Goal: Information Seeking & Learning: Learn about a topic

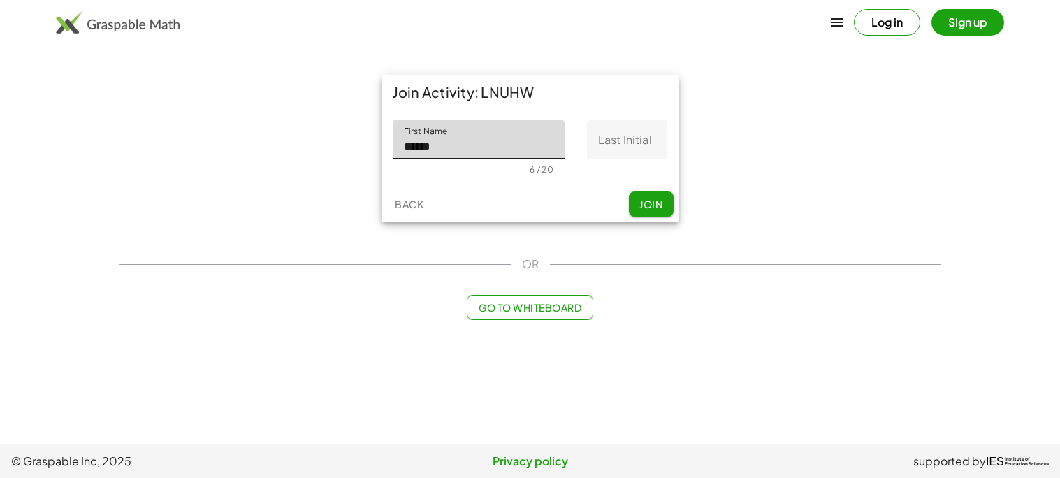
type input "******"
click at [641, 143] on input "Last Initial" at bounding box center [627, 139] width 80 height 39
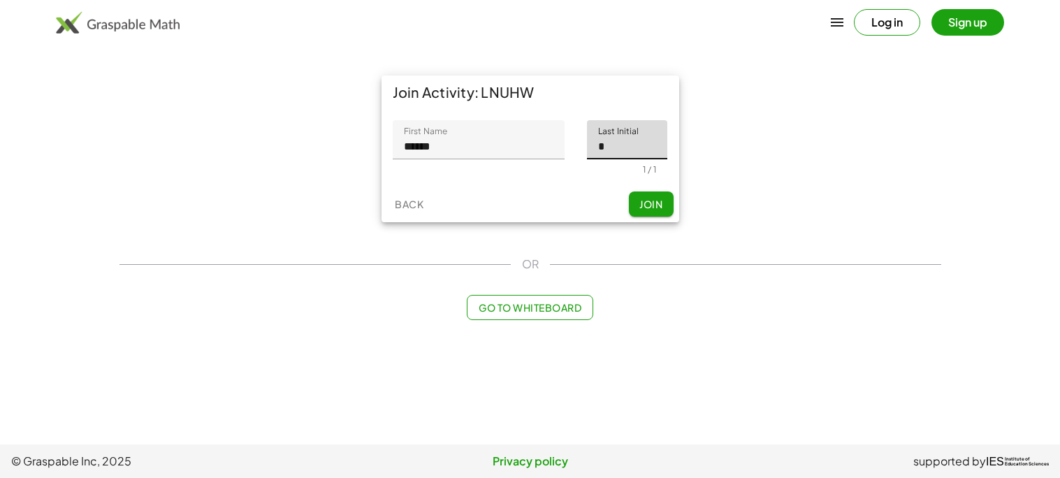
type input "*"
click at [653, 196] on button "Join" at bounding box center [651, 204] width 45 height 25
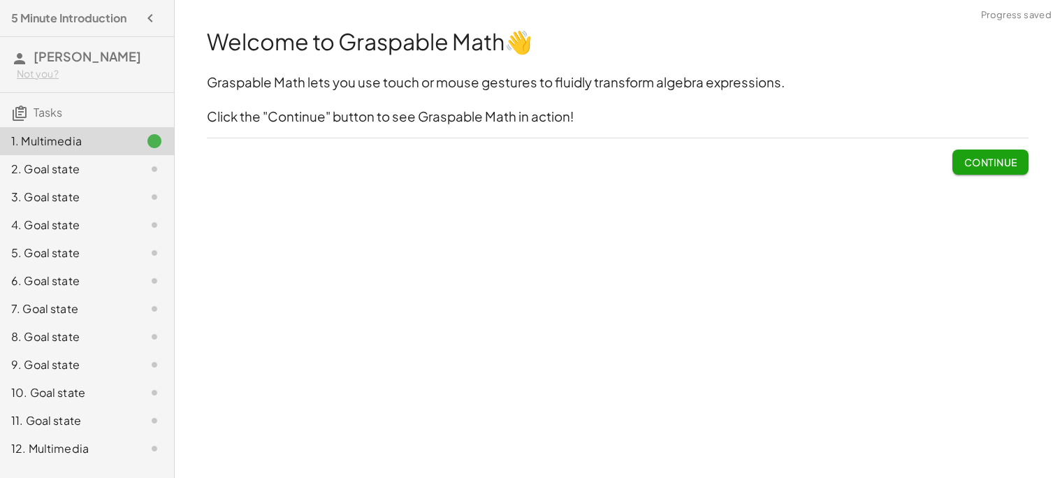
click at [1018, 153] on button "Continue" at bounding box center [990, 162] width 75 height 25
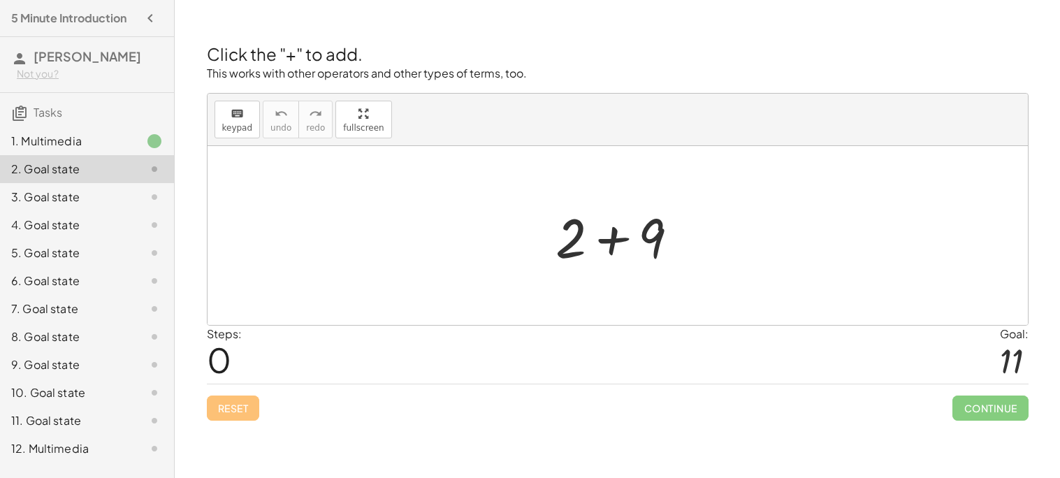
click at [1011, 370] on div at bounding box center [1011, 360] width 23 height 37
click at [659, 248] on div at bounding box center [623, 236] width 149 height 72
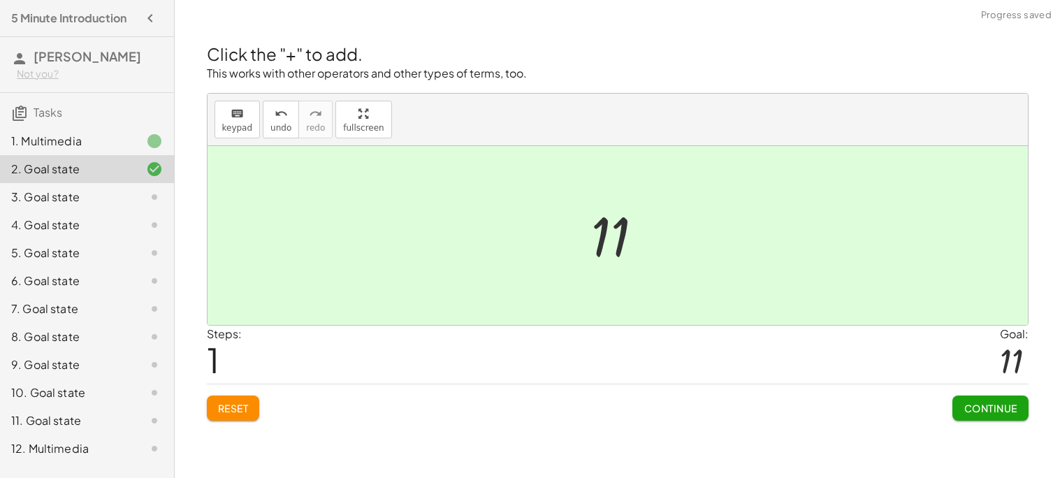
click at [626, 249] on div at bounding box center [622, 235] width 77 height 69
click at [1008, 403] on span "Continue" at bounding box center [990, 408] width 53 height 13
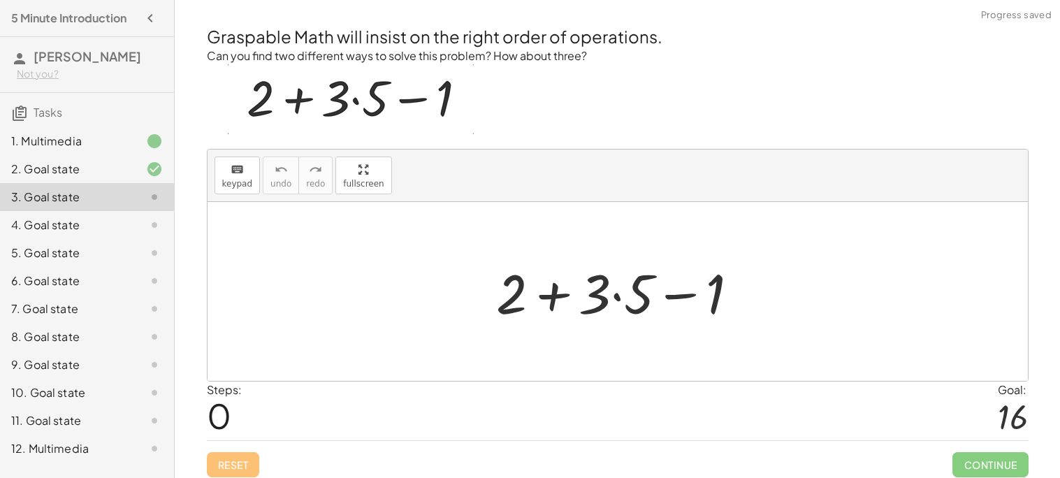
click at [677, 300] on div at bounding box center [623, 292] width 268 height 72
click at [501, 298] on div at bounding box center [623, 292] width 268 height 72
click at [544, 307] on div at bounding box center [623, 292] width 268 height 72
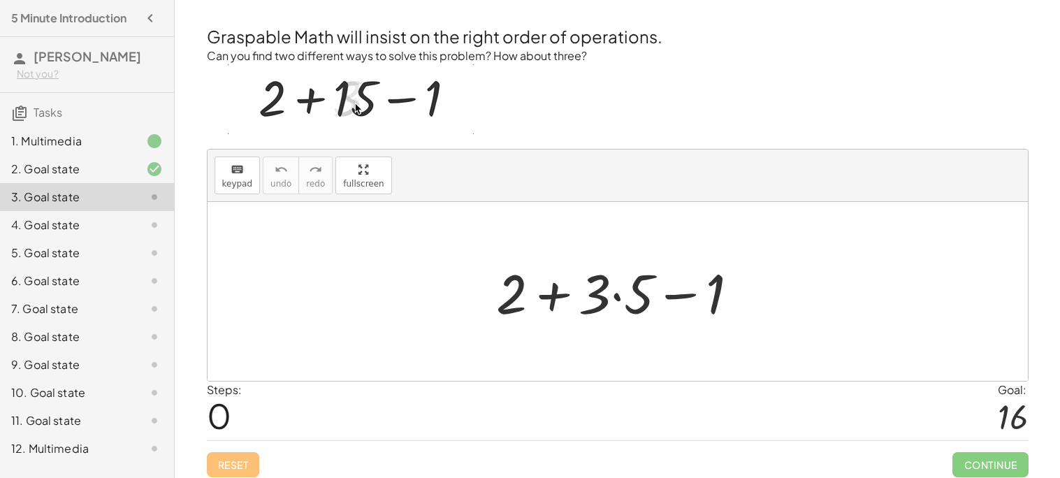
click at [566, 292] on div at bounding box center [623, 292] width 268 height 72
click at [556, 292] on div at bounding box center [623, 292] width 268 height 72
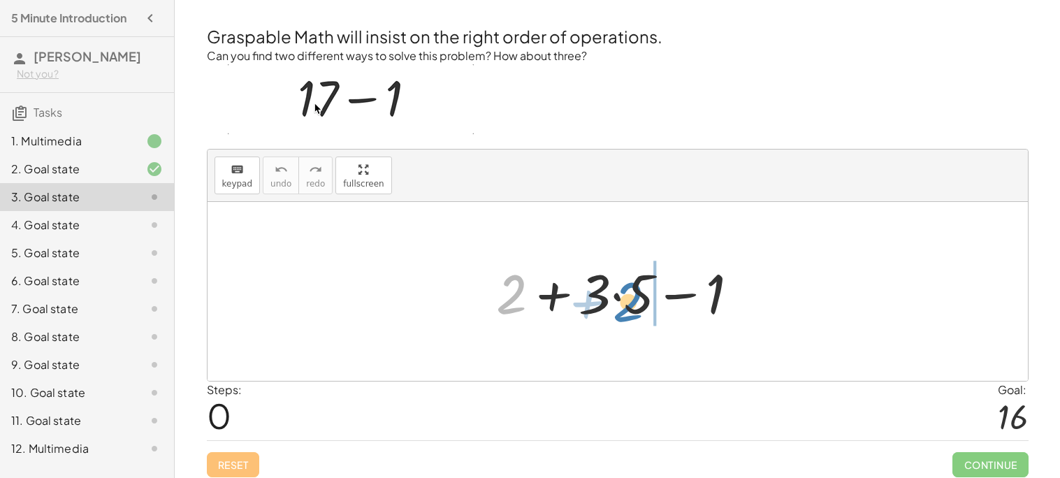
drag, startPoint x: 512, startPoint y: 291, endPoint x: 630, endPoint y: 298, distance: 119.0
click at [630, 298] on div at bounding box center [623, 292] width 268 height 72
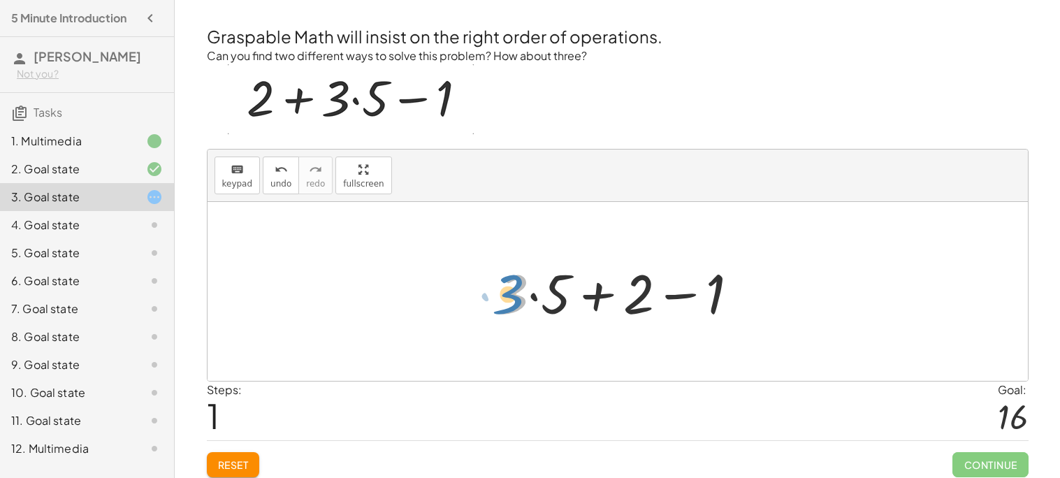
drag, startPoint x: 524, startPoint y: 293, endPoint x: 510, endPoint y: 286, distance: 15.0
click at [510, 286] on div at bounding box center [623, 292] width 268 height 72
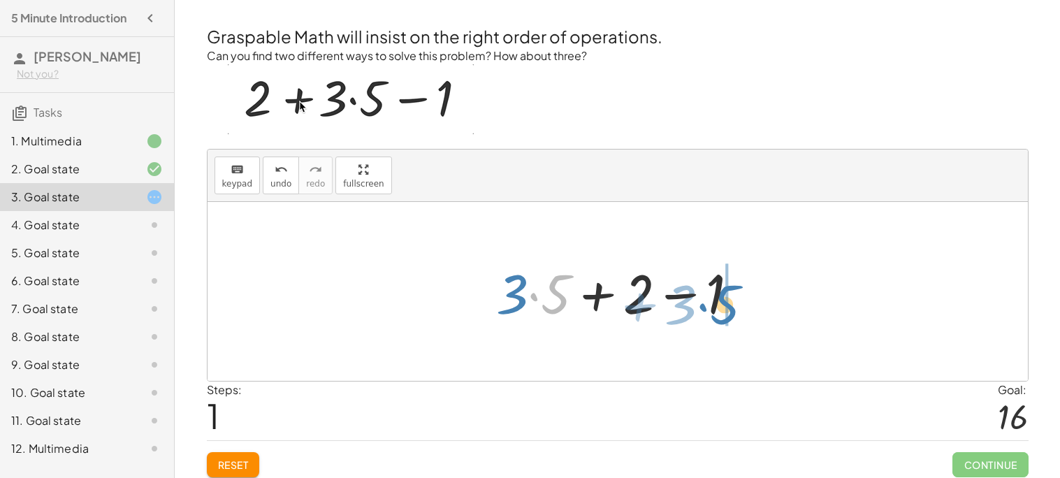
drag, startPoint x: 556, startPoint y: 303, endPoint x: 741, endPoint y: 314, distance: 184.8
click at [741, 314] on div at bounding box center [623, 292] width 268 height 72
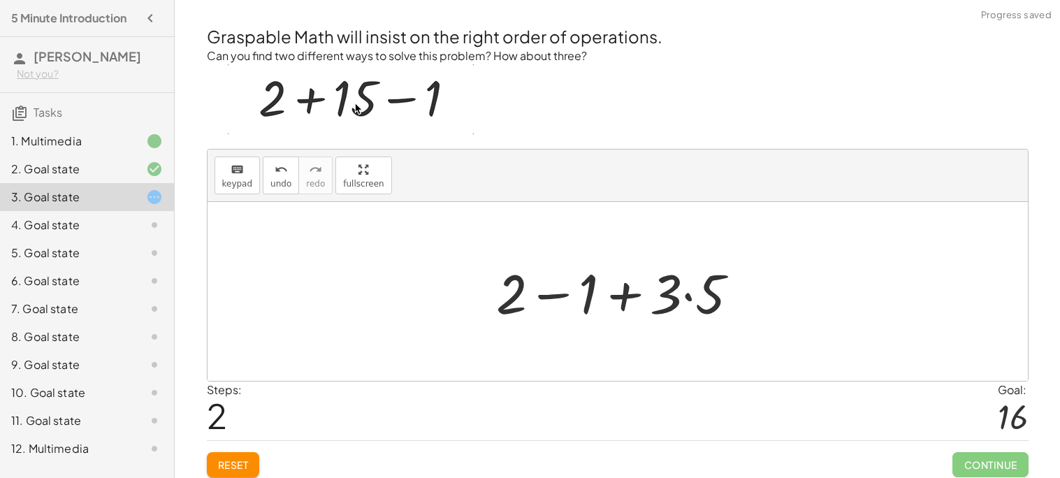
click at [513, 286] on div at bounding box center [623, 292] width 268 height 72
click at [558, 299] on div at bounding box center [623, 292] width 268 height 72
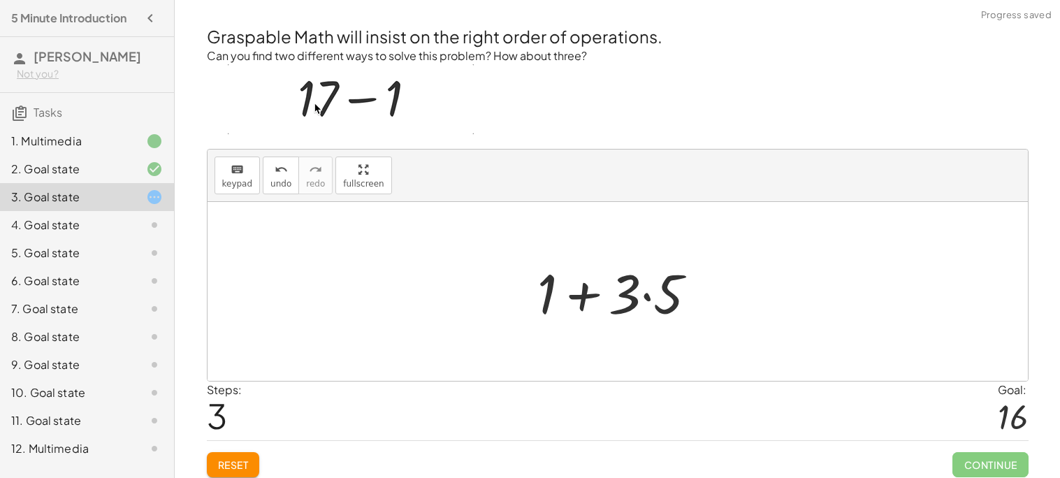
click at [579, 297] on div at bounding box center [623, 292] width 185 height 72
click at [644, 301] on div at bounding box center [623, 292] width 185 height 72
click at [635, 298] on div at bounding box center [623, 292] width 159 height 72
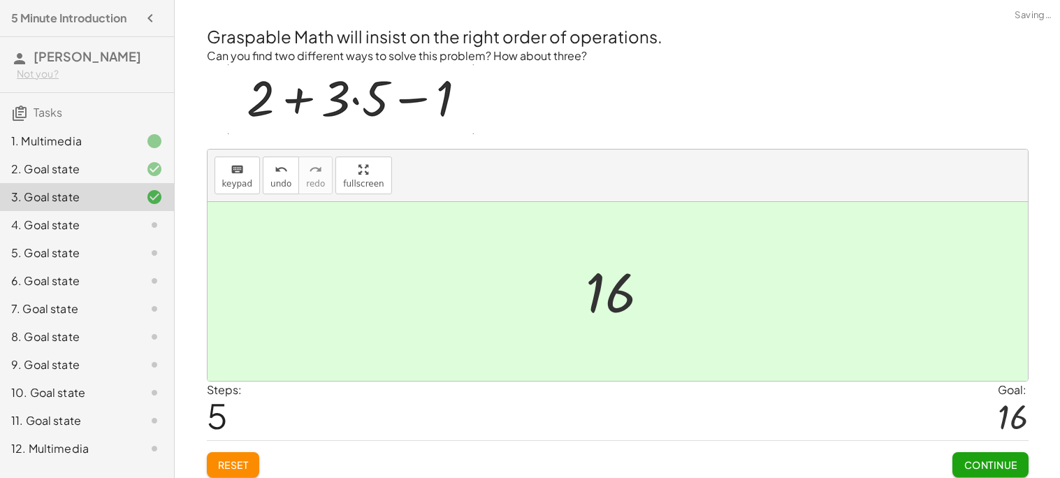
click at [683, 324] on div at bounding box center [618, 291] width 821 height 179
click at [974, 466] on span "Continue" at bounding box center [990, 465] width 53 height 13
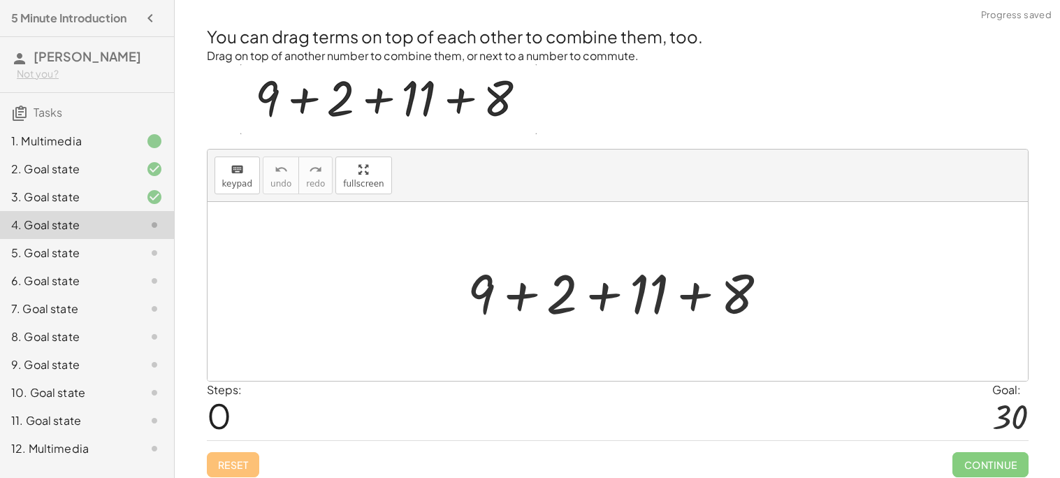
click at [516, 286] on div at bounding box center [623, 292] width 325 height 72
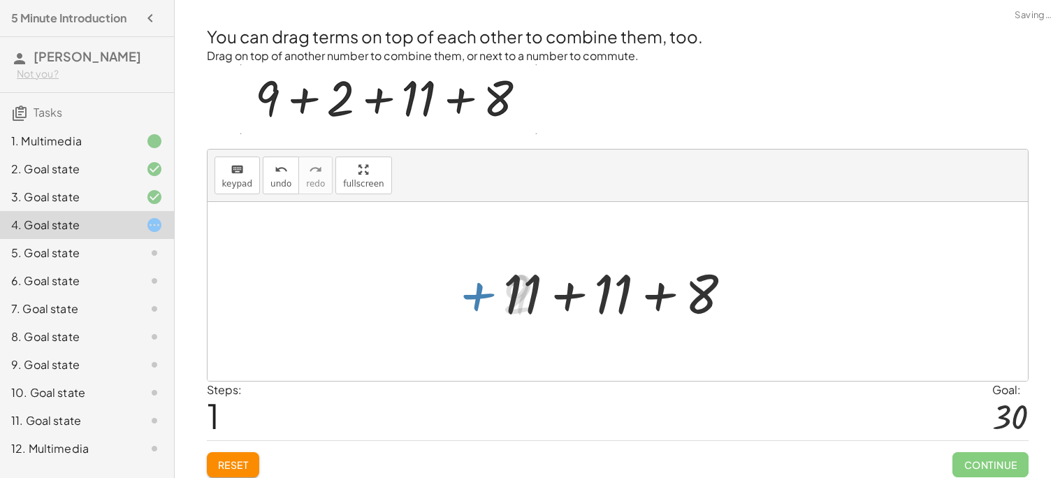
click at [558, 295] on div at bounding box center [623, 292] width 254 height 72
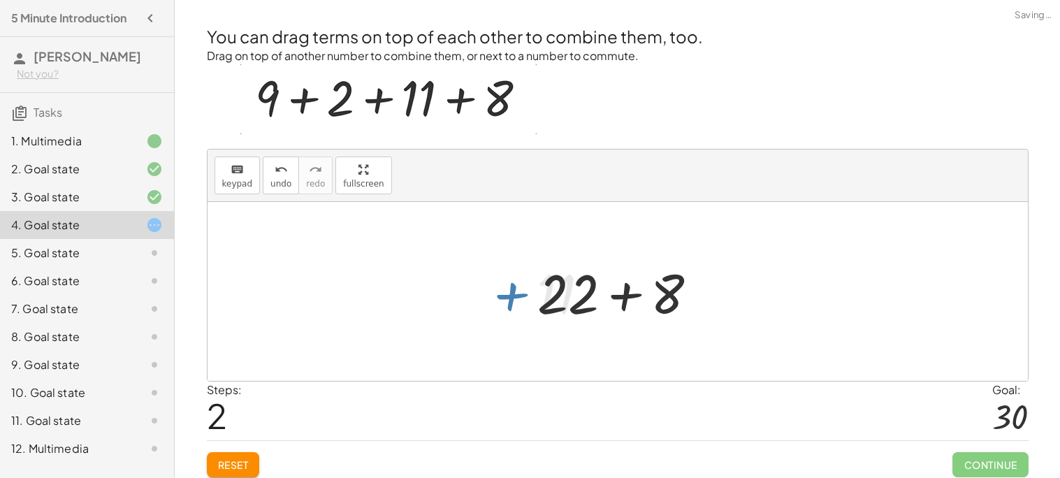
click at [595, 298] on div at bounding box center [624, 292] width 186 height 72
click at [617, 299] on div at bounding box center [624, 292] width 186 height 72
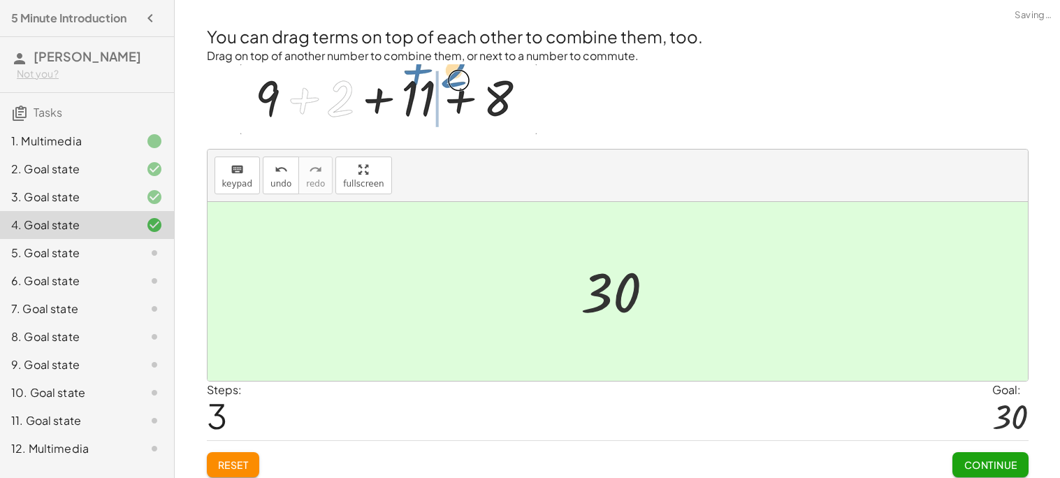
click at [960, 452] on button "Continue" at bounding box center [990, 464] width 75 height 25
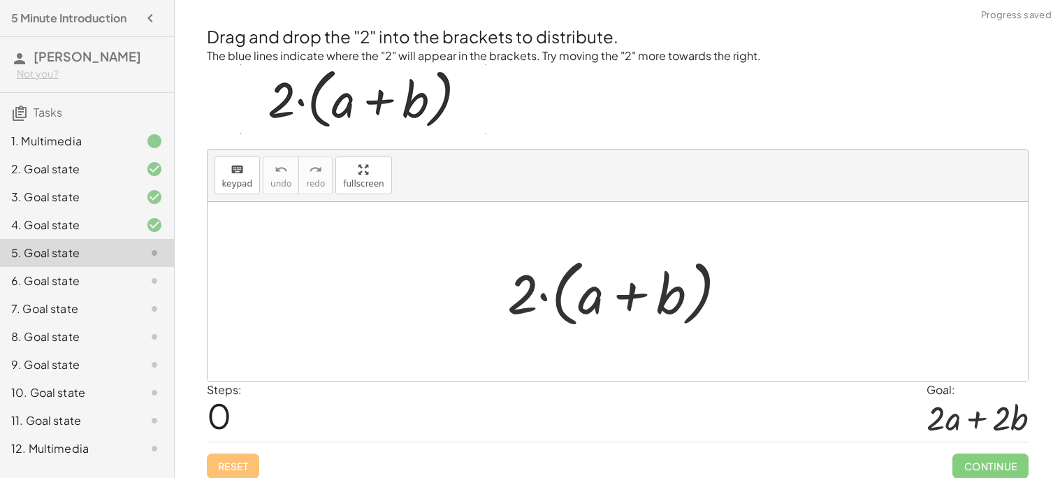
click at [523, 291] on div at bounding box center [622, 292] width 245 height 80
click at [587, 305] on div at bounding box center [622, 292] width 245 height 80
drag, startPoint x: 587, startPoint y: 305, endPoint x: 556, endPoint y: 297, distance: 31.7
click at [556, 297] on div at bounding box center [622, 292] width 245 height 80
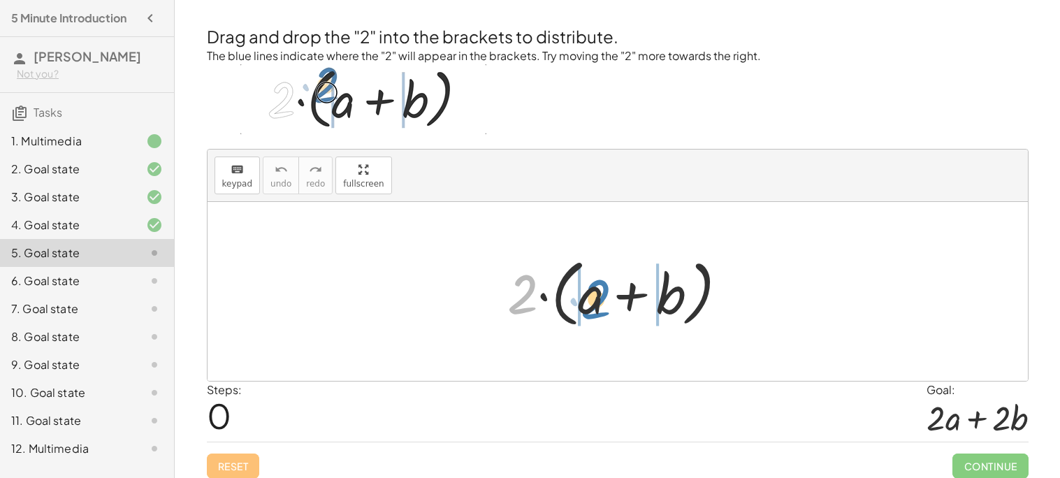
drag, startPoint x: 521, startPoint y: 290, endPoint x: 597, endPoint y: 294, distance: 76.3
click at [597, 294] on div at bounding box center [622, 292] width 245 height 80
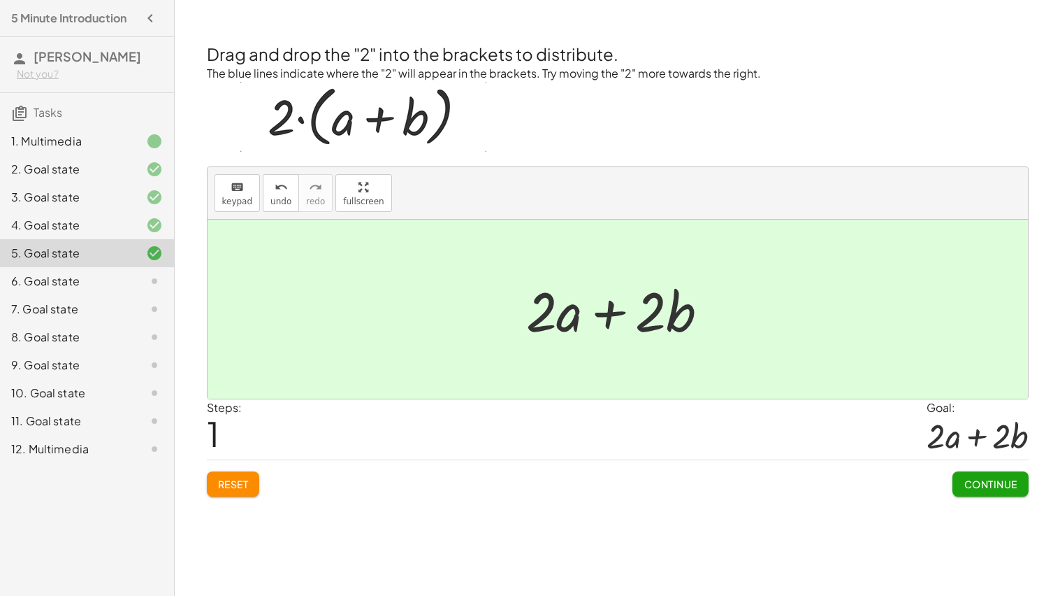
click at [990, 477] on span "Continue" at bounding box center [990, 483] width 53 height 13
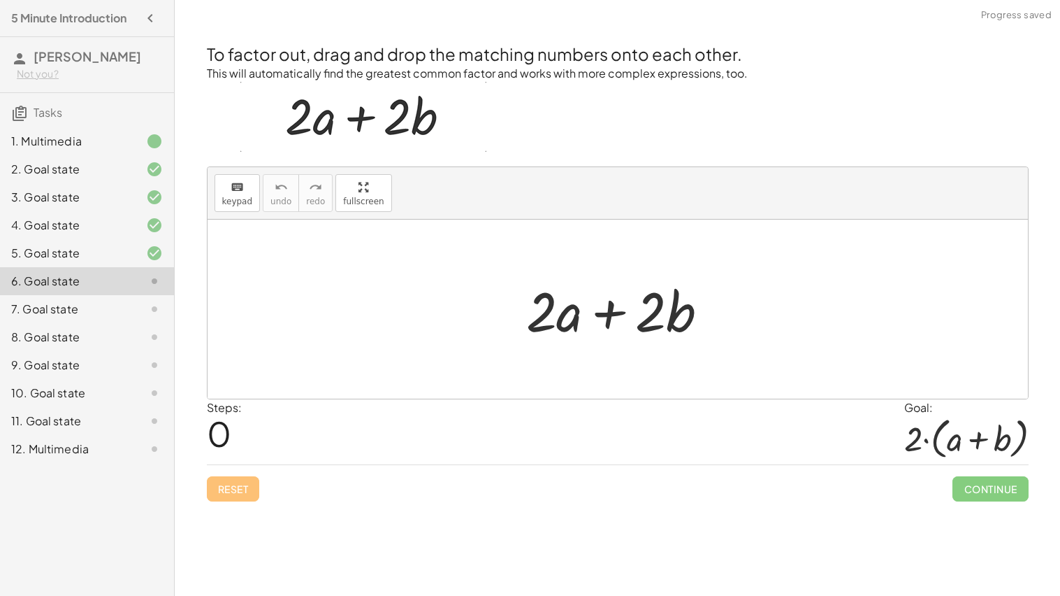
click at [568, 321] on div at bounding box center [623, 309] width 208 height 72
click at [601, 323] on div at bounding box center [623, 309] width 208 height 72
drag, startPoint x: 572, startPoint y: 317, endPoint x: 594, endPoint y: 321, distance: 22.6
click at [594, 321] on div at bounding box center [623, 309] width 208 height 72
drag, startPoint x: 548, startPoint y: 310, endPoint x: 376, endPoint y: 321, distance: 172.3
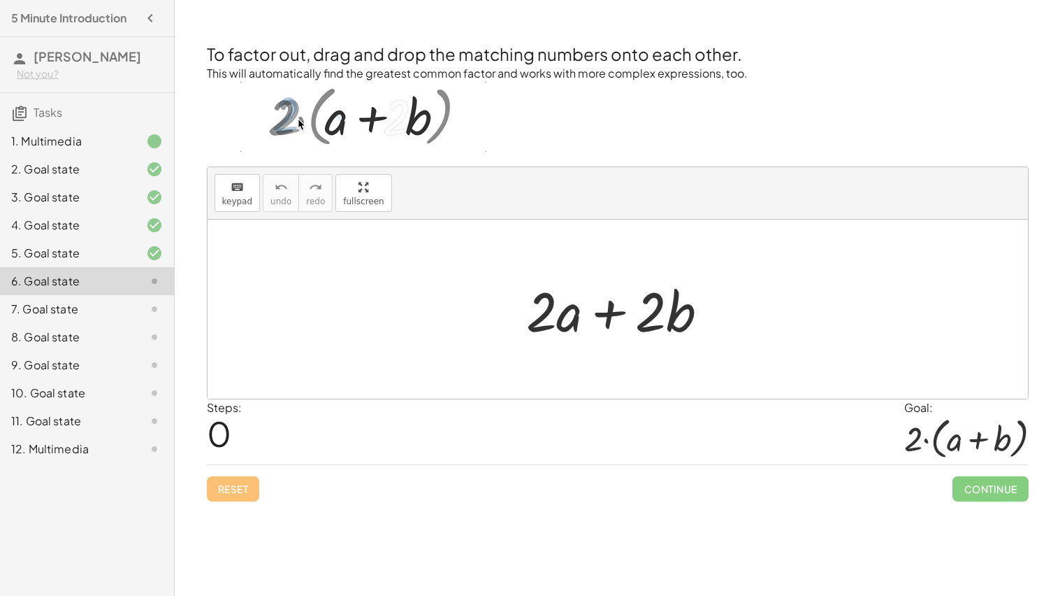
click at [658, 319] on div at bounding box center [623, 309] width 208 height 72
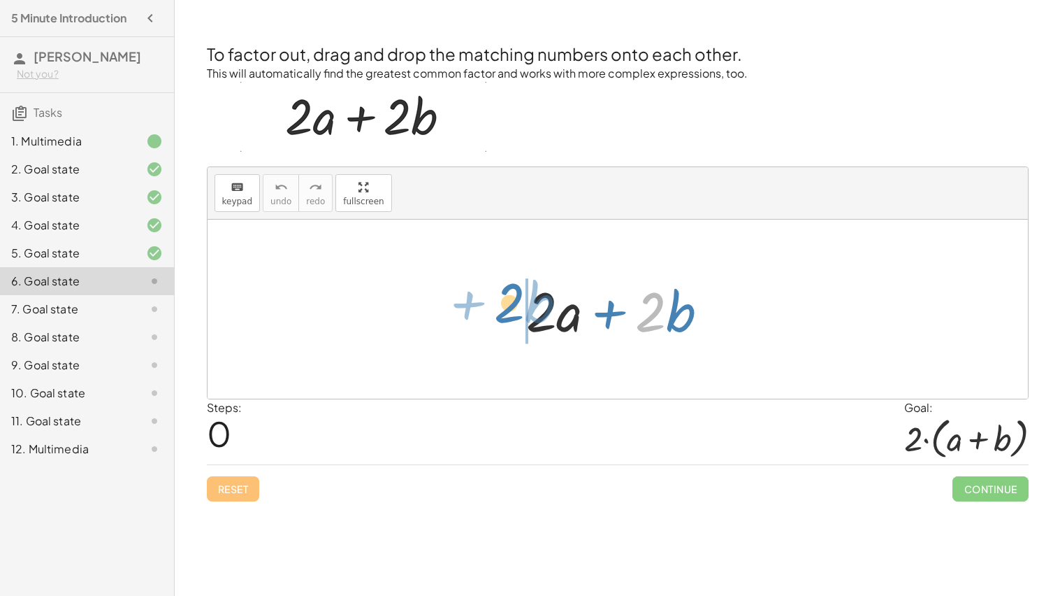
drag, startPoint x: 651, startPoint y: 319, endPoint x: 513, endPoint y: 313, distance: 137.8
click at [513, 313] on div "· 2 + · b + · 2 · a + · 2 · b" at bounding box center [617, 309] width 225 height 79
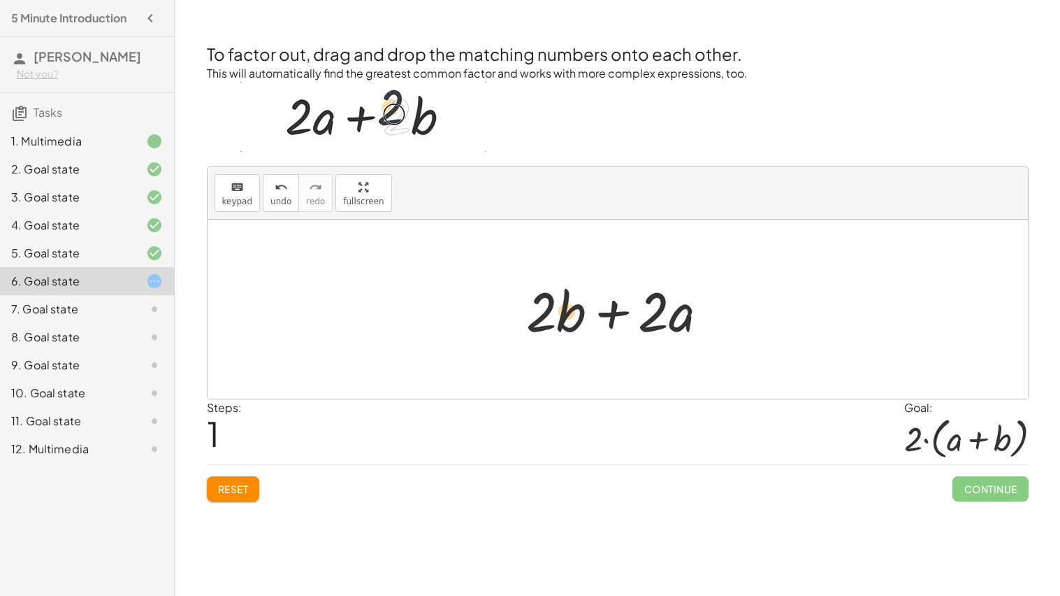
drag, startPoint x: 673, startPoint y: 323, endPoint x: 559, endPoint y: 322, distance: 113.9
click at [559, 322] on div at bounding box center [623, 309] width 208 height 72
drag, startPoint x: 673, startPoint y: 327, endPoint x: 615, endPoint y: 327, distance: 58.0
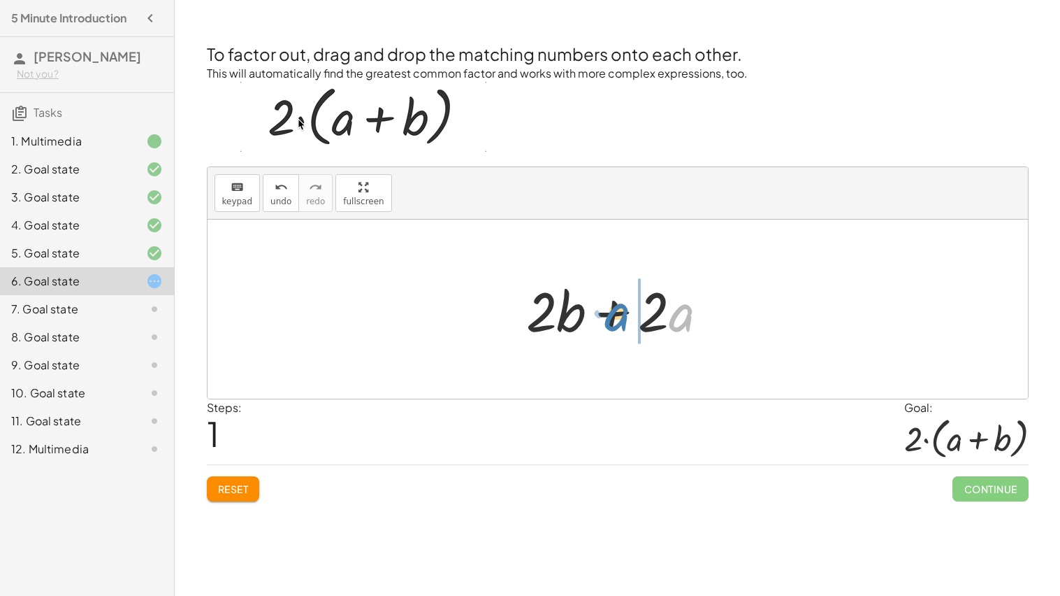
click at [615, 327] on div at bounding box center [623, 309] width 208 height 72
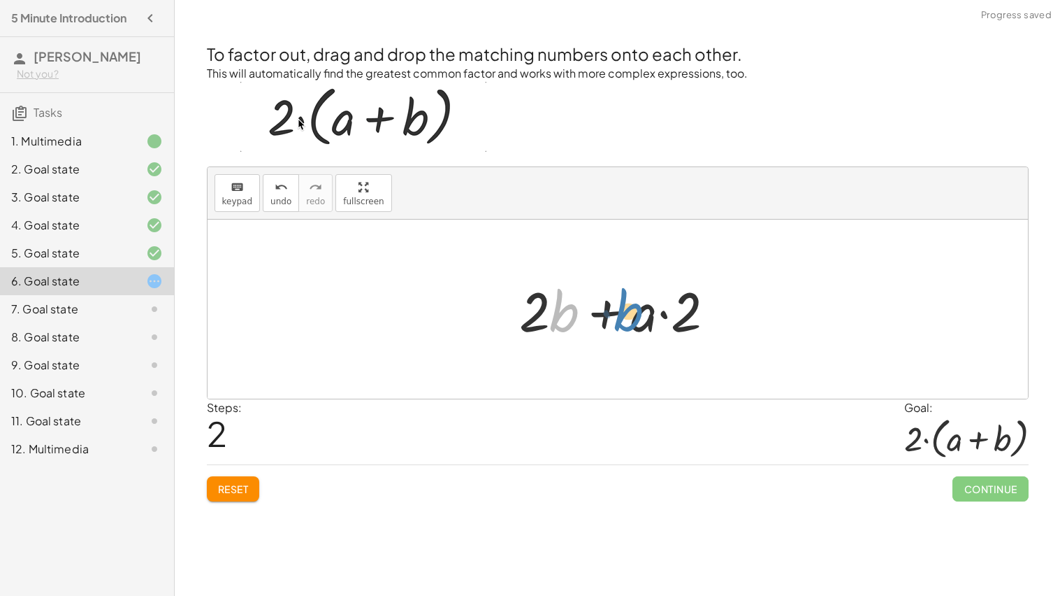
drag, startPoint x: 568, startPoint y: 312, endPoint x: 586, endPoint y: 313, distance: 18.2
click at [586, 313] on div at bounding box center [622, 309] width 221 height 72
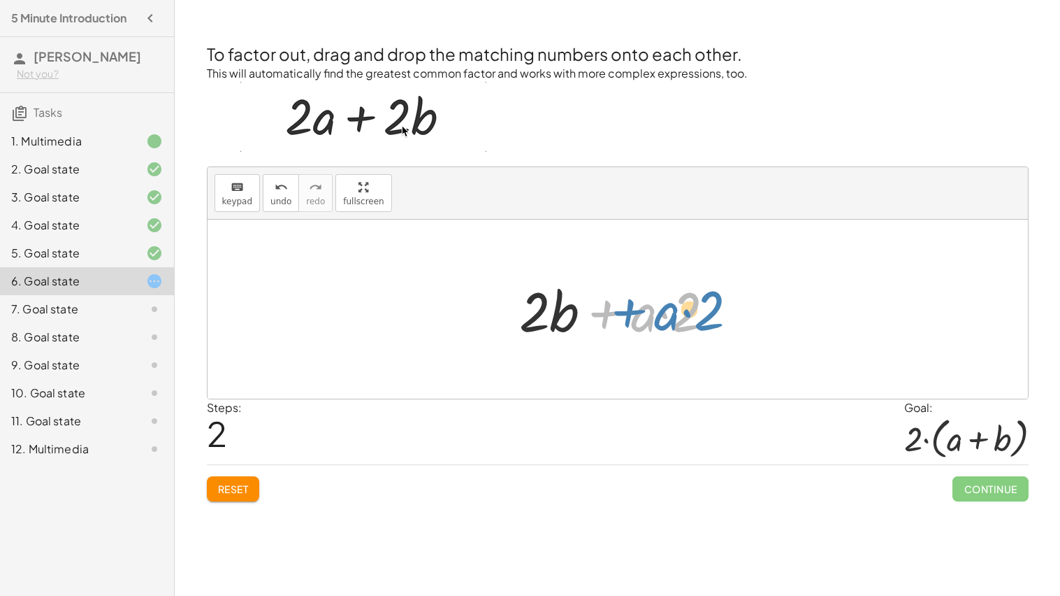
drag, startPoint x: 602, startPoint y: 314, endPoint x: 624, endPoint y: 312, distance: 22.4
click at [624, 312] on div at bounding box center [622, 309] width 221 height 72
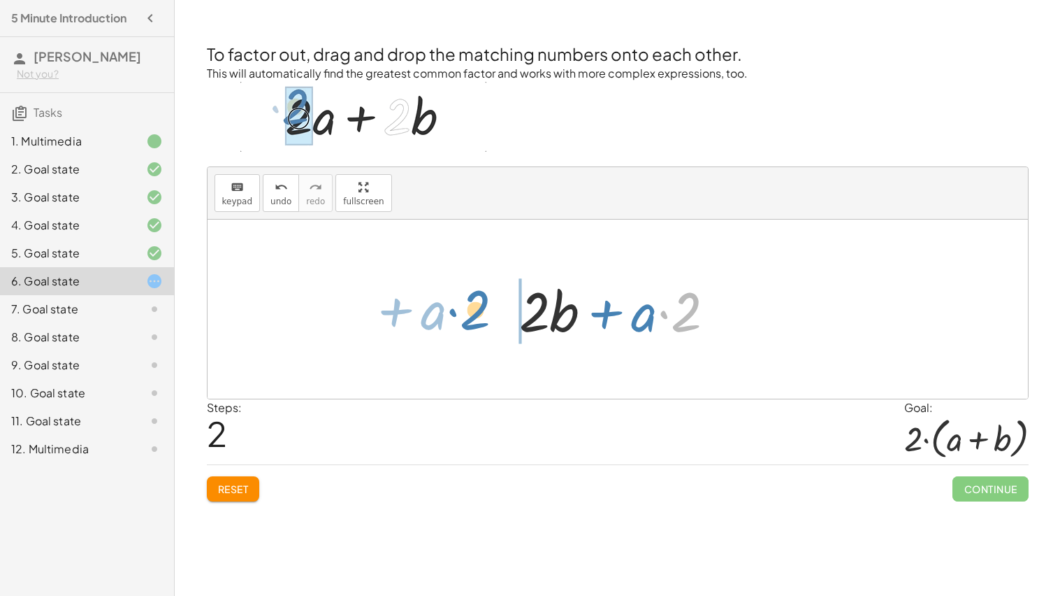
drag, startPoint x: 684, startPoint y: 315, endPoint x: 479, endPoint y: 313, distance: 204.8
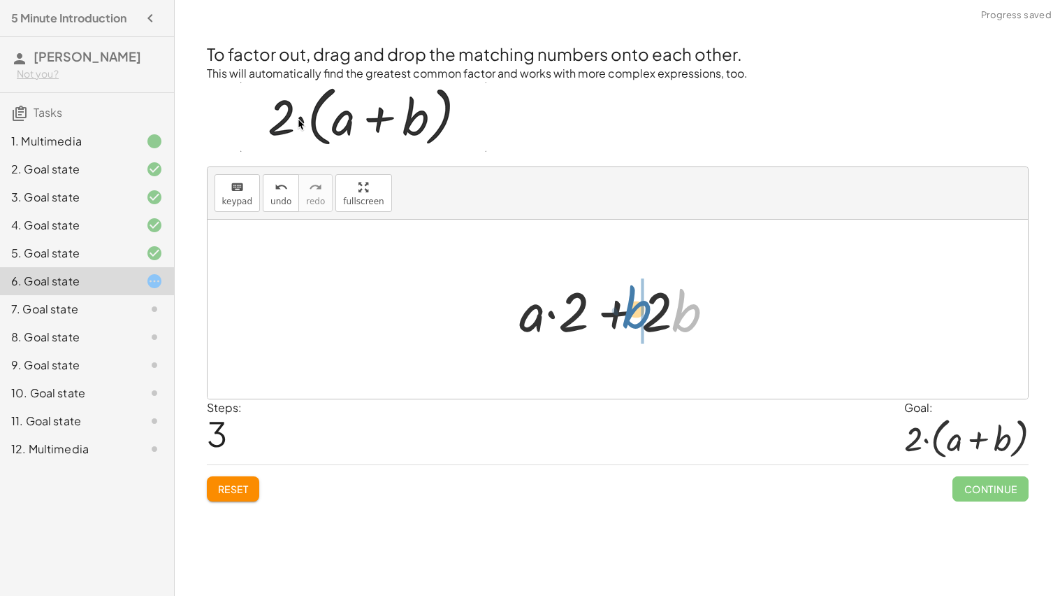
drag, startPoint x: 682, startPoint y: 329, endPoint x: 627, endPoint y: 326, distance: 55.3
click at [627, 326] on div at bounding box center [622, 309] width 221 height 72
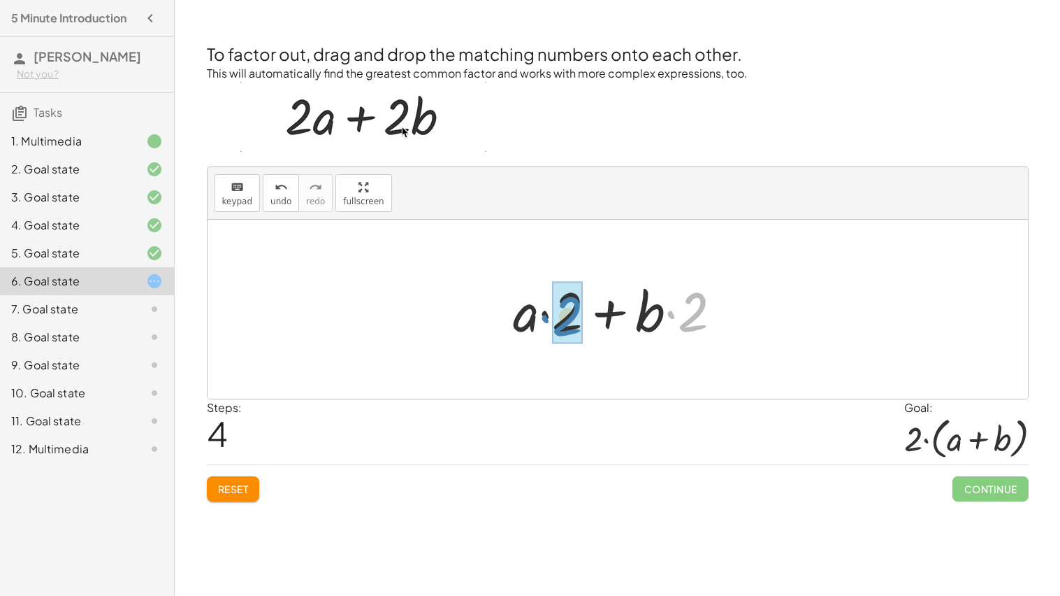
drag, startPoint x: 686, startPoint y: 321, endPoint x: 565, endPoint y: 325, distance: 121.7
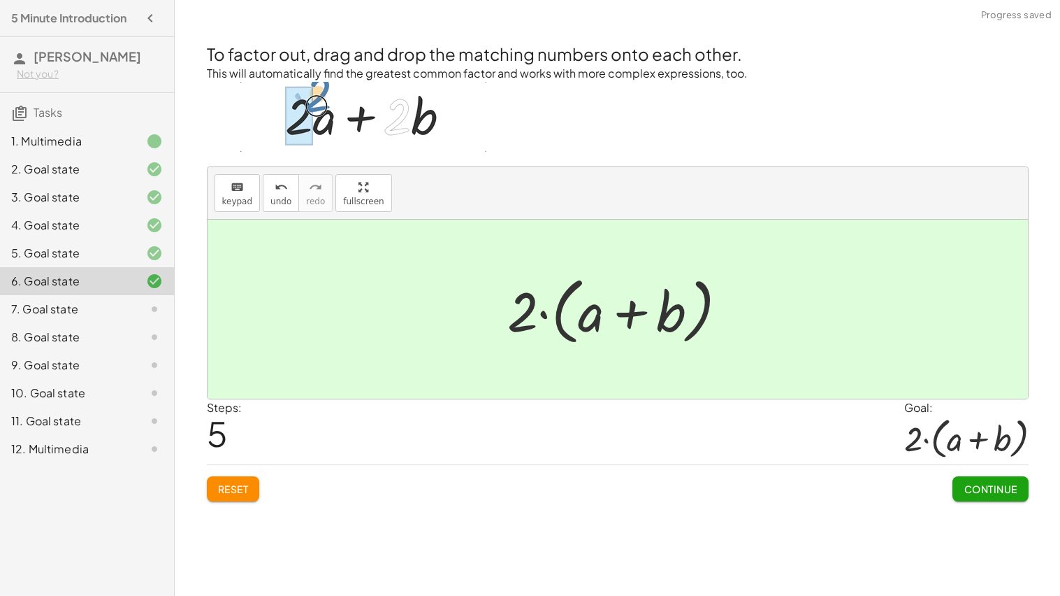
click at [972, 477] on button "Continue" at bounding box center [990, 488] width 75 height 25
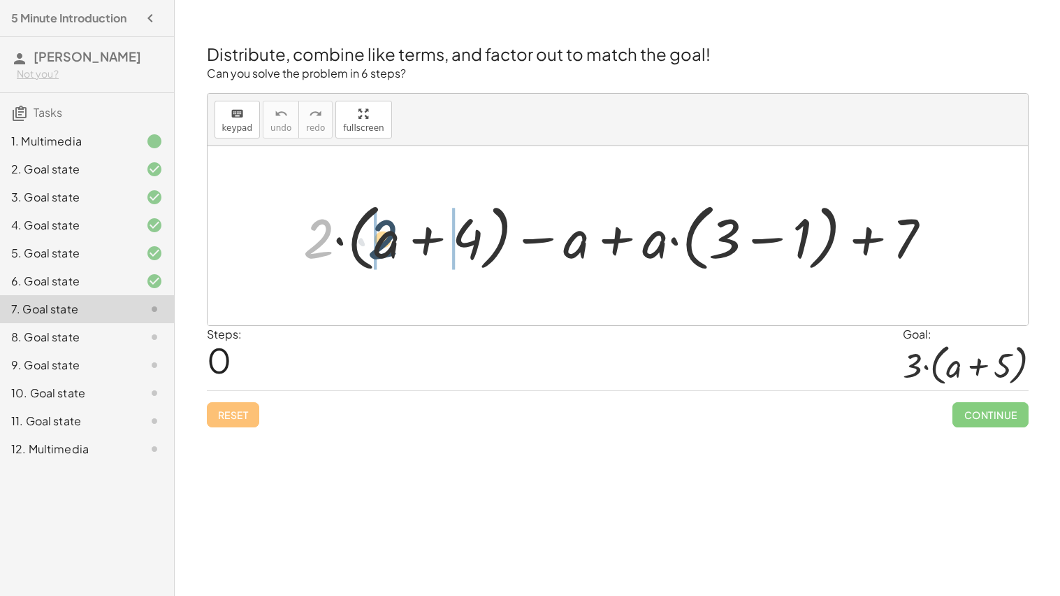
drag, startPoint x: 318, startPoint y: 233, endPoint x: 393, endPoint y: 234, distance: 74.8
click at [393, 234] on div at bounding box center [623, 236] width 654 height 80
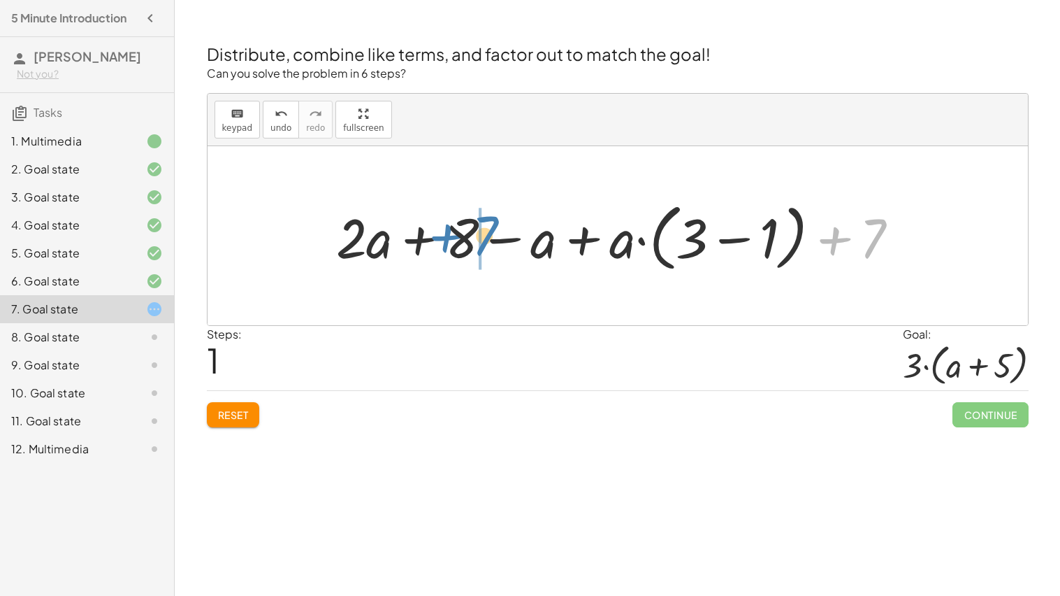
drag, startPoint x: 866, startPoint y: 243, endPoint x: 478, endPoint y: 240, distance: 387.9
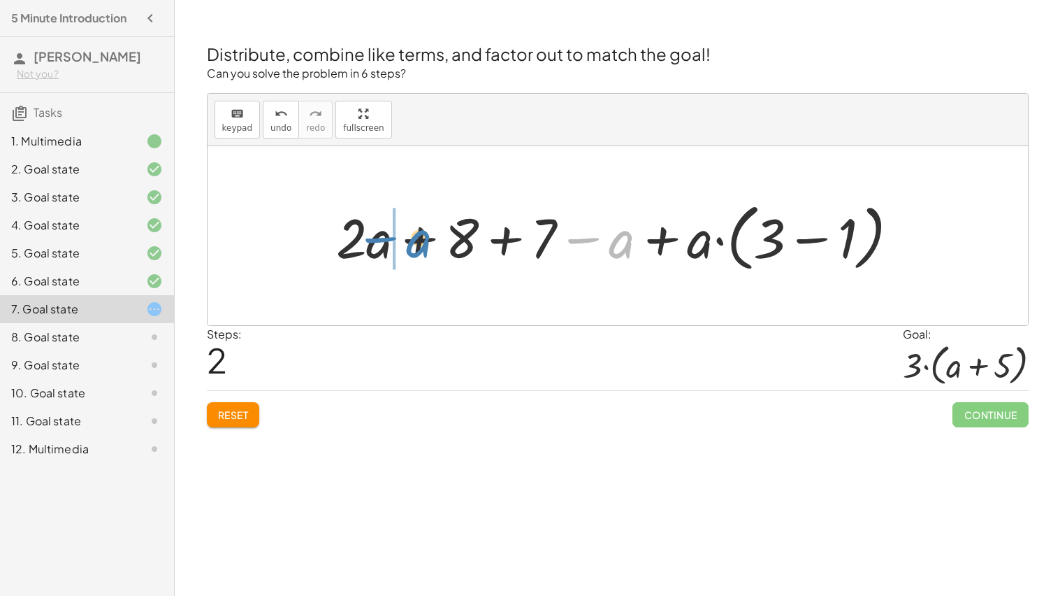
drag, startPoint x: 586, startPoint y: 240, endPoint x: 383, endPoint y: 239, distance: 202.7
click at [383, 239] on div at bounding box center [623, 236] width 588 height 80
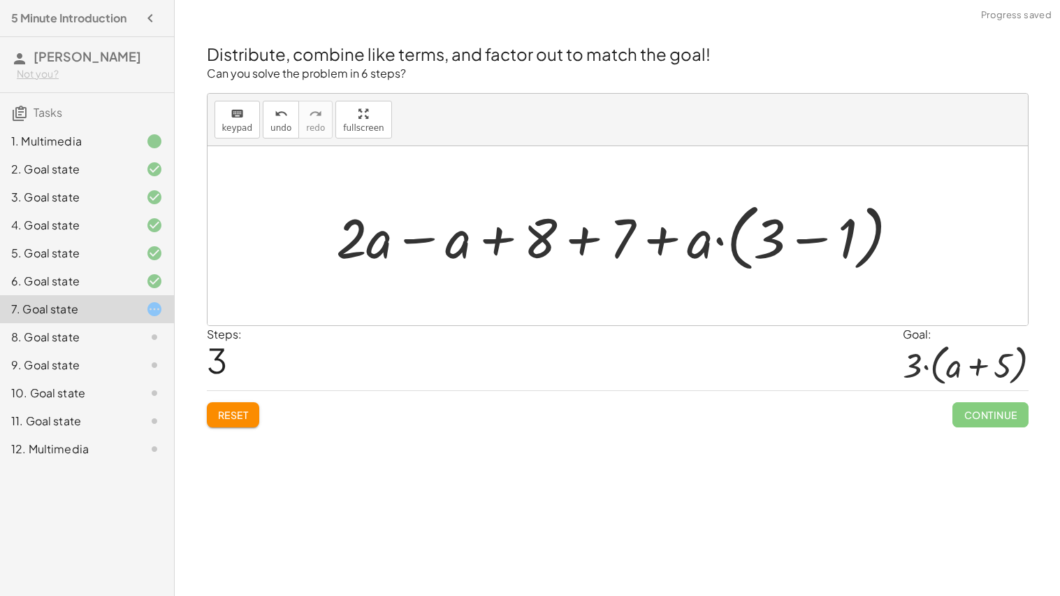
click at [417, 236] on div at bounding box center [623, 236] width 588 height 80
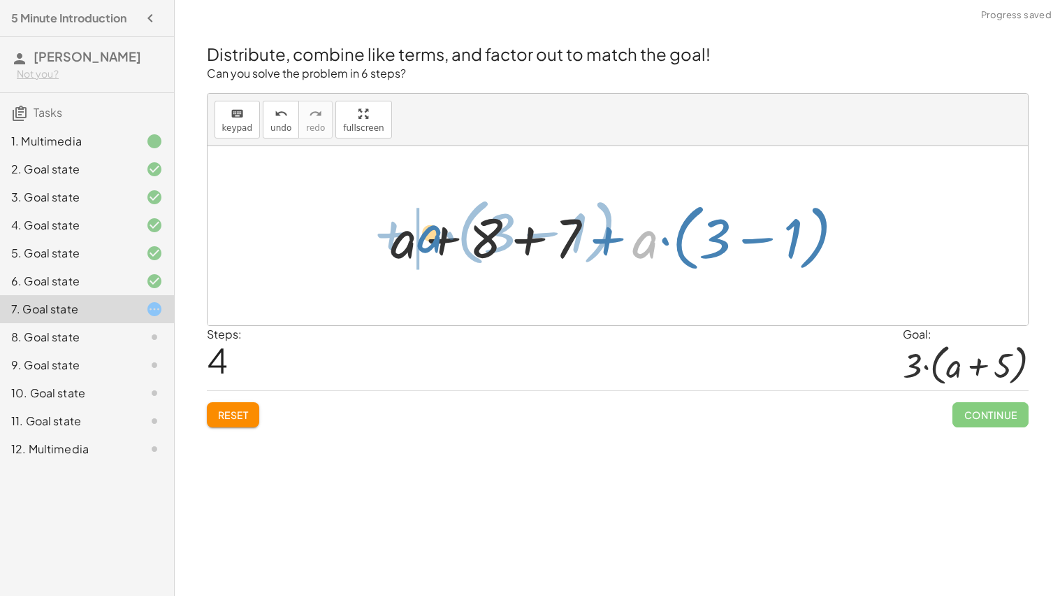
drag, startPoint x: 642, startPoint y: 252, endPoint x: 426, endPoint y: 247, distance: 215.4
click at [426, 247] on div at bounding box center [623, 236] width 479 height 80
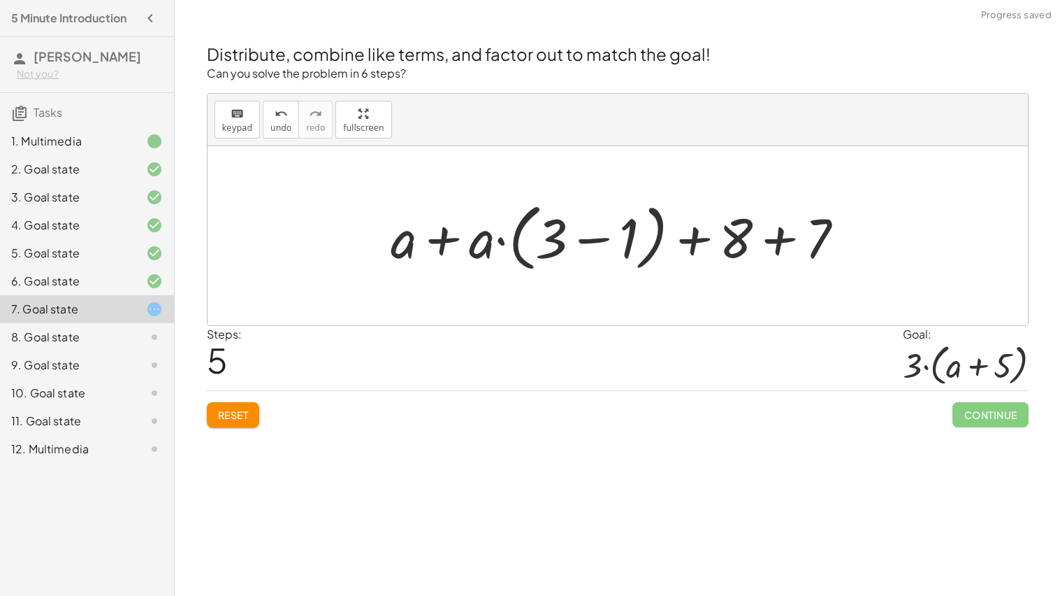
click at [413, 243] on div at bounding box center [623, 236] width 479 height 80
click at [456, 238] on div at bounding box center [623, 236] width 479 height 80
click at [444, 240] on div at bounding box center [623, 236] width 479 height 80
click at [479, 240] on div at bounding box center [623, 236] width 479 height 80
click at [401, 235] on div at bounding box center [623, 236] width 479 height 80
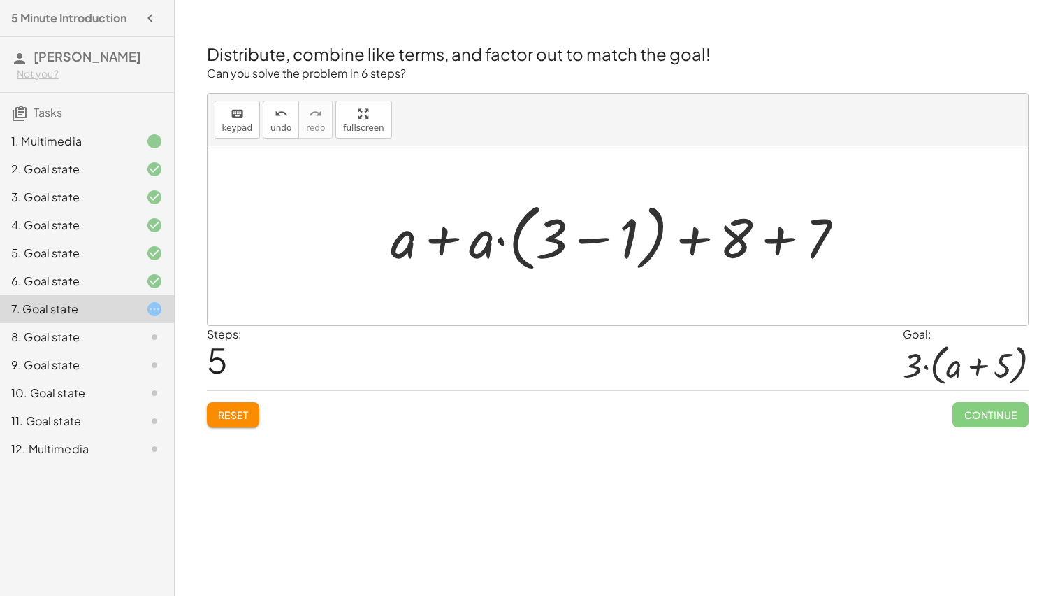
click at [749, 248] on div at bounding box center [623, 236] width 479 height 80
click at [812, 233] on div at bounding box center [623, 236] width 479 height 80
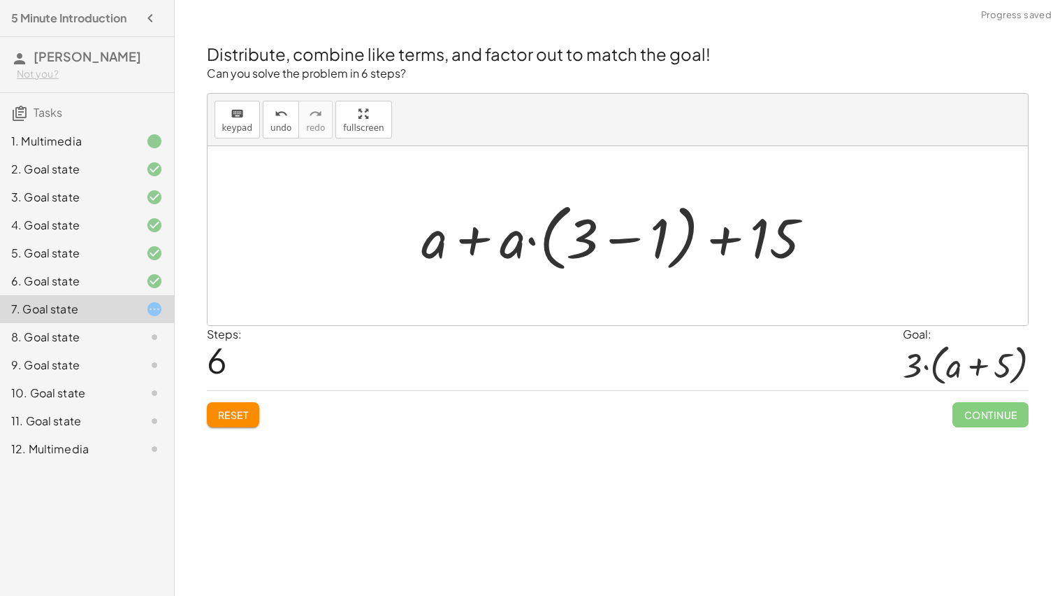
click at [513, 243] on div at bounding box center [622, 236] width 417 height 80
click at [505, 239] on div at bounding box center [622, 236] width 417 height 80
click at [520, 240] on div at bounding box center [622, 236] width 417 height 80
drag, startPoint x: 520, startPoint y: 240, endPoint x: 579, endPoint y: 240, distance: 59.4
click at [579, 240] on div at bounding box center [622, 236] width 417 height 80
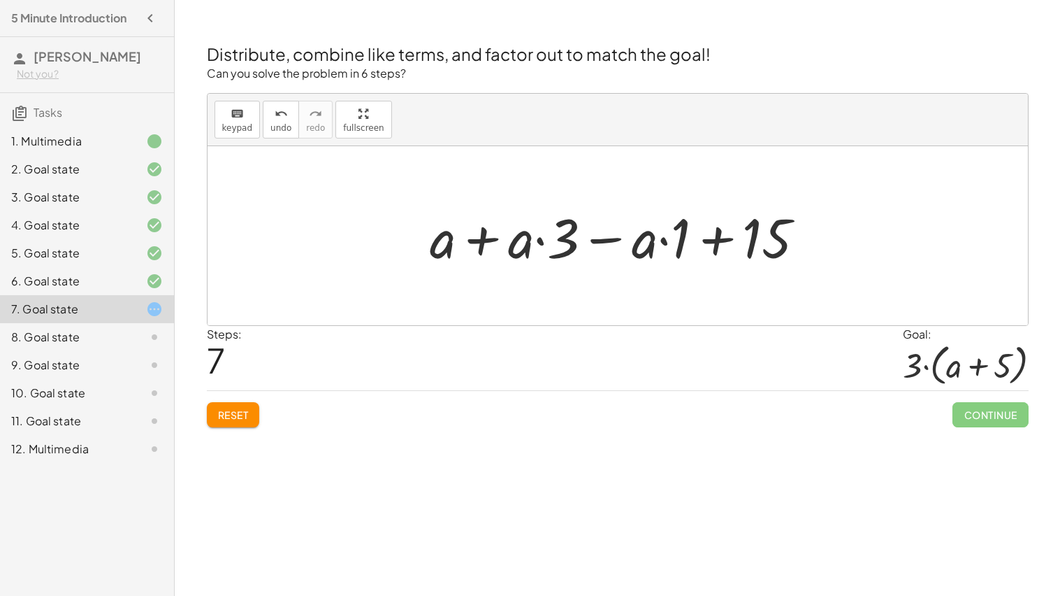
click at [477, 240] on div at bounding box center [623, 236] width 401 height 72
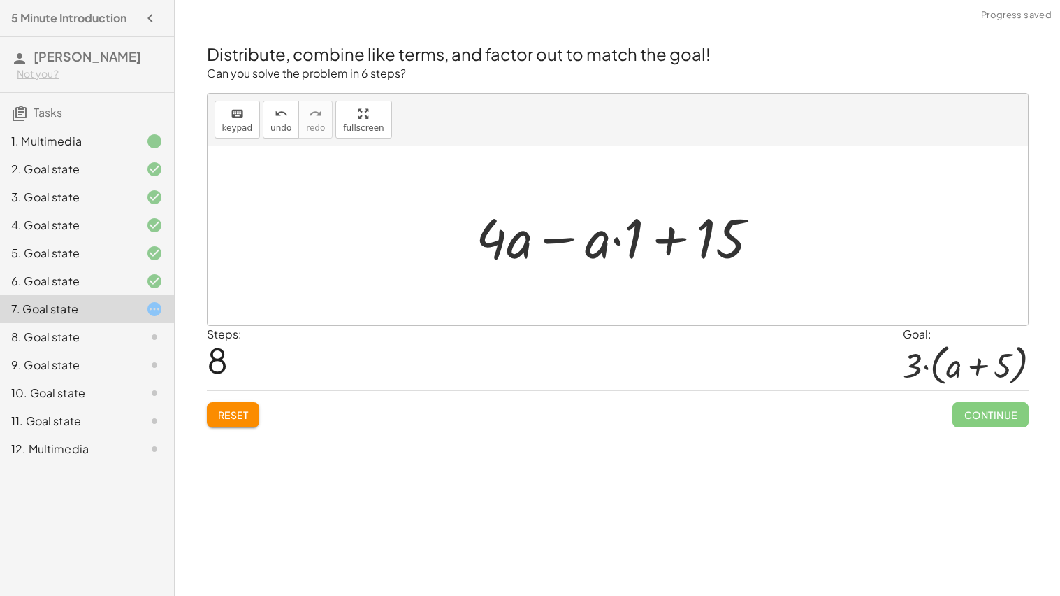
click at [558, 238] on div at bounding box center [623, 236] width 308 height 72
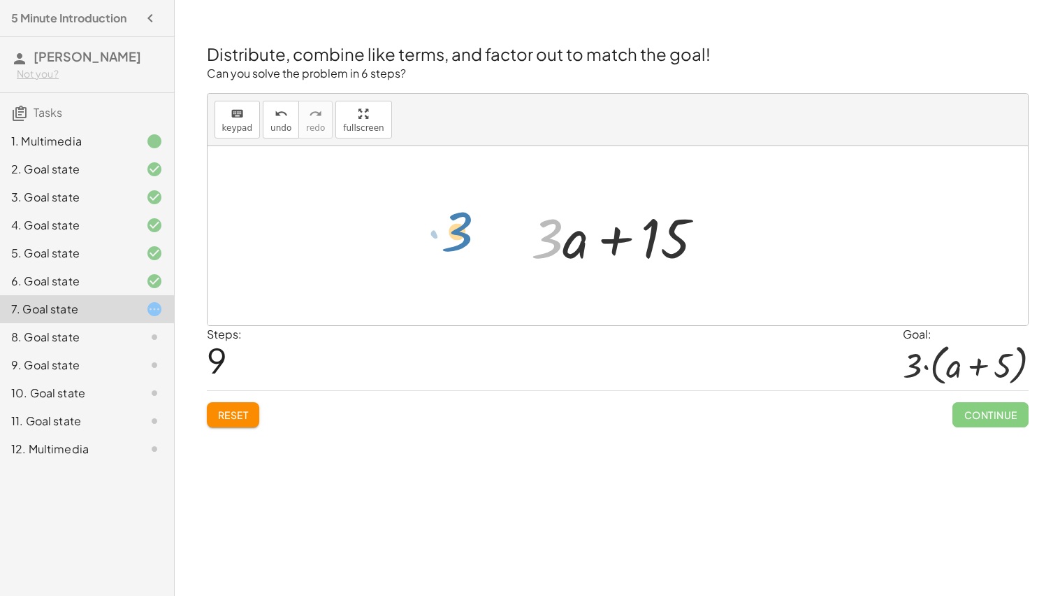
drag, startPoint x: 554, startPoint y: 236, endPoint x: 479, endPoint y: 231, distance: 74.9
click at [479, 231] on div "+ · 2 · ( + a + 4 ) − a + · a · ( + 3 − 1 ) + 7 + · 2 · a + · 2 · 4 − a + · a ·…" at bounding box center [618, 235] width 821 height 179
click at [608, 240] on div at bounding box center [623, 236] width 199 height 72
click at [579, 248] on div at bounding box center [623, 236] width 199 height 72
click at [654, 250] on div at bounding box center [623, 236] width 199 height 72
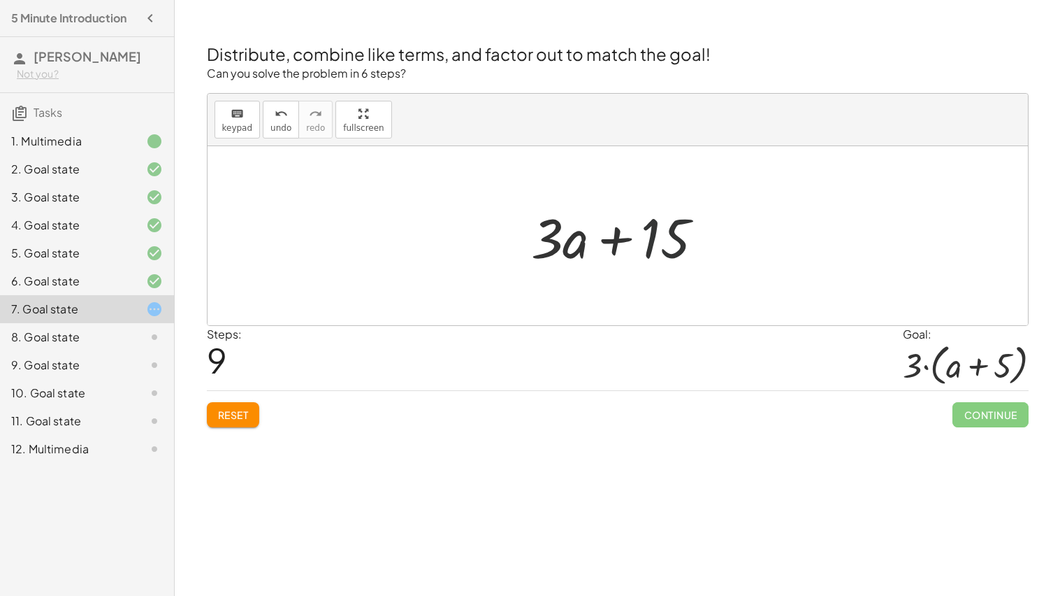
click at [668, 251] on div at bounding box center [623, 236] width 199 height 72
click at [567, 248] on div at bounding box center [623, 236] width 199 height 72
drag, startPoint x: 558, startPoint y: 246, endPoint x: 613, endPoint y: 284, distance: 66.7
click at [613, 284] on div "+ · 2 · ( + a + 4 ) − a + · a · ( + 3 − 1 ) + 7 + · 2 · a + · 2 · 4 − a + · a ·…" at bounding box center [618, 235] width 821 height 179
drag, startPoint x: 535, startPoint y: 251, endPoint x: 597, endPoint y: 241, distance: 63.0
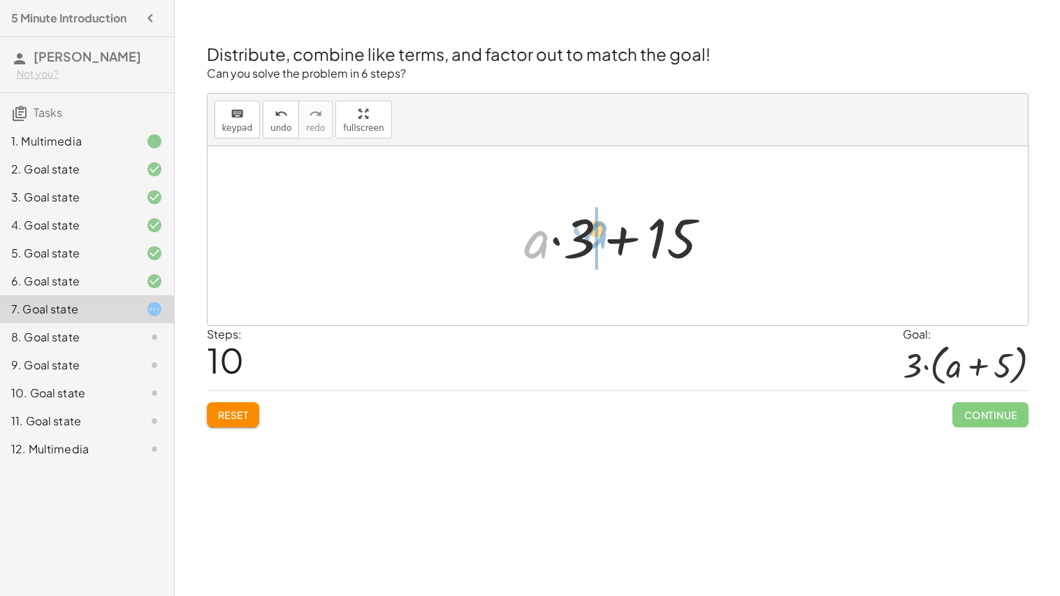
click at [597, 241] on div at bounding box center [622, 236] width 211 height 72
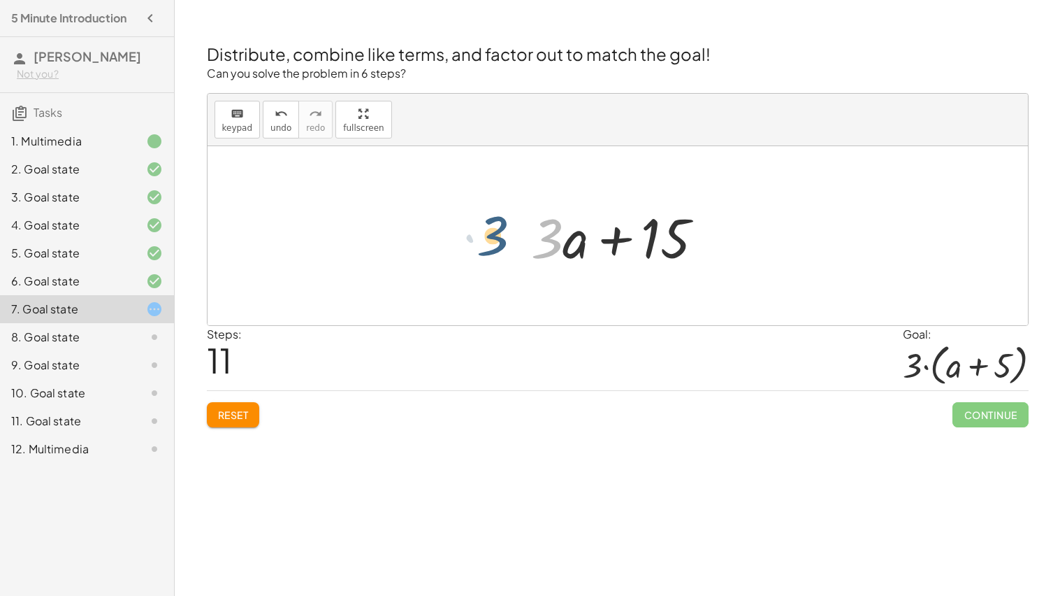
drag, startPoint x: 553, startPoint y: 241, endPoint x: 498, endPoint y: 238, distance: 55.3
click at [531, 242] on div at bounding box center [623, 236] width 199 height 72
click at [617, 243] on div at bounding box center [623, 236] width 199 height 72
drag, startPoint x: 571, startPoint y: 242, endPoint x: 770, endPoint y: 229, distance: 199.6
click at [608, 238] on div at bounding box center [623, 236] width 199 height 72
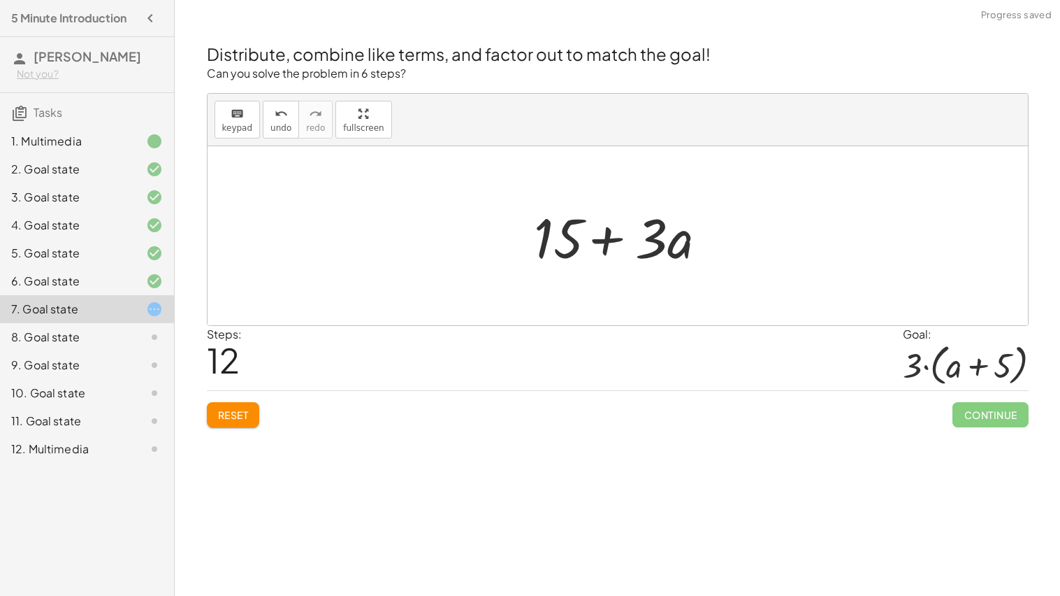
click at [658, 240] on div at bounding box center [623, 236] width 199 height 72
drag, startPoint x: 671, startPoint y: 247, endPoint x: 510, endPoint y: 229, distance: 161.9
click at [510, 229] on div "+ · 2 · ( + a + 4 ) − a + · a · ( + 3 − 1 ) + 7 + · 2 · a + · 2 · 4 − a + · a ·…" at bounding box center [618, 235] width 216 height 79
drag, startPoint x: 579, startPoint y: 250, endPoint x: 530, endPoint y: 247, distance: 49.7
click at [552, 240] on div at bounding box center [622, 236] width 211 height 72
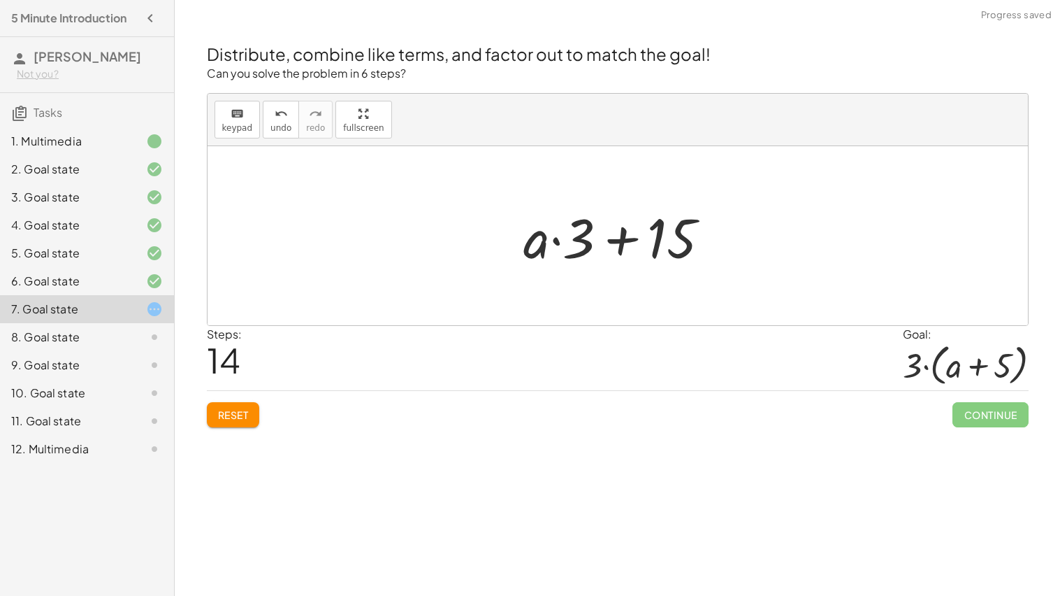
click at [575, 242] on div at bounding box center [622, 236] width 211 height 72
click at [626, 244] on div at bounding box center [622, 236] width 211 height 72
click at [659, 240] on div at bounding box center [622, 236] width 211 height 72
click at [550, 243] on div at bounding box center [622, 236] width 211 height 72
click at [538, 245] on div at bounding box center [622, 236] width 211 height 72
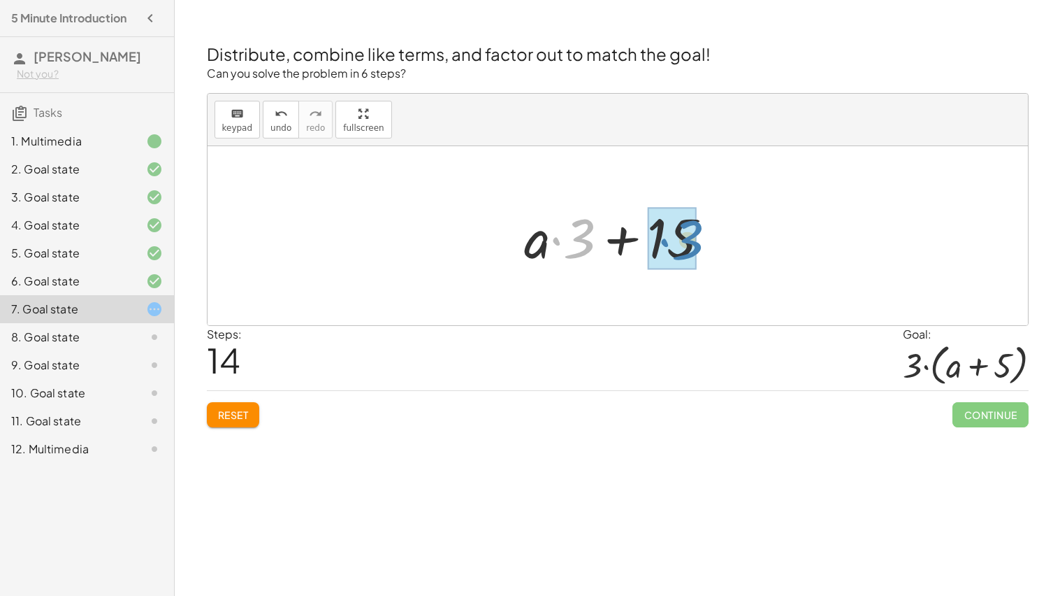
drag, startPoint x: 575, startPoint y: 245, endPoint x: 679, endPoint y: 247, distance: 104.9
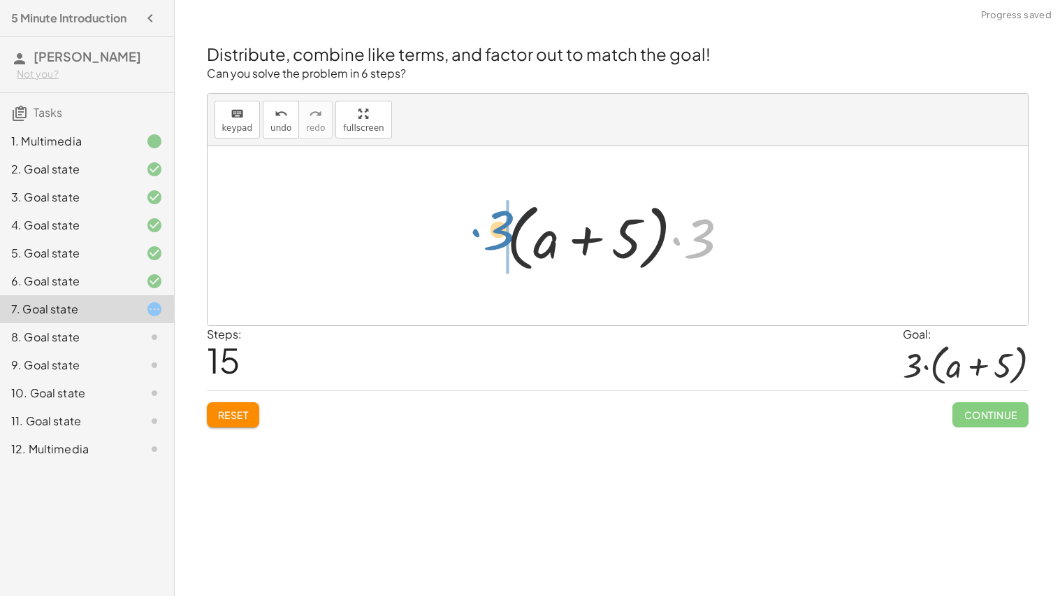
drag, startPoint x: 700, startPoint y: 247, endPoint x: 499, endPoint y: 238, distance: 201.5
click at [500, 238] on div at bounding box center [623, 236] width 247 height 80
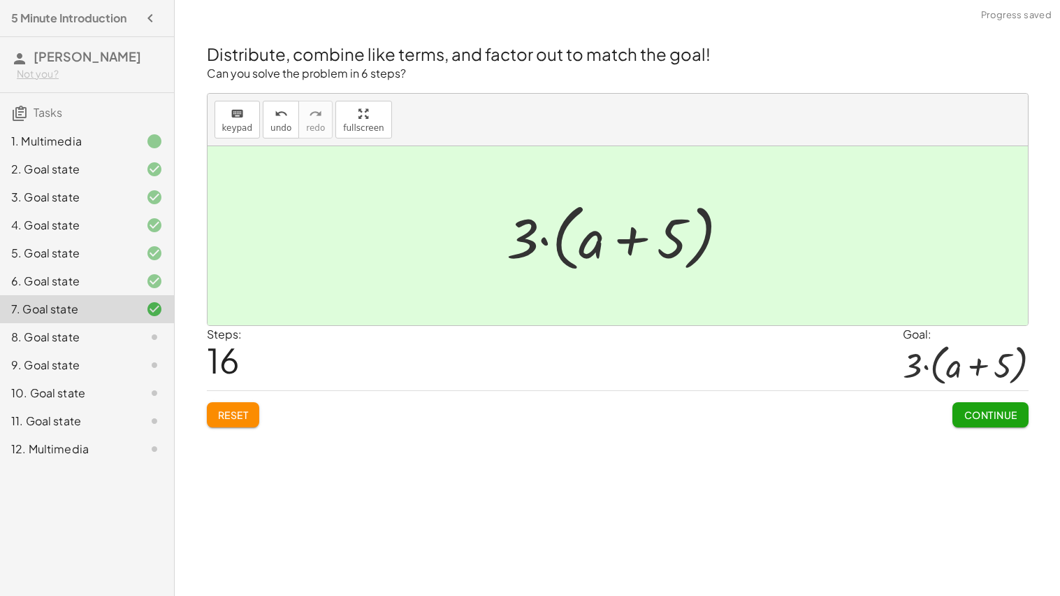
click at [988, 416] on span "Continue" at bounding box center [990, 414] width 53 height 13
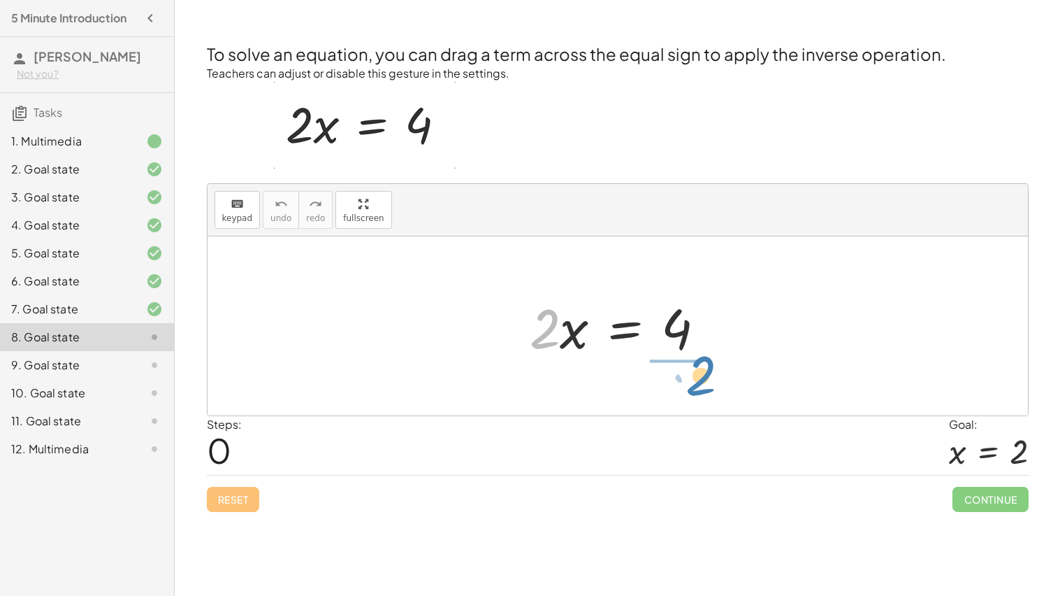
drag, startPoint x: 543, startPoint y: 328, endPoint x: 695, endPoint y: 375, distance: 158.7
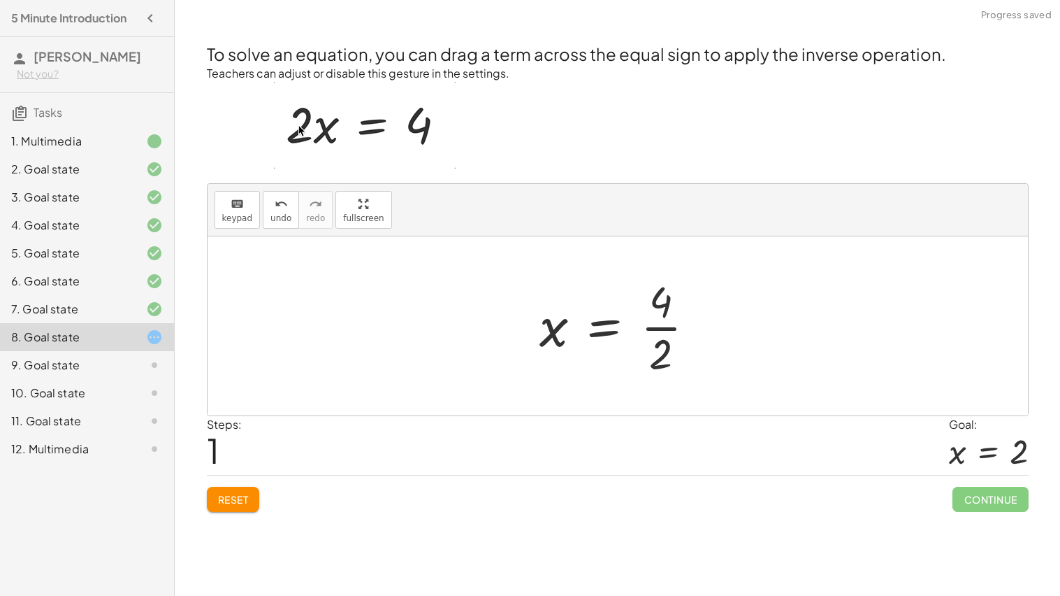
click at [661, 348] on div at bounding box center [623, 326] width 181 height 108
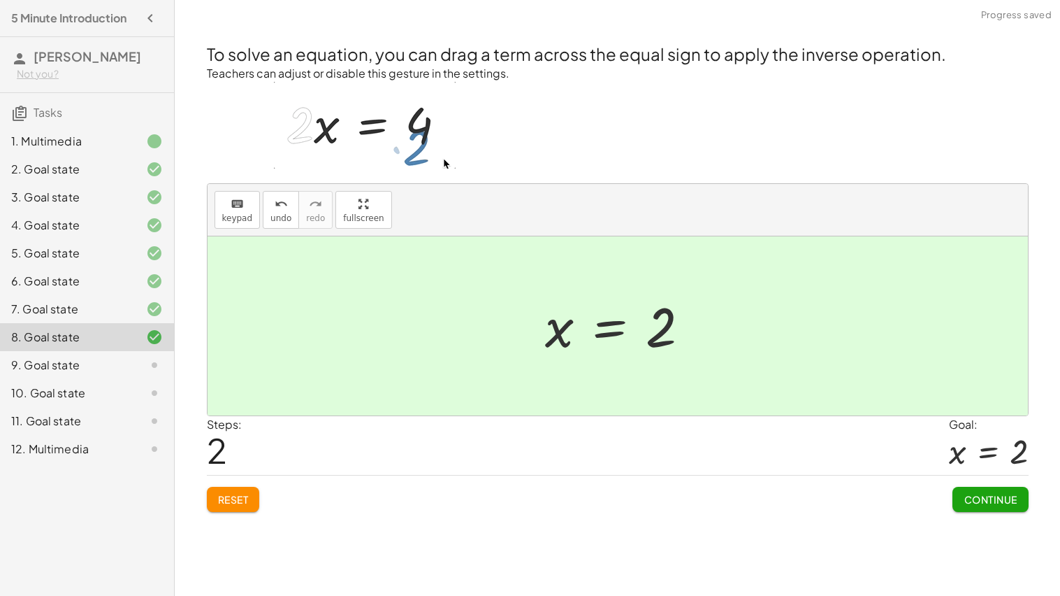
click at [981, 477] on span "Continue" at bounding box center [990, 499] width 53 height 13
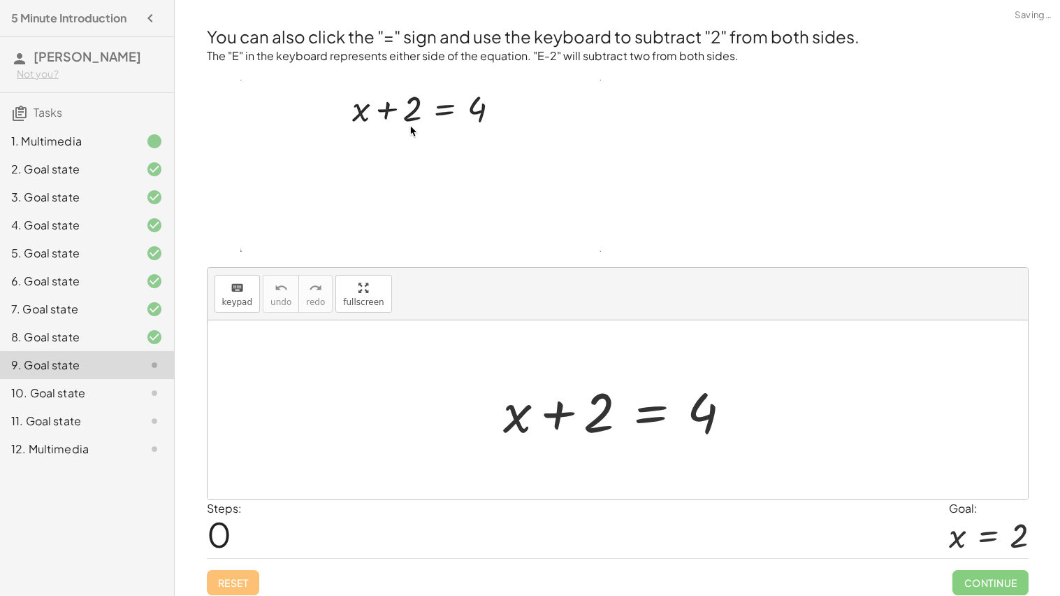
scroll to position [6, 0]
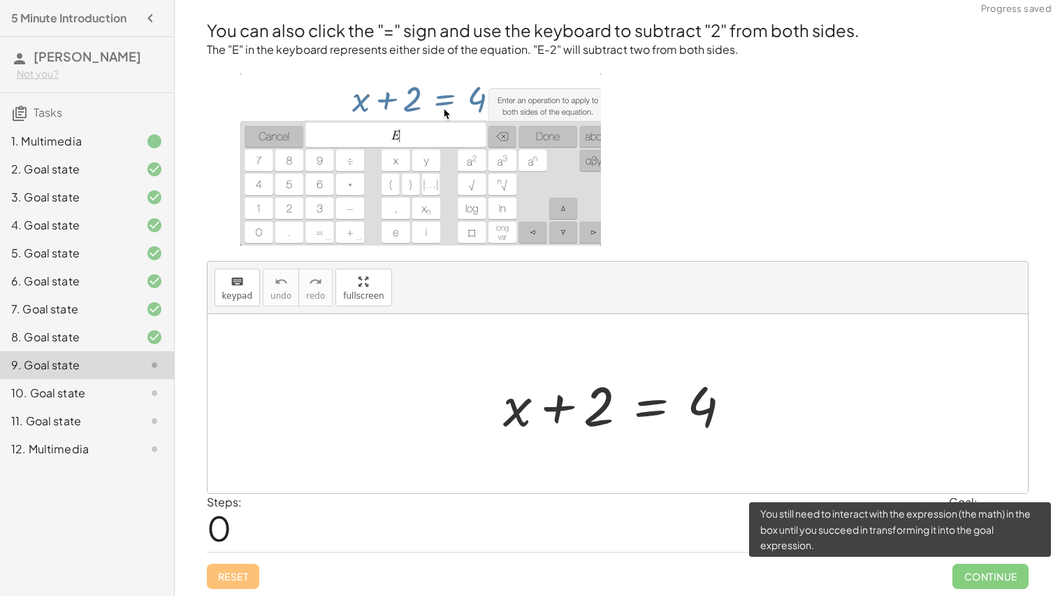
click at [967, 477] on span "Continue" at bounding box center [990, 575] width 75 height 25
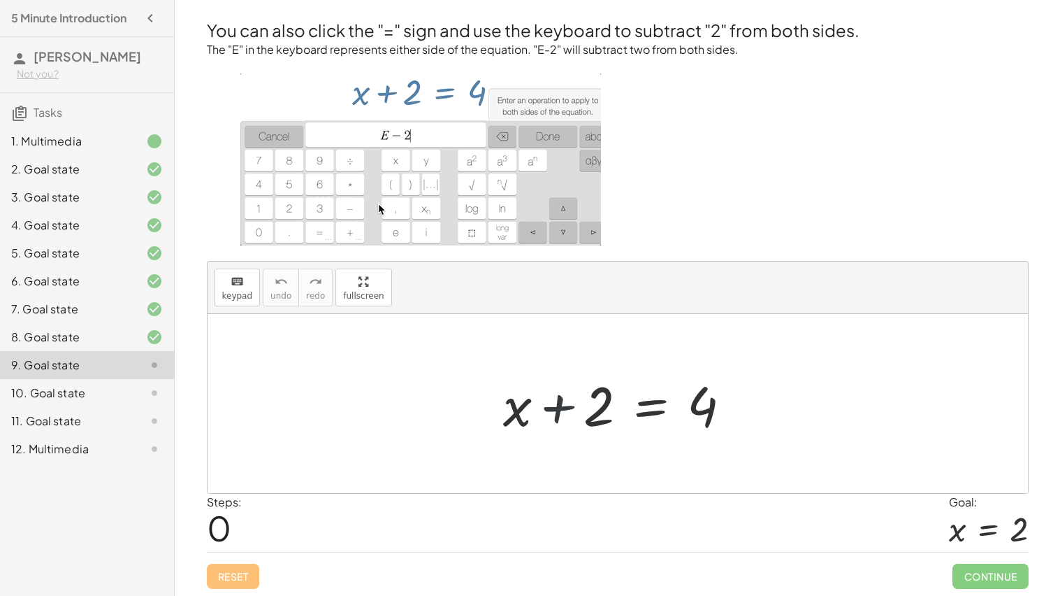
click at [561, 408] on div at bounding box center [623, 404] width 254 height 72
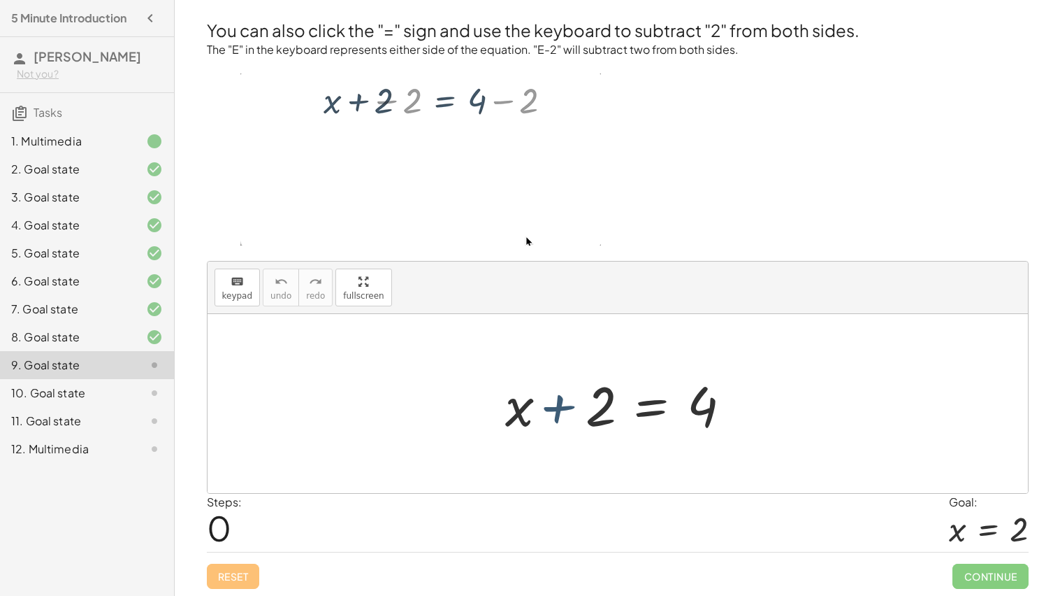
click at [561, 408] on div at bounding box center [623, 404] width 254 height 72
click at [572, 412] on div at bounding box center [623, 404] width 254 height 72
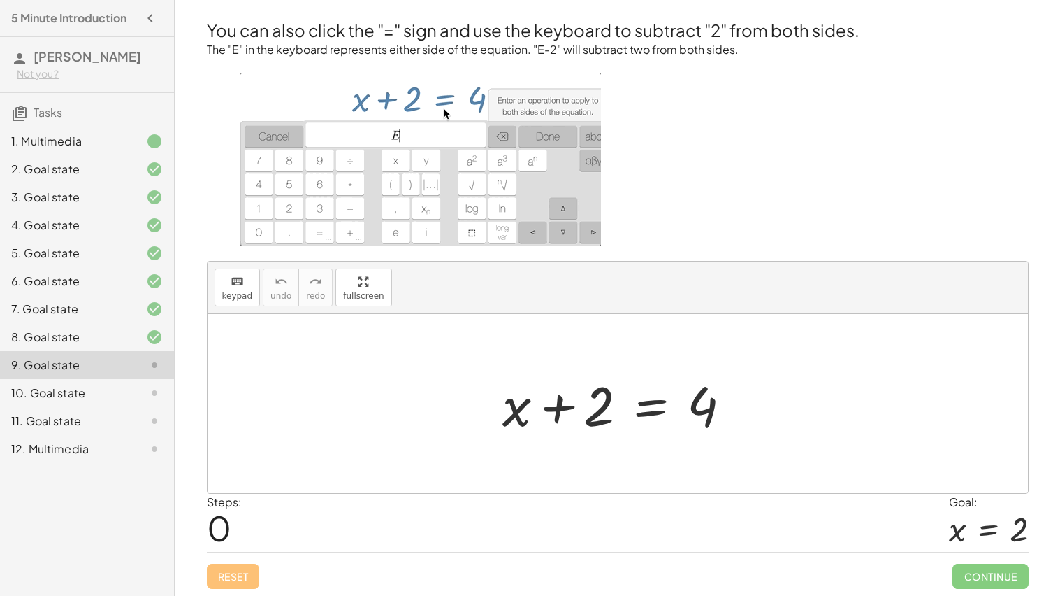
click at [589, 407] on div at bounding box center [623, 404] width 254 height 72
click at [598, 408] on div at bounding box center [623, 404] width 254 height 72
click at [608, 411] on div at bounding box center [623, 404] width 254 height 72
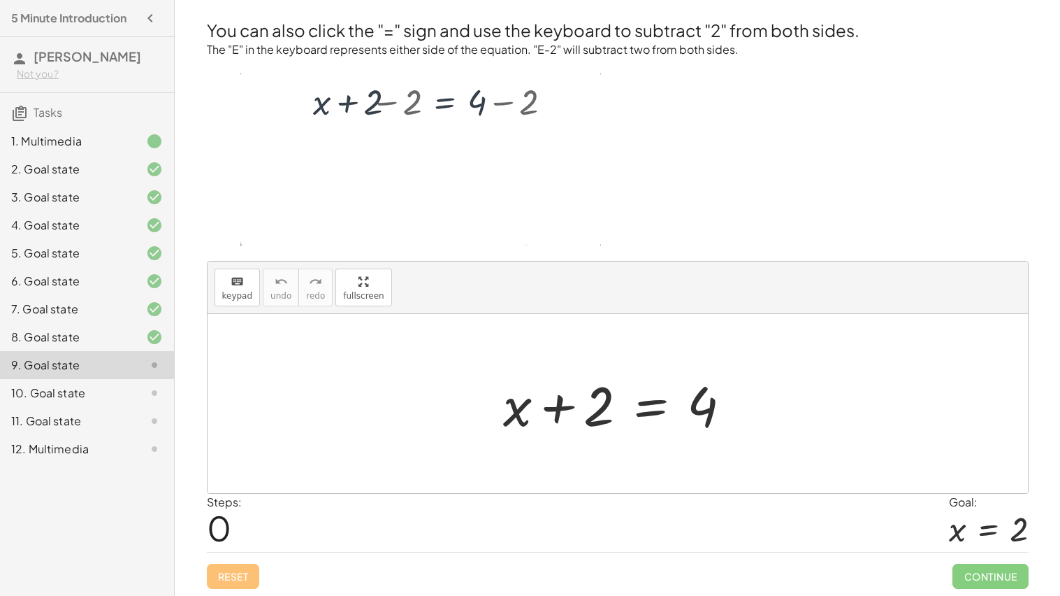
click at [644, 405] on div at bounding box center [623, 404] width 254 height 72
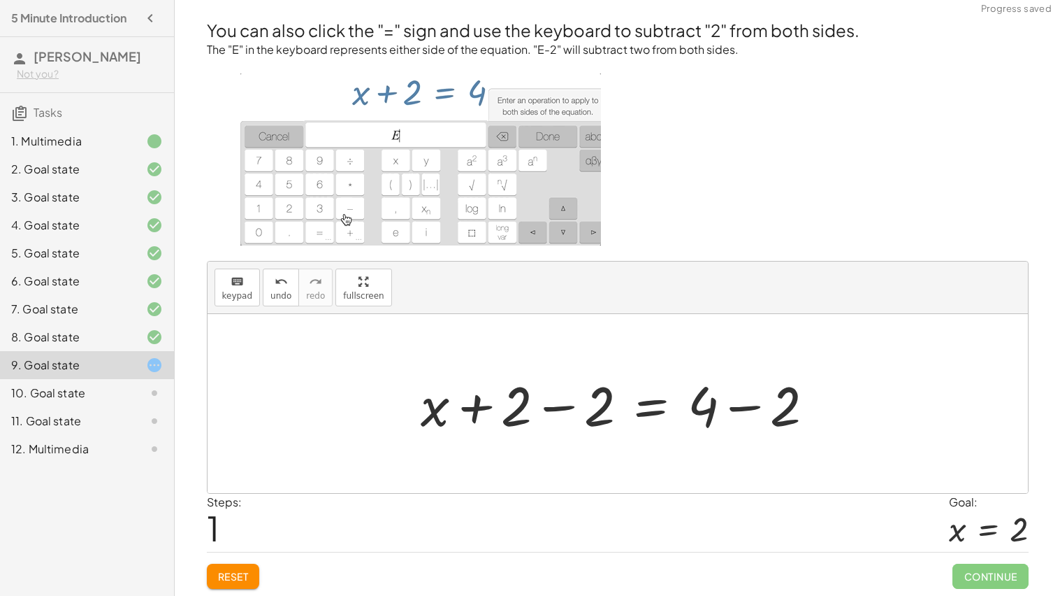
click at [477, 407] on div at bounding box center [623, 404] width 419 height 72
click at [547, 410] on div at bounding box center [623, 404] width 419 height 72
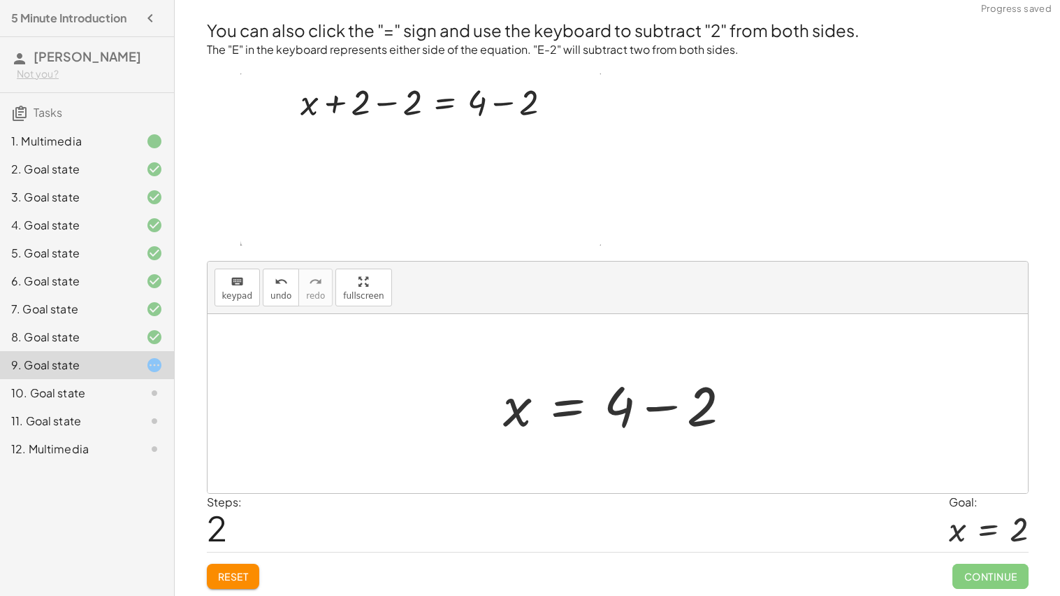
click at [671, 408] on div at bounding box center [623, 404] width 254 height 72
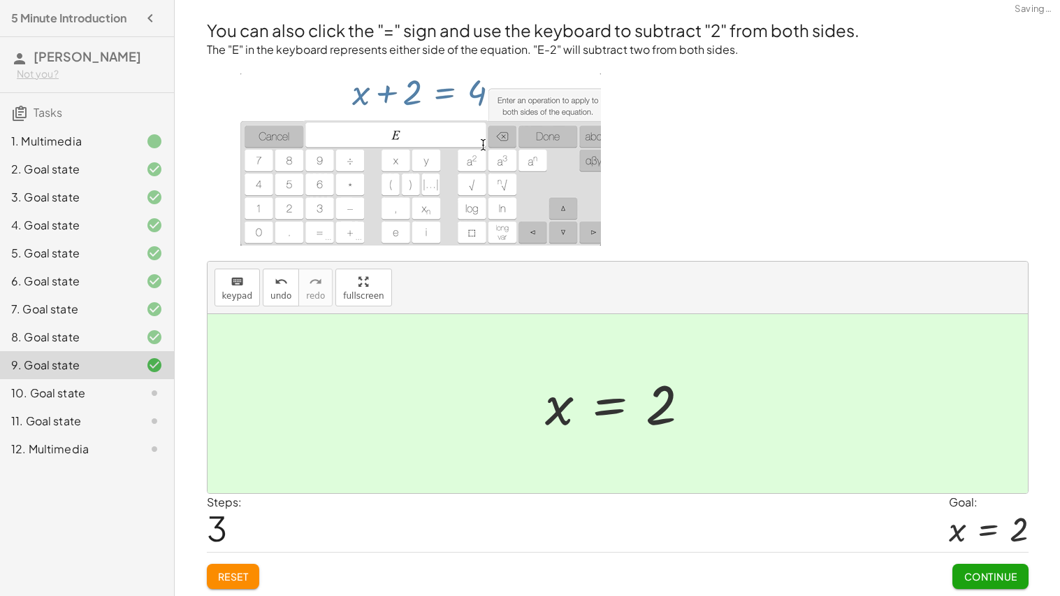
click at [993, 477] on span "Continue" at bounding box center [990, 576] width 53 height 13
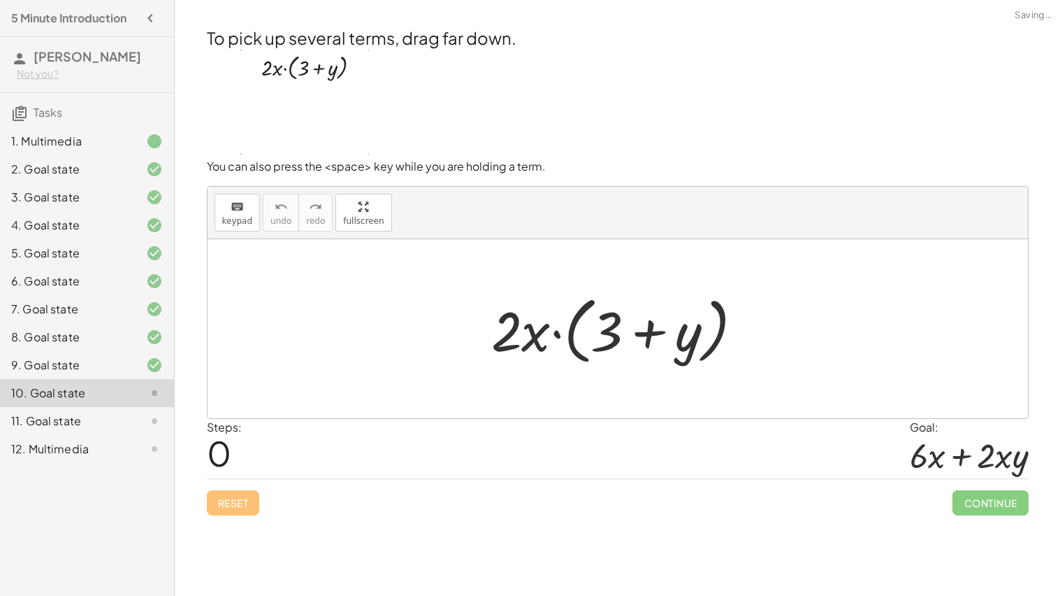
scroll to position [0, 0]
drag, startPoint x: 536, startPoint y: 336, endPoint x: 630, endPoint y: 324, distance: 94.5
click at [630, 324] on div at bounding box center [622, 329] width 277 height 80
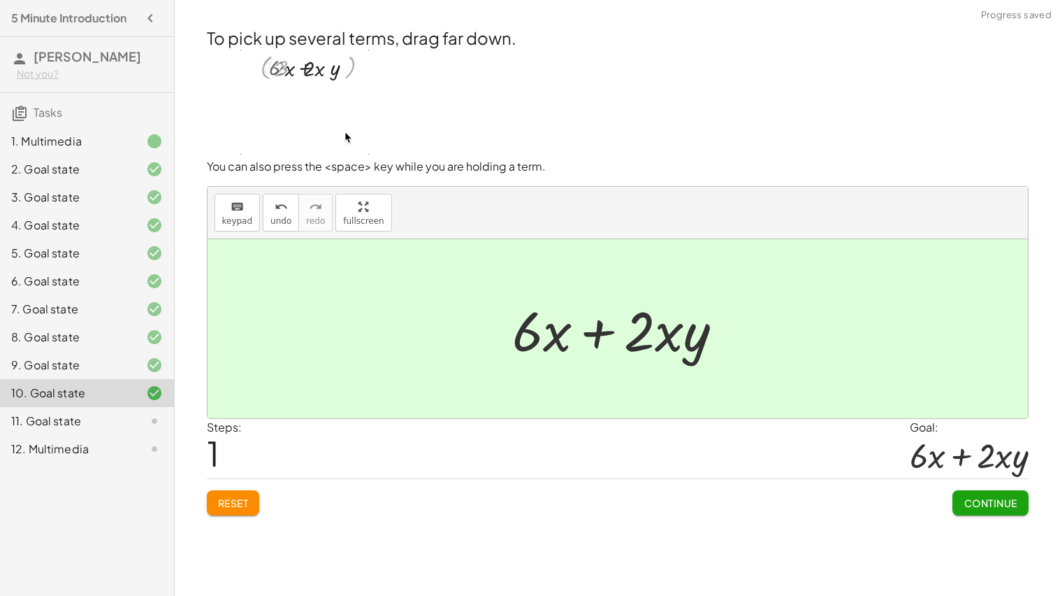
click at [983, 477] on span "Continue" at bounding box center [990, 502] width 53 height 13
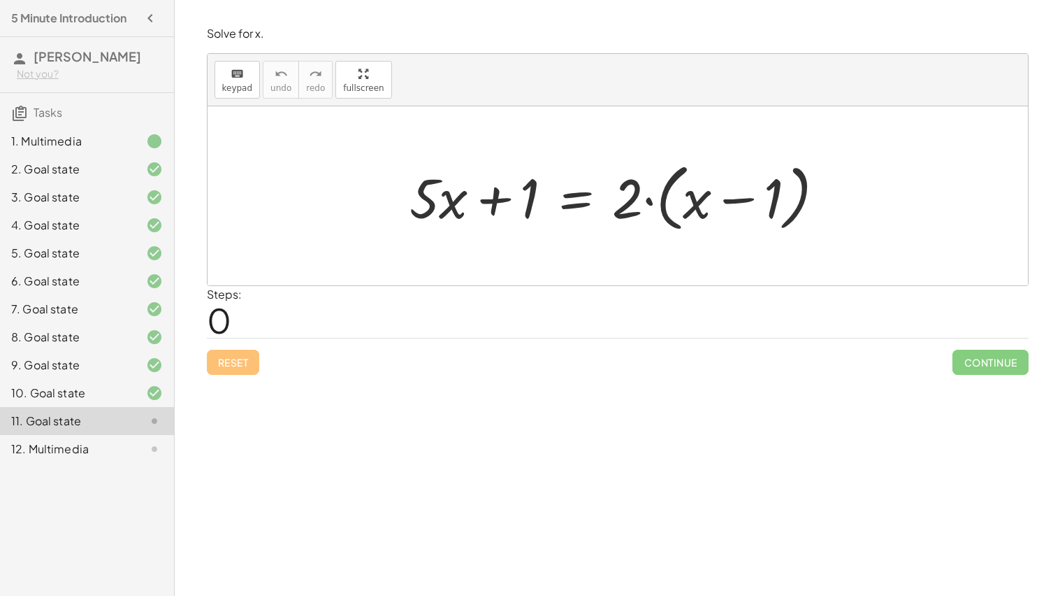
click at [647, 202] on div at bounding box center [623, 196] width 441 height 80
click at [498, 202] on div at bounding box center [623, 196] width 441 height 80
drag, startPoint x: 621, startPoint y: 194, endPoint x: 680, endPoint y: 205, distance: 60.3
click at [680, 205] on div at bounding box center [623, 196] width 441 height 80
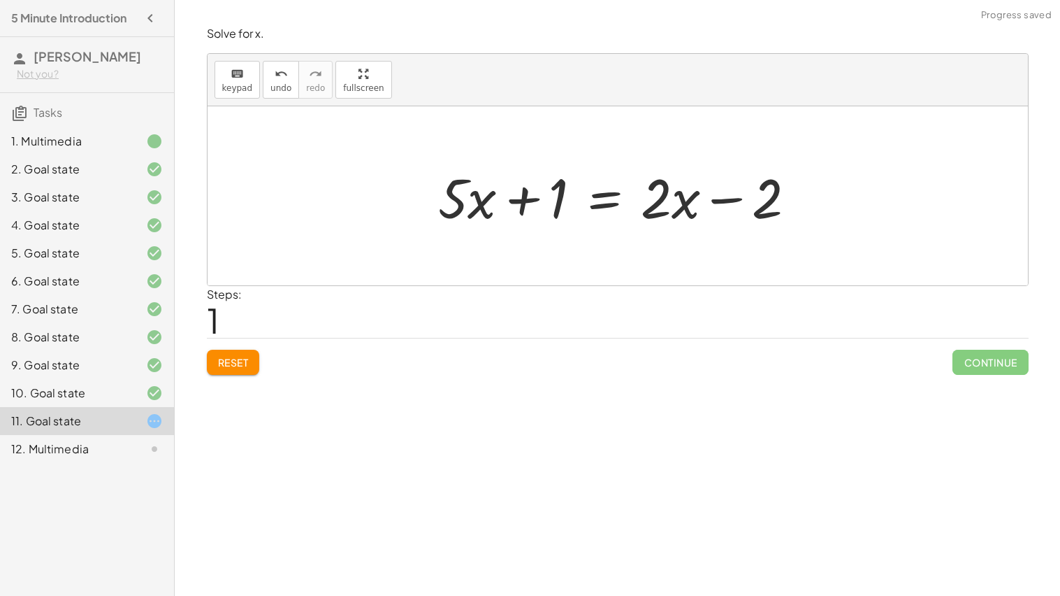
click at [505, 208] on div at bounding box center [623, 196] width 384 height 72
click at [485, 205] on div at bounding box center [623, 196] width 384 height 72
click at [527, 205] on div at bounding box center [623, 196] width 384 height 72
click at [537, 198] on div at bounding box center [623, 196] width 384 height 72
click at [610, 206] on div at bounding box center [623, 196] width 384 height 72
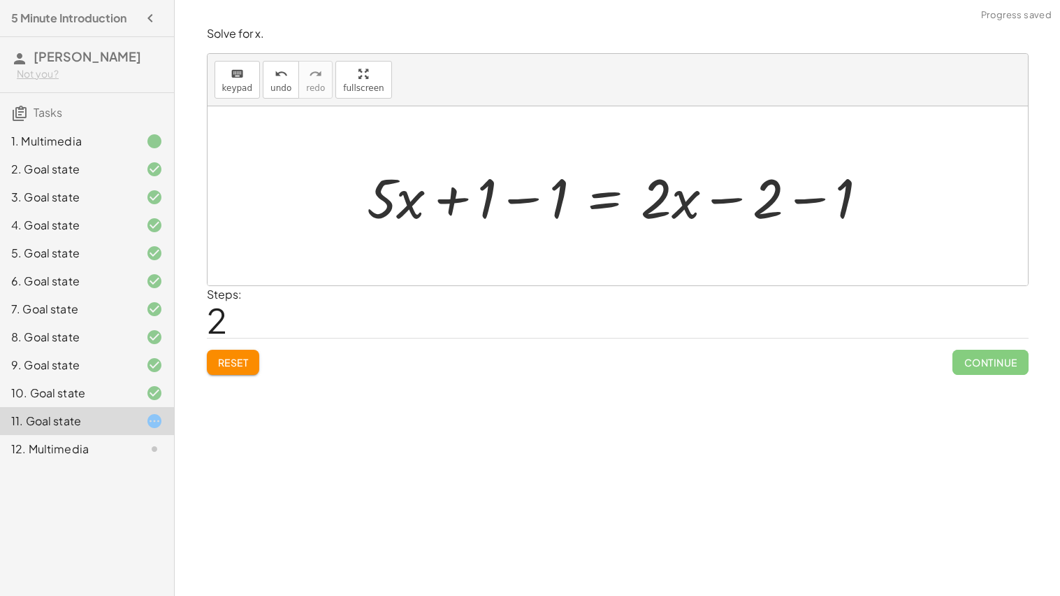
click at [521, 199] on div at bounding box center [623, 196] width 527 height 72
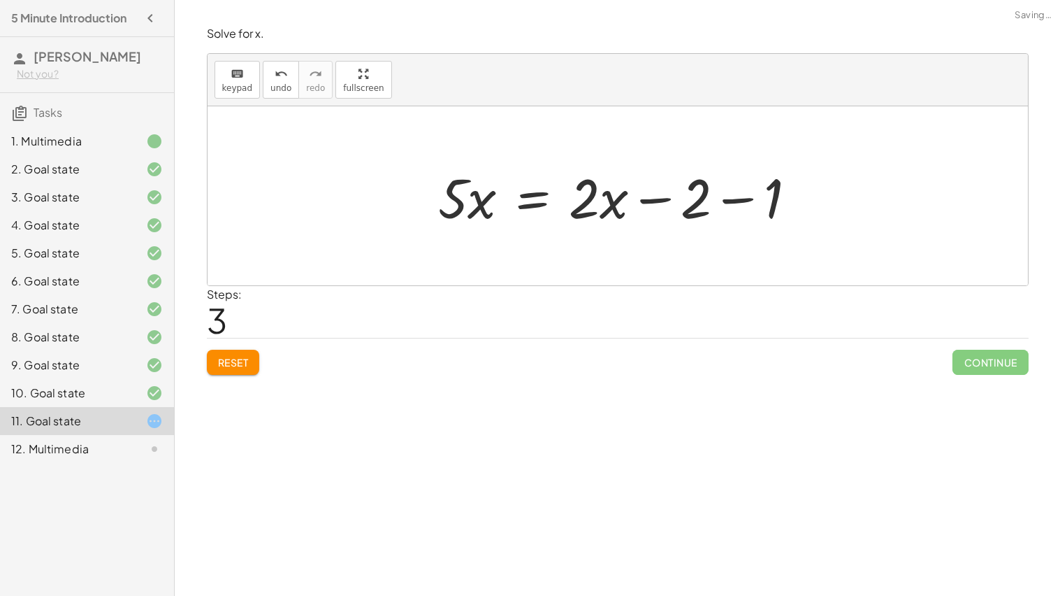
click at [740, 204] on div at bounding box center [623, 196] width 384 height 72
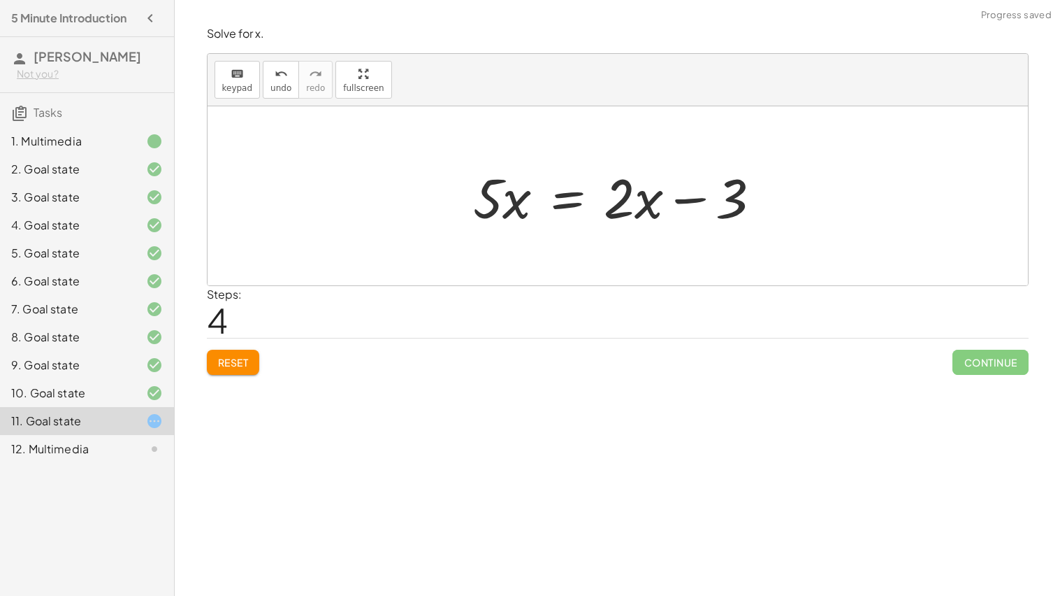
click at [627, 208] on div at bounding box center [622, 196] width 313 height 72
click at [562, 194] on div at bounding box center [622, 196] width 313 height 72
click at [497, 201] on div at bounding box center [623, 196] width 537 height 72
click at [461, 200] on div at bounding box center [623, 196] width 537 height 72
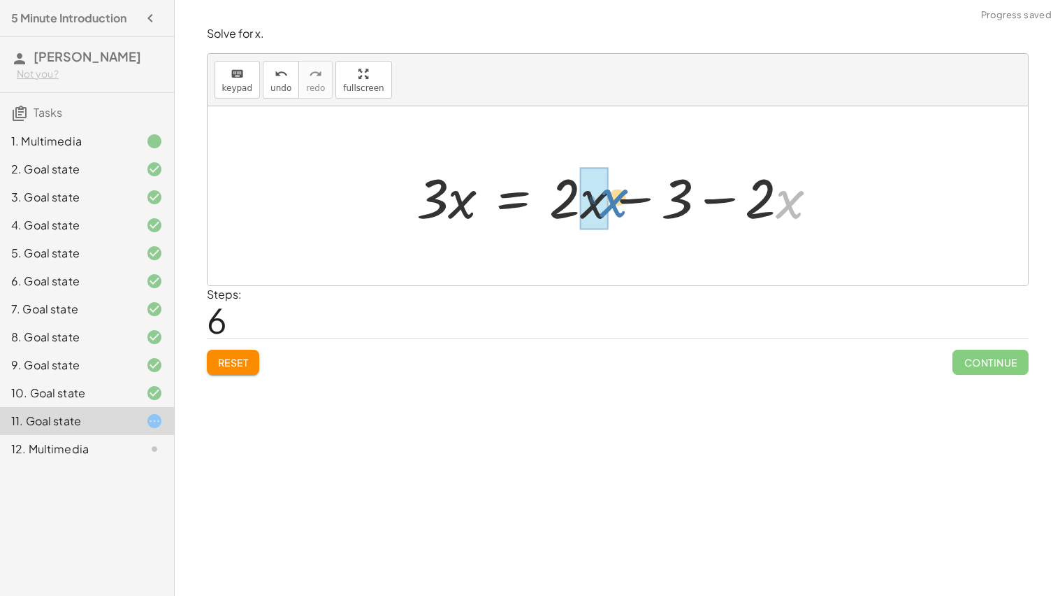
drag, startPoint x: 810, startPoint y: 208, endPoint x: 634, endPoint y: 208, distance: 176.1
click at [634, 208] on div at bounding box center [623, 196] width 427 height 72
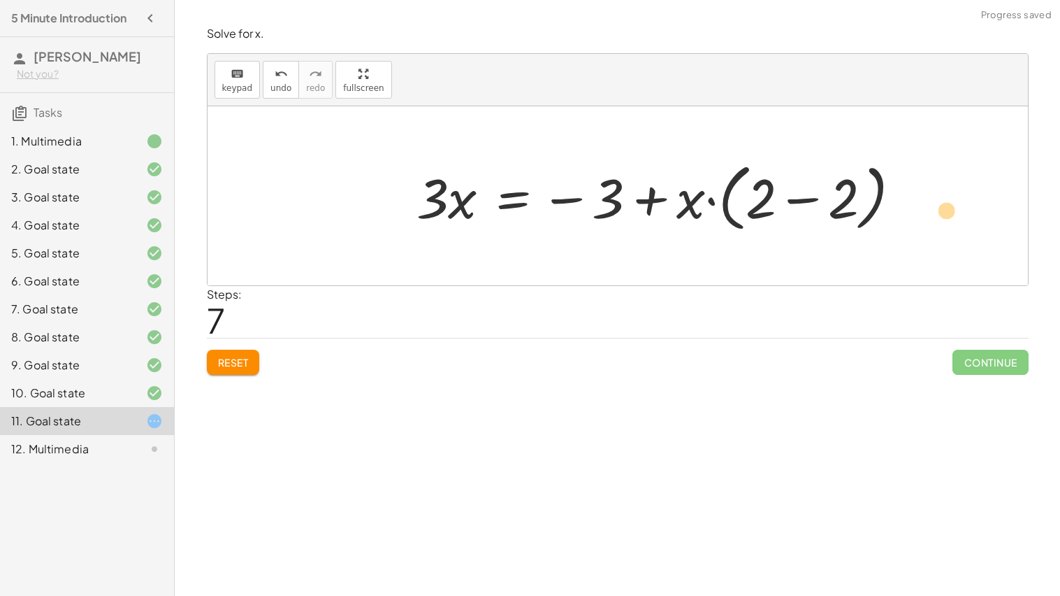
drag, startPoint x: 763, startPoint y: 208, endPoint x: 956, endPoint y: 219, distance: 193.9
click at [956, 219] on div "+ · 5 · x + 1 = · 2 · ( + x − 1 ) + · 5 · x + 1 = + · 2 · x − · 2 · 1 + · 5 · x…" at bounding box center [618, 195] width 821 height 179
drag, startPoint x: 678, startPoint y: 205, endPoint x: 742, endPoint y: 210, distance: 63.8
click at [742, 210] on div at bounding box center [665, 196] width 510 height 80
click at [772, 201] on div at bounding box center [658, 196] width 496 height 72
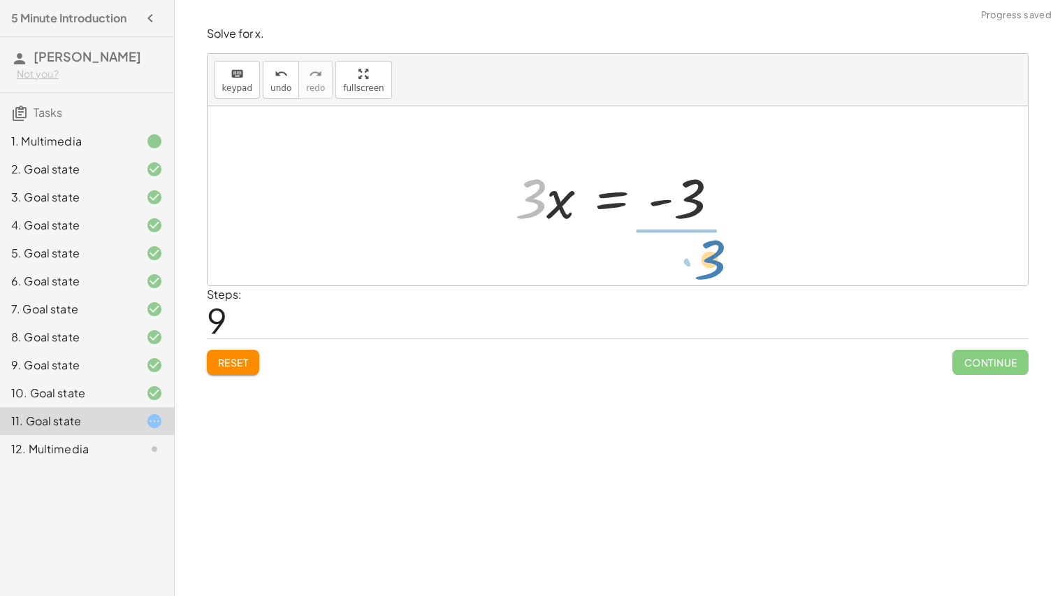
drag, startPoint x: 538, startPoint y: 197, endPoint x: 715, endPoint y: 258, distance: 187.7
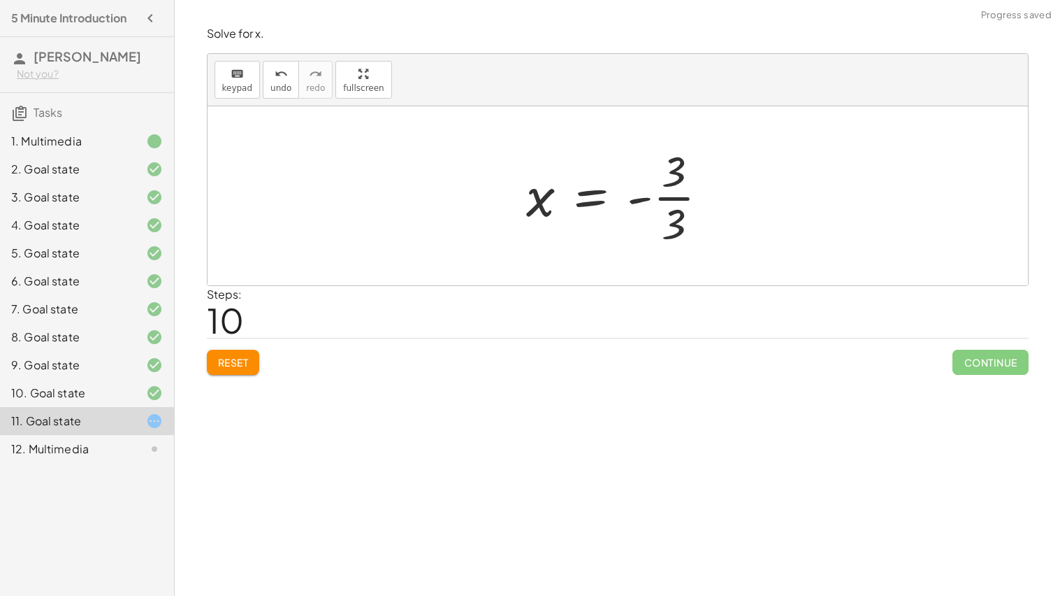
click at [664, 192] on div at bounding box center [623, 196] width 208 height 108
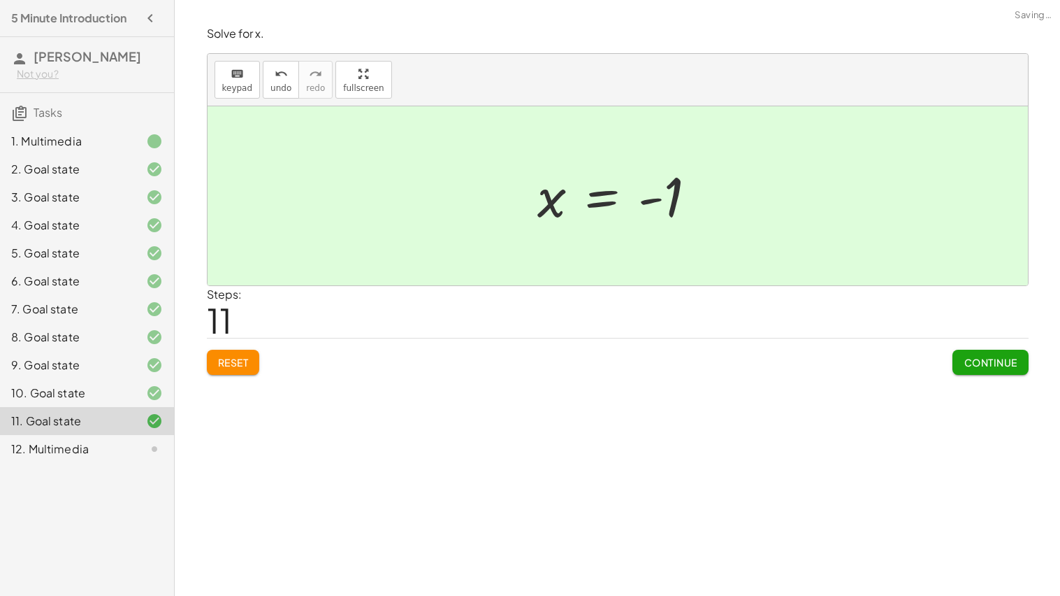
click at [953, 365] on button "Continue" at bounding box center [990, 361] width 75 height 25
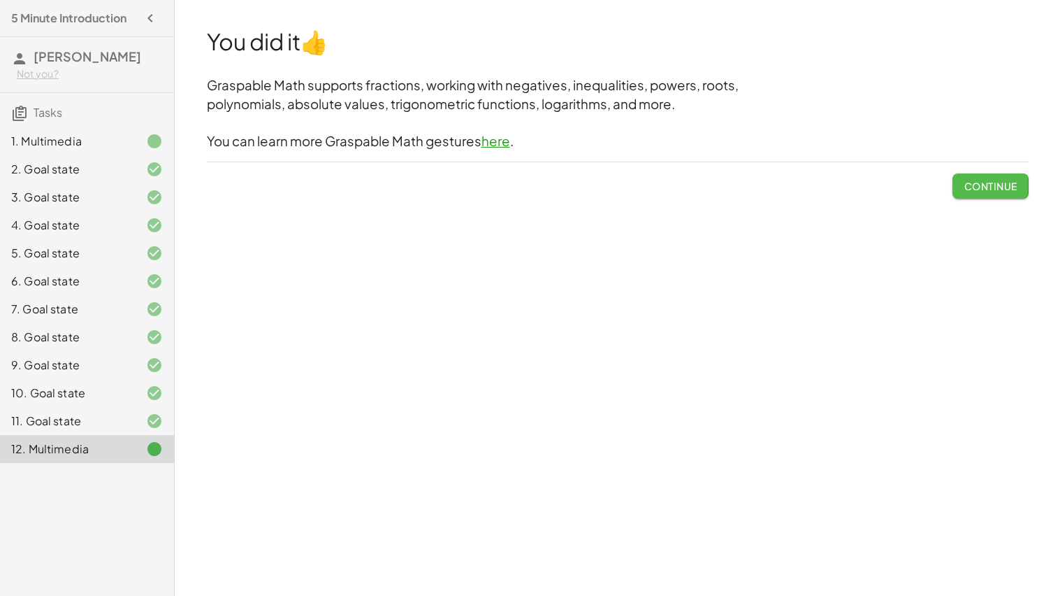
click at [961, 197] on button "Continue" at bounding box center [990, 185] width 75 height 25
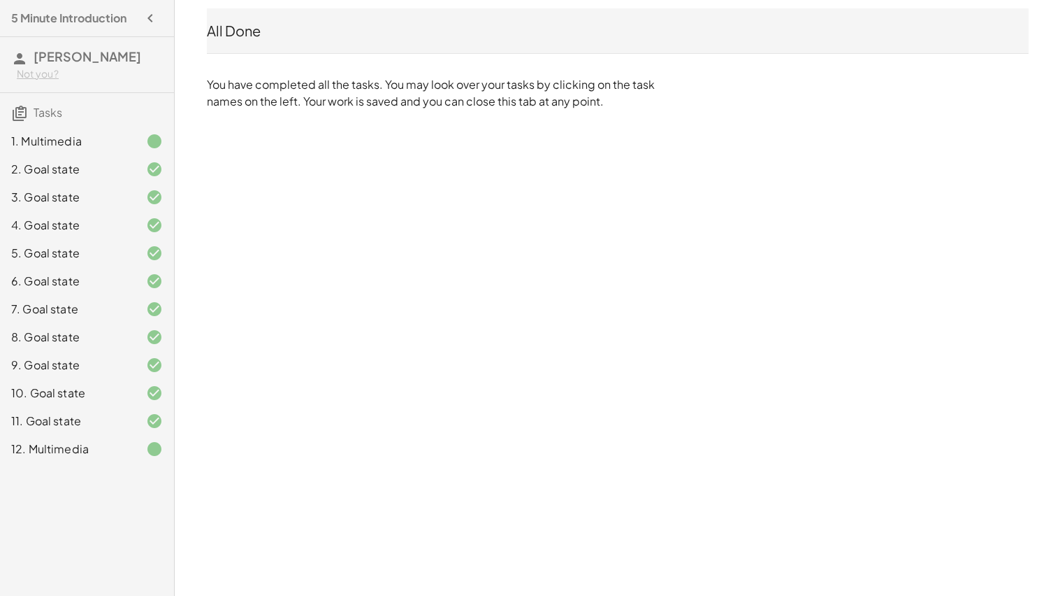
click at [396, 38] on div "All Done" at bounding box center [618, 31] width 822 height 20
click at [380, 38] on div "All Done" at bounding box center [618, 31] width 822 height 20
click at [253, 37] on div "All Done" at bounding box center [618, 31] width 822 height 20
click at [62, 117] on span "Tasks" at bounding box center [48, 112] width 29 height 15
click at [21, 102] on h3 "Tasks" at bounding box center [87, 107] width 174 height 29
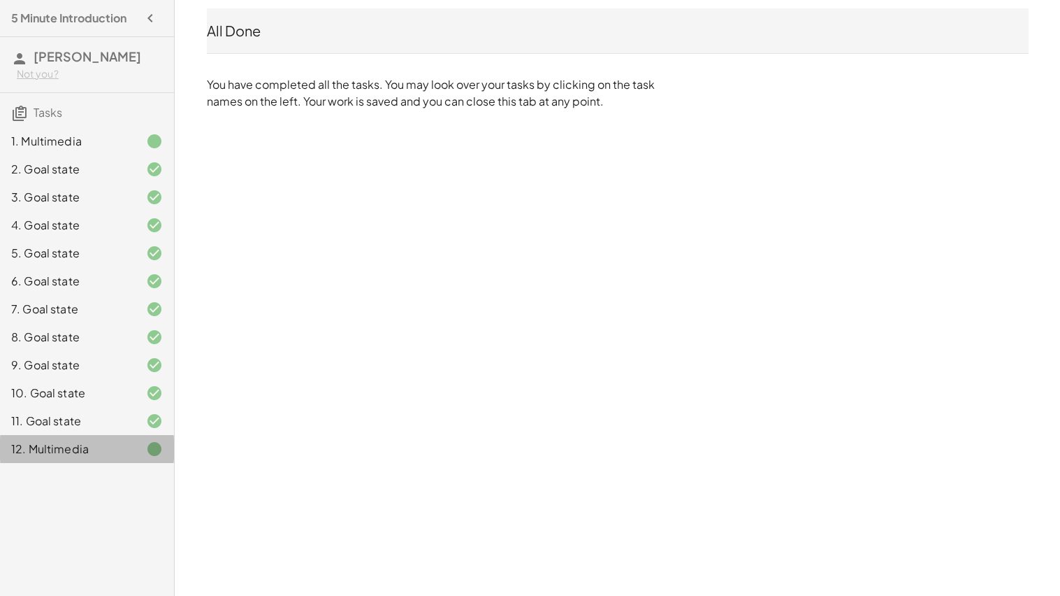
click at [155, 449] on icon at bounding box center [154, 448] width 17 height 17
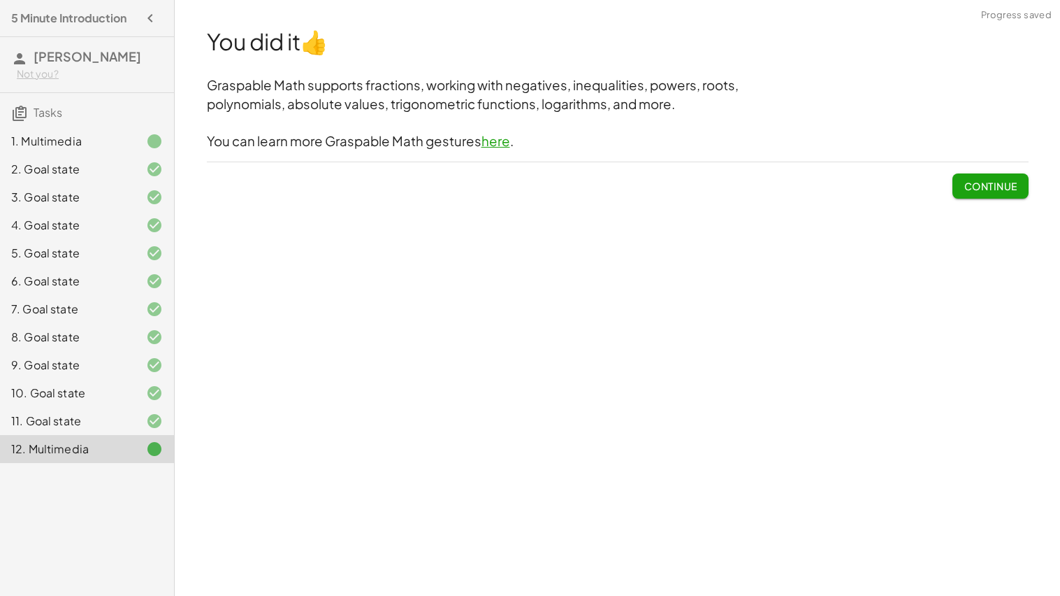
click at [1014, 171] on span "Continue" at bounding box center [990, 180] width 75 height 36
click at [1014, 178] on button "Continue" at bounding box center [990, 185] width 75 height 25
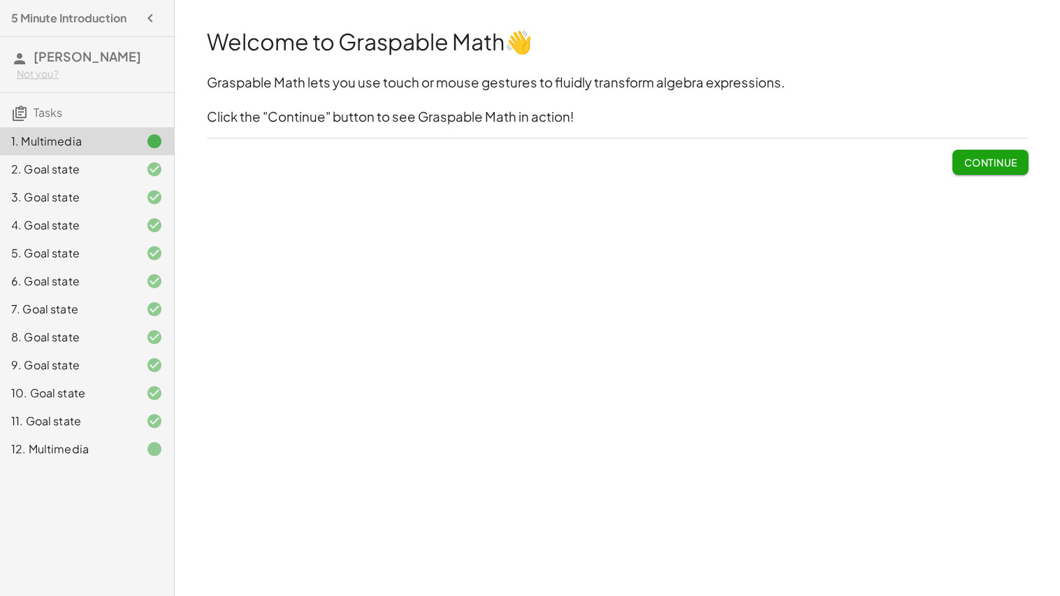
click at [56, 417] on div "11. Goal state" at bounding box center [67, 420] width 113 height 17
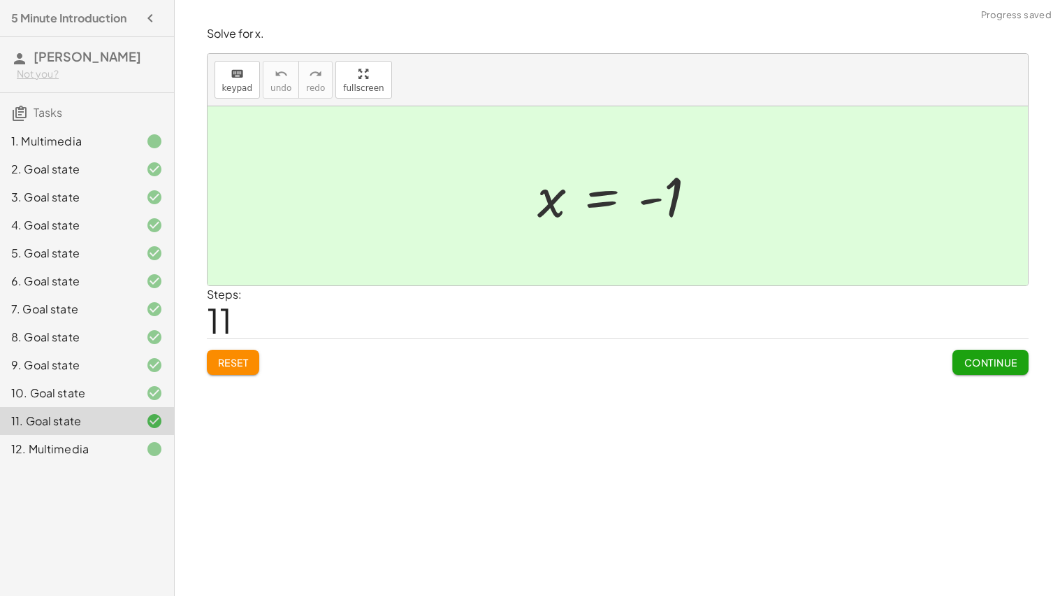
click at [1011, 367] on span "Continue" at bounding box center [990, 362] width 53 height 13
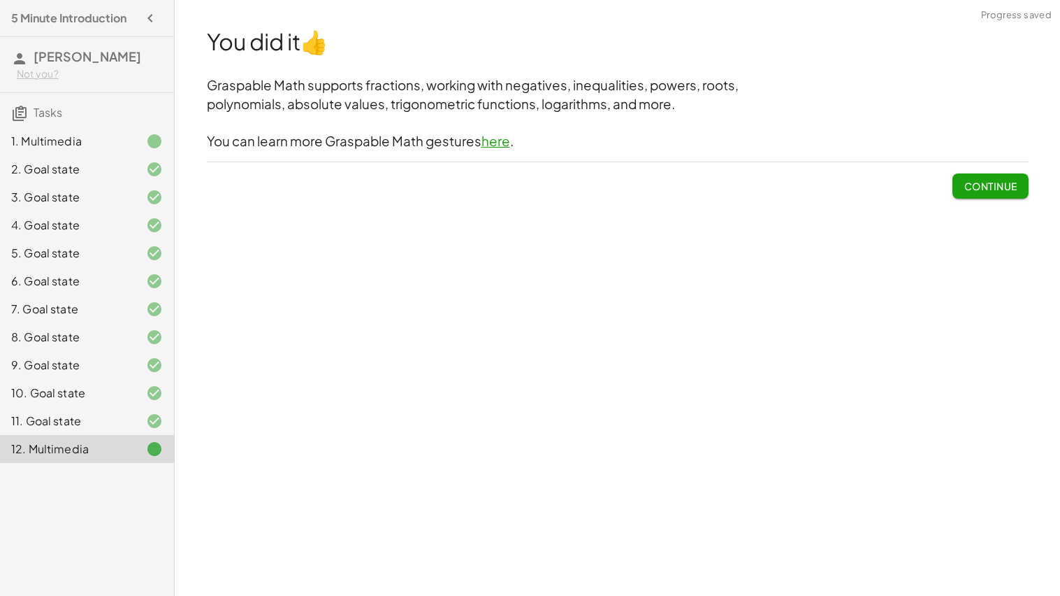
click at [164, 414] on div "11. Goal state" at bounding box center [87, 421] width 174 height 28
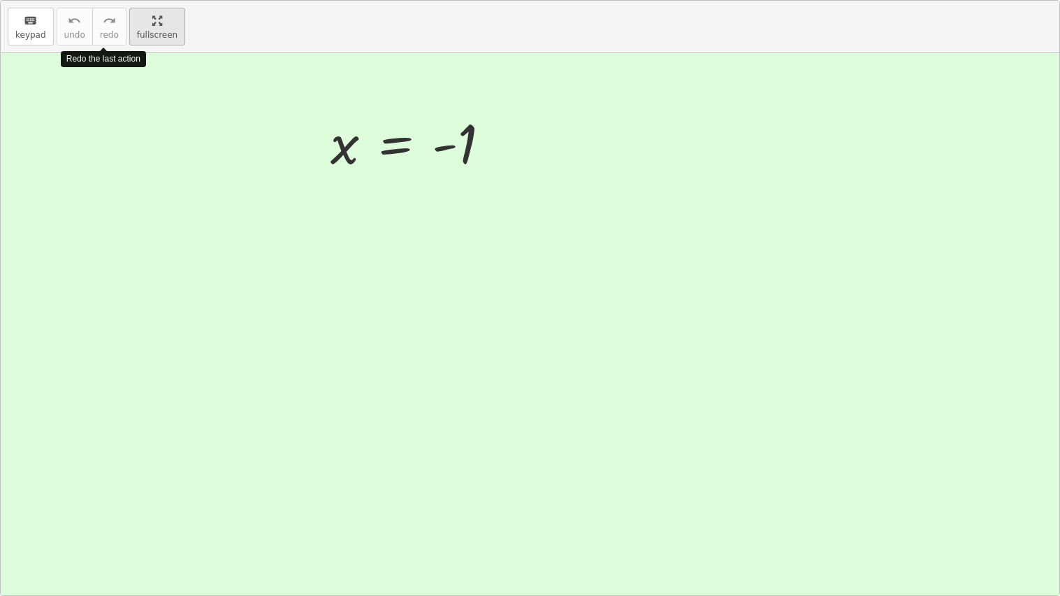
click at [364, 85] on div "keyboard keypad undo undo redo redo fullscreen Redo the last action + · 5 · x +…" at bounding box center [530, 298] width 1059 height 594
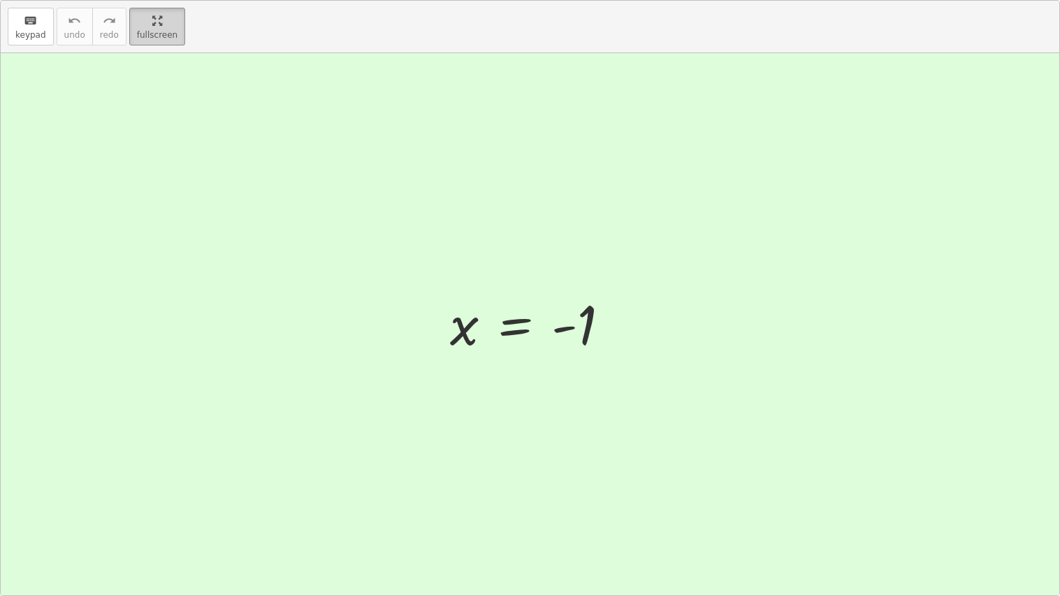
click at [158, 21] on main "5 Minute Introduction Justin A Not you? Tasks 1. Multimedia 2. Goal state 3. Go…" at bounding box center [530, 298] width 1060 height 596
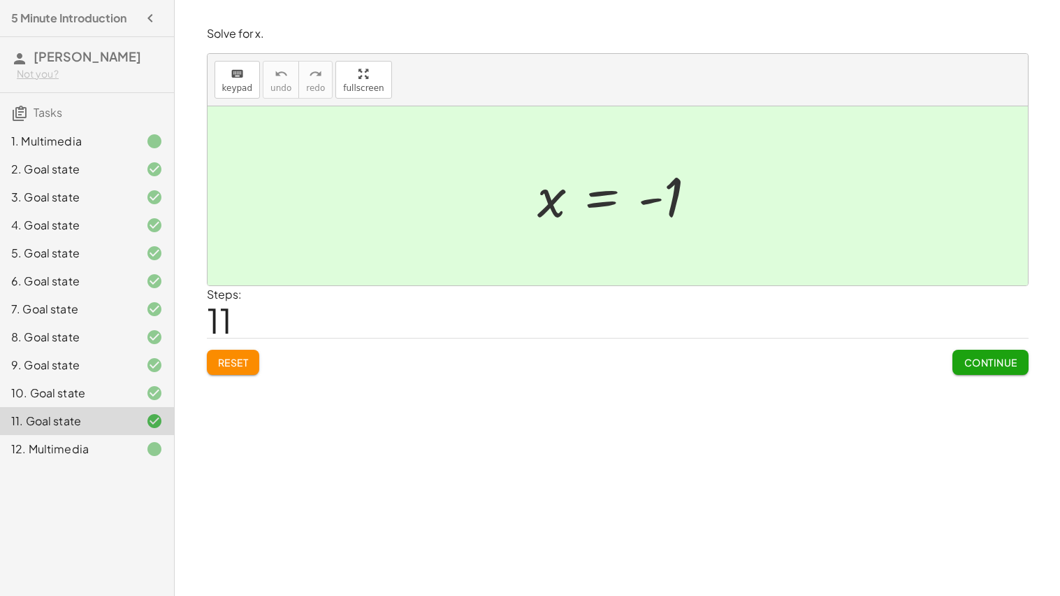
click at [152, 17] on icon "button" at bounding box center [150, 18] width 17 height 17
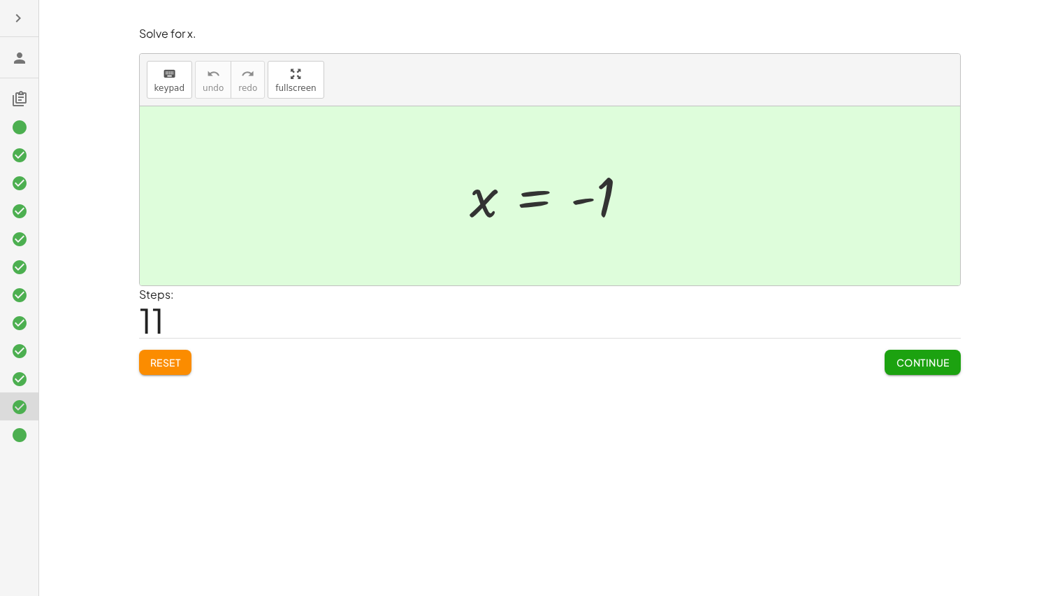
click at [22, 20] on icon "button" at bounding box center [18, 18] width 17 height 17
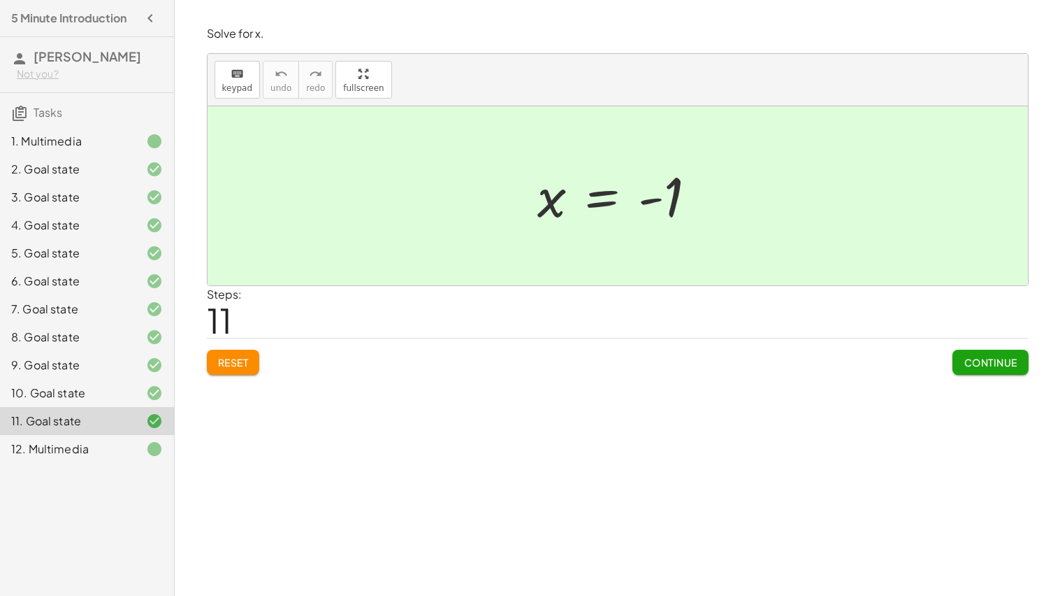
click at [60, 71] on div "Not you?" at bounding box center [90, 74] width 146 height 14
click at [121, 63] on h3 "Justin A Not you?" at bounding box center [87, 64] width 174 height 55
click at [73, 449] on div "12. Multimedia" at bounding box center [67, 448] width 113 height 17
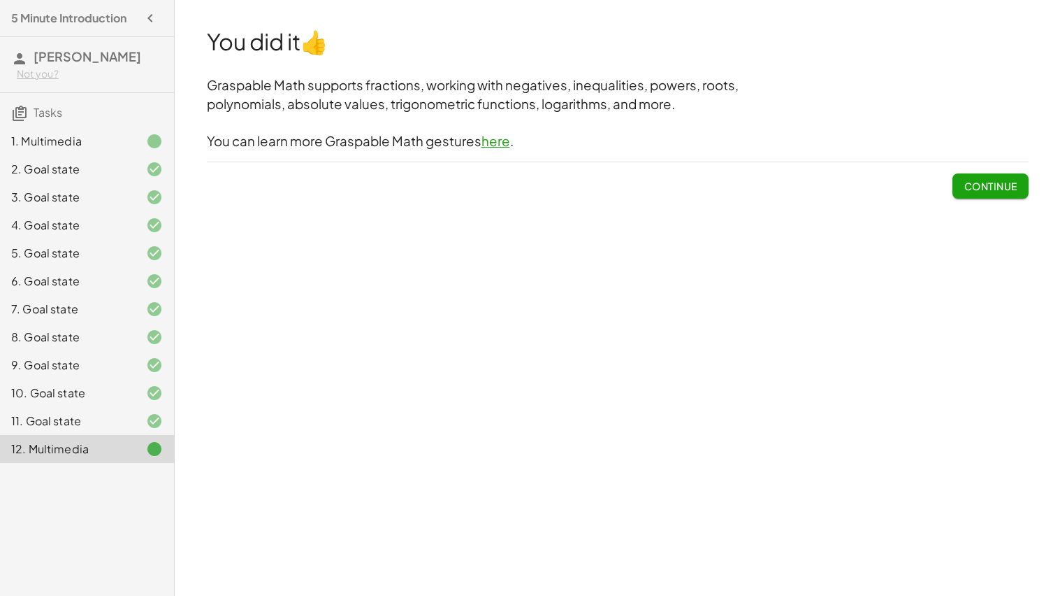
click at [73, 449] on div "12. Multimedia" at bounding box center [67, 448] width 113 height 17
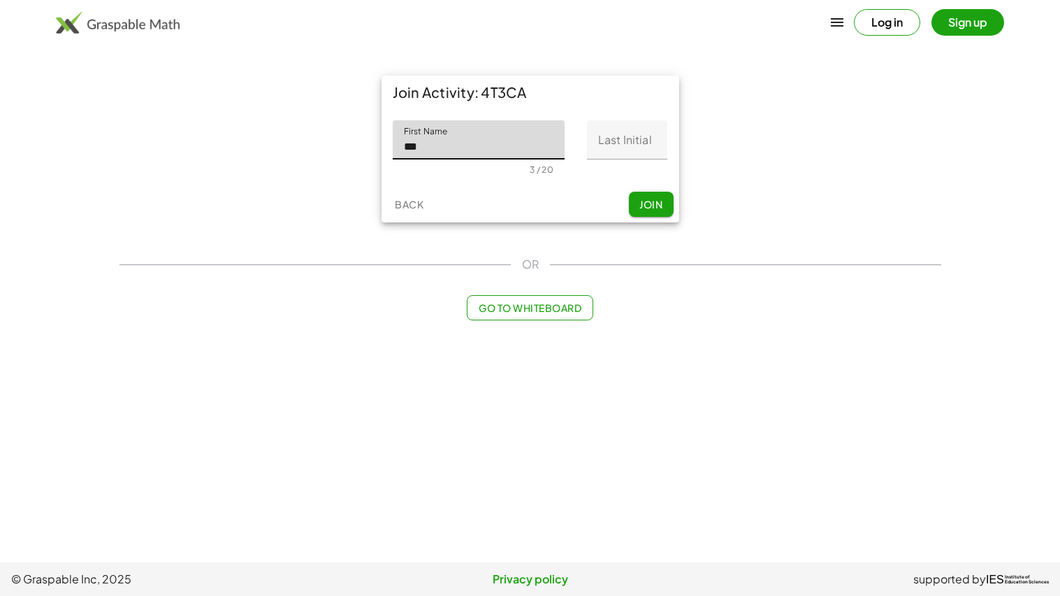
type input "******"
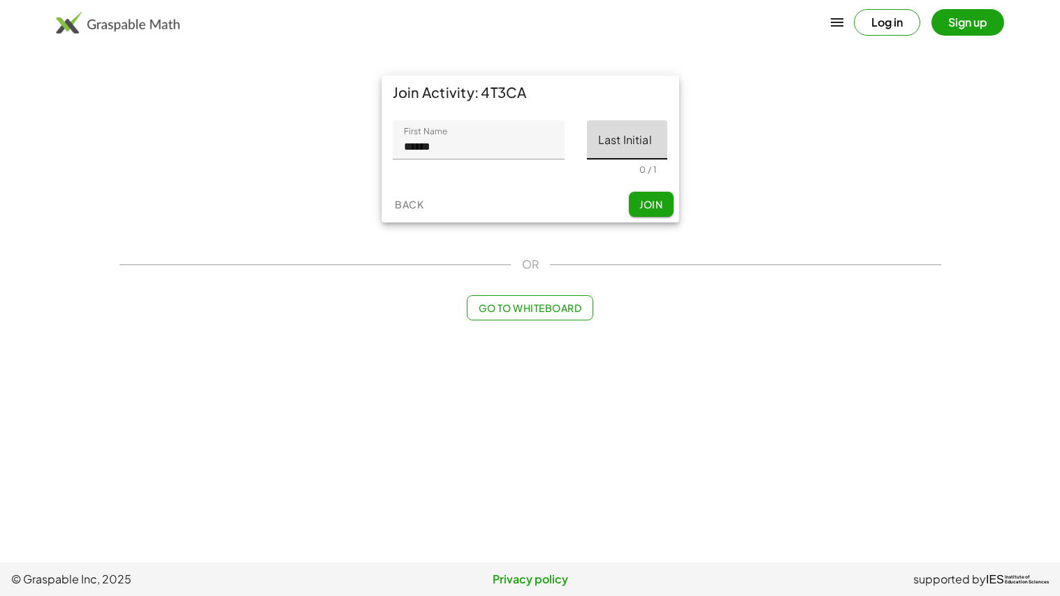
click at [604, 143] on input "Last Initial" at bounding box center [627, 139] width 80 height 39
type input "*"
click at [631, 203] on button "Join" at bounding box center [651, 204] width 45 height 25
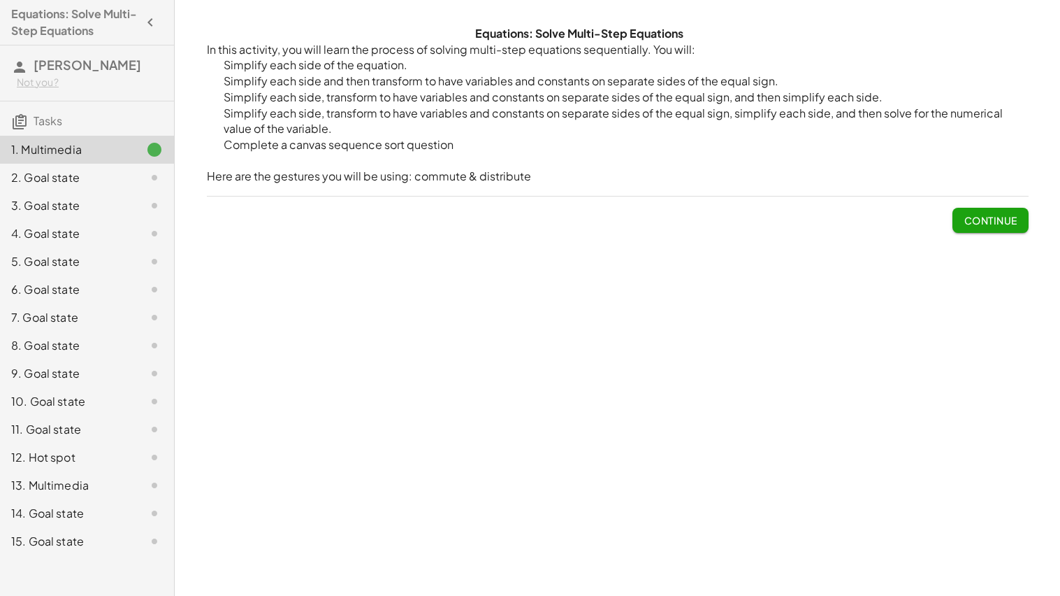
click at [964, 222] on span "Continue" at bounding box center [990, 220] width 53 height 13
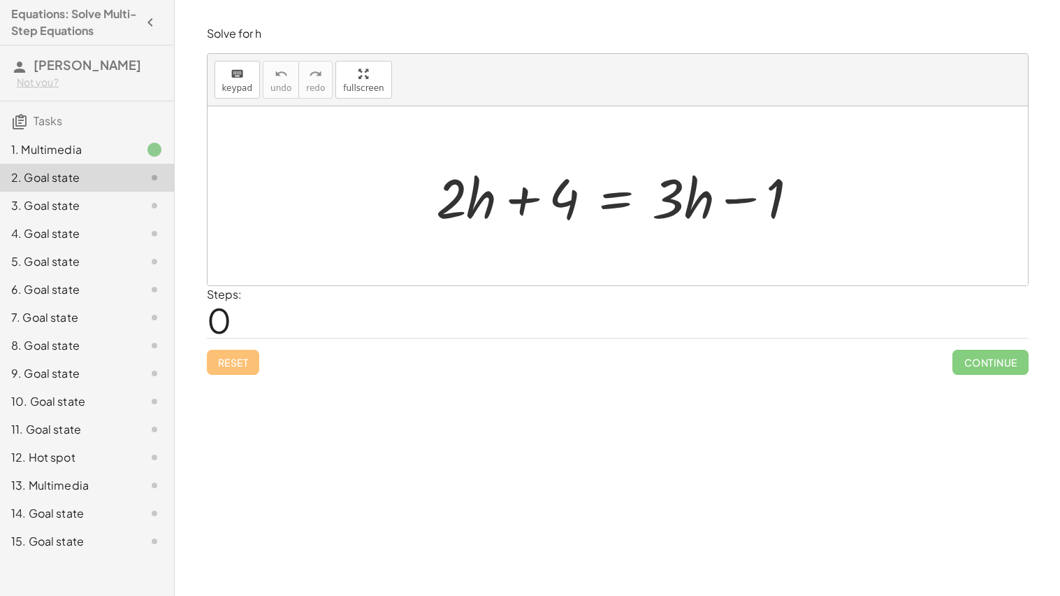
click at [527, 203] on div at bounding box center [623, 196] width 388 height 72
click at [582, 205] on div at bounding box center [623, 196] width 388 height 72
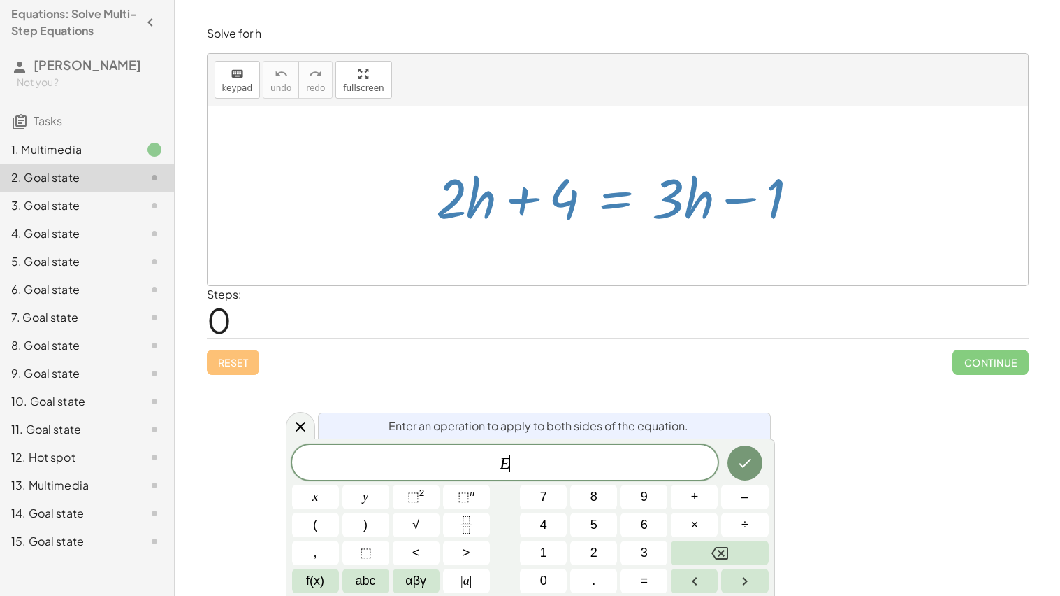
click at [620, 206] on div at bounding box center [623, 196] width 388 height 72
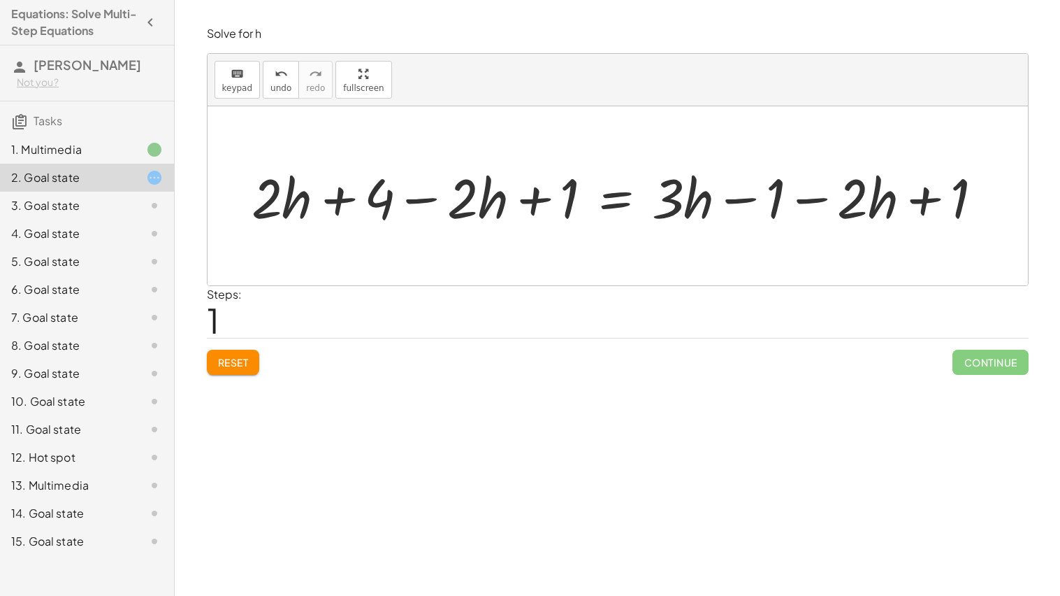
click at [342, 201] on div at bounding box center [623, 196] width 757 height 72
drag, startPoint x: 486, startPoint y: 210, endPoint x: 328, endPoint y: 199, distance: 159.1
click at [328, 199] on div at bounding box center [623, 196] width 757 height 72
click at [327, 202] on div at bounding box center [623, 196] width 757 height 72
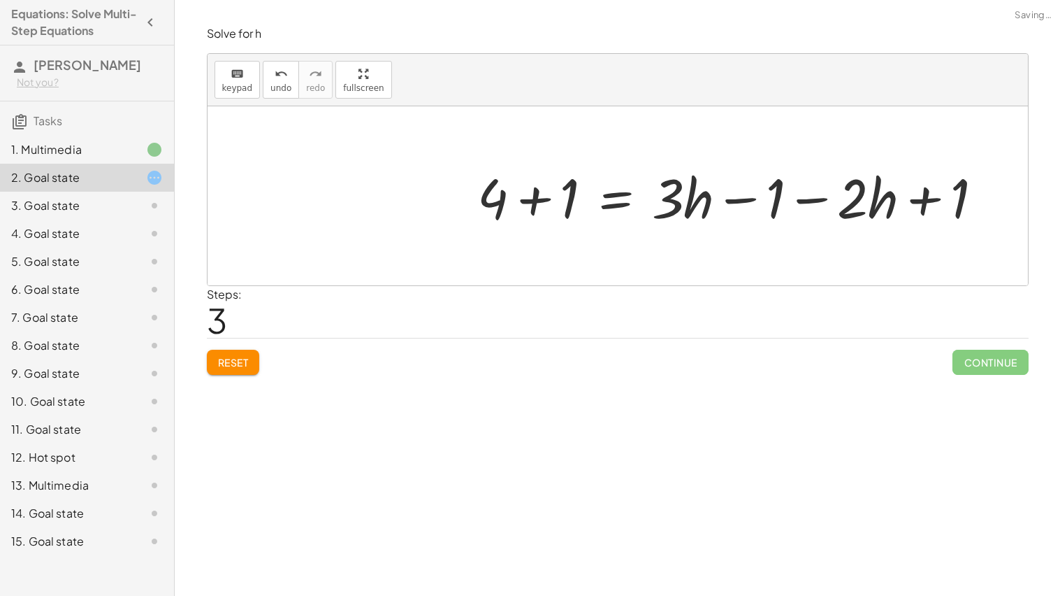
click at [531, 202] on div at bounding box center [735, 196] width 531 height 72
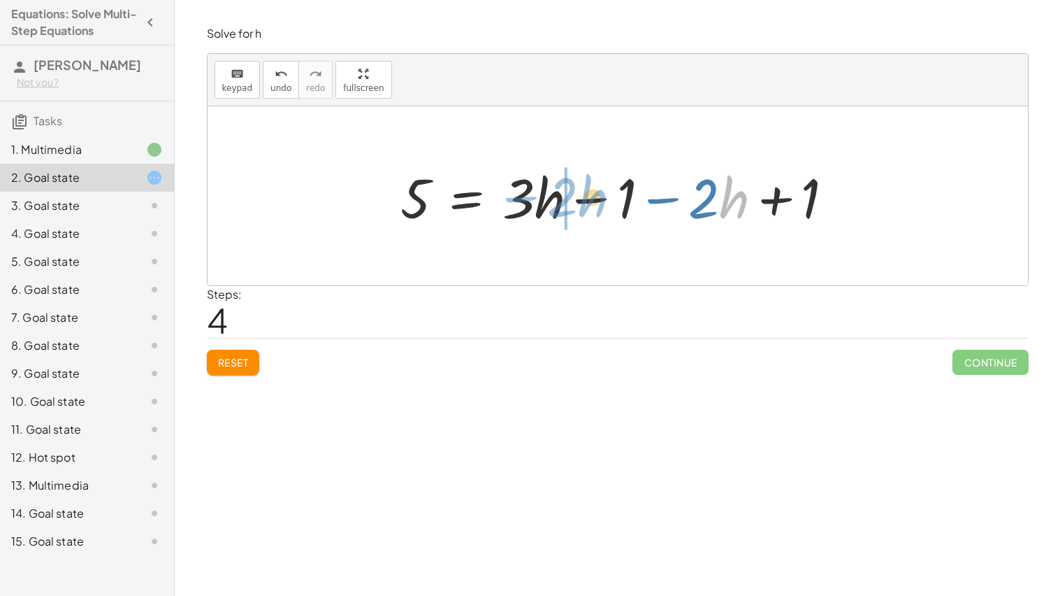
drag, startPoint x: 737, startPoint y: 198, endPoint x: 595, endPoint y: 196, distance: 141.9
click at [595, 196] on div at bounding box center [623, 196] width 459 height 72
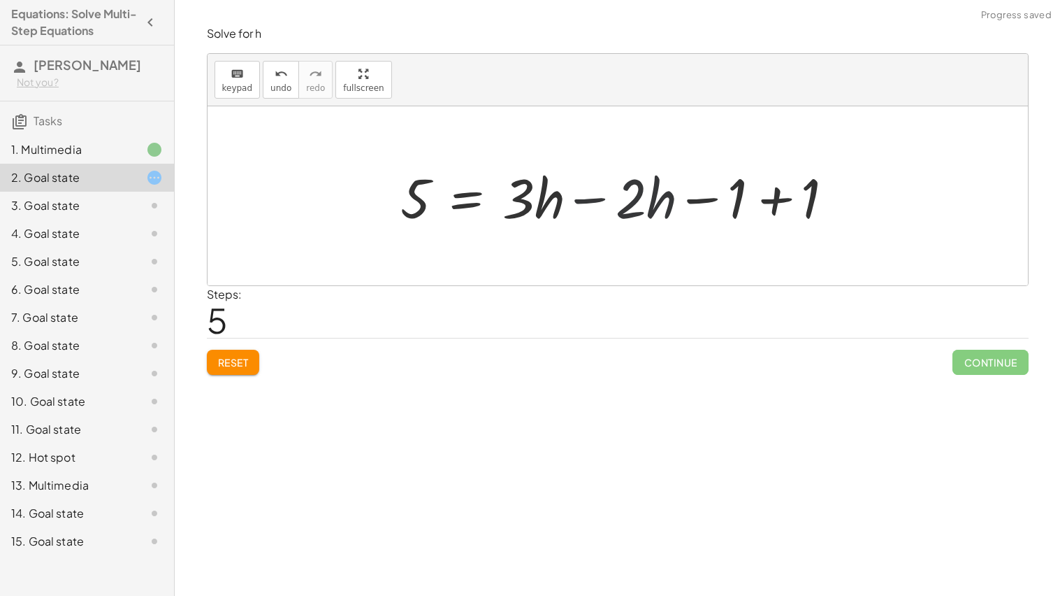
click at [589, 203] on div at bounding box center [623, 196] width 459 height 72
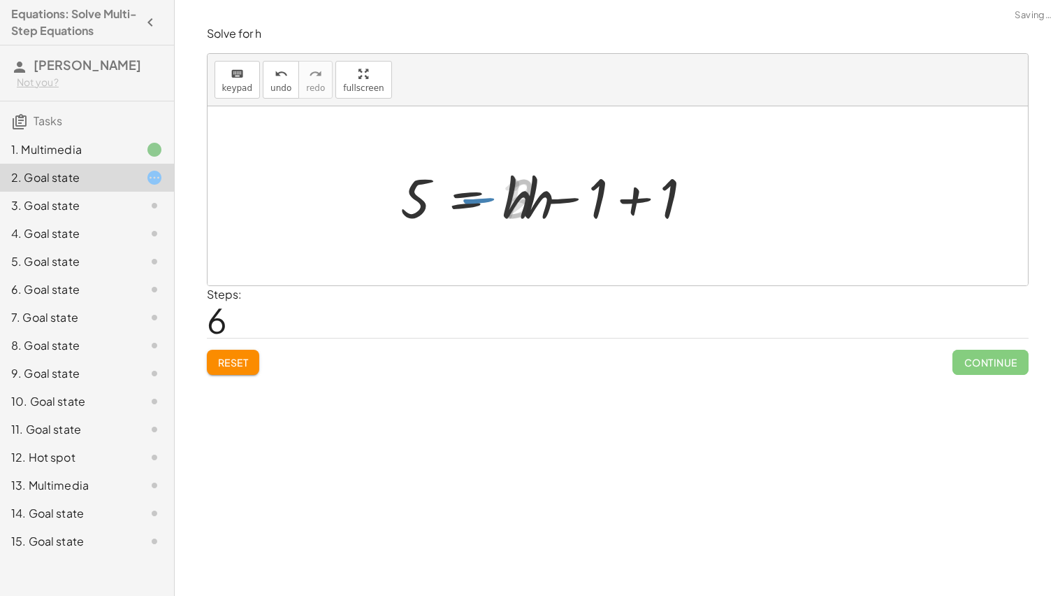
click at [619, 203] on div at bounding box center [551, 196] width 314 height 72
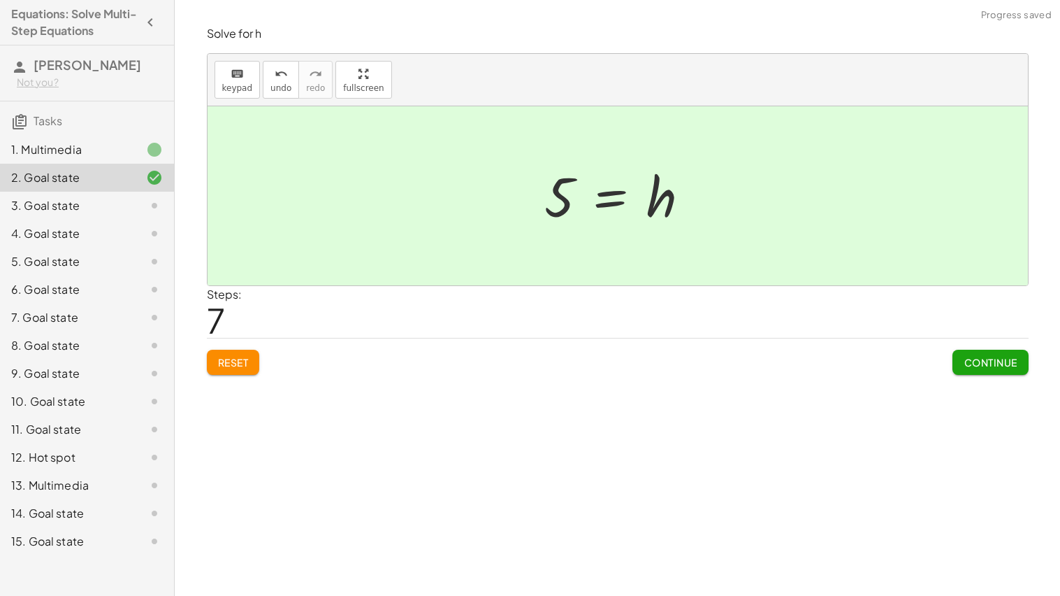
click at [964, 371] on button "Continue" at bounding box center [990, 361] width 75 height 25
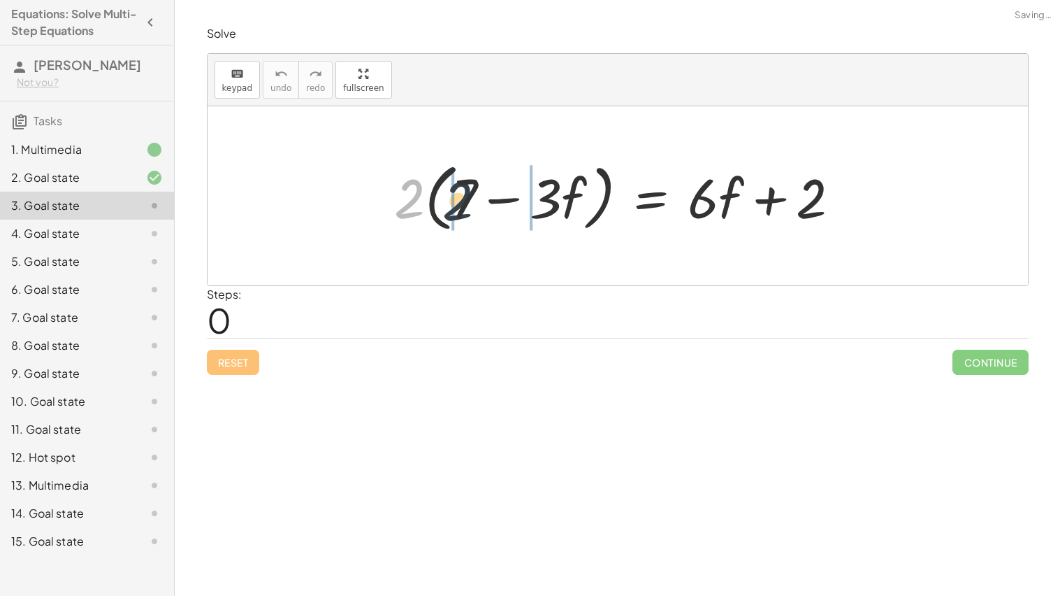
drag, startPoint x: 401, startPoint y: 196, endPoint x: 457, endPoint y: 199, distance: 56.0
click at [457, 199] on div at bounding box center [622, 196] width 471 height 80
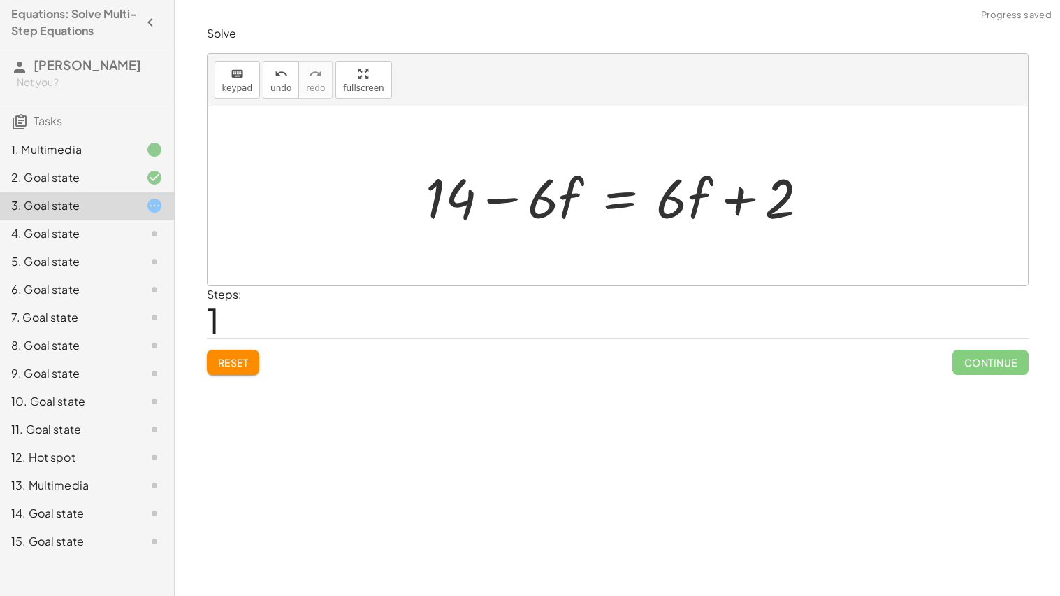
click at [503, 201] on div at bounding box center [623, 196] width 409 height 72
click at [612, 208] on div at bounding box center [623, 196] width 409 height 72
click at [398, 201] on div at bounding box center [623, 196] width 626 height 72
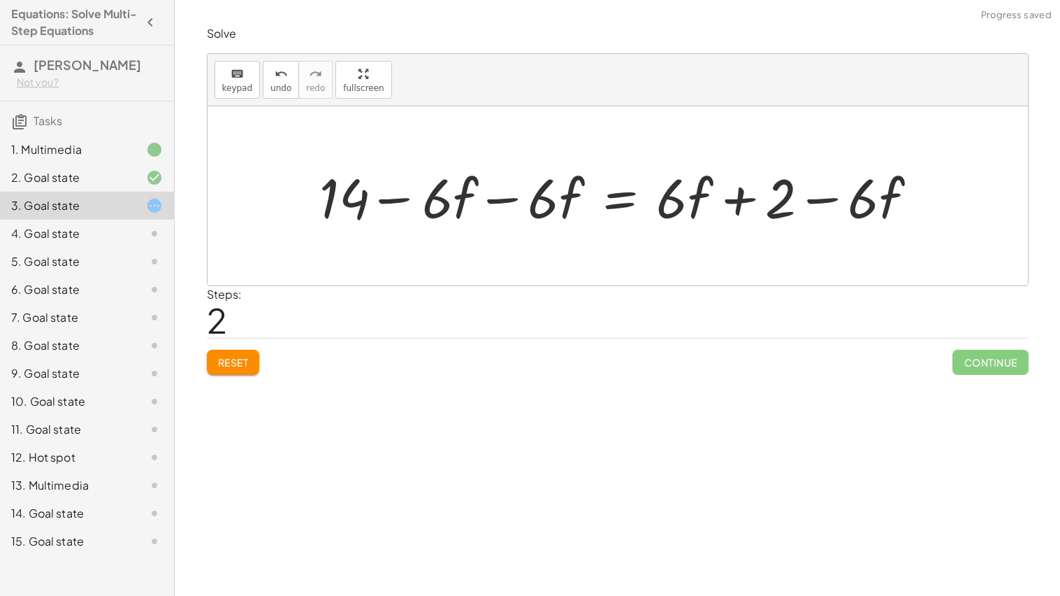
click at [497, 205] on div at bounding box center [623, 196] width 626 height 72
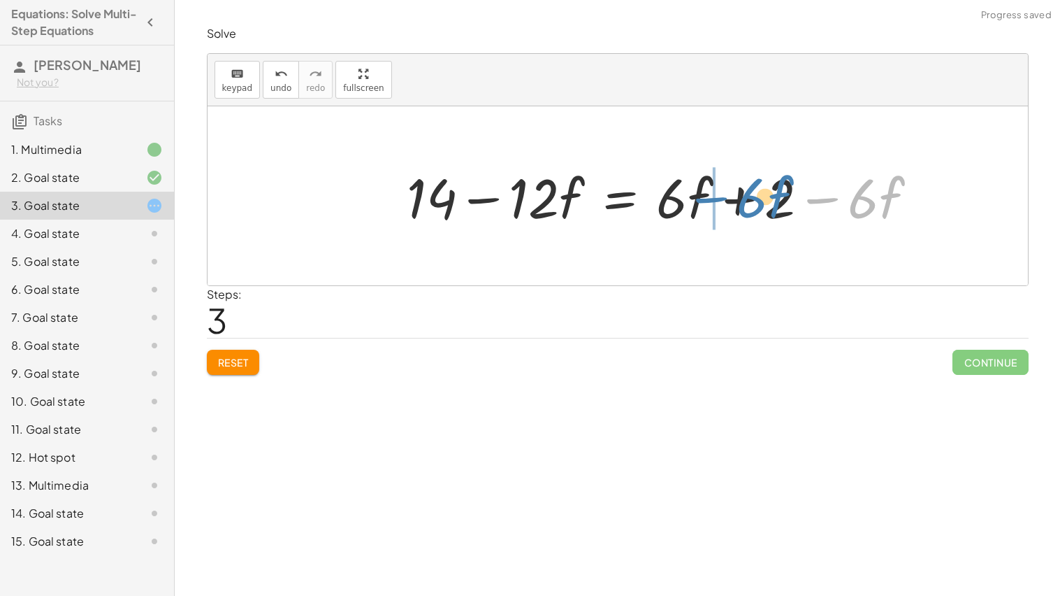
drag, startPoint x: 825, startPoint y: 206, endPoint x: 714, endPoint y: 205, distance: 111.8
click at [723, 198] on div at bounding box center [668, 196] width 536 height 72
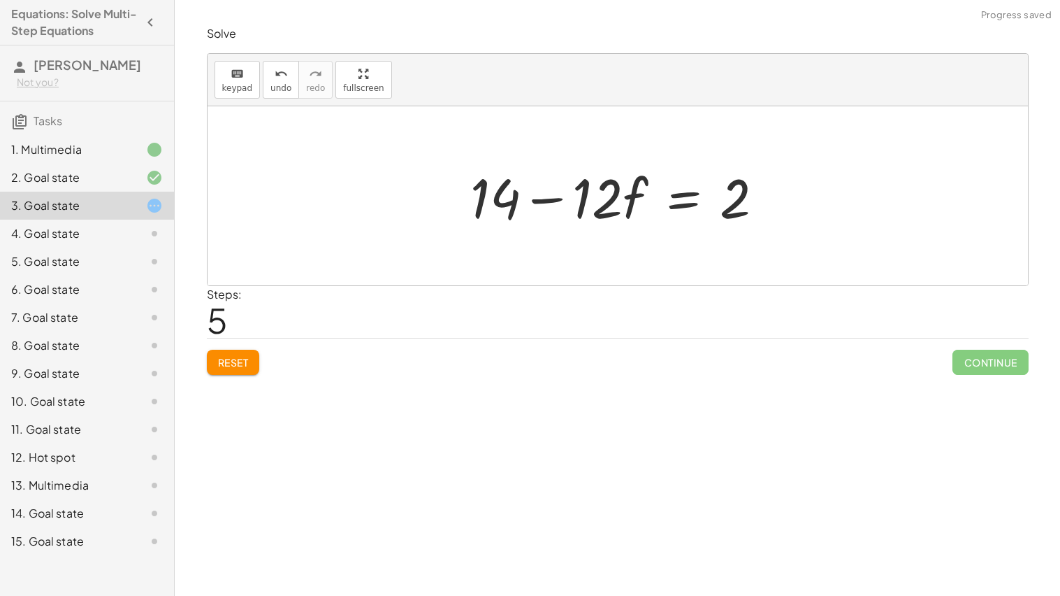
click at [677, 199] on div at bounding box center [622, 196] width 319 height 72
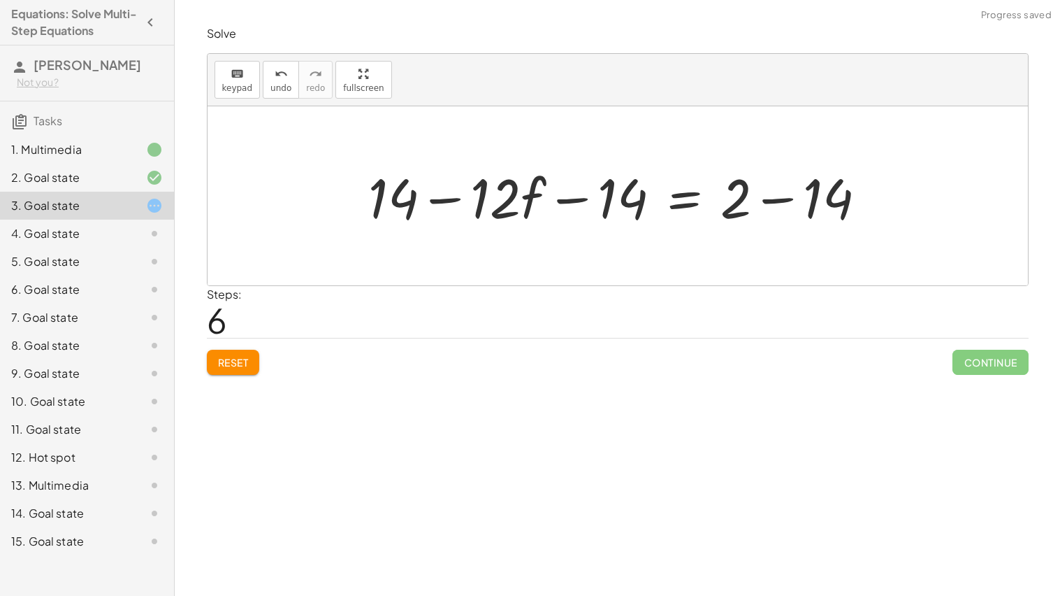
click at [581, 195] on div at bounding box center [623, 196] width 524 height 72
drag, startPoint x: 426, startPoint y: 201, endPoint x: 596, endPoint y: 201, distance: 169.9
click at [596, 201] on div at bounding box center [623, 196] width 524 height 72
click at [471, 196] on div at bounding box center [623, 196] width 524 height 72
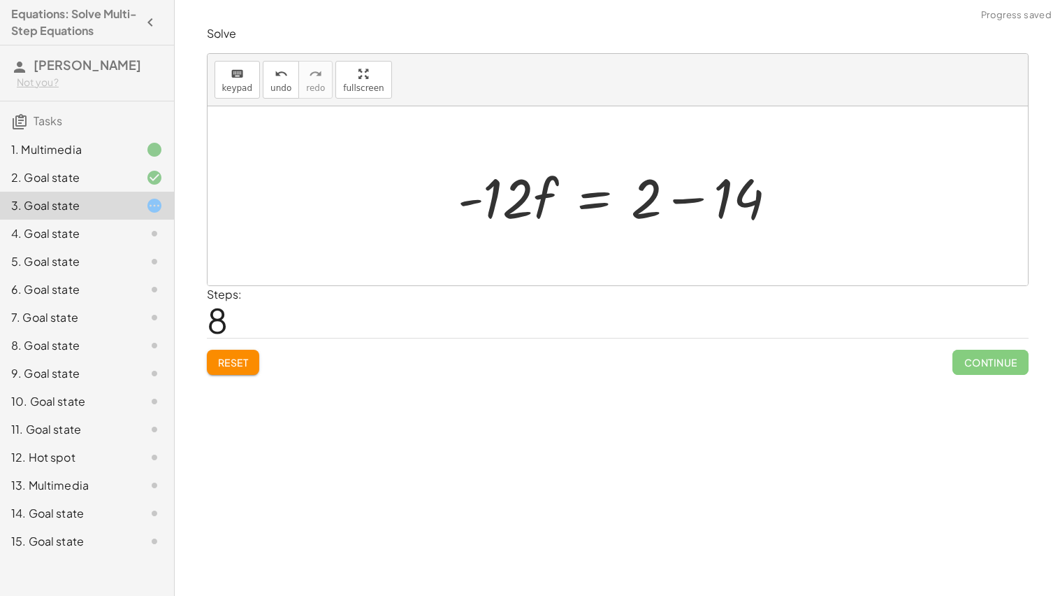
click at [688, 199] on div at bounding box center [623, 196] width 345 height 72
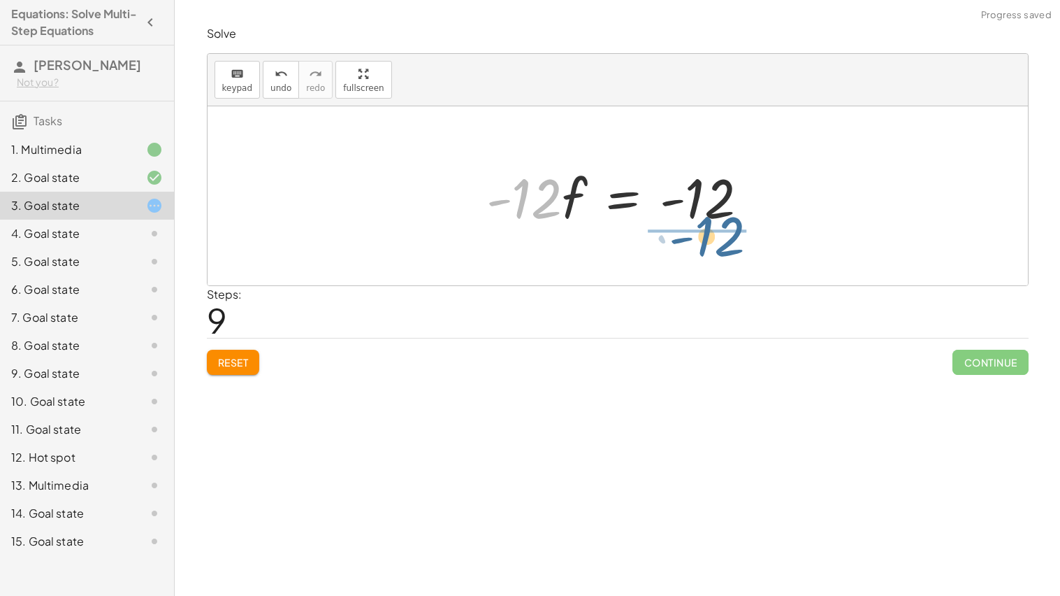
drag, startPoint x: 545, startPoint y: 207, endPoint x: 728, endPoint y: 244, distance: 186.8
click at [728, 244] on div "· 2 · ( + 7 − · 3 · f ) = + · 6 · f + 2 + · 2 · 7 − · 2 · 3 · f = + · 6 · f + 2…" at bounding box center [618, 195] width 821 height 179
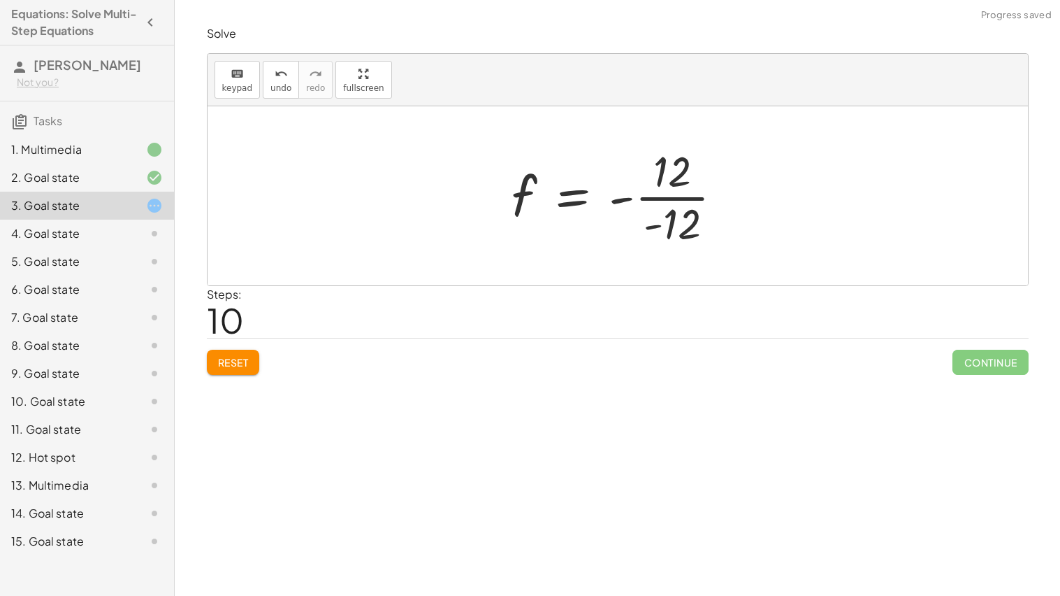
click at [670, 203] on div at bounding box center [623, 196] width 237 height 108
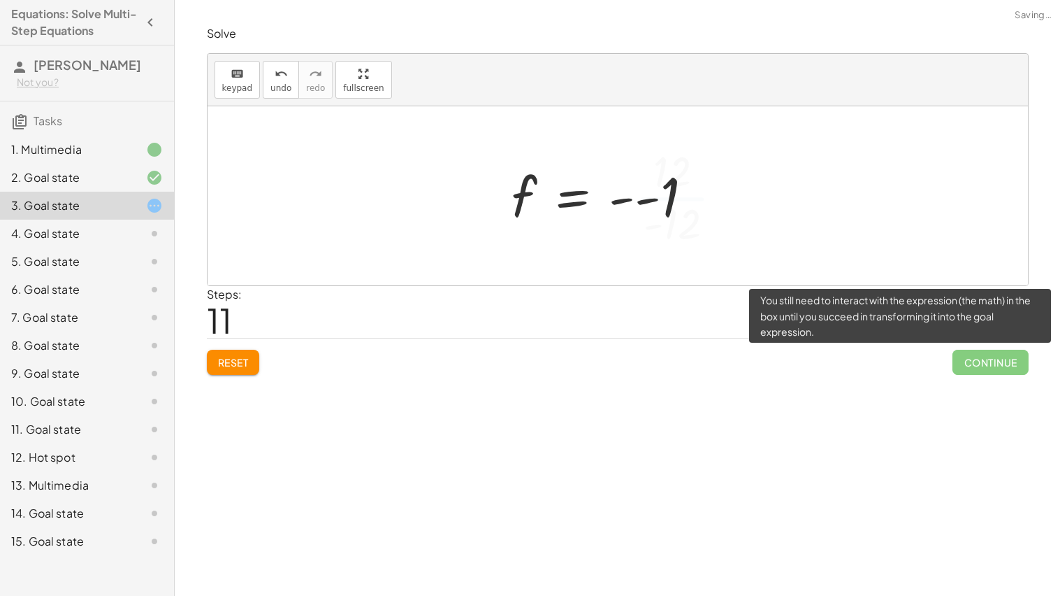
click at [983, 356] on span "Continue" at bounding box center [990, 361] width 75 height 25
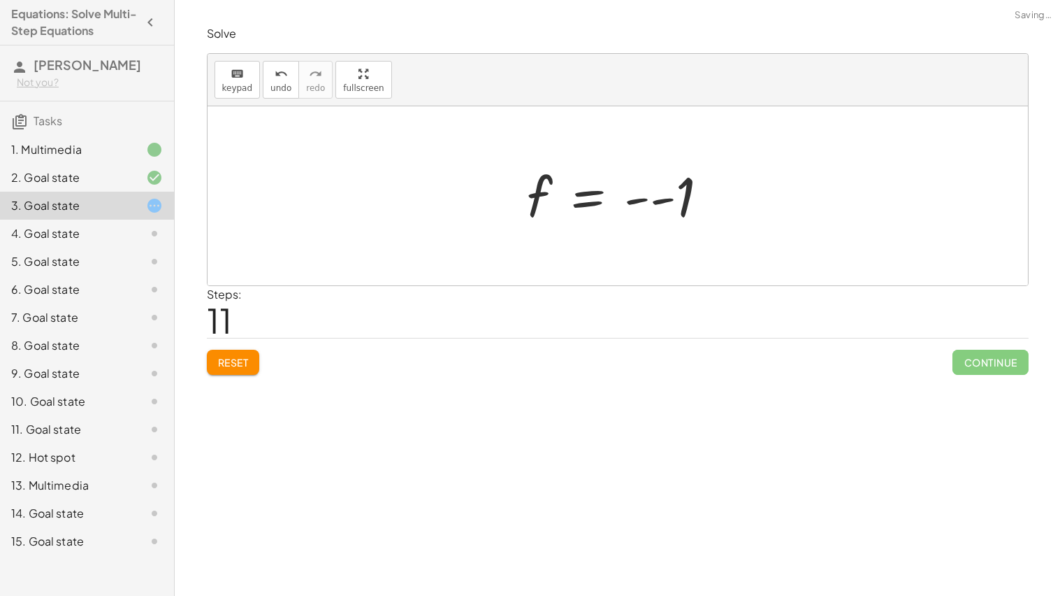
click at [640, 197] on div at bounding box center [623, 195] width 207 height 69
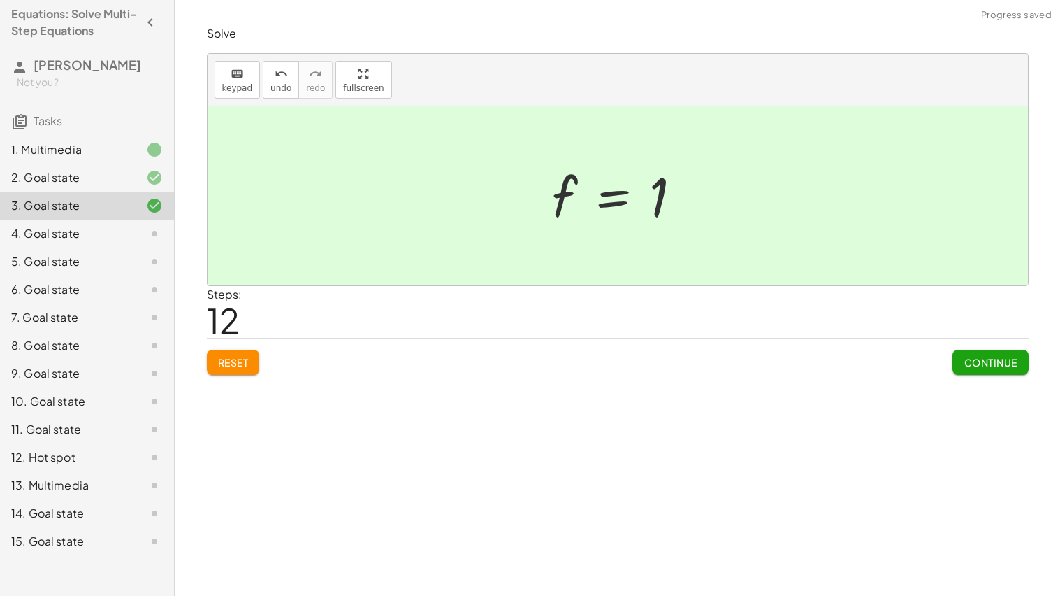
click at [972, 354] on button "Continue" at bounding box center [990, 361] width 75 height 25
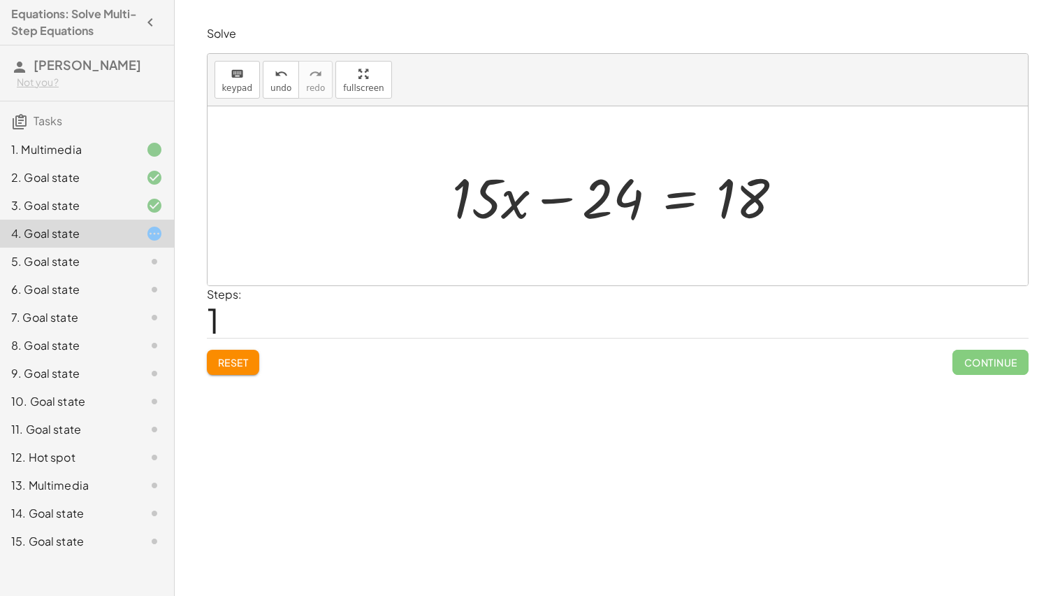
click at [683, 197] on div at bounding box center [623, 196] width 356 height 72
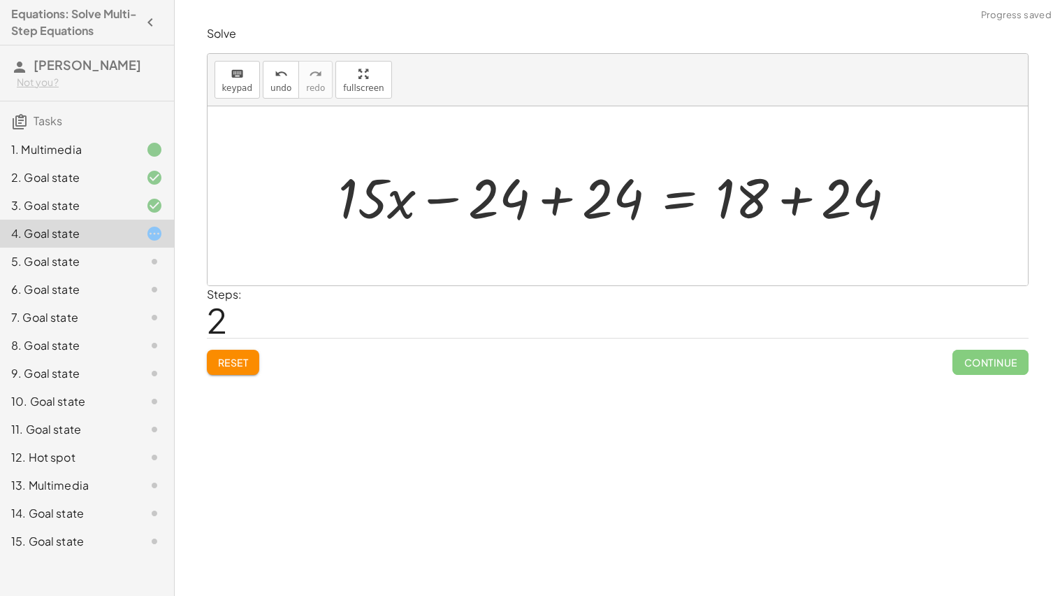
click at [551, 169] on div at bounding box center [622, 196] width 583 height 72
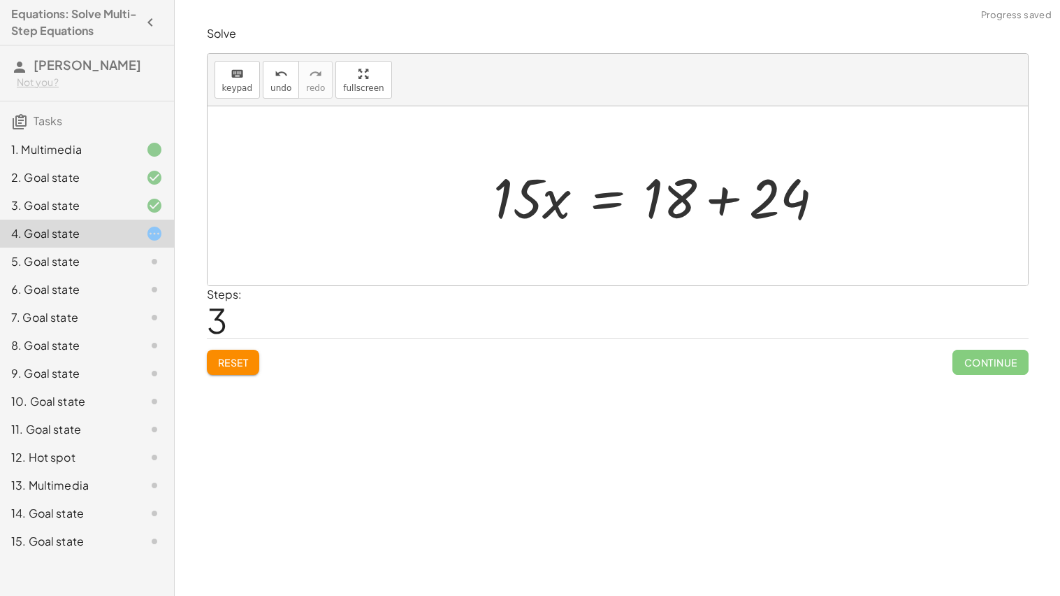
click at [768, 200] on div at bounding box center [664, 196] width 356 height 72
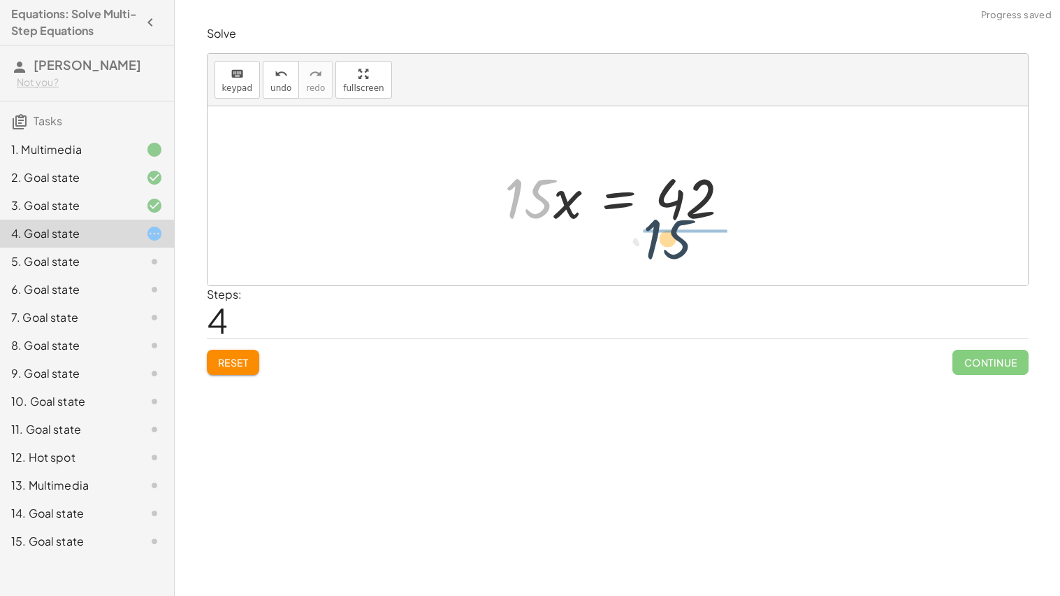
drag, startPoint x: 511, startPoint y: 190, endPoint x: 681, endPoint y: 231, distance: 174.6
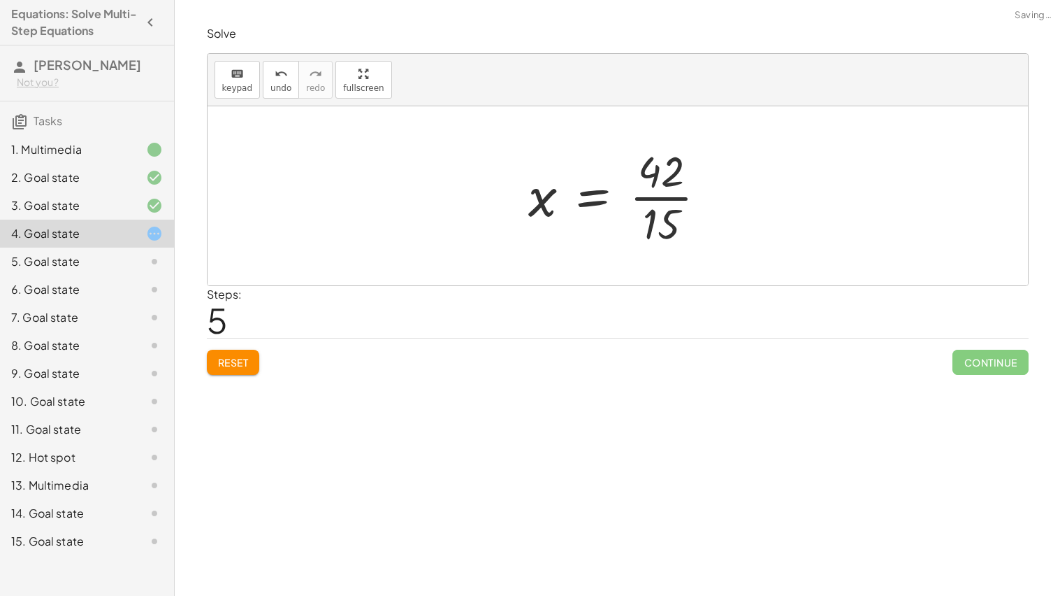
click at [676, 199] on div at bounding box center [623, 196] width 204 height 108
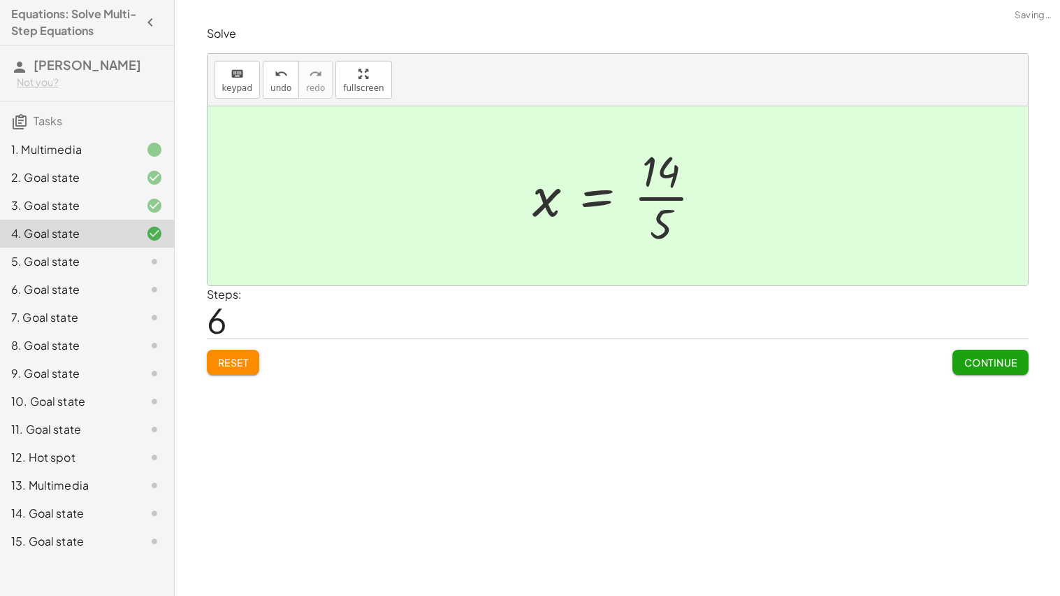
click at [986, 366] on span "Continue" at bounding box center [990, 362] width 53 height 13
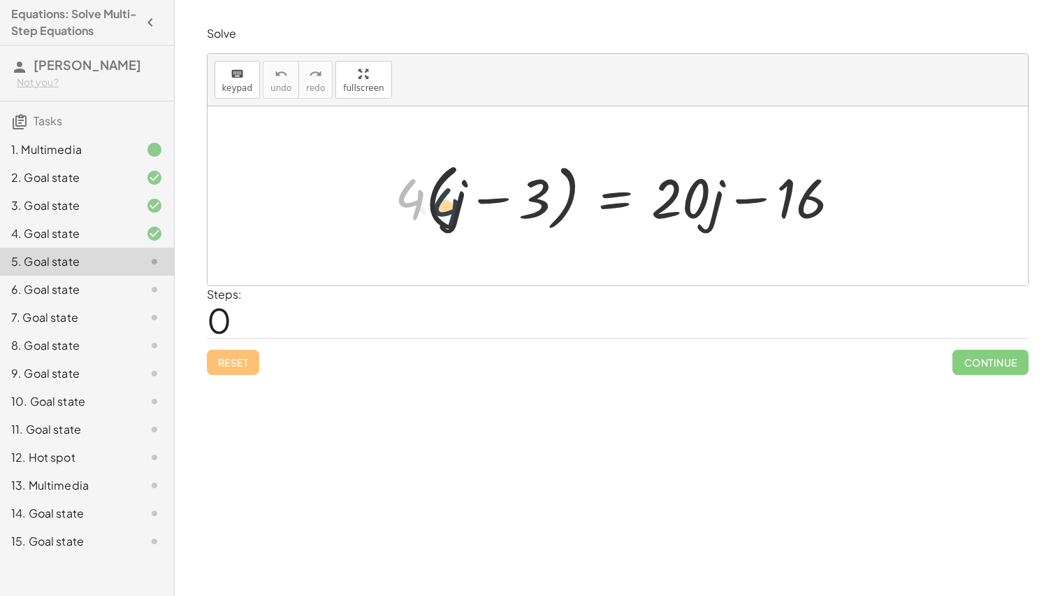
drag, startPoint x: 421, startPoint y: 205, endPoint x: 457, endPoint y: 215, distance: 36.8
click at [457, 215] on div at bounding box center [623, 196] width 471 height 80
drag, startPoint x: 393, startPoint y: 198, endPoint x: 479, endPoint y: 206, distance: 87.1
click at [479, 206] on div at bounding box center [623, 196] width 471 height 80
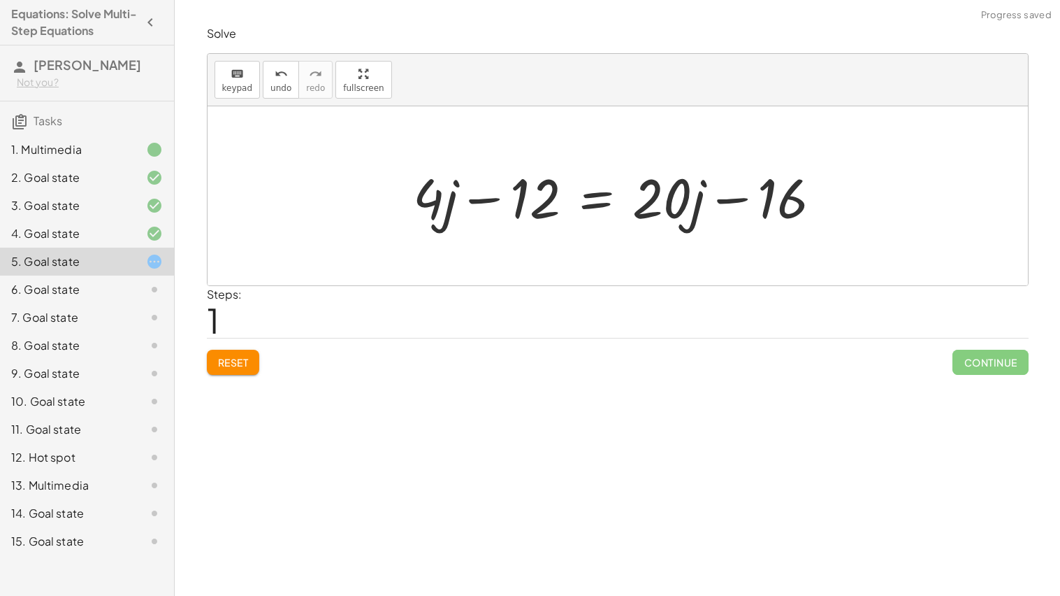
click at [463, 205] on div at bounding box center [623, 196] width 434 height 72
click at [606, 201] on div at bounding box center [623, 196] width 434 height 72
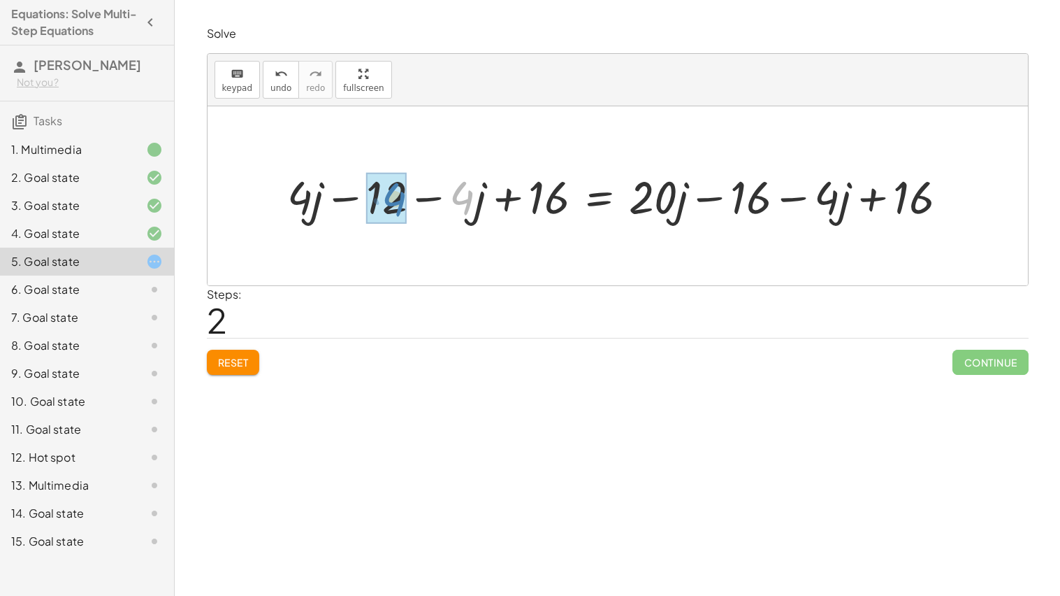
drag, startPoint x: 452, startPoint y: 199, endPoint x: 393, endPoint y: 200, distance: 58.7
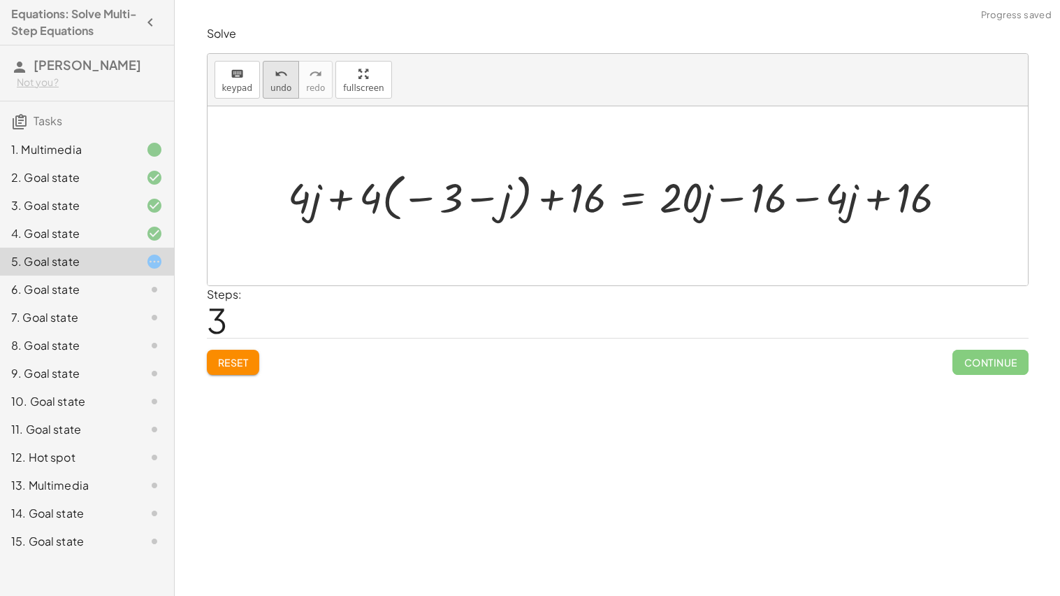
click at [286, 85] on button "undo undo" at bounding box center [281, 80] width 36 height 38
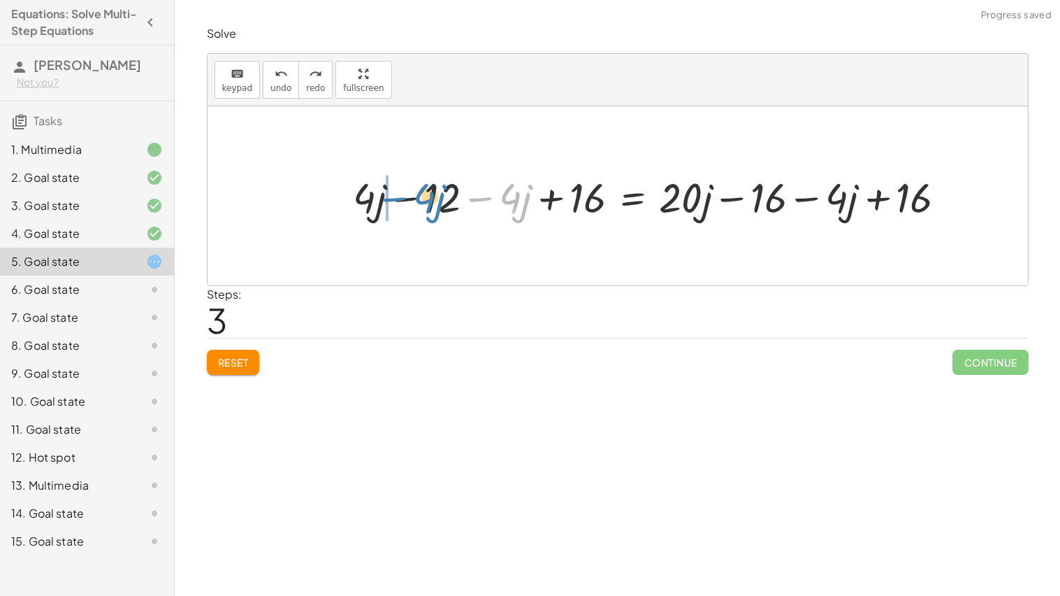
drag, startPoint x: 486, startPoint y: 197, endPoint x: 394, endPoint y: 199, distance: 92.3
click at [394, 199] on div at bounding box center [656, 195] width 619 height 55
click at [405, 203] on div at bounding box center [656, 195] width 619 height 55
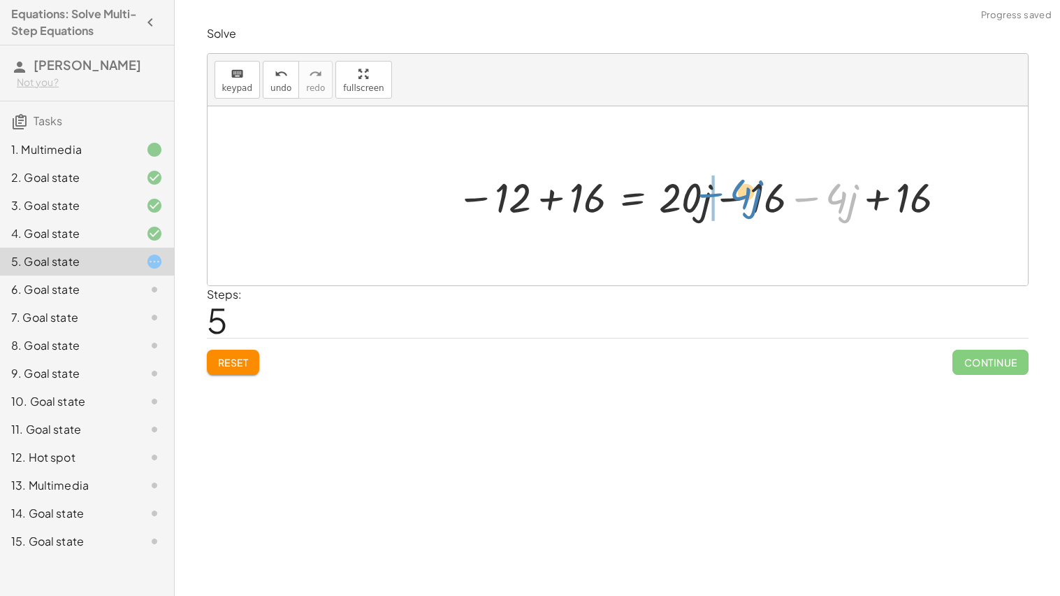
drag, startPoint x: 814, startPoint y: 201, endPoint x: 716, endPoint y: 196, distance: 98.6
click at [716, 196] on div at bounding box center [703, 195] width 507 height 55
click at [807, 197] on div at bounding box center [665, 195] width 431 height 55
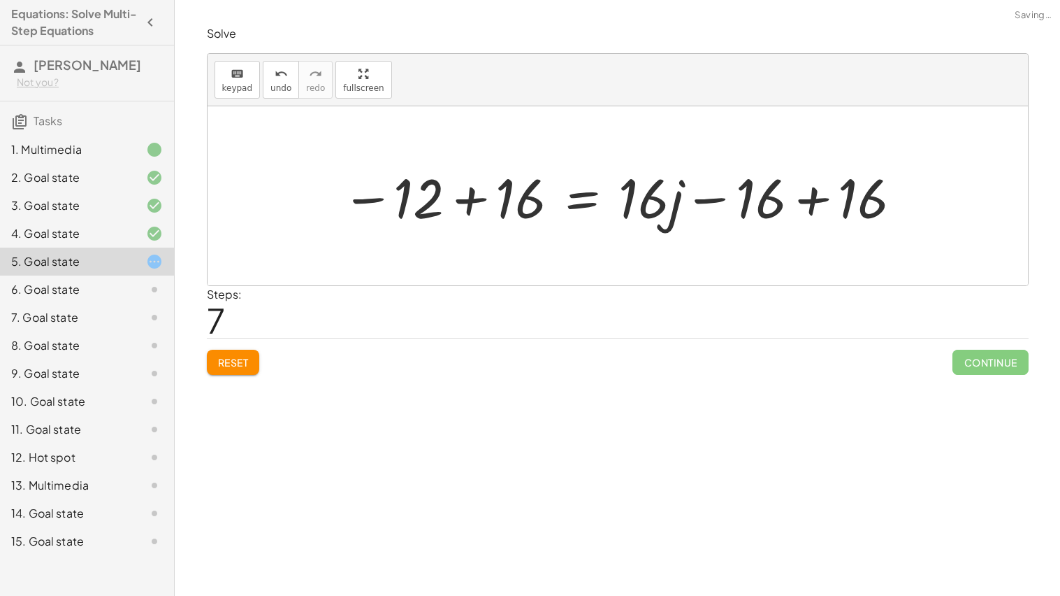
click at [816, 199] on div at bounding box center [623, 196] width 577 height 72
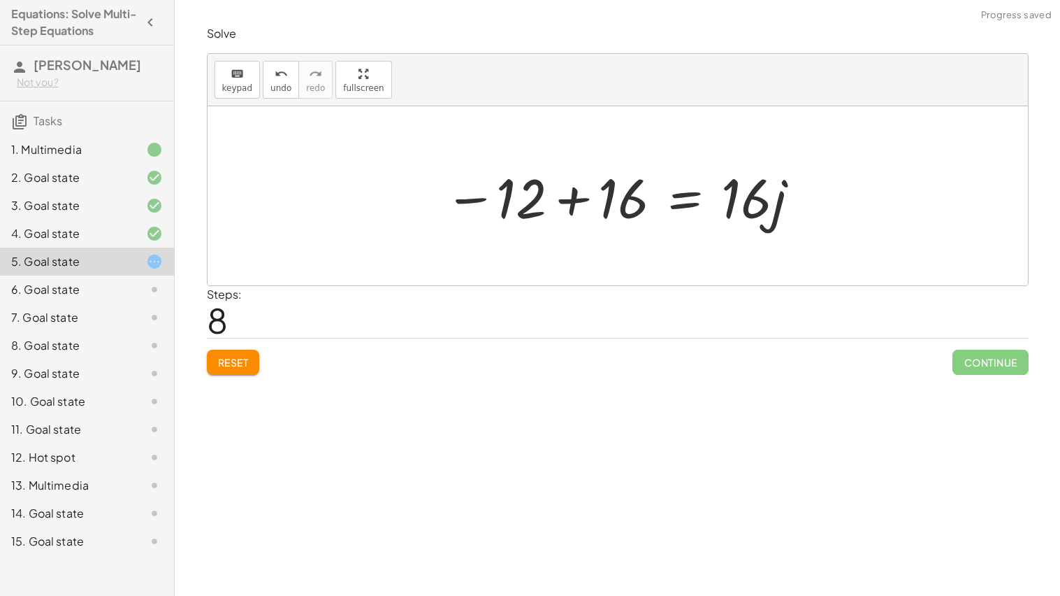
click at [586, 205] on div at bounding box center [623, 196] width 371 height 72
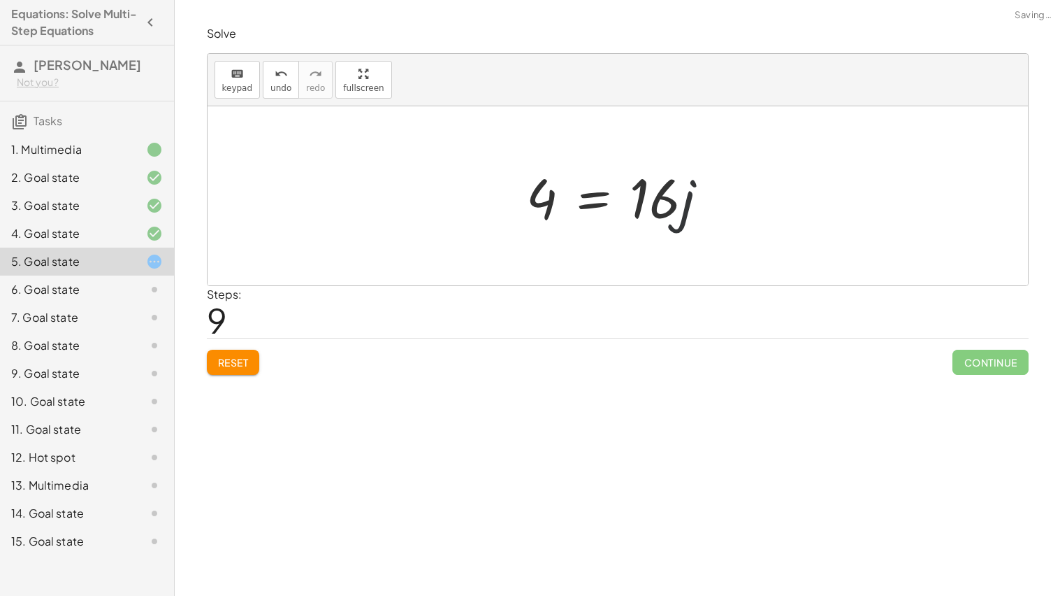
drag, startPoint x: 681, startPoint y: 221, endPoint x: 672, endPoint y: 229, distance: 12.4
click at [672, 229] on div at bounding box center [623, 196] width 206 height 72
drag, startPoint x: 547, startPoint y: 204, endPoint x: 684, endPoint y: 266, distance: 150.2
click at [684, 266] on div at bounding box center [618, 195] width 821 height 179
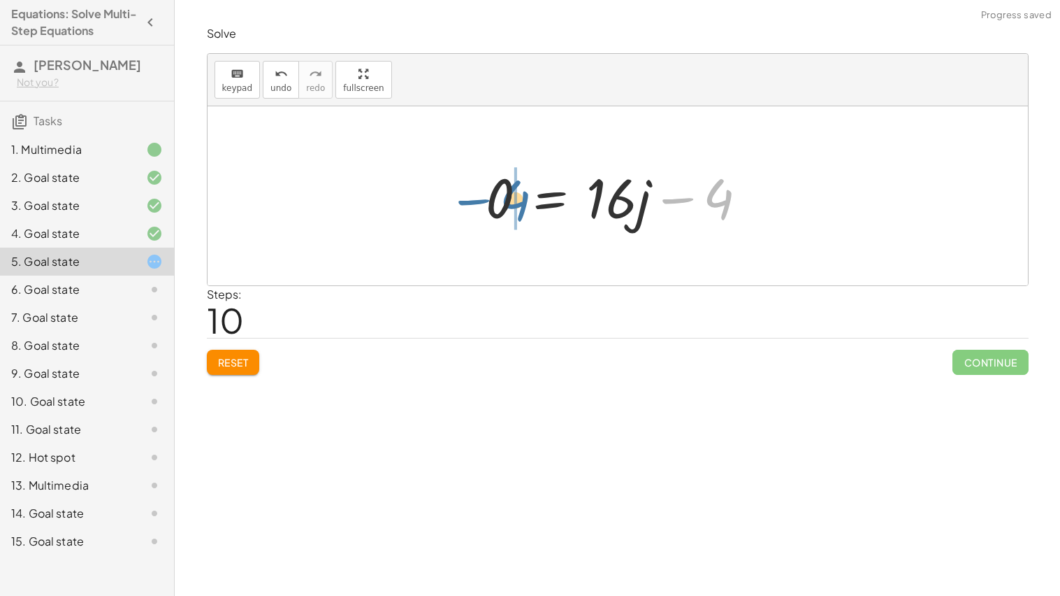
drag, startPoint x: 720, startPoint y: 201, endPoint x: 507, endPoint y: 201, distance: 212.5
click at [507, 201] on div at bounding box center [622, 196] width 287 height 72
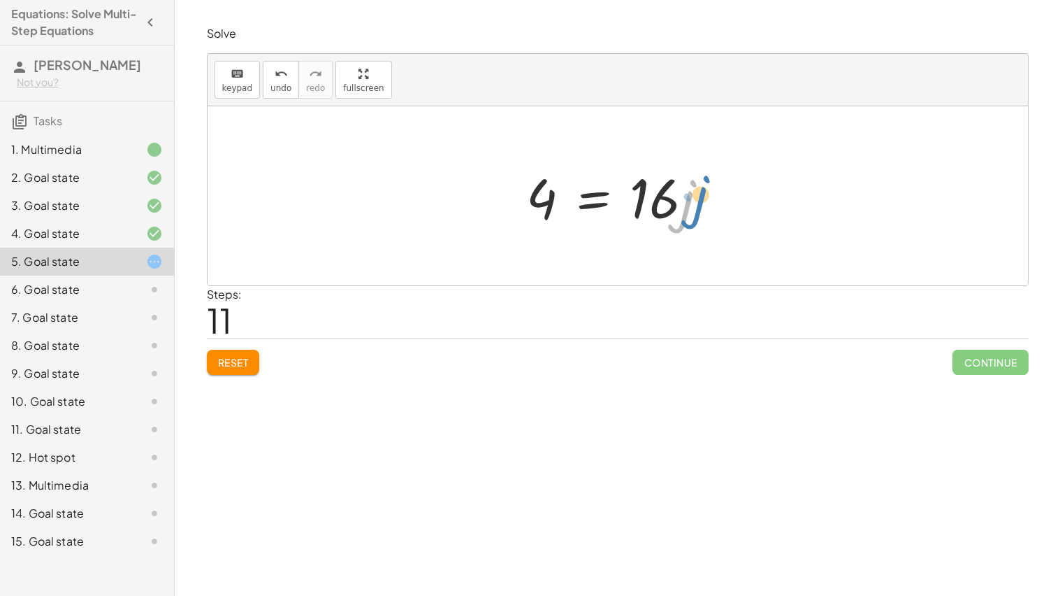
drag, startPoint x: 687, startPoint y: 212, endPoint x: 682, endPoint y: 203, distance: 10.3
click at [682, 203] on div at bounding box center [623, 196] width 206 height 72
click at [681, 192] on div at bounding box center [623, 196] width 206 height 72
drag, startPoint x: 540, startPoint y: 205, endPoint x: 526, endPoint y: 212, distance: 15.3
click at [526, 212] on div at bounding box center [623, 196] width 206 height 72
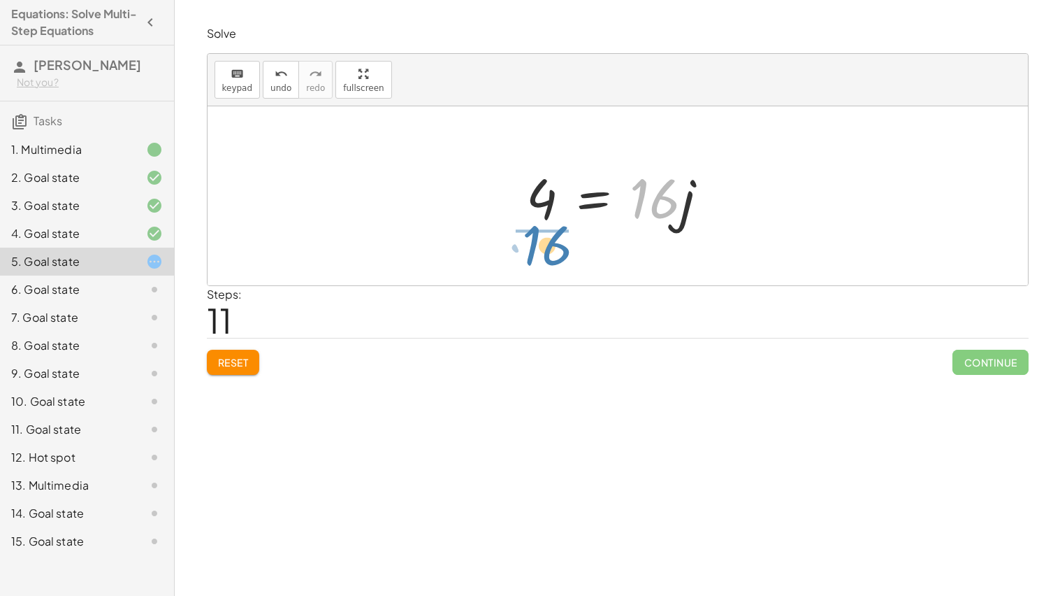
drag, startPoint x: 659, startPoint y: 205, endPoint x: 550, endPoint y: 253, distance: 118.9
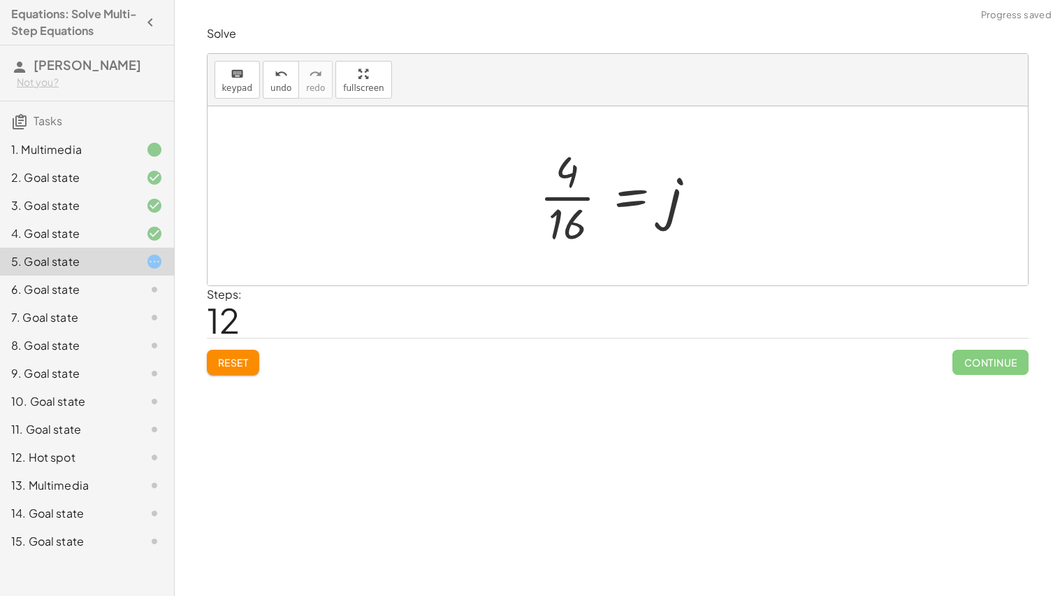
click at [575, 208] on div at bounding box center [623, 196] width 181 height 108
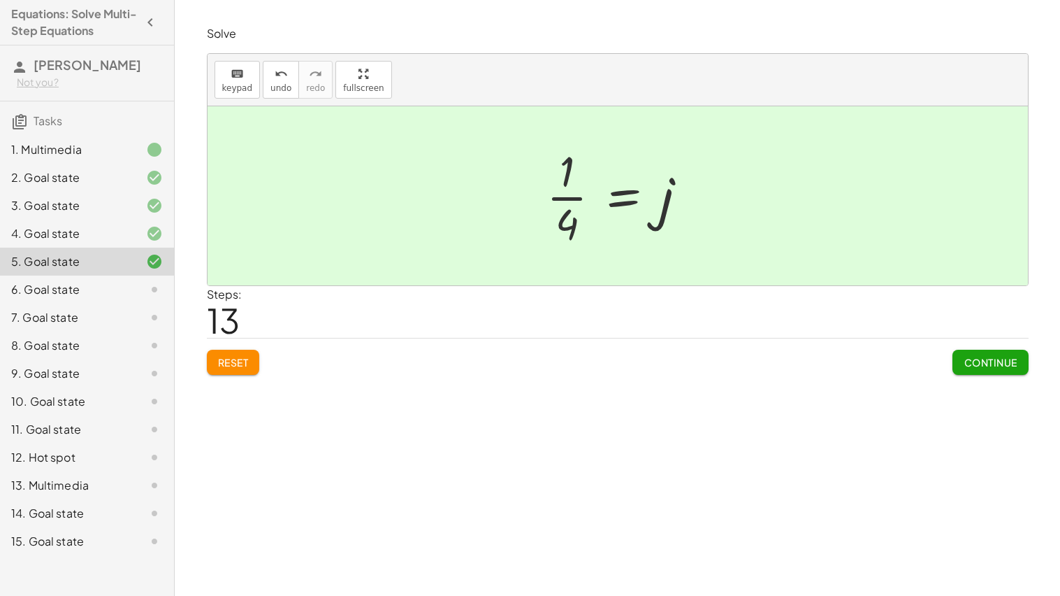
click at [145, 283] on div at bounding box center [143, 289] width 39 height 17
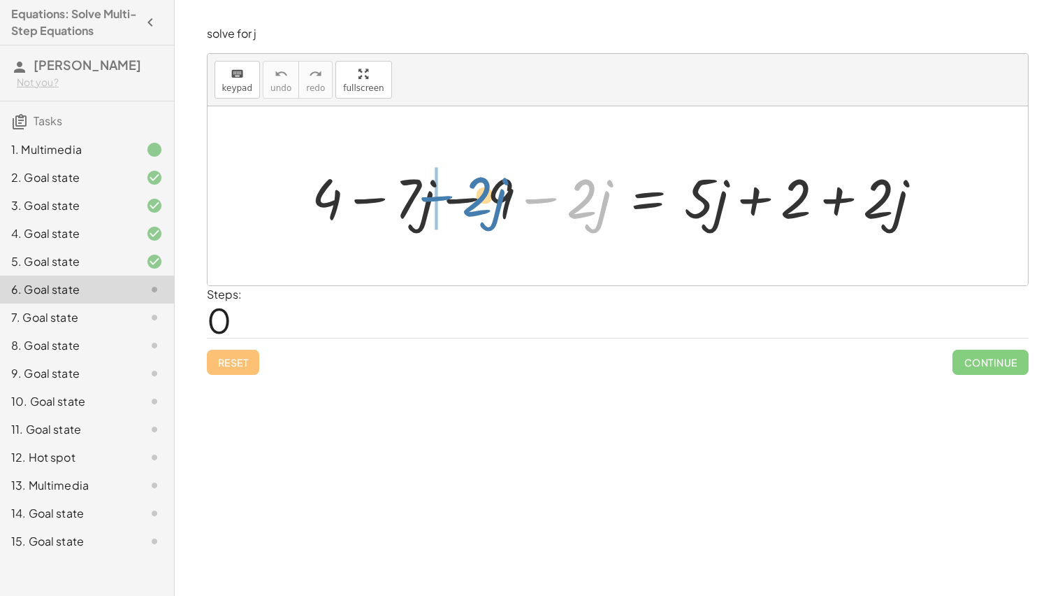
drag, startPoint x: 544, startPoint y: 199, endPoint x: 438, endPoint y: 197, distance: 106.3
click at [438, 197] on div at bounding box center [622, 196] width 635 height 72
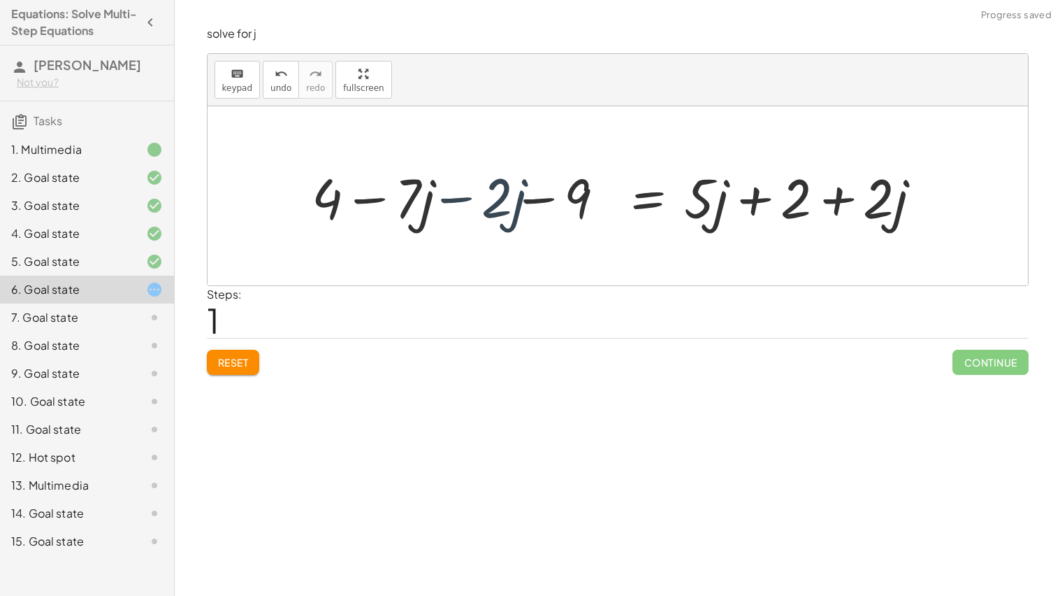
click at [437, 197] on div at bounding box center [622, 196] width 635 height 72
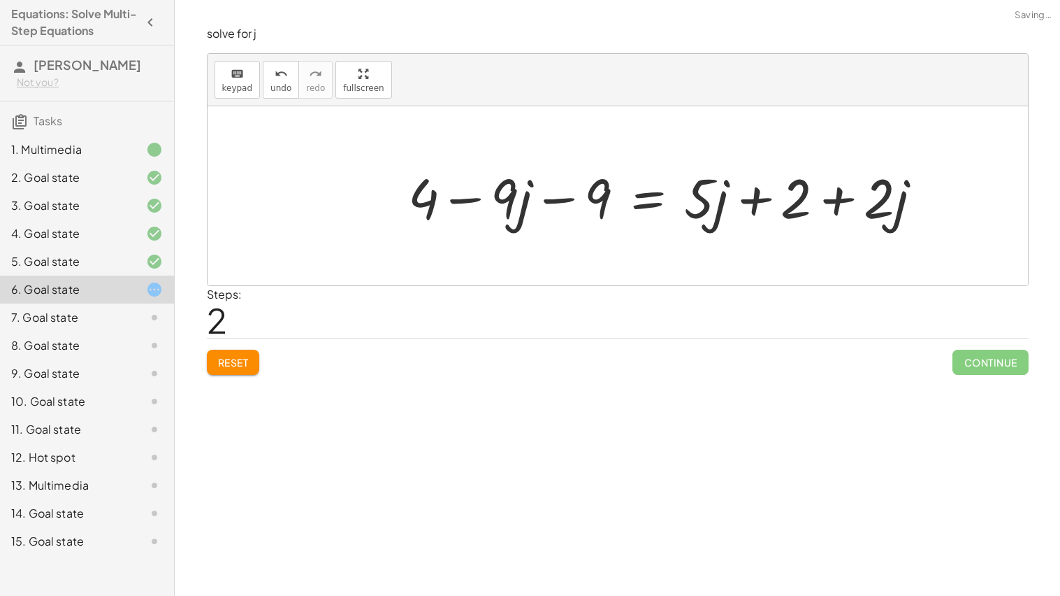
click at [563, 199] on div at bounding box center [670, 196] width 539 height 72
drag, startPoint x: 474, startPoint y: 201, endPoint x: 586, endPoint y: 207, distance: 112.0
click at [586, 207] on div at bounding box center [670, 196] width 539 height 72
click at [470, 203] on div at bounding box center [670, 196] width 539 height 72
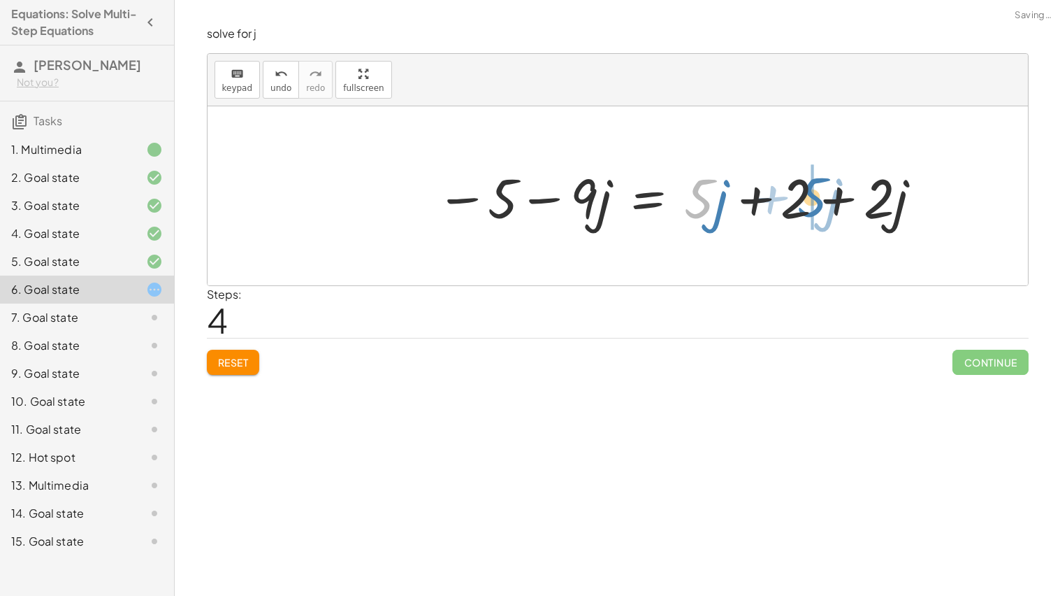
drag, startPoint x: 701, startPoint y: 204, endPoint x: 816, endPoint y: 203, distance: 114.6
click at [816, 203] on div at bounding box center [680, 196] width 502 height 72
click at [840, 201] on div at bounding box center [680, 196] width 502 height 72
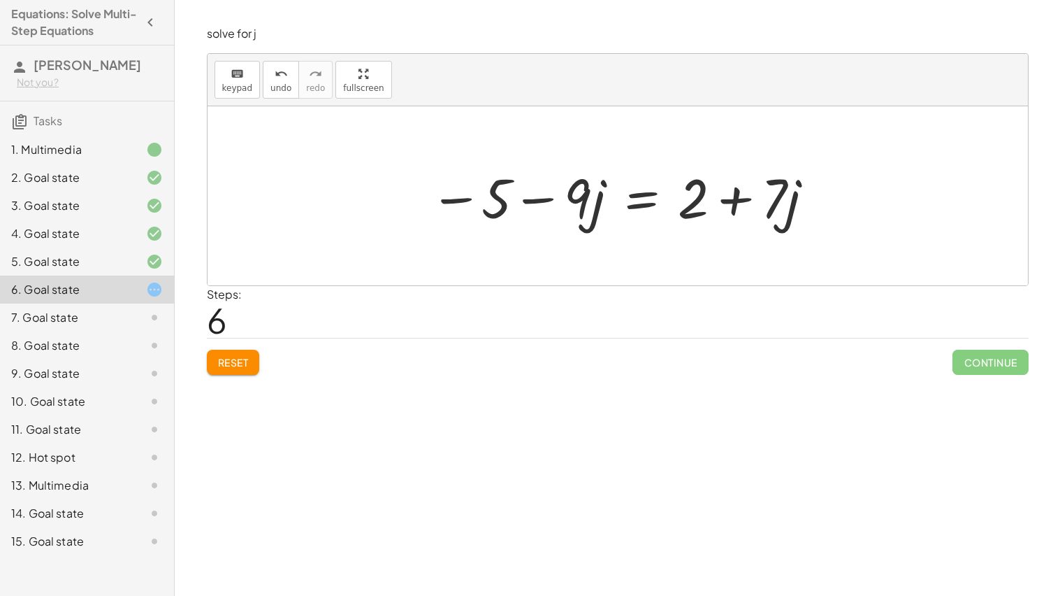
click at [641, 202] on div at bounding box center [623, 196] width 401 height 72
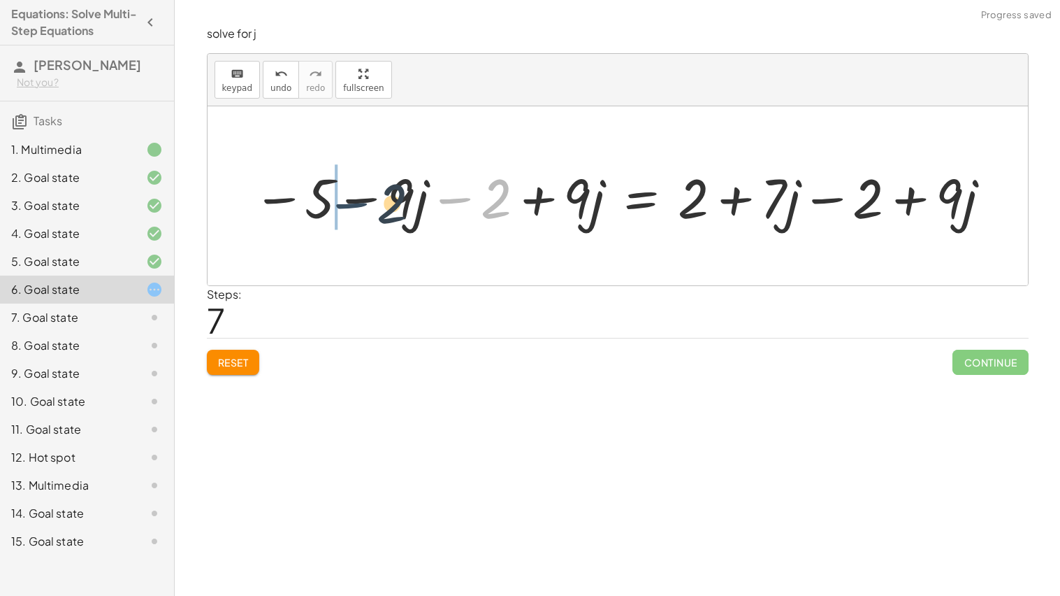
drag, startPoint x: 452, startPoint y: 203, endPoint x: 325, endPoint y: 203, distance: 127.2
click at [325, 203] on div at bounding box center [622, 196] width 753 height 72
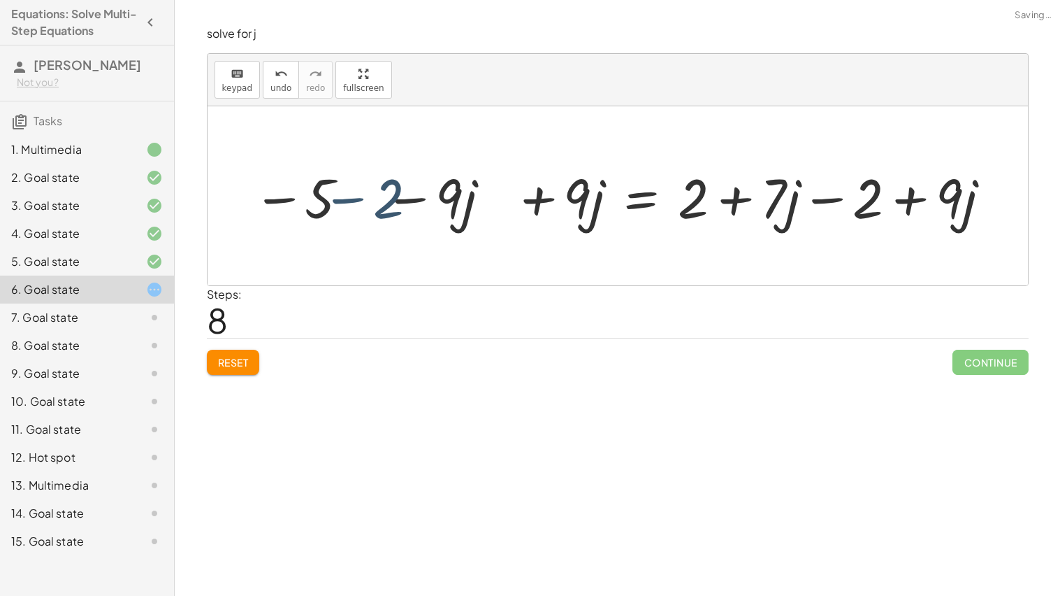
click at [289, 193] on div at bounding box center [622, 196] width 753 height 72
click at [335, 189] on div at bounding box center [622, 196] width 753 height 72
click at [350, 199] on div at bounding box center [622, 196] width 753 height 72
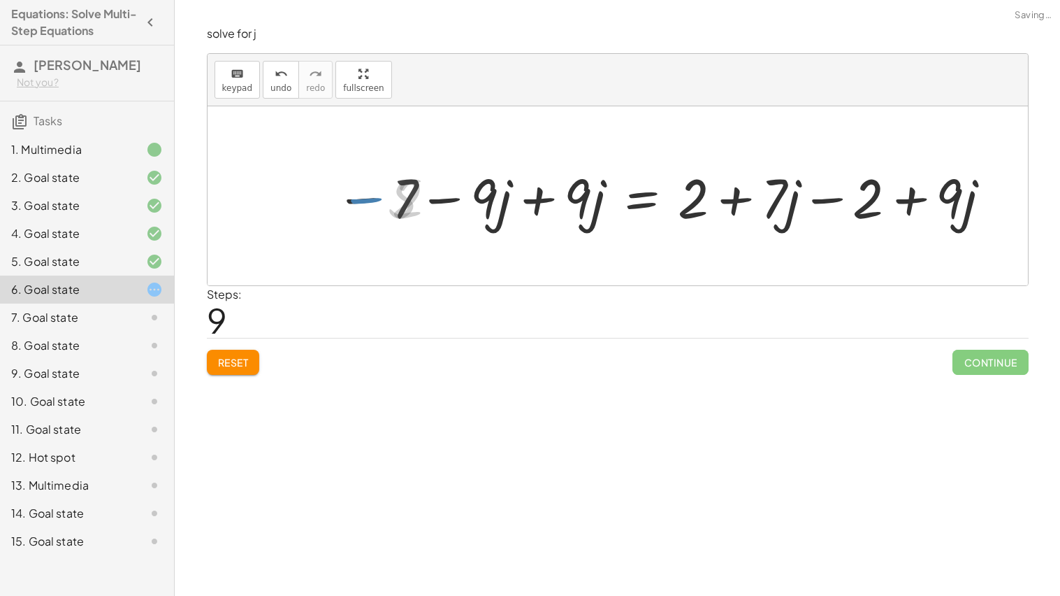
click at [550, 196] on div at bounding box center [666, 196] width 666 height 72
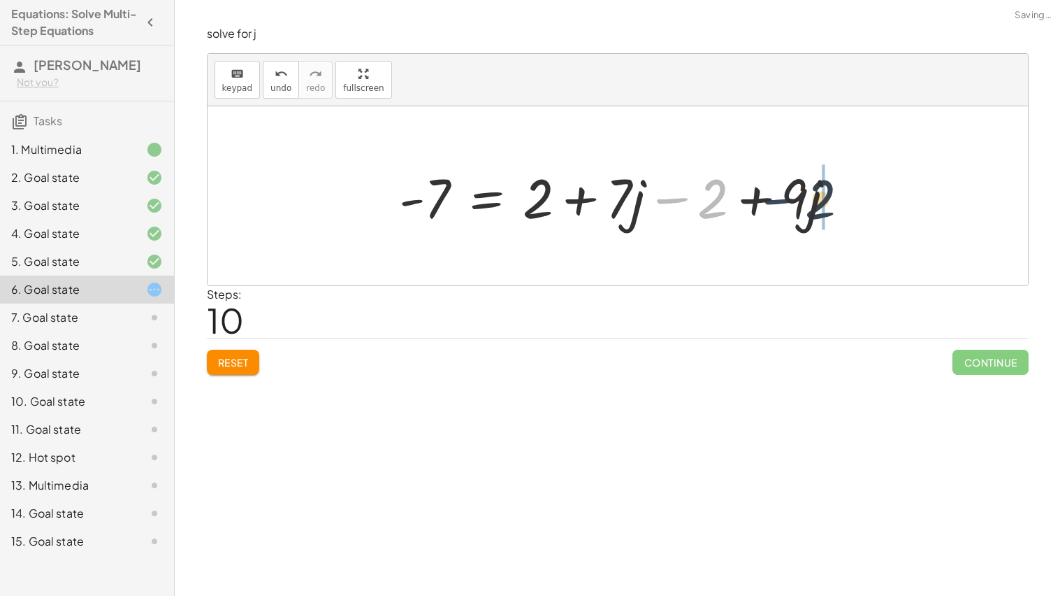
drag, startPoint x: 678, startPoint y: 202, endPoint x: 807, endPoint y: 203, distance: 128.6
click at [807, 203] on div at bounding box center [623, 196] width 462 height 72
click at [662, 201] on div at bounding box center [623, 196] width 462 height 72
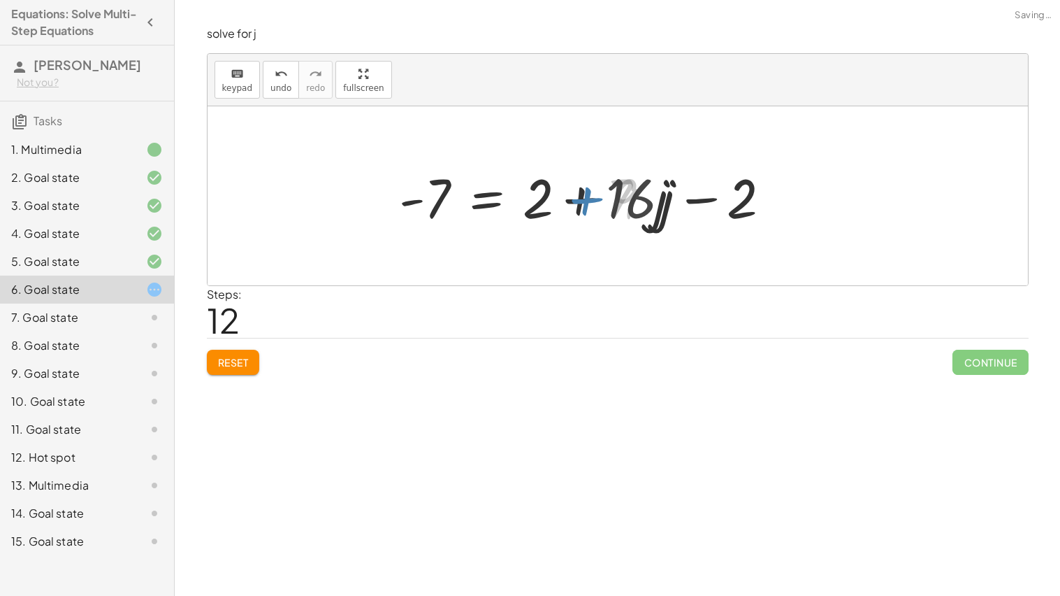
click at [627, 193] on div at bounding box center [588, 196] width 393 height 72
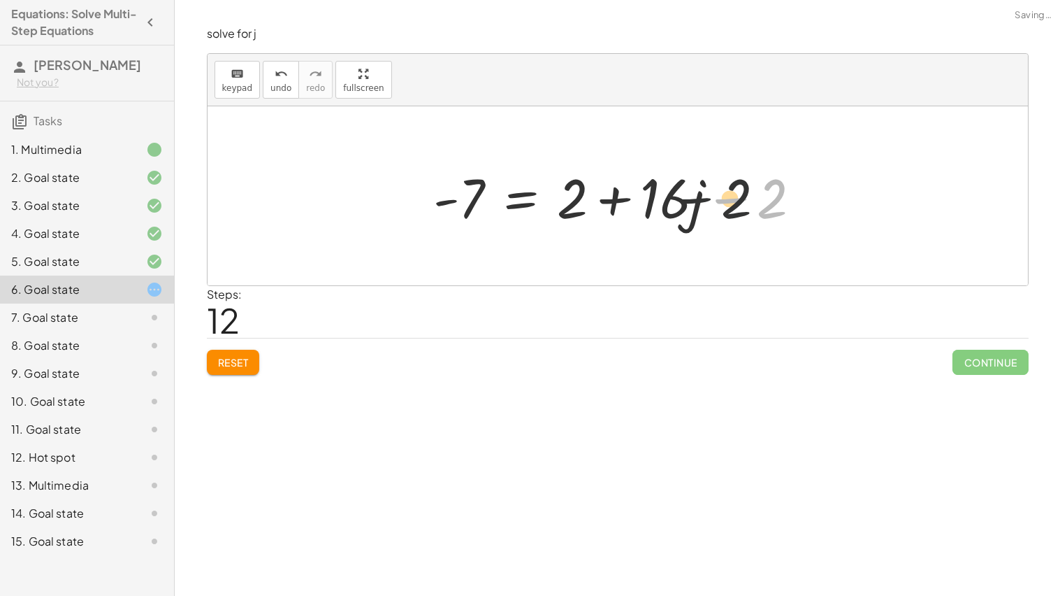
drag, startPoint x: 730, startPoint y: 205, endPoint x: 642, endPoint y: 204, distance: 88.8
click at [642, 204] on div at bounding box center [622, 196] width 393 height 72
drag, startPoint x: 727, startPoint y: 192, endPoint x: 613, endPoint y: 189, distance: 114.0
click at [613, 189] on div at bounding box center [622, 196] width 393 height 72
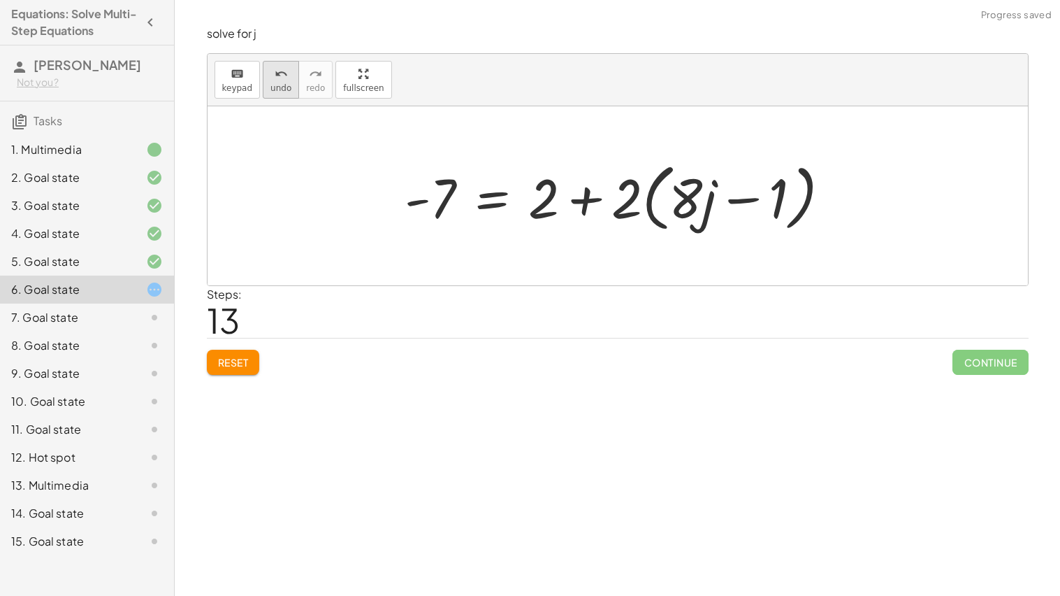
click at [273, 90] on span "undo" at bounding box center [281, 88] width 21 height 10
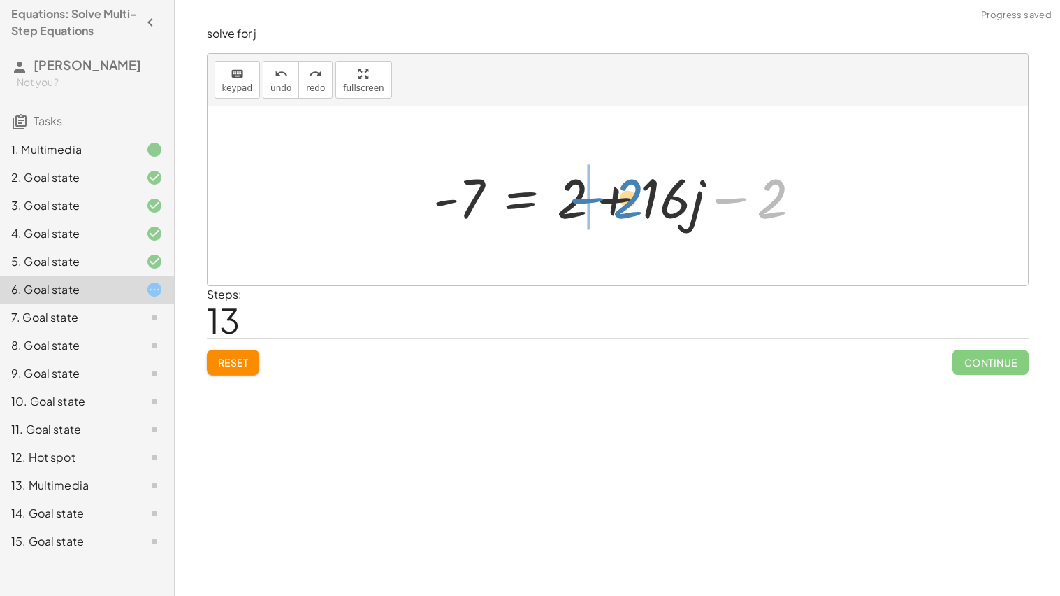
drag, startPoint x: 732, startPoint y: 196, endPoint x: 588, endPoint y: 196, distance: 144.0
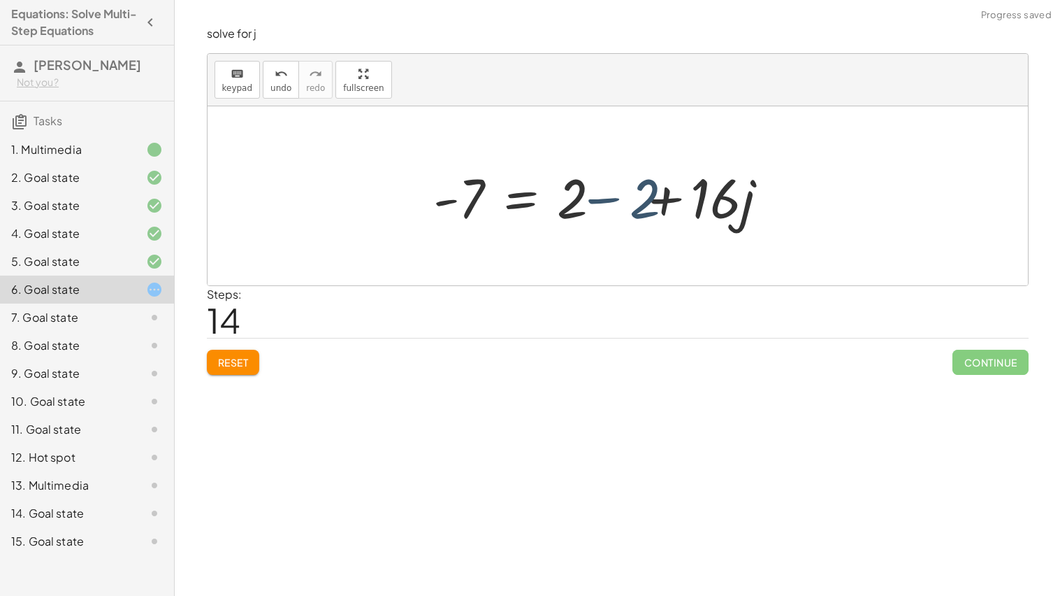
click at [597, 197] on div at bounding box center [622, 196] width 393 height 72
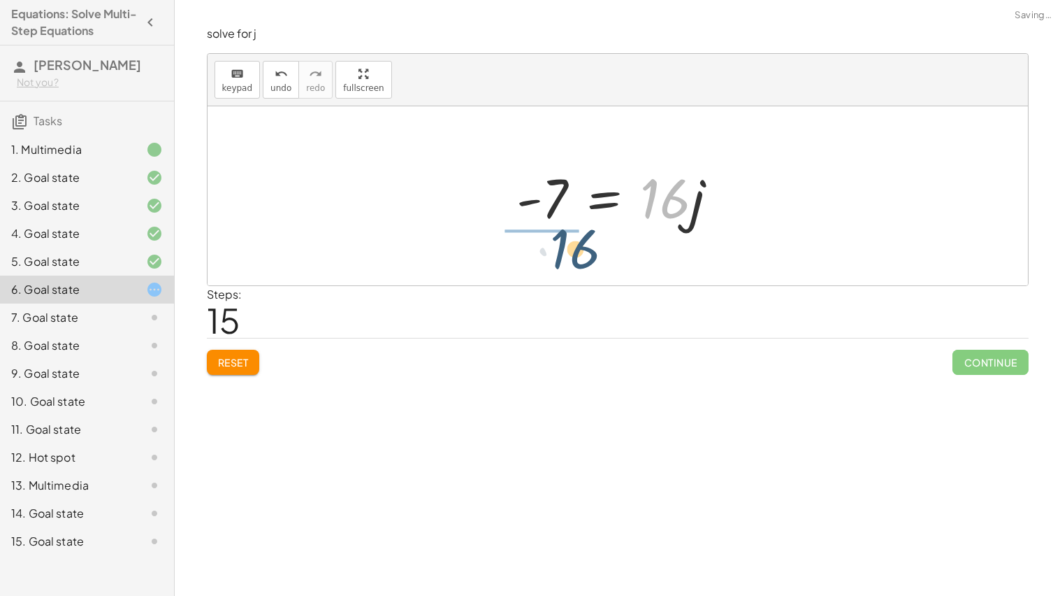
drag, startPoint x: 675, startPoint y: 199, endPoint x: 554, endPoint y: 253, distance: 133.0
click at [554, 253] on div "+ 4 − · 7 · j − 9 − · 2 · j = + · 5 · j + 2 + · 2 · j + 4 − · 7 · j − · 2 · j −…" at bounding box center [618, 195] width 821 height 179
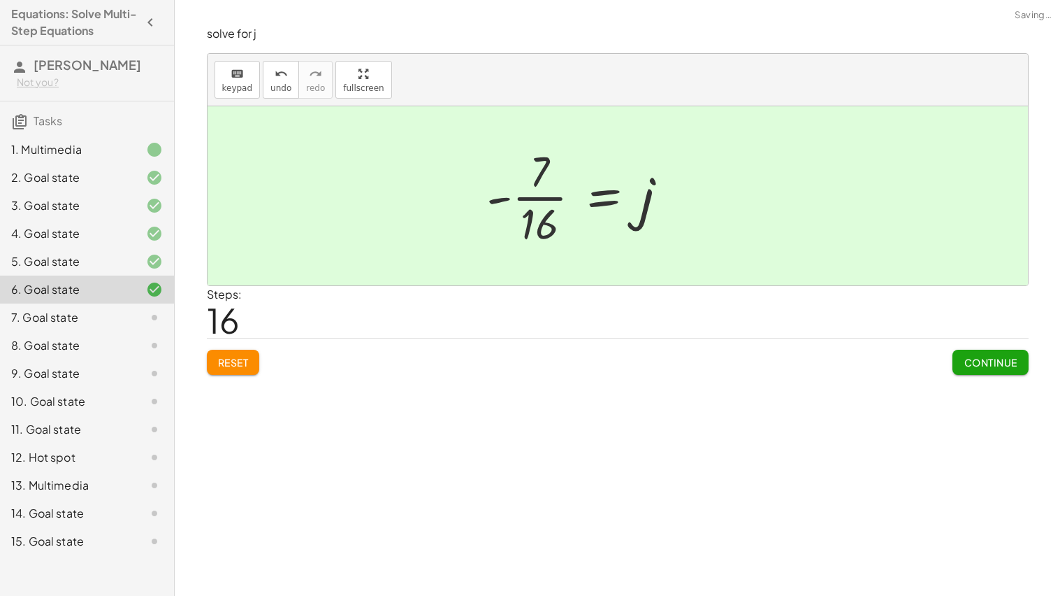
click at [540, 208] on div at bounding box center [582, 196] width 207 height 108
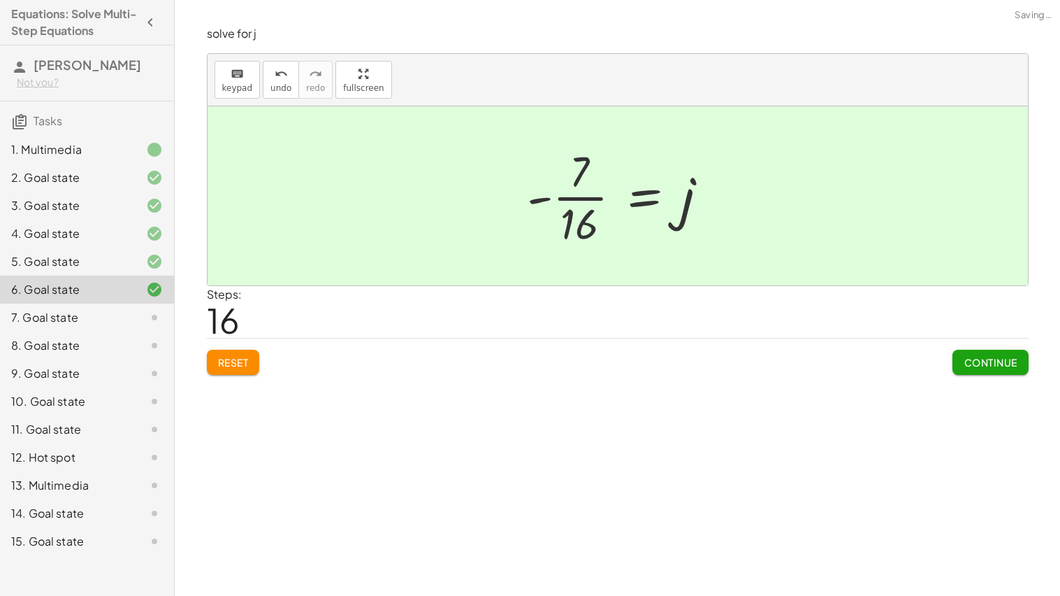
click at [968, 344] on div "Continue" at bounding box center [990, 356] width 75 height 36
click at [968, 358] on span "Continue" at bounding box center [990, 362] width 53 height 13
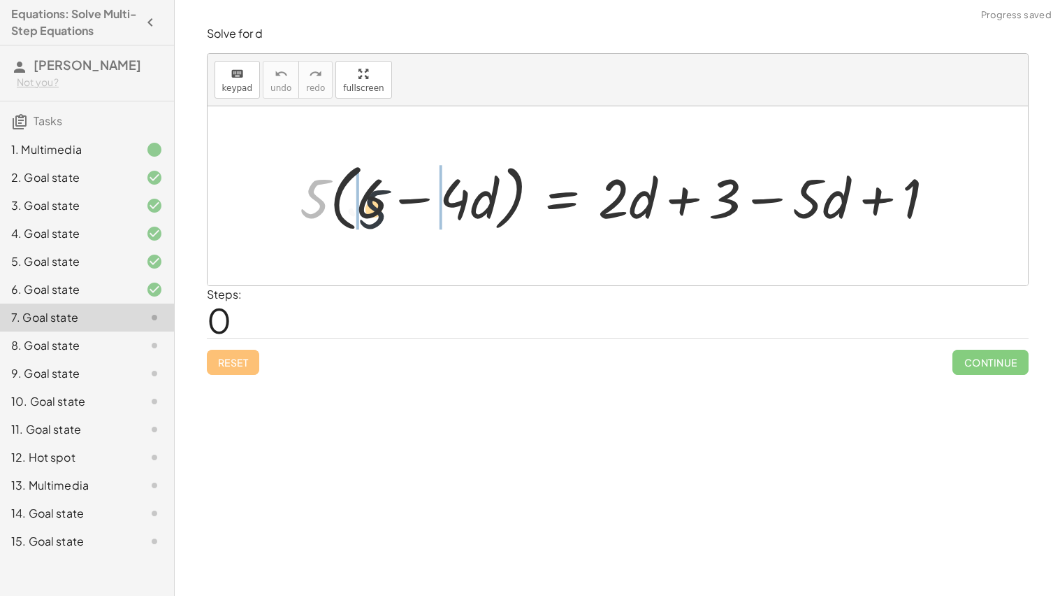
drag, startPoint x: 315, startPoint y: 203, endPoint x: 377, endPoint y: 213, distance: 62.4
click at [377, 213] on div at bounding box center [623, 196] width 661 height 80
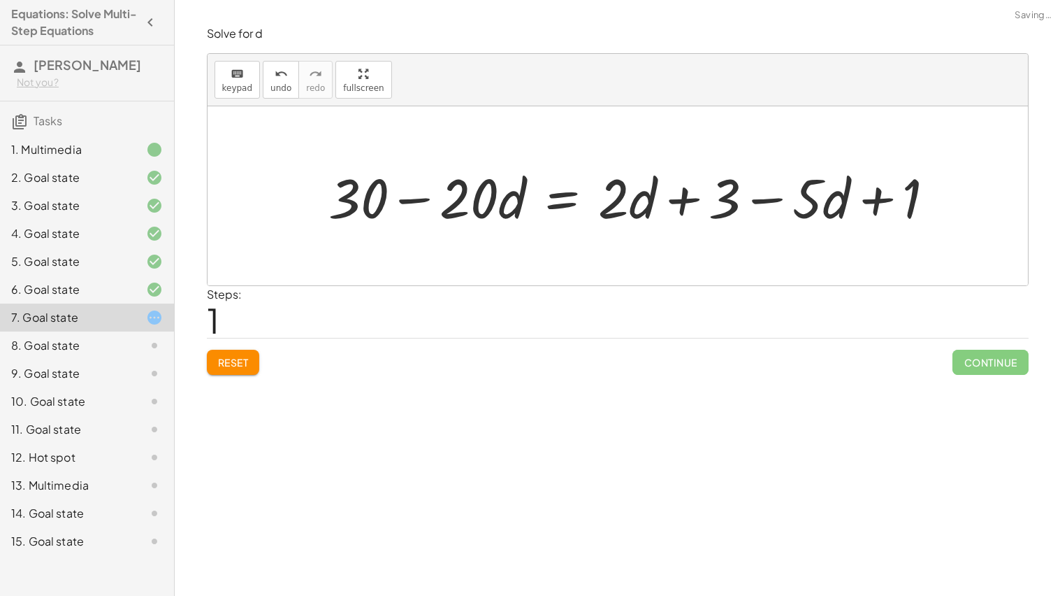
click at [780, 199] on div at bounding box center [638, 195] width 632 height 71
drag, startPoint x: 791, startPoint y: 197, endPoint x: 678, endPoint y: 194, distance: 112.6
click at [678, 194] on div at bounding box center [638, 195] width 632 height 71
click at [670, 196] on div at bounding box center [638, 195] width 632 height 71
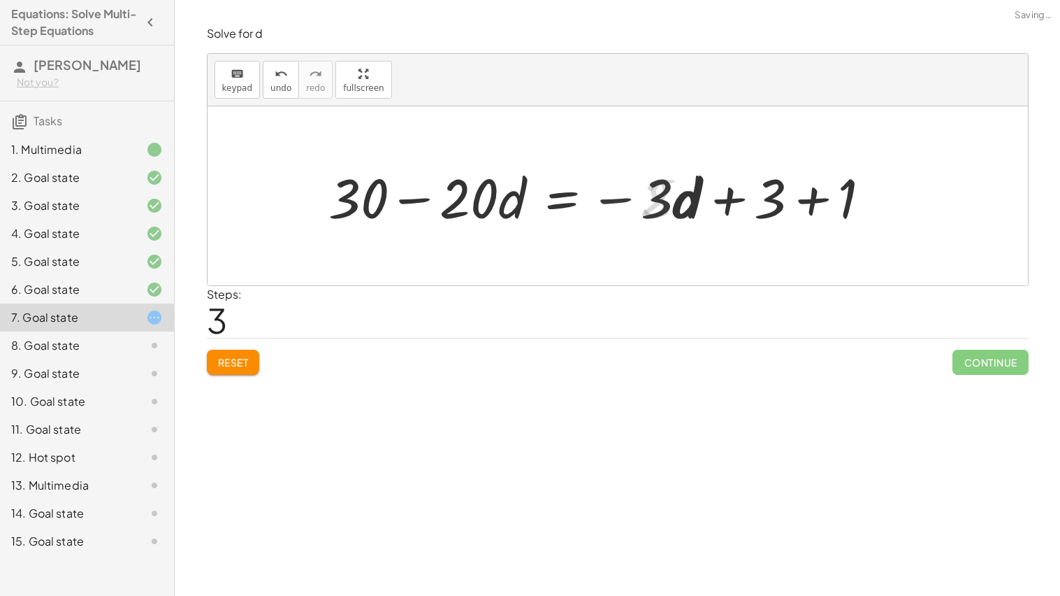
click at [770, 205] on div at bounding box center [605, 195] width 566 height 71
click at [814, 207] on div at bounding box center [605, 195] width 566 height 71
click at [556, 195] on div at bounding box center [568, 195] width 493 height 71
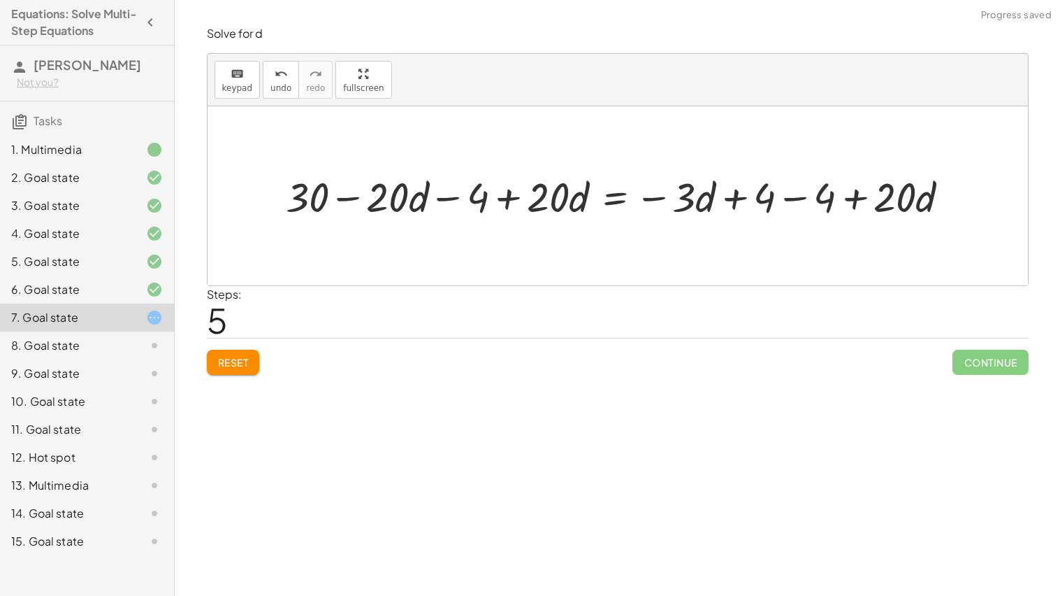
click at [789, 200] on div at bounding box center [623, 195] width 689 height 54
click at [747, 192] on div at bounding box center [563, 195] width 569 height 54
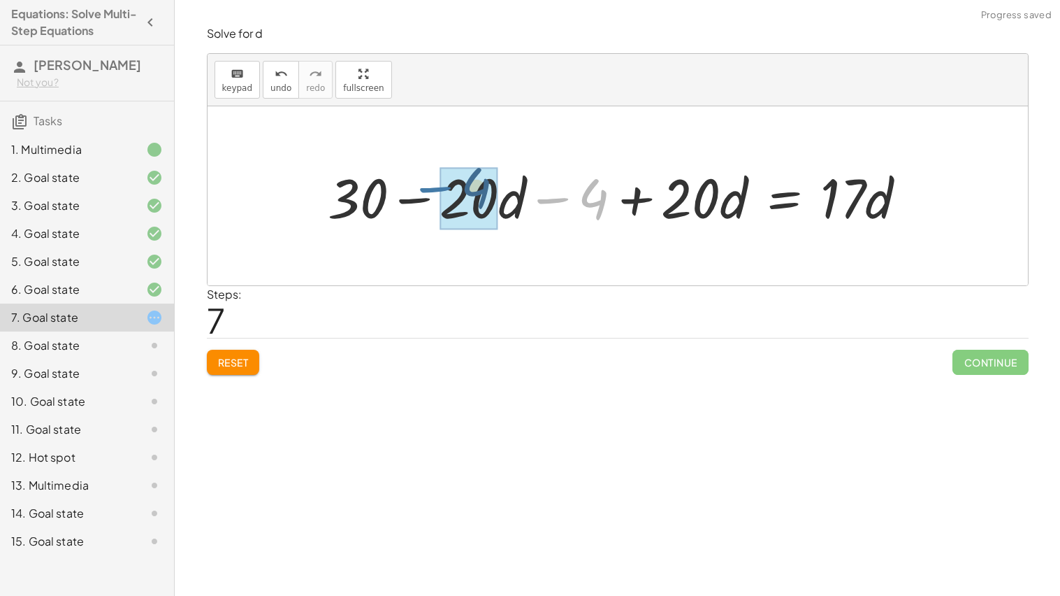
drag, startPoint x: 575, startPoint y: 192, endPoint x: 449, endPoint y: 180, distance: 126.3
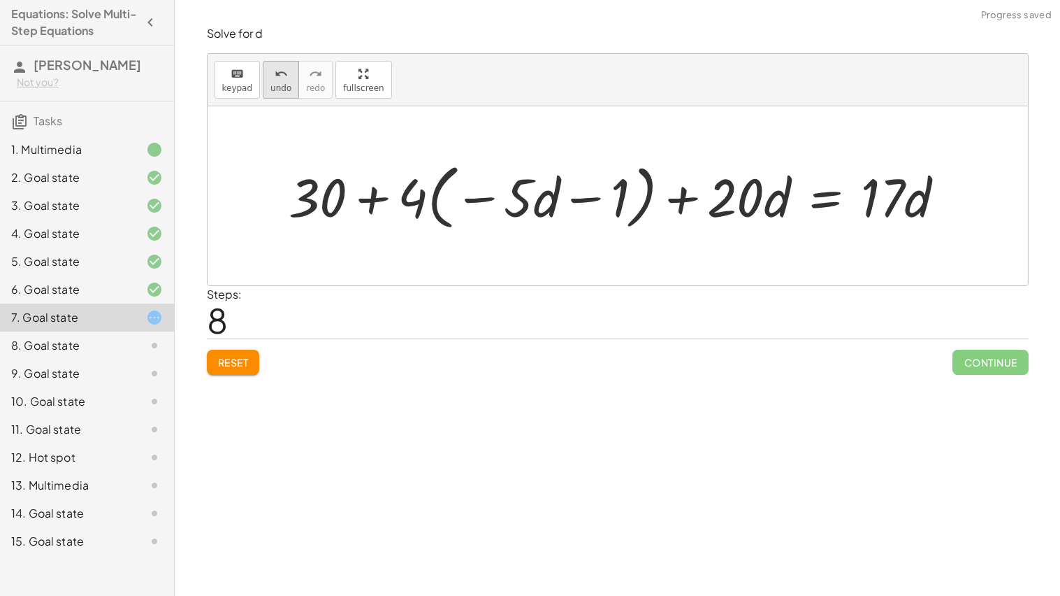
click at [283, 87] on span "undo" at bounding box center [281, 88] width 21 height 10
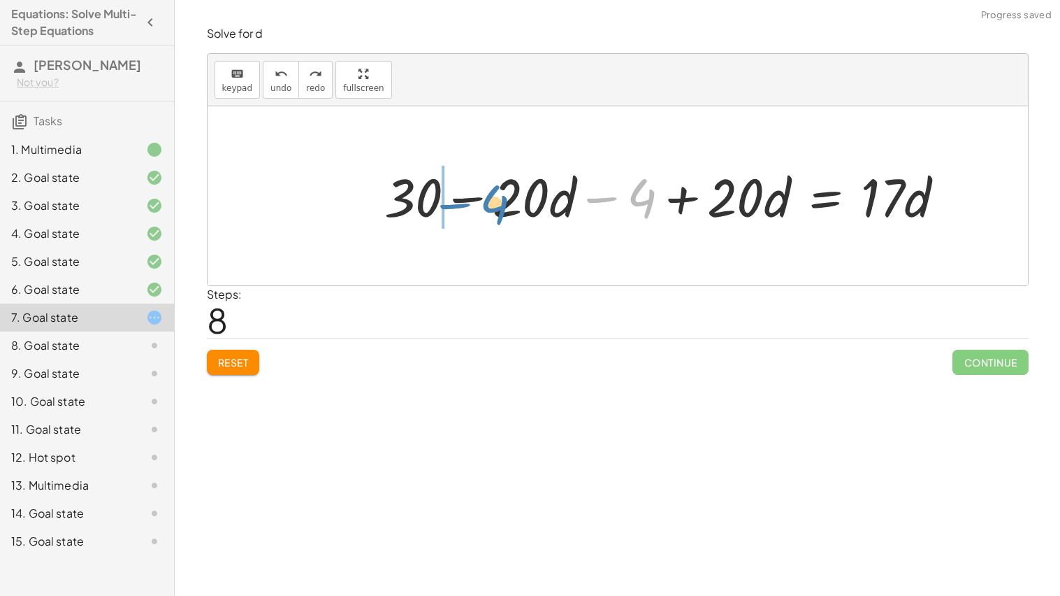
drag, startPoint x: 607, startPoint y: 196, endPoint x: 459, endPoint y: 203, distance: 148.3
click at [459, 203] on div at bounding box center [670, 196] width 586 height 70
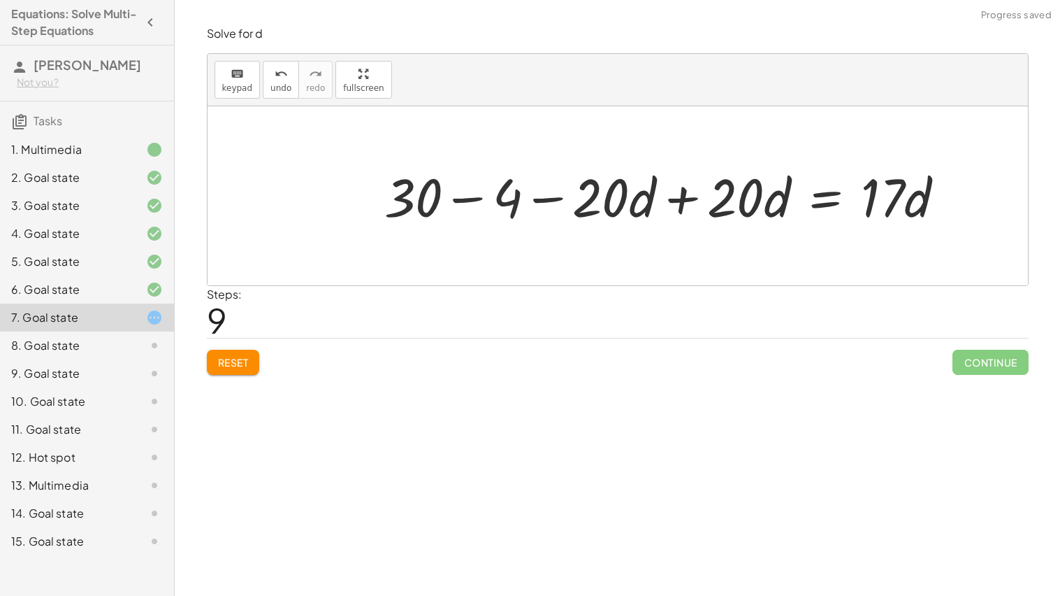
click at [462, 201] on div at bounding box center [670, 196] width 586 height 70
click at [646, 196] on div at bounding box center [709, 196] width 507 height 70
click at [681, 200] on div at bounding box center [709, 196] width 507 height 70
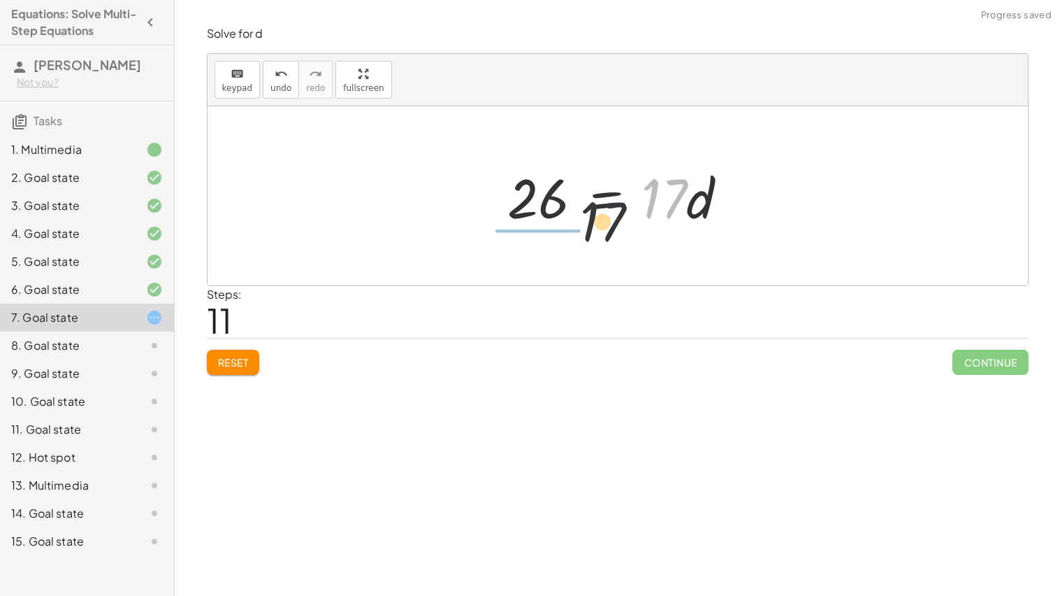
drag, startPoint x: 658, startPoint y: 206, endPoint x: 528, endPoint y: 250, distance: 137.9
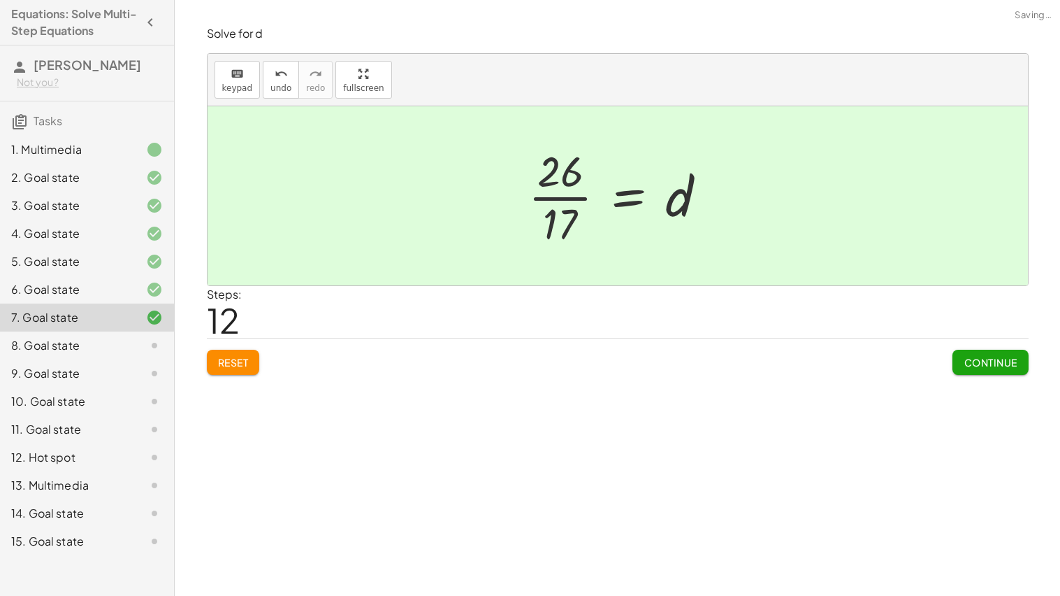
click at [107, 347] on div "8. Goal state" at bounding box center [67, 345] width 113 height 17
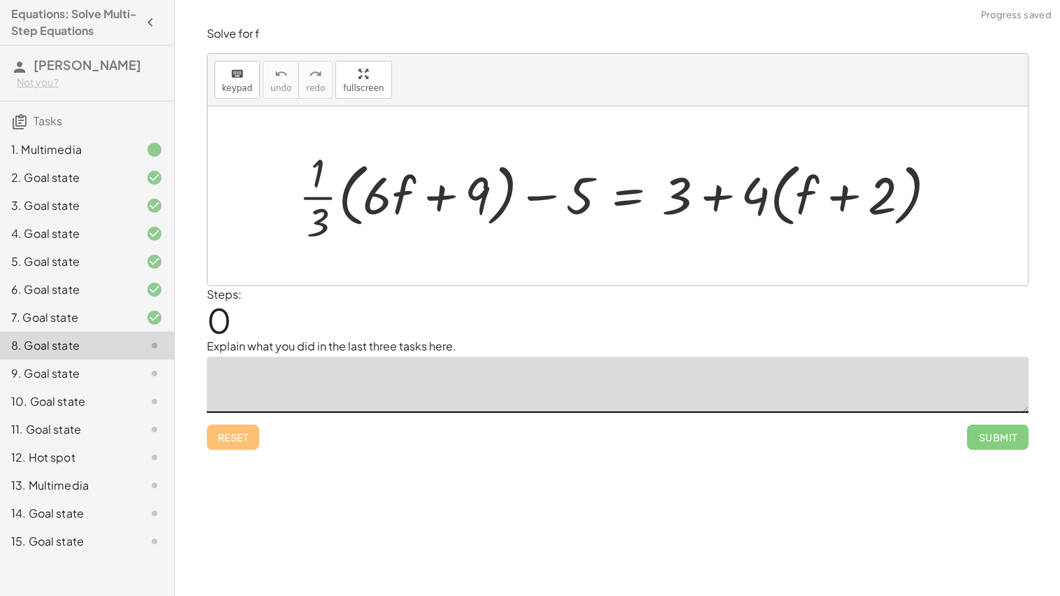
click at [429, 407] on textarea at bounding box center [618, 384] width 822 height 56
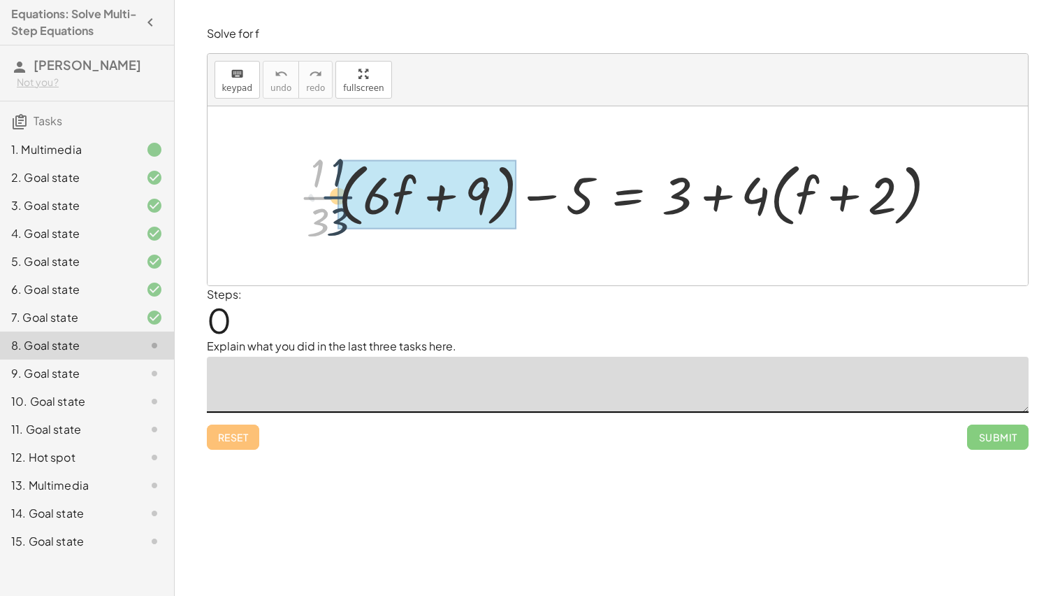
drag, startPoint x: 329, startPoint y: 198, endPoint x: 352, endPoint y: 197, distance: 23.1
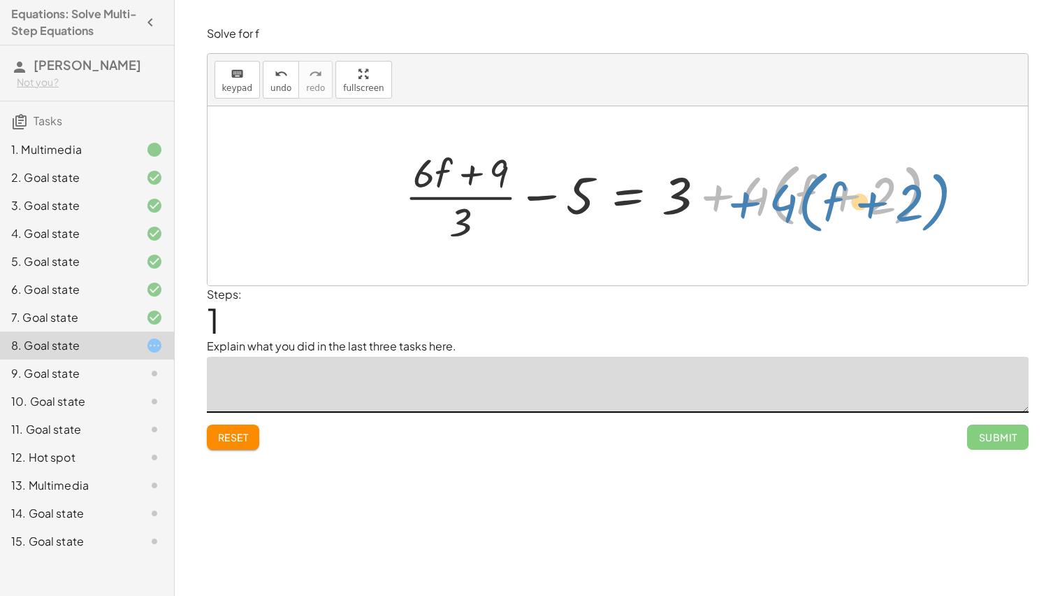
drag, startPoint x: 729, startPoint y: 200, endPoint x: 753, endPoint y: 207, distance: 25.4
click at [753, 207] on div at bounding box center [676, 195] width 557 height 101
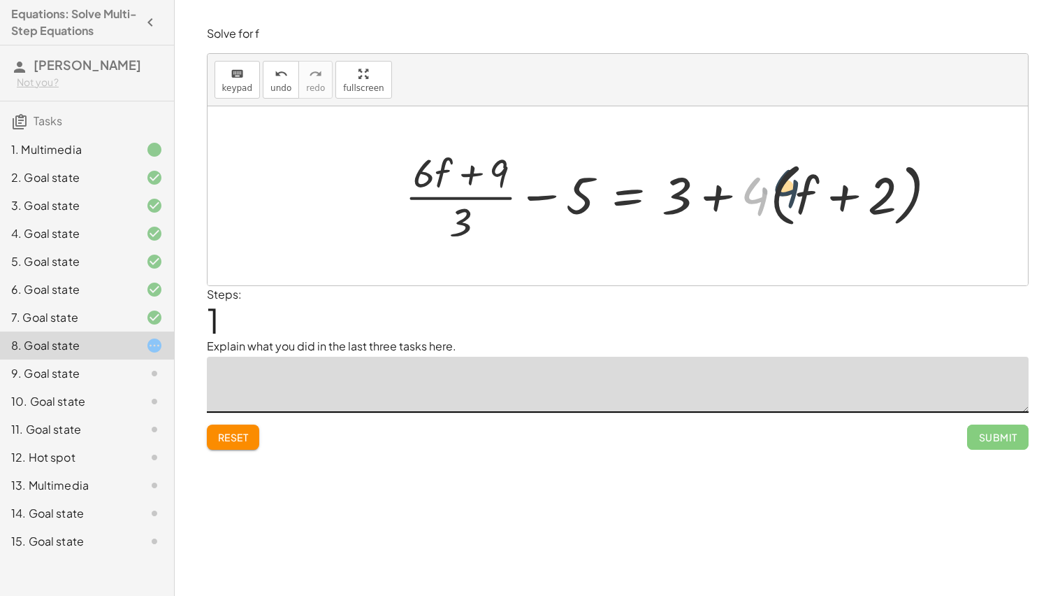
drag, startPoint x: 760, startPoint y: 206, endPoint x: 800, endPoint y: 198, distance: 40.0
click at [800, 198] on div at bounding box center [676, 195] width 557 height 101
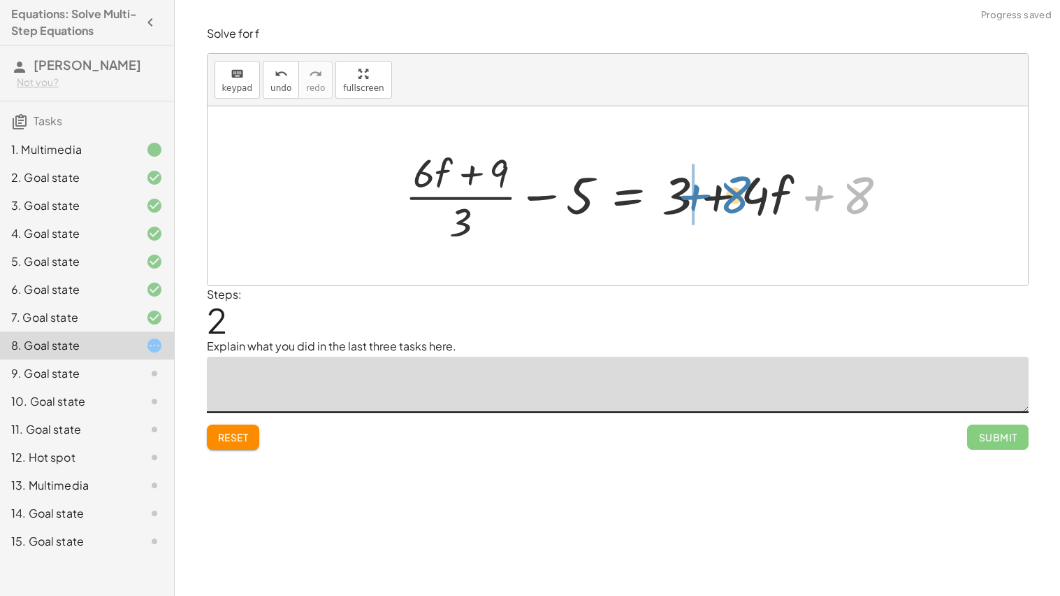
drag, startPoint x: 826, startPoint y: 197, endPoint x: 702, endPoint y: 196, distance: 124.4
click at [702, 196] on div at bounding box center [652, 195] width 508 height 101
click at [698, 196] on div at bounding box center [652, 195] width 508 height 101
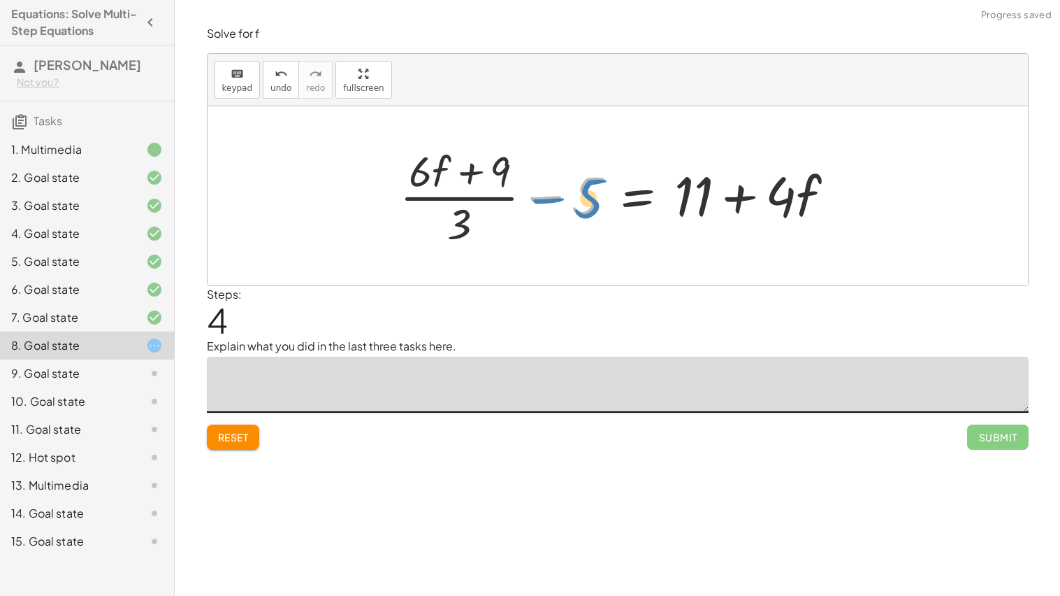
click at [544, 189] on div at bounding box center [623, 196] width 460 height 108
drag, startPoint x: 469, startPoint y: 225, endPoint x: 545, endPoint y: 198, distance: 80.9
click at [545, 198] on div at bounding box center [623, 196] width 460 height 108
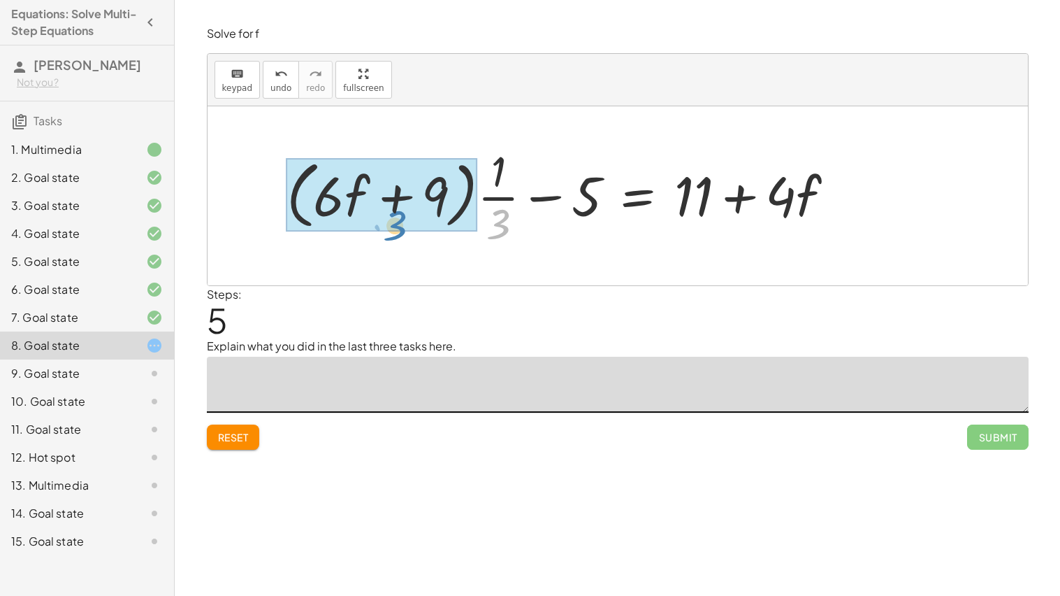
drag, startPoint x: 498, startPoint y: 212, endPoint x: 391, endPoint y: 212, distance: 106.9
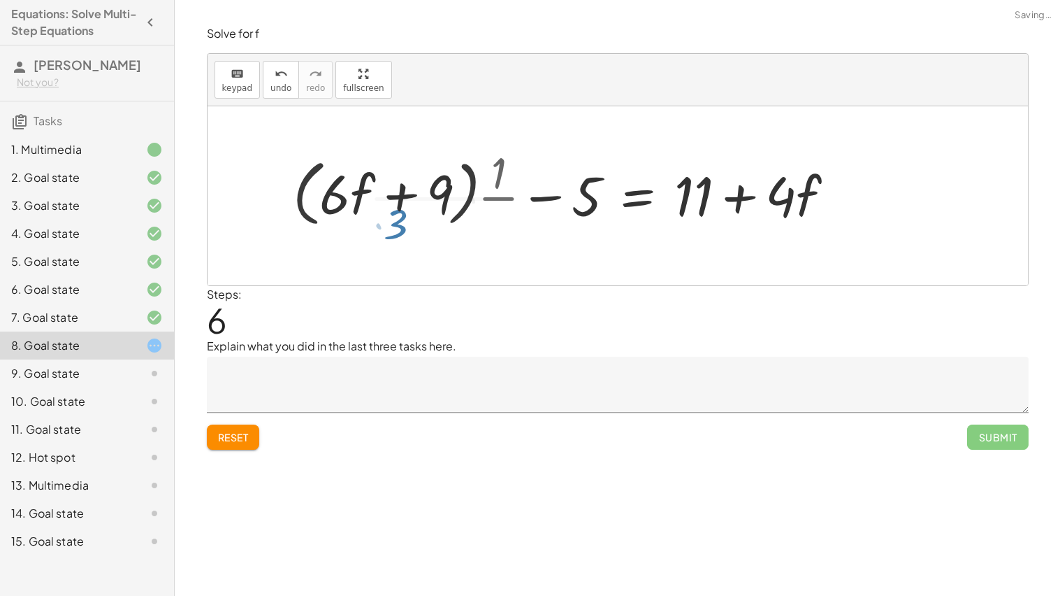
click at [391, 212] on div "+ · · 1 · 3 · ( + · 6 · f + 9 ) − 5 = + 3 + · 4 · ( + f + 2 ) + · 1 · ( + · 6 ·…" at bounding box center [617, 195] width 477 height 115
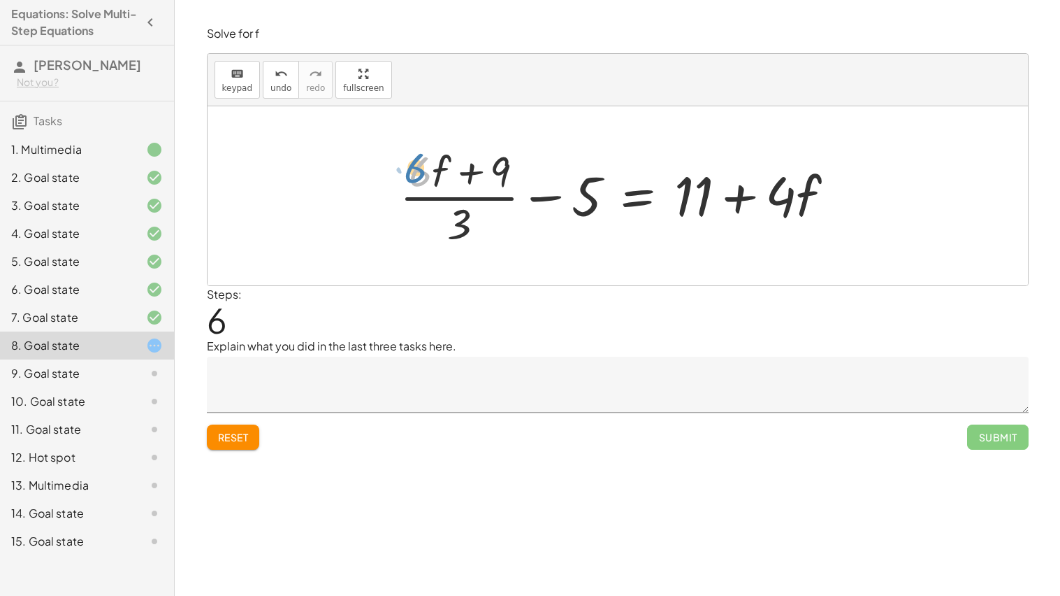
click at [421, 178] on div at bounding box center [623, 196] width 460 height 108
drag, startPoint x: 461, startPoint y: 219, endPoint x: 414, endPoint y: 170, distance: 68.2
click at [414, 170] on div at bounding box center [623, 196] width 460 height 108
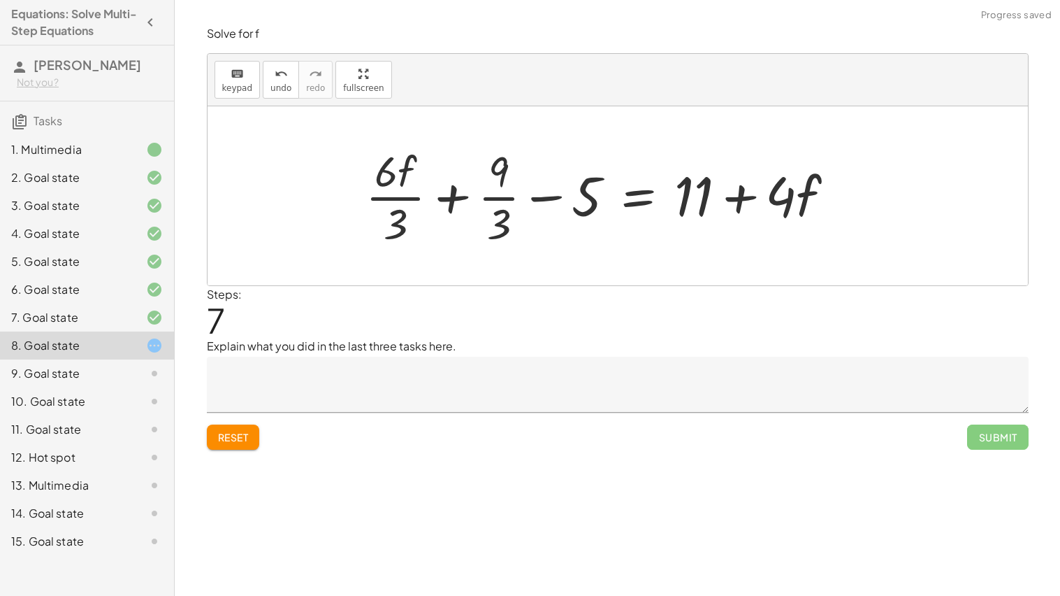
click at [407, 199] on div at bounding box center [606, 196] width 495 height 108
click at [496, 197] on div at bounding box center [608, 196] width 490 height 108
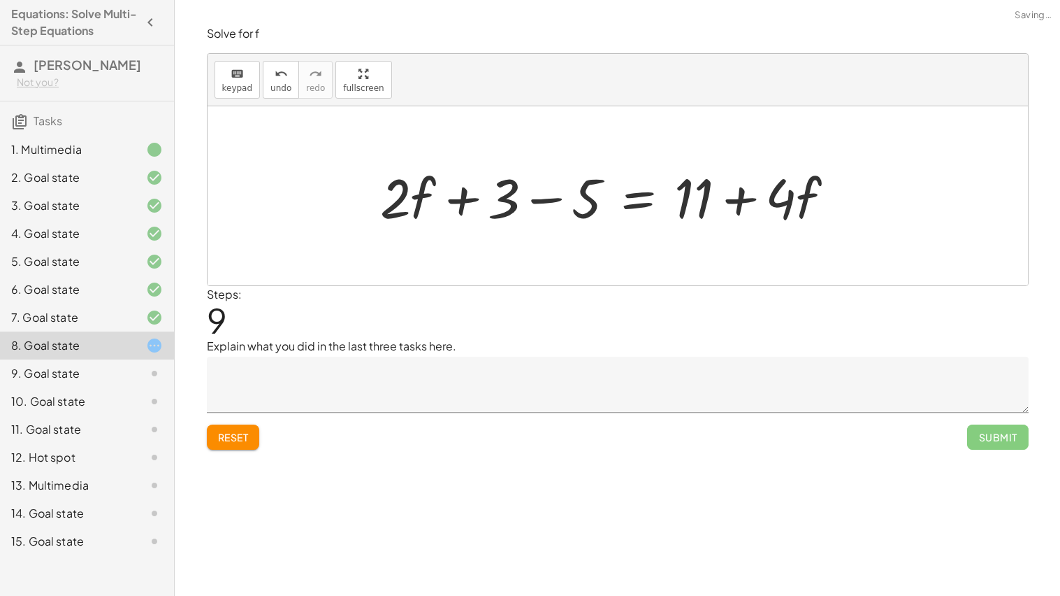
click at [538, 208] on div at bounding box center [613, 196] width 480 height 72
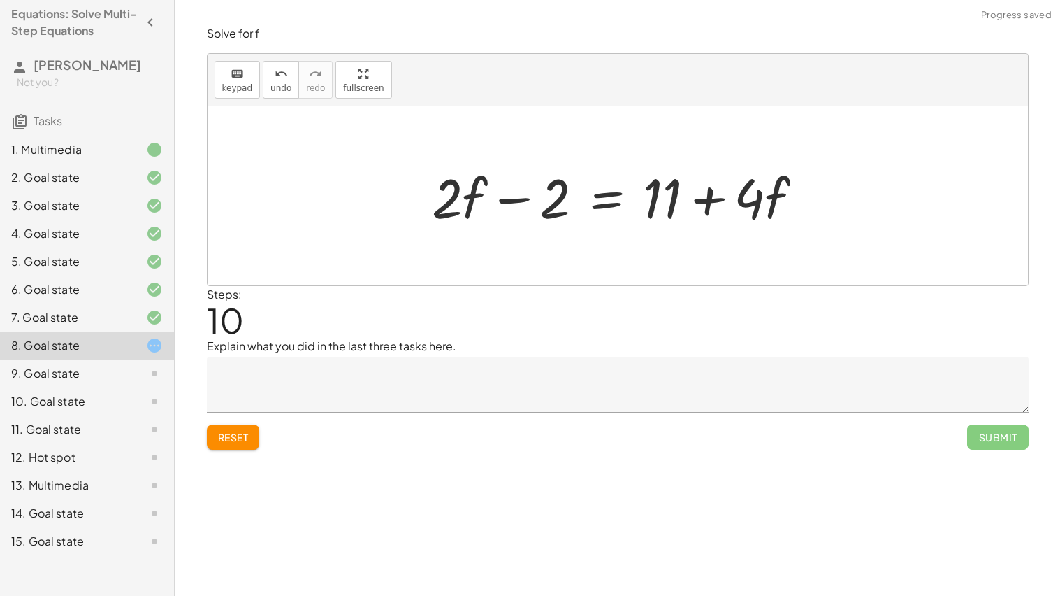
click at [610, 205] on div at bounding box center [623, 196] width 396 height 72
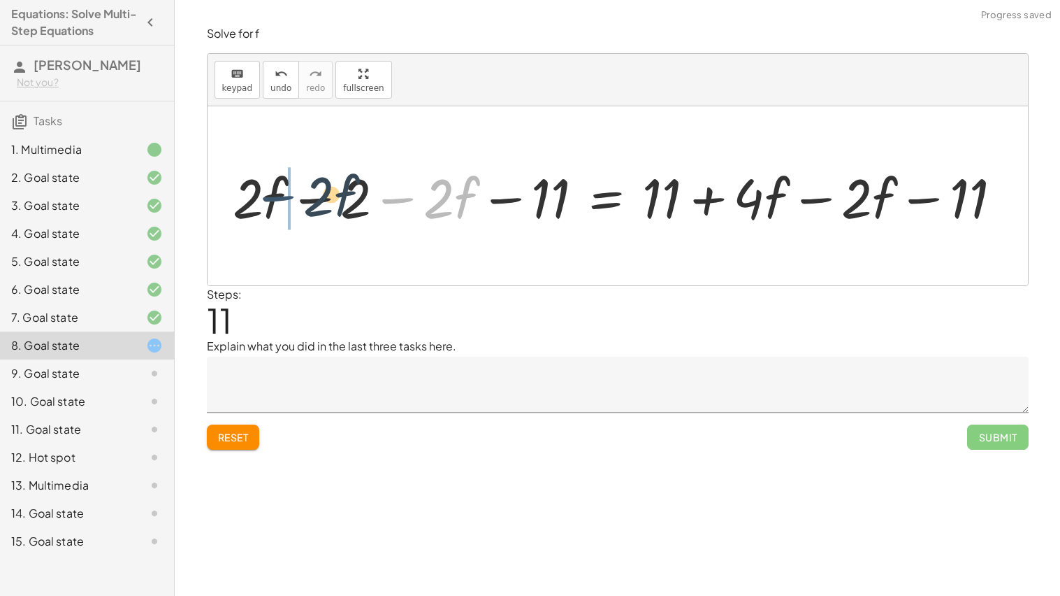
drag, startPoint x: 398, startPoint y: 201, endPoint x: 272, endPoint y: 198, distance: 126.5
click at [272, 198] on div at bounding box center [623, 196] width 795 height 72
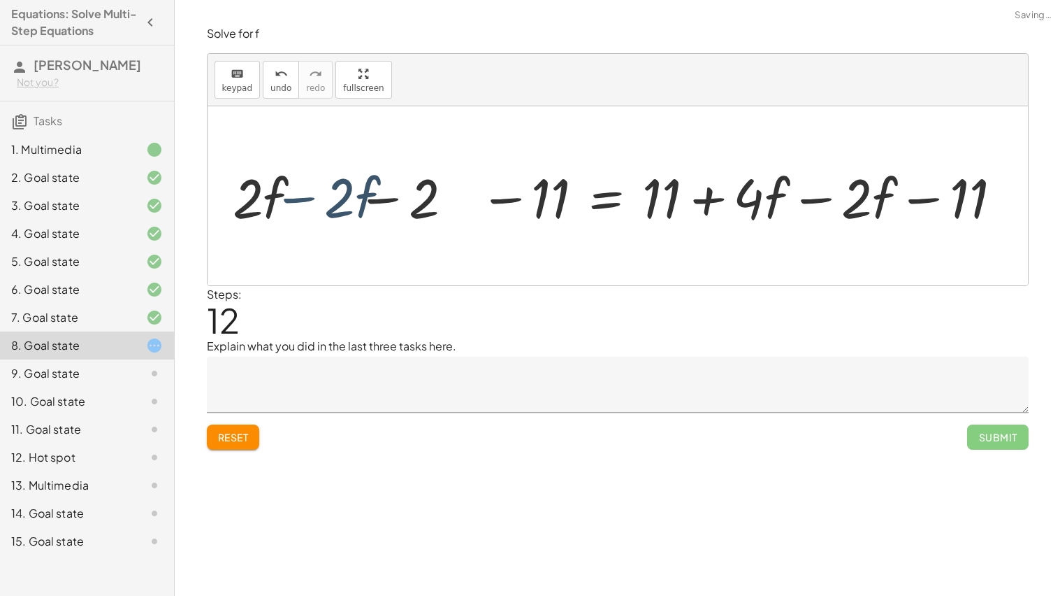
click at [272, 199] on div at bounding box center [623, 196] width 795 height 72
click at [301, 203] on div at bounding box center [623, 196] width 795 height 72
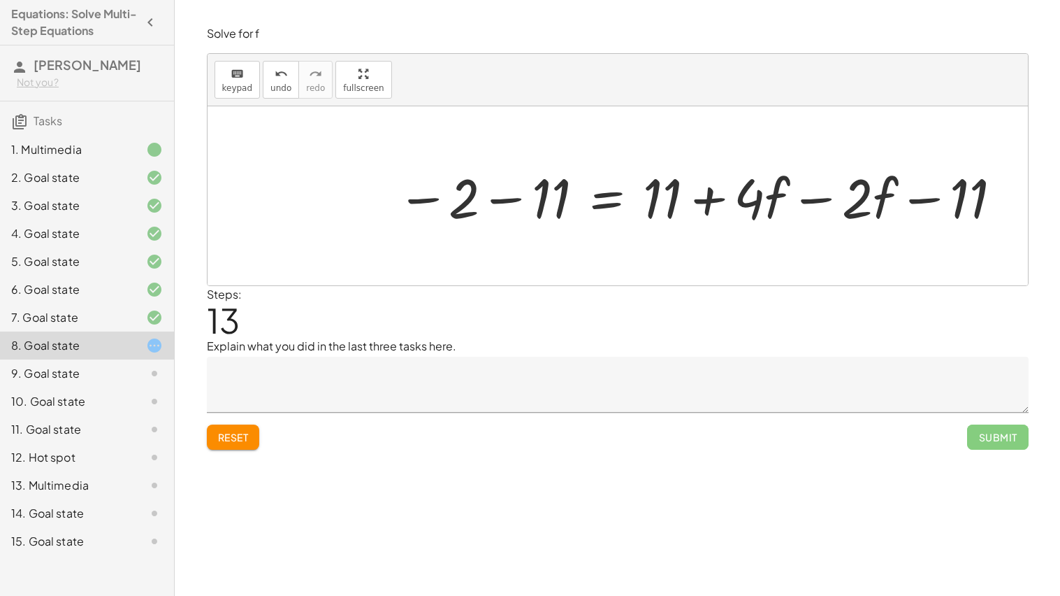
click at [325, 363] on textarea at bounding box center [618, 384] width 822 height 56
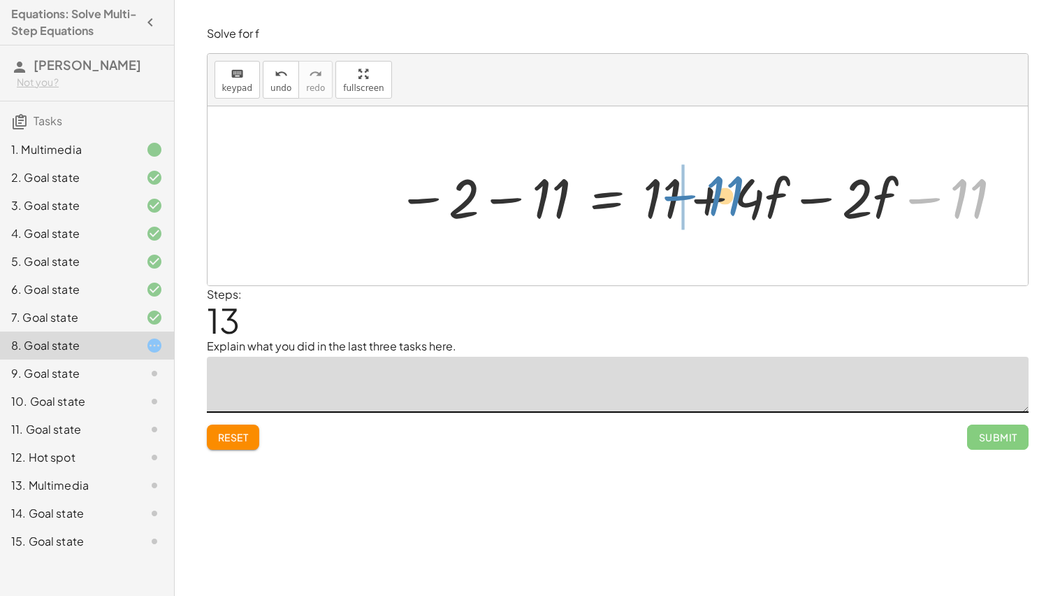
drag, startPoint x: 918, startPoint y: 202, endPoint x: 673, endPoint y: 199, distance: 244.7
click at [673, 199] on div at bounding box center [700, 196] width 621 height 72
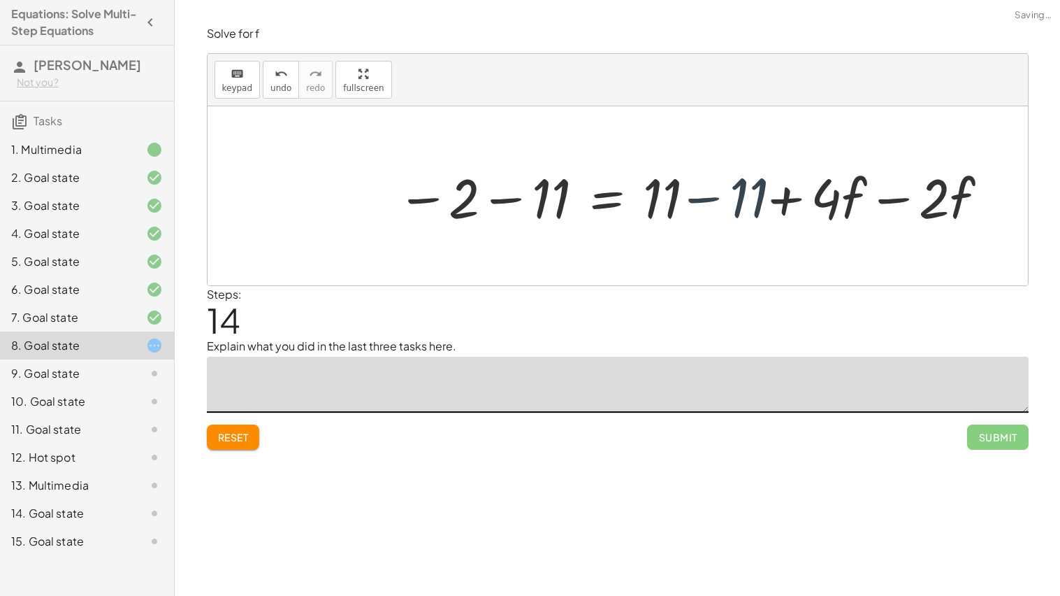
click at [693, 199] on div at bounding box center [700, 196] width 621 height 72
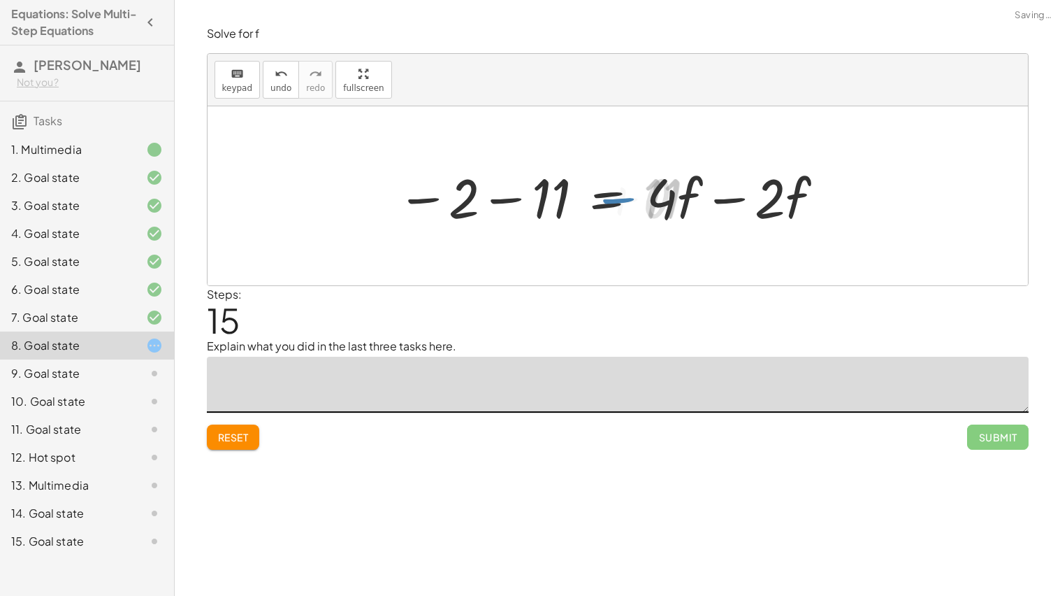
click at [837, 192] on div at bounding box center [618, 195] width 821 height 179
click at [729, 200] on div at bounding box center [611, 196] width 440 height 72
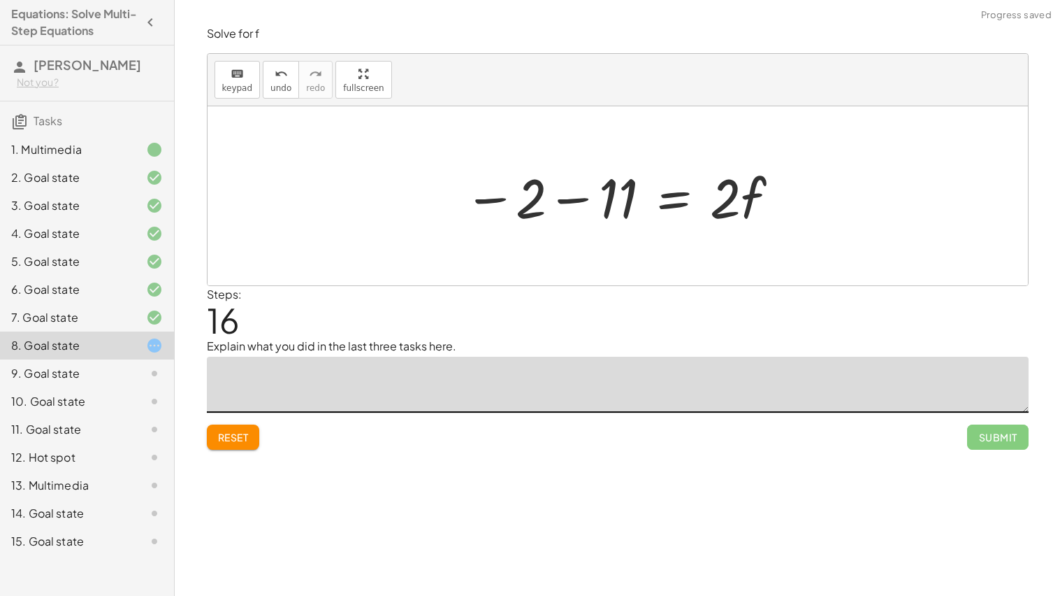
click at [596, 203] on div at bounding box center [622, 196] width 331 height 72
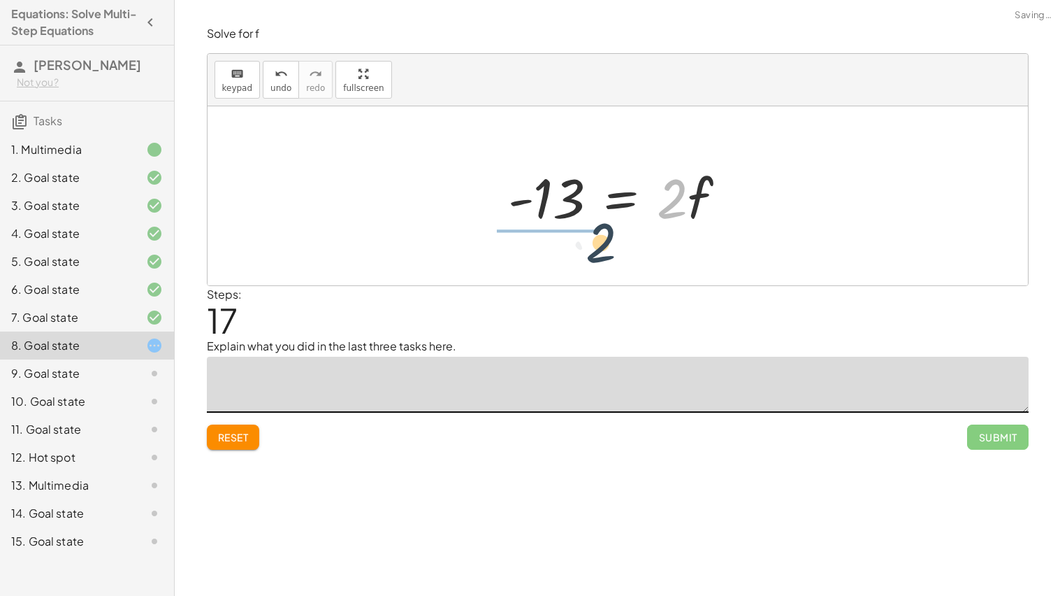
drag, startPoint x: 684, startPoint y: 205, endPoint x: 581, endPoint y: 254, distance: 114.1
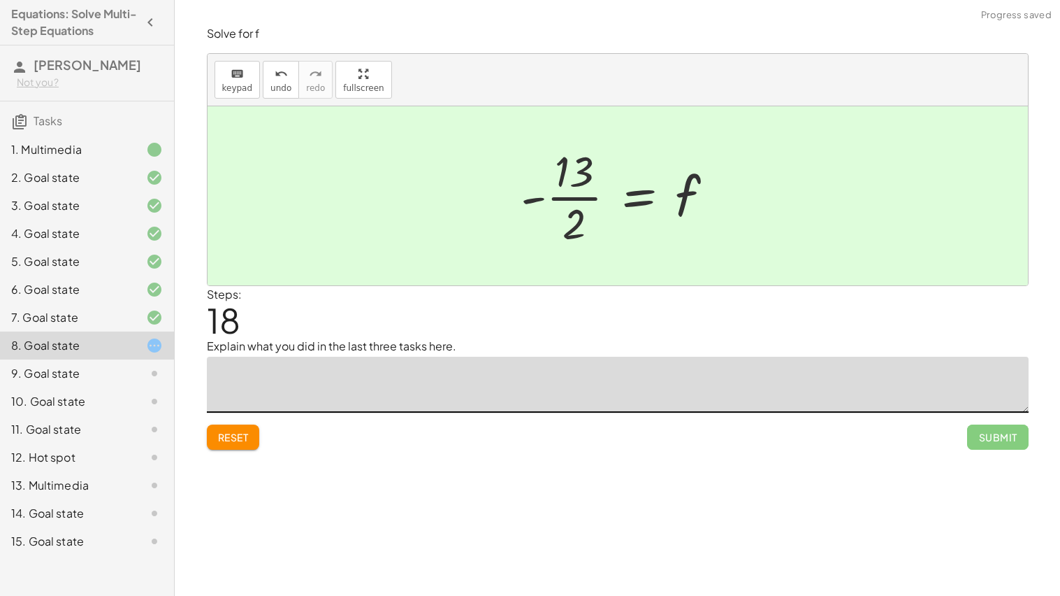
click at [149, 367] on icon at bounding box center [154, 373] width 17 height 17
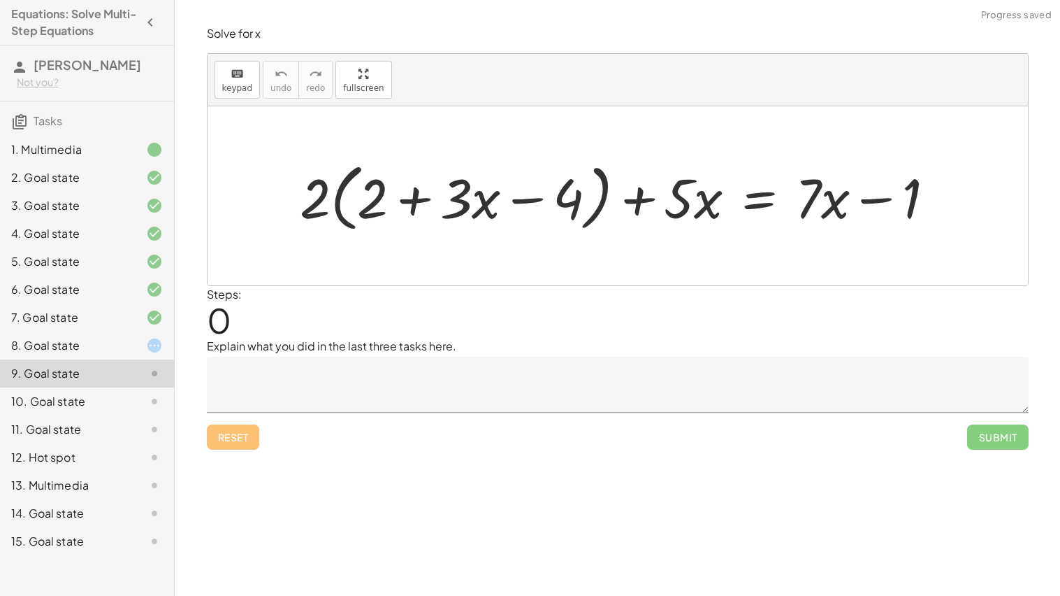
click at [157, 354] on div "8. Goal state" at bounding box center [87, 345] width 174 height 28
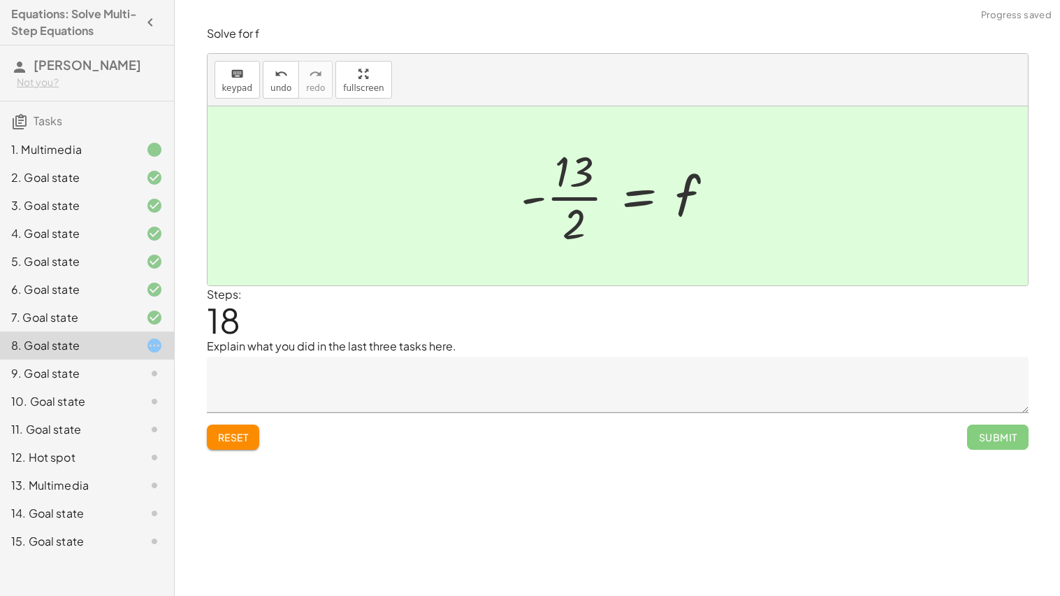
click at [654, 389] on textarea at bounding box center [618, 384] width 822 height 56
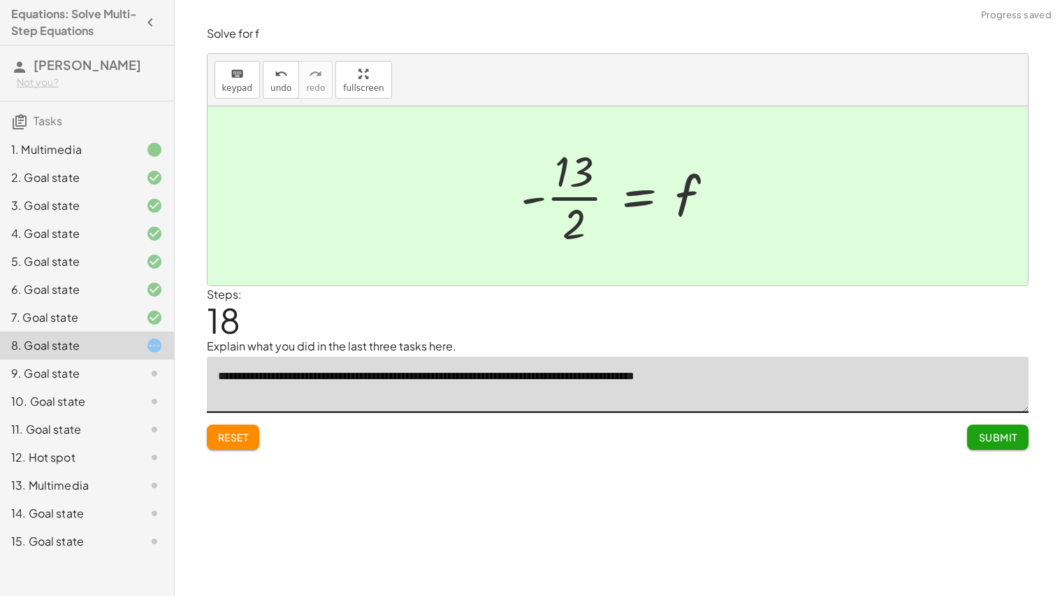
type textarea "**********"
click at [1006, 436] on span "Submit" at bounding box center [998, 437] width 38 height 13
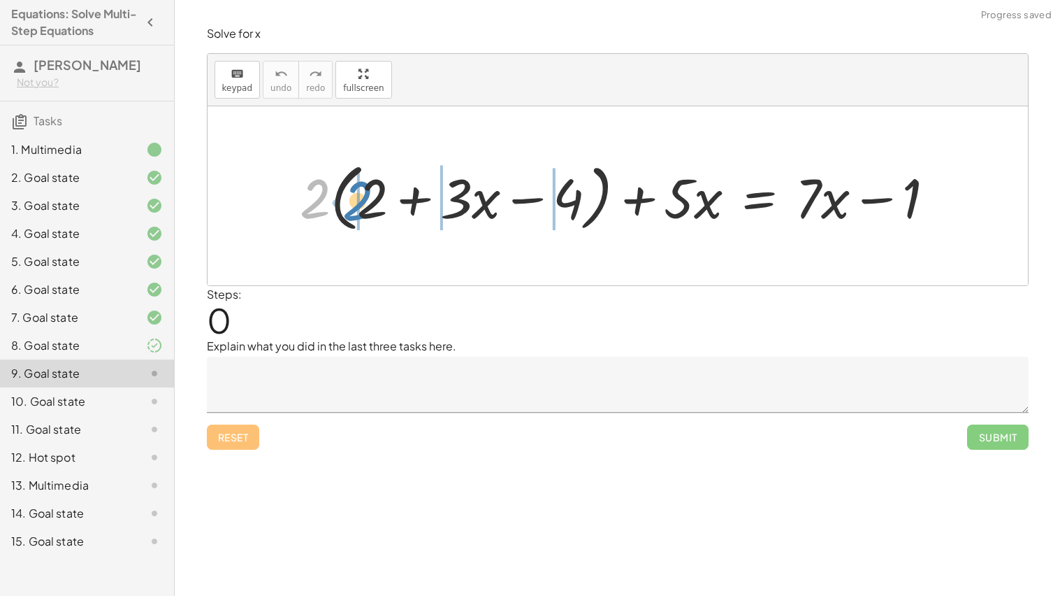
drag, startPoint x: 316, startPoint y: 200, endPoint x: 365, endPoint y: 202, distance: 49.0
click at [365, 202] on div at bounding box center [623, 196] width 661 height 80
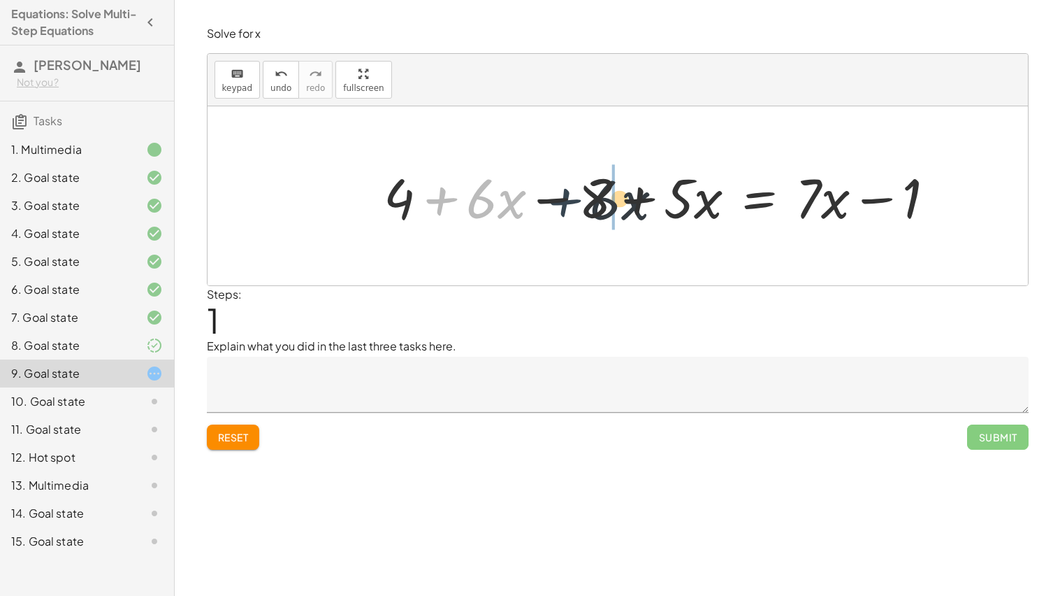
drag, startPoint x: 442, startPoint y: 202, endPoint x: 568, endPoint y: 203, distance: 125.8
click at [568, 203] on div at bounding box center [665, 196] width 577 height 72
click at [565, 204] on div at bounding box center [665, 196] width 577 height 72
click at [621, 204] on div at bounding box center [665, 196] width 577 height 72
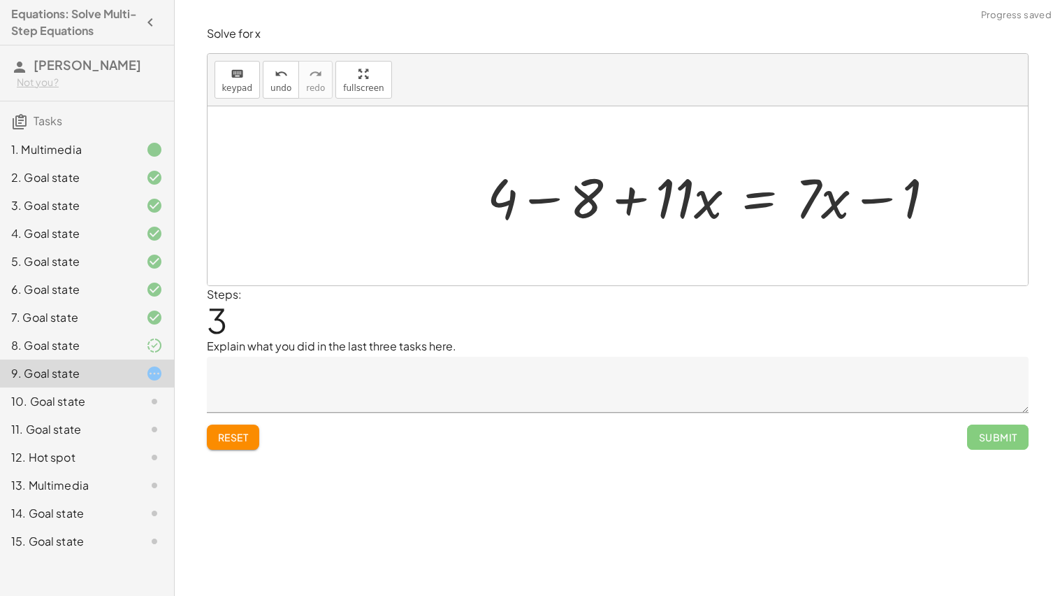
click at [633, 199] on div at bounding box center [716, 196] width 473 height 72
click at [569, 199] on div at bounding box center [716, 196] width 473 height 72
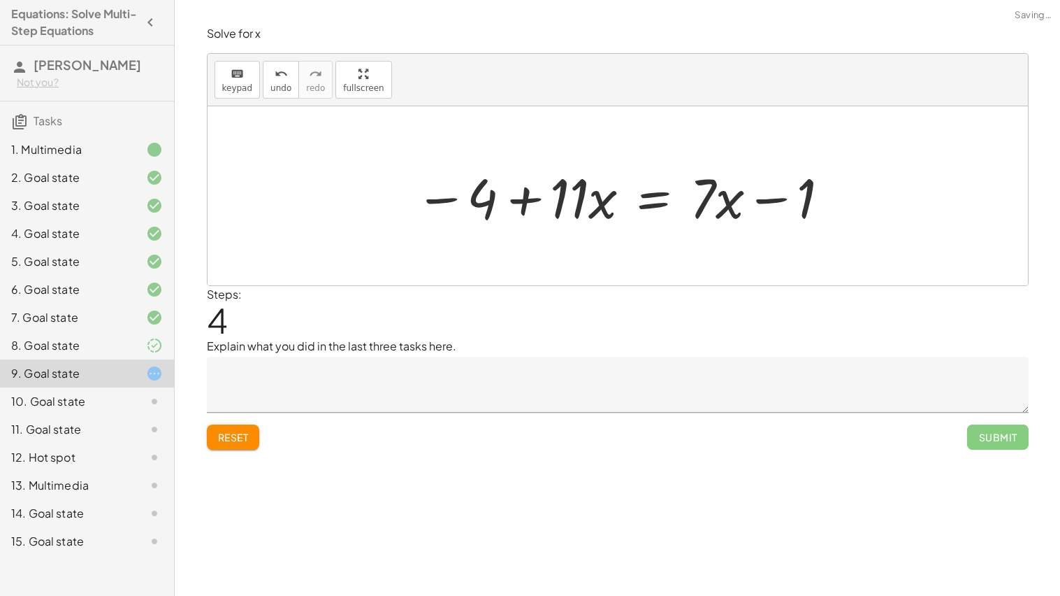
click at [658, 201] on div at bounding box center [623, 196] width 431 height 72
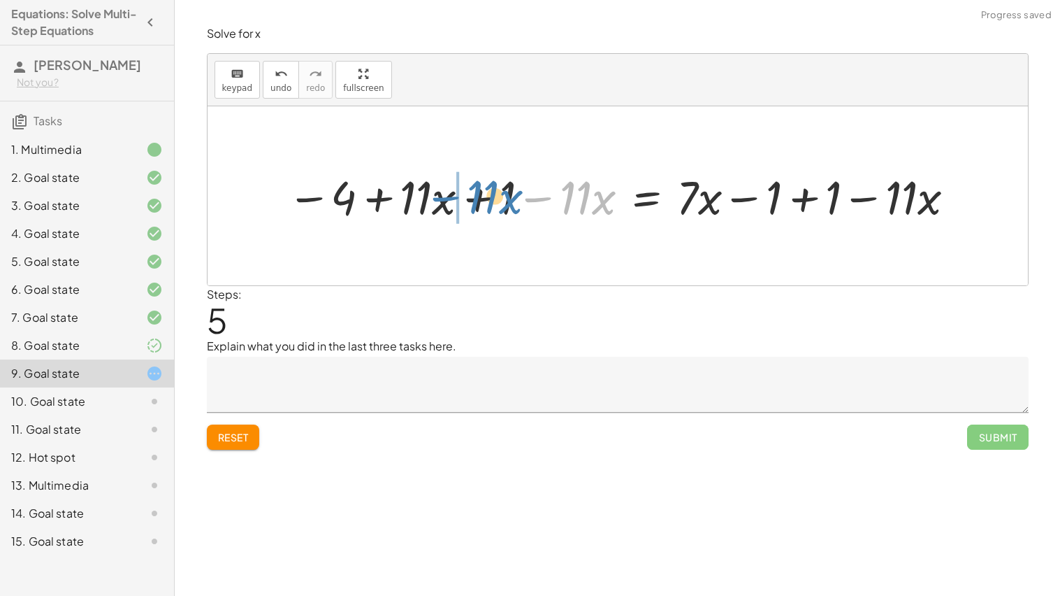
drag, startPoint x: 535, startPoint y: 201, endPoint x: 441, endPoint y: 201, distance: 93.7
click at [441, 201] on div at bounding box center [623, 196] width 686 height 62
click at [466, 201] on div at bounding box center [623, 196] width 686 height 62
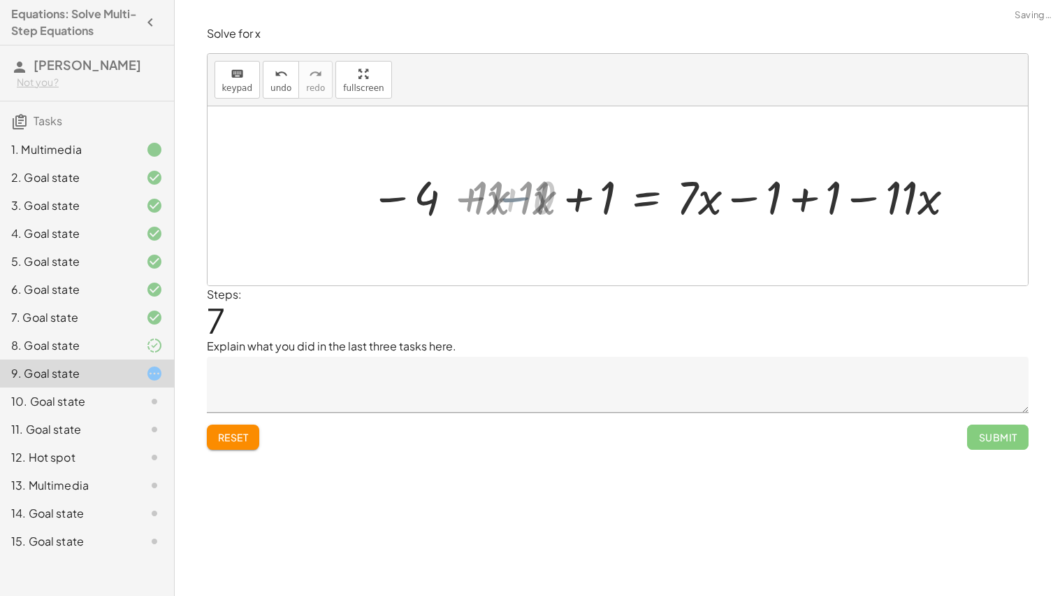
click at [568, 202] on div at bounding box center [723, 196] width 486 height 62
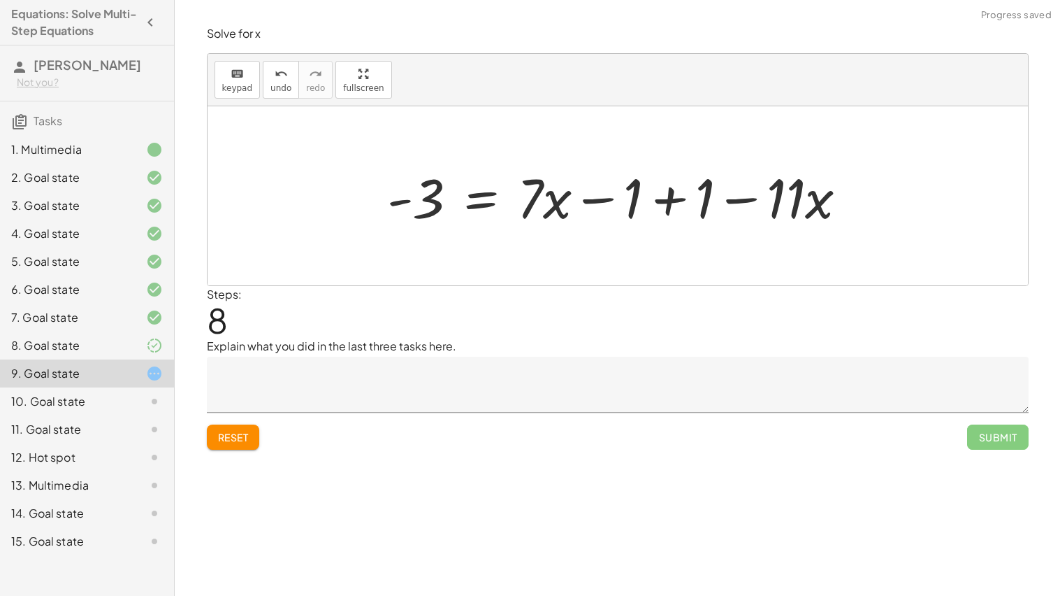
click at [681, 198] on div at bounding box center [623, 196] width 486 height 72
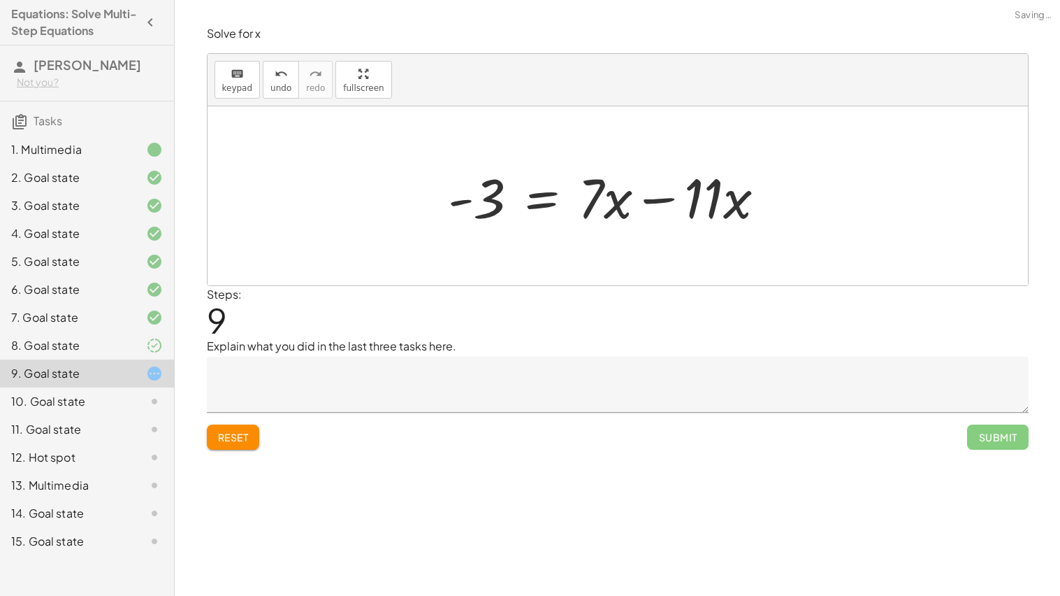
click at [608, 200] on div at bounding box center [612, 196] width 342 height 72
click at [684, 199] on div at bounding box center [623, 196] width 342 height 72
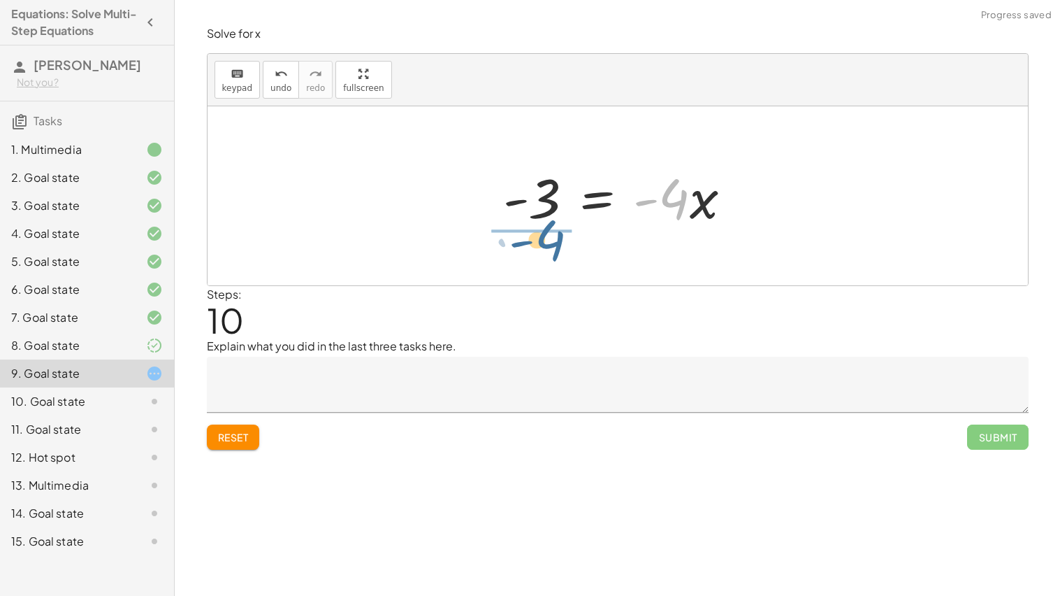
drag, startPoint x: 668, startPoint y: 206, endPoint x: 543, endPoint y: 247, distance: 130.9
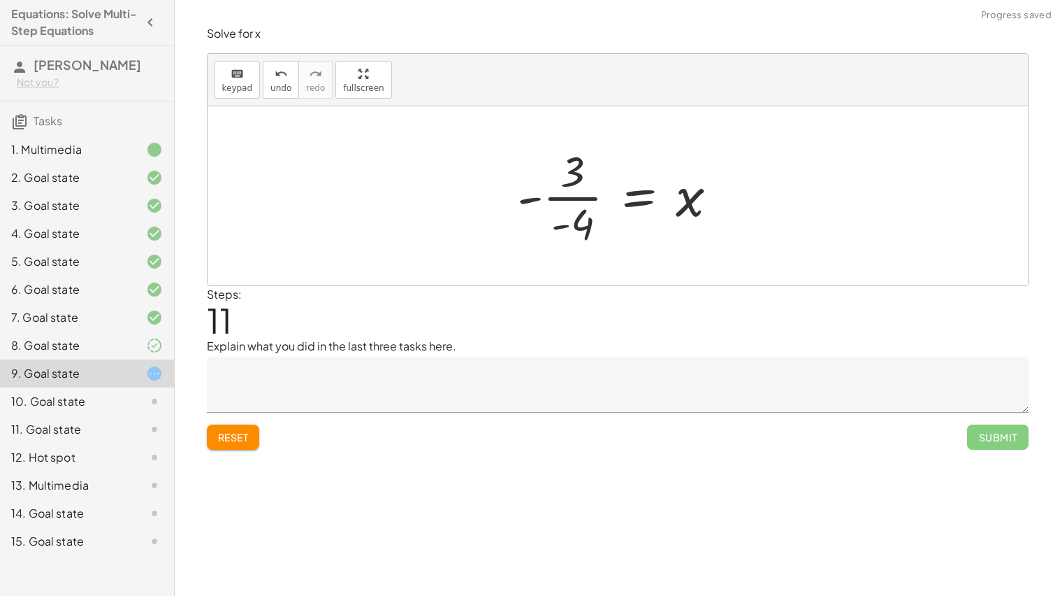
click at [563, 202] on div at bounding box center [623, 196] width 226 height 108
click at [590, 196] on div at bounding box center [623, 196] width 226 height 108
drag, startPoint x: 528, startPoint y: 201, endPoint x: 557, endPoint y: 229, distance: 40.5
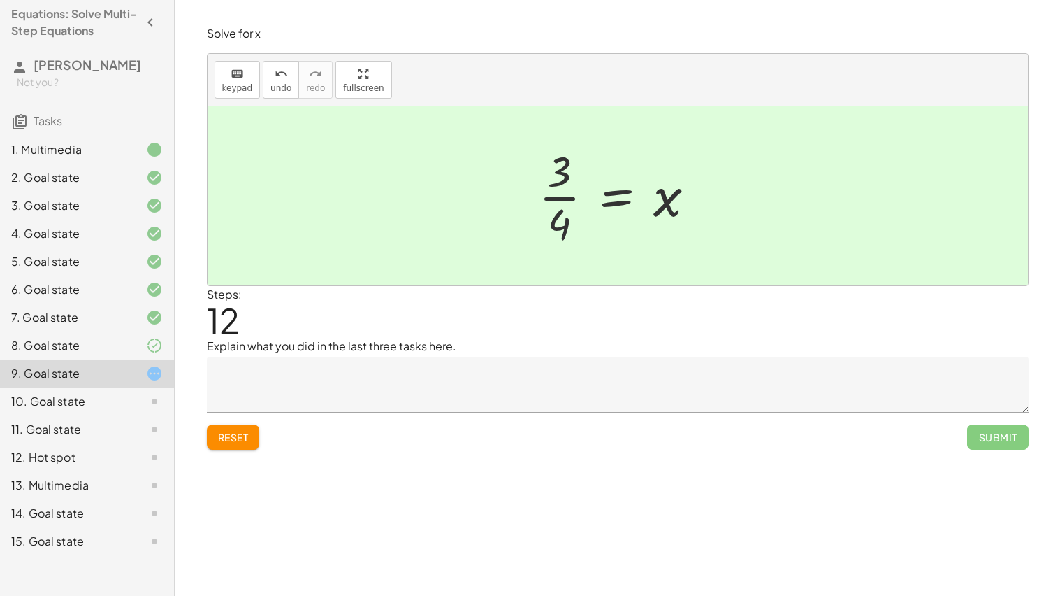
click at [355, 398] on textarea at bounding box center [618, 384] width 822 height 56
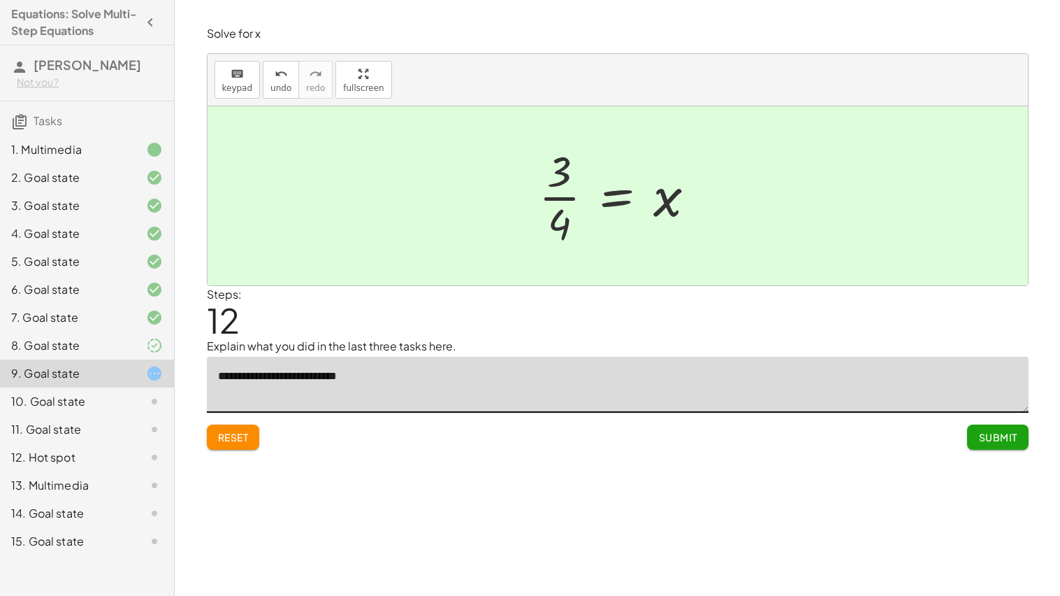
type textarea "**********"
click at [981, 447] on button "Submit" at bounding box center [997, 436] width 61 height 25
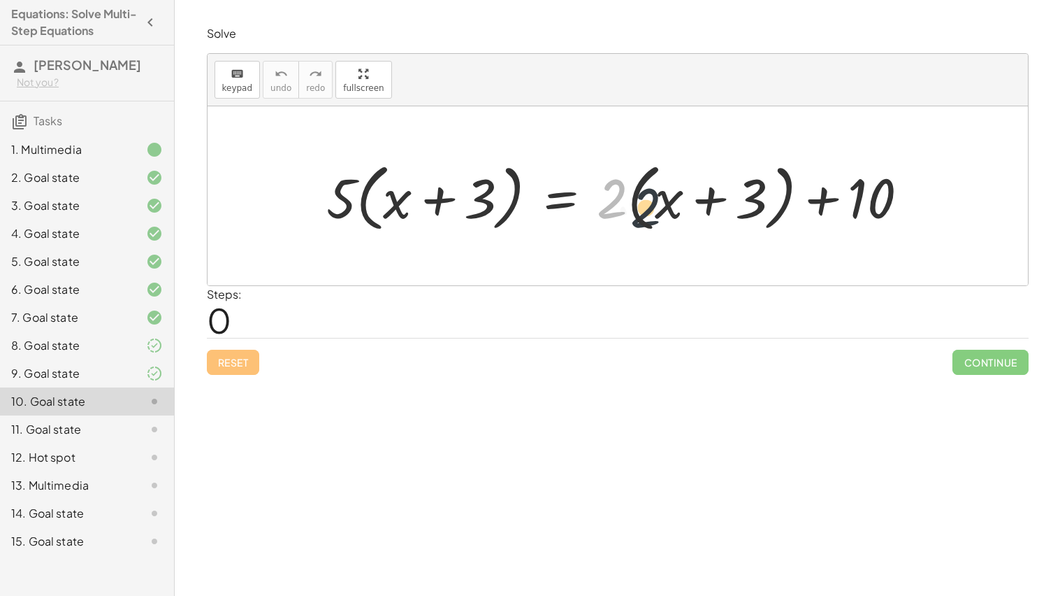
drag, startPoint x: 606, startPoint y: 194, endPoint x: 641, endPoint y: 203, distance: 36.1
click at [641, 203] on div at bounding box center [622, 196] width 607 height 80
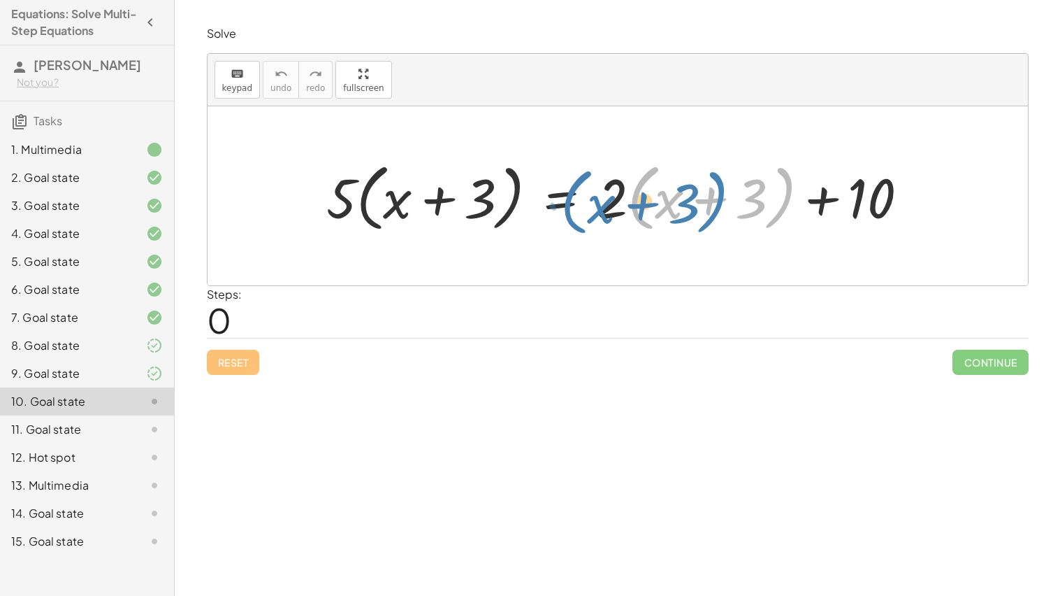
drag, startPoint x: 641, startPoint y: 203, endPoint x: 577, endPoint y: 207, distance: 63.7
click at [577, 207] on div at bounding box center [622, 196] width 607 height 80
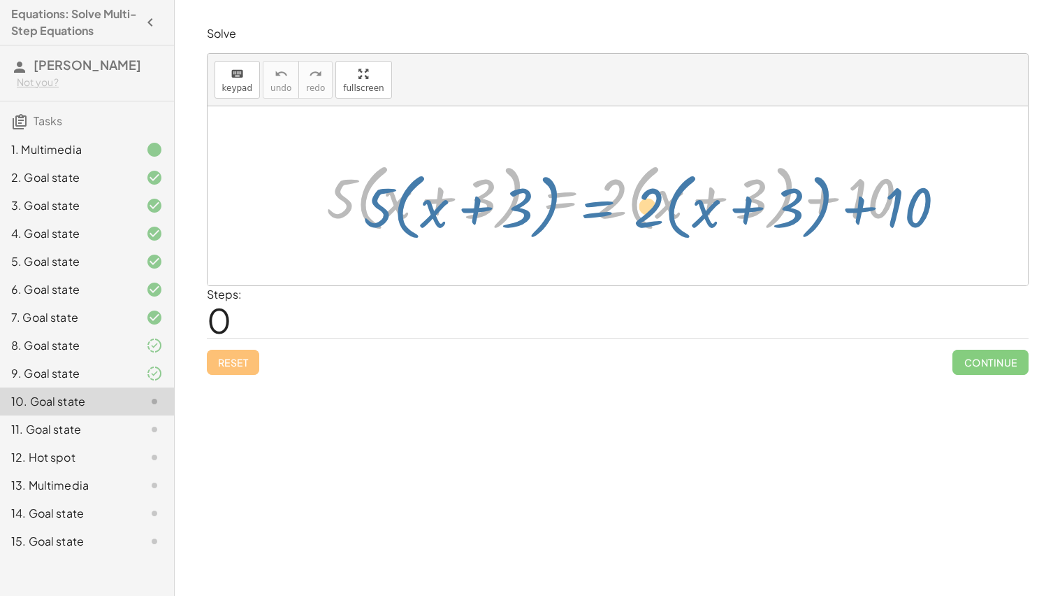
drag, startPoint x: 588, startPoint y: 204, endPoint x: 619, endPoint y: 213, distance: 32.7
click at [619, 213] on div at bounding box center [622, 196] width 607 height 80
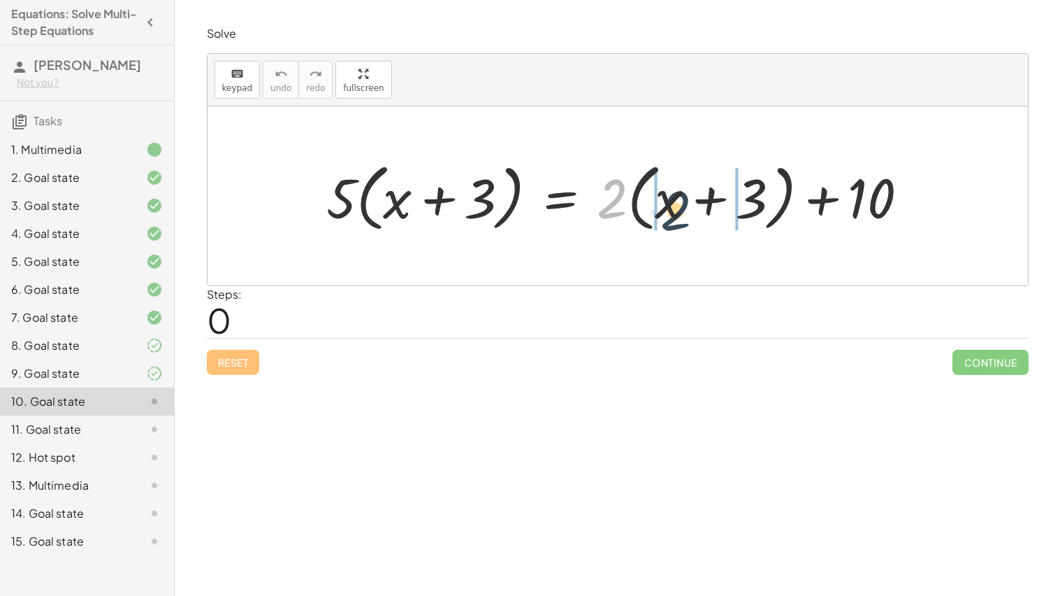
drag, startPoint x: 612, startPoint y: 205, endPoint x: 681, endPoint y: 215, distance: 70.0
click at [681, 215] on div at bounding box center [622, 196] width 607 height 80
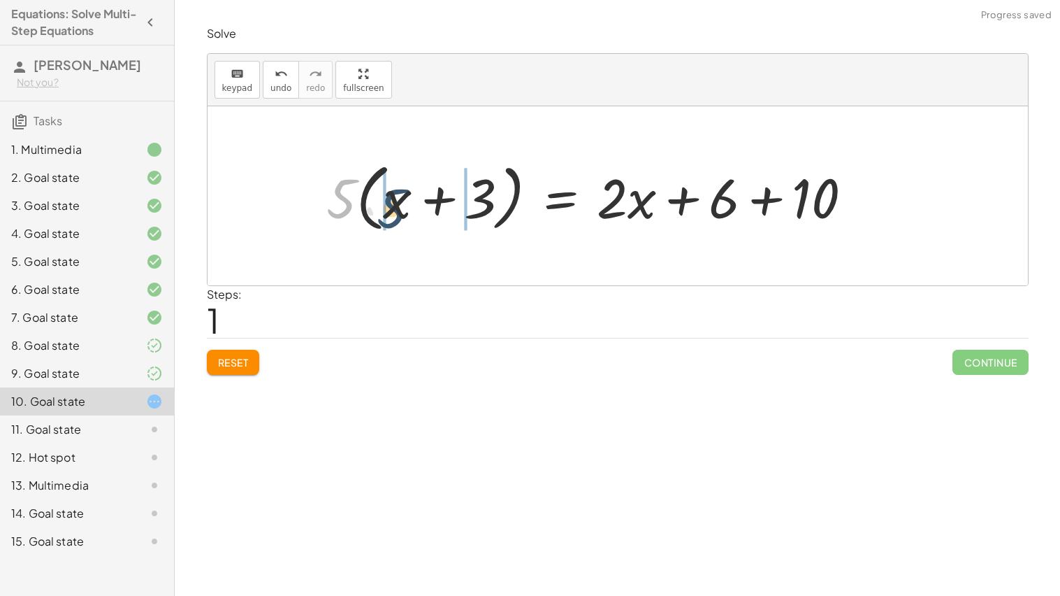
drag, startPoint x: 342, startPoint y: 187, endPoint x: 415, endPoint y: 199, distance: 74.3
click at [415, 199] on div at bounding box center [594, 196] width 551 height 80
click at [751, 201] on div at bounding box center [614, 196] width 514 height 72
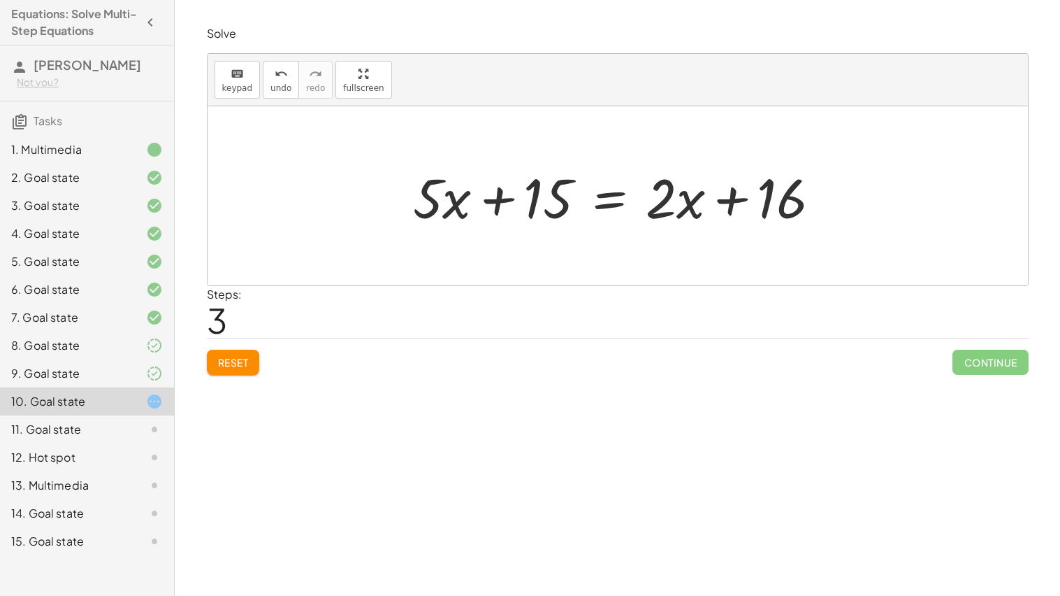
click at [602, 199] on div at bounding box center [622, 196] width 433 height 72
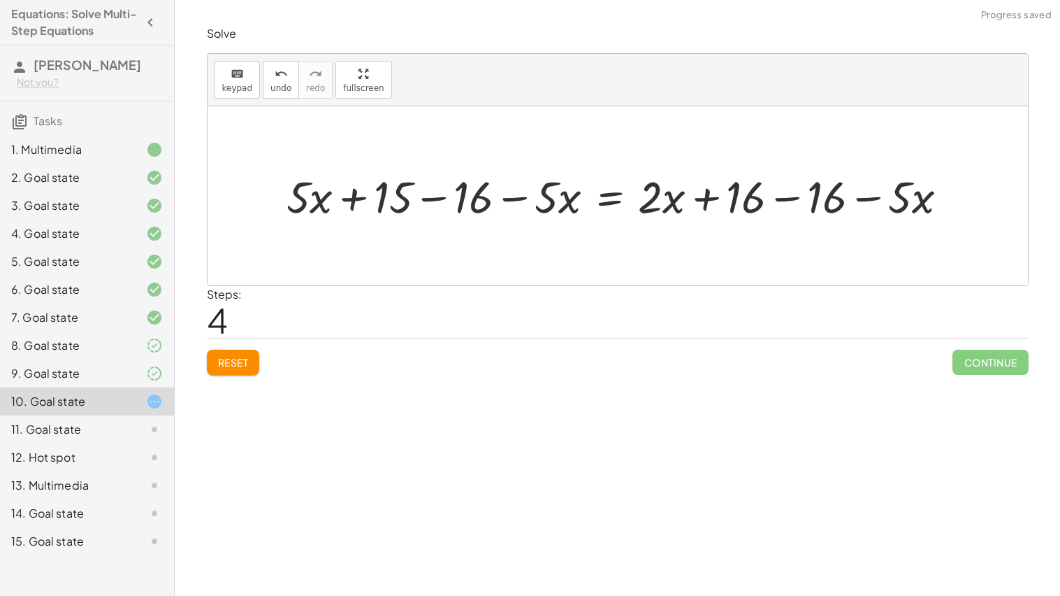
click at [440, 194] on div at bounding box center [623, 195] width 687 height 58
click at [513, 205] on div at bounding box center [675, 195] width 582 height 58
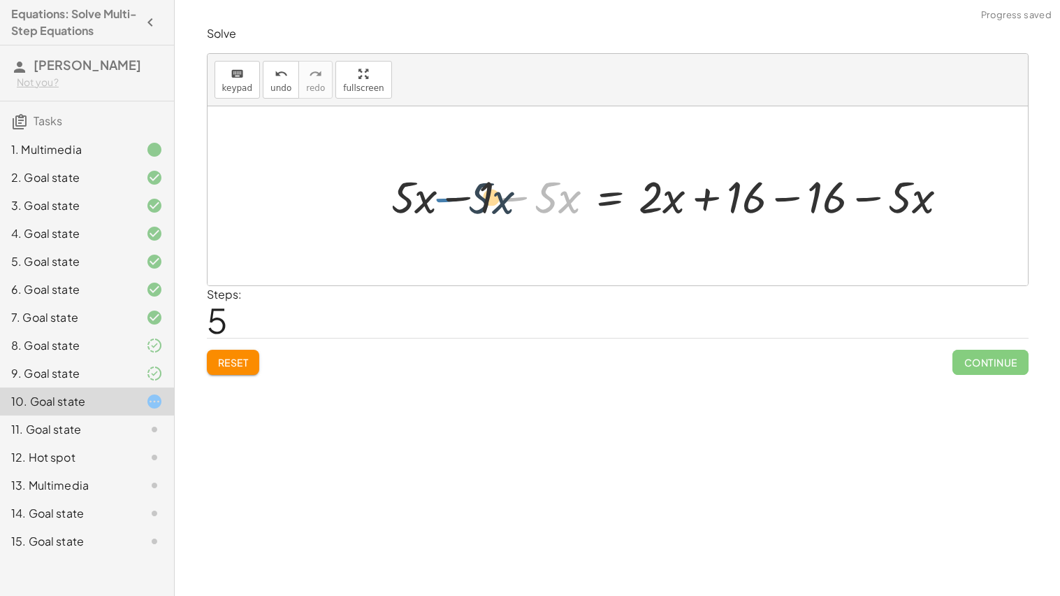
drag, startPoint x: 514, startPoint y: 203, endPoint x: 439, endPoint y: 203, distance: 74.8
click at [439, 203] on div at bounding box center [675, 195] width 582 height 58
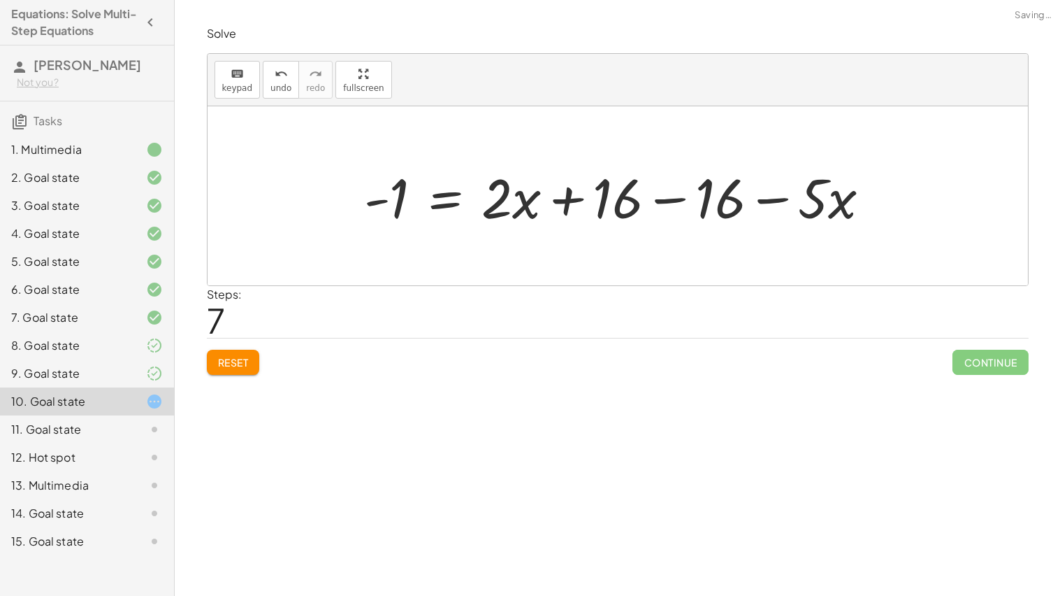
click at [646, 195] on div at bounding box center [623, 196] width 532 height 72
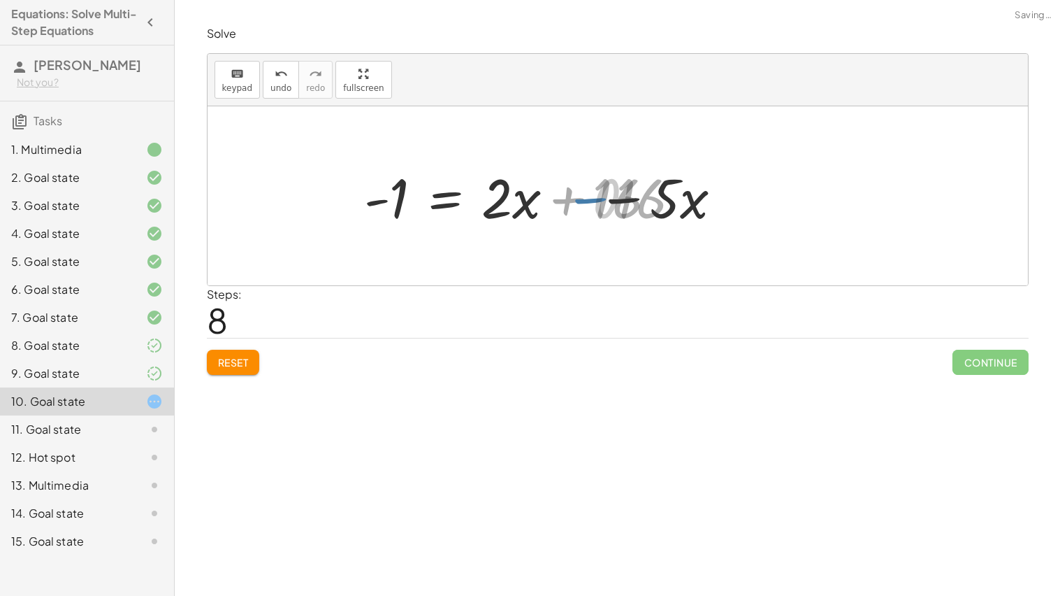
click at [659, 198] on div at bounding box center [520, 196] width 326 height 72
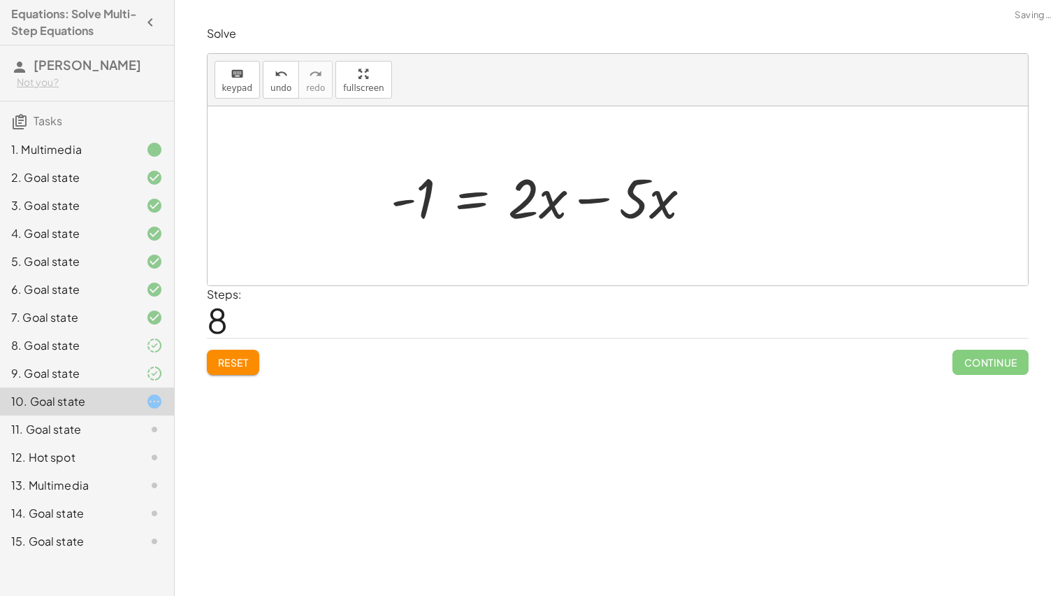
click at [555, 191] on div at bounding box center [547, 196] width 326 height 72
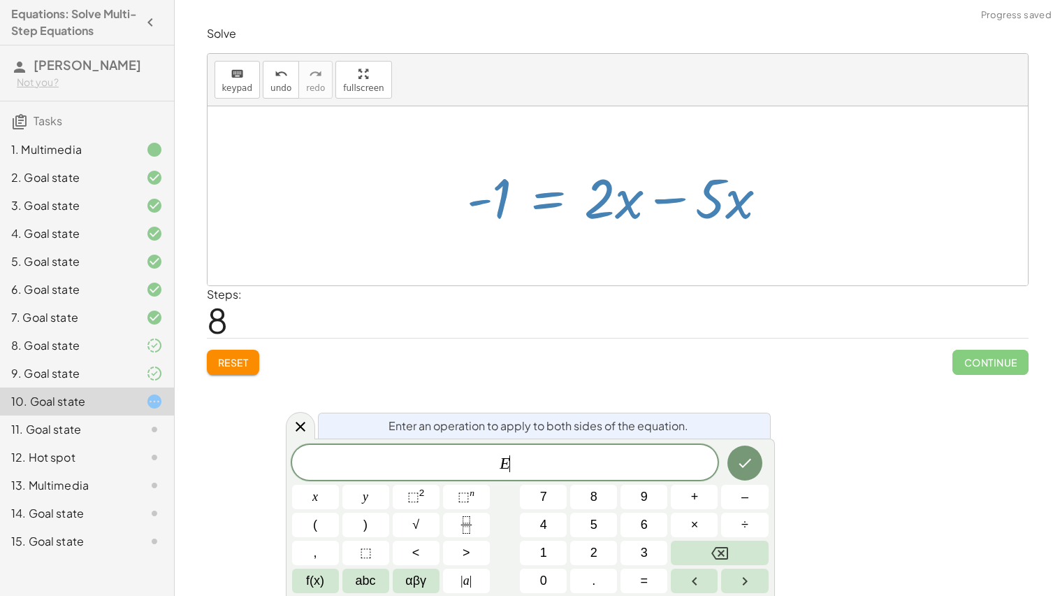
click at [633, 199] on div at bounding box center [623, 196] width 326 height 72
click at [658, 201] on div at bounding box center [623, 196] width 326 height 72
click at [630, 201] on div at bounding box center [623, 196] width 326 height 72
click at [540, 201] on div at bounding box center [623, 196] width 326 height 72
click at [305, 425] on icon at bounding box center [300, 426] width 17 height 17
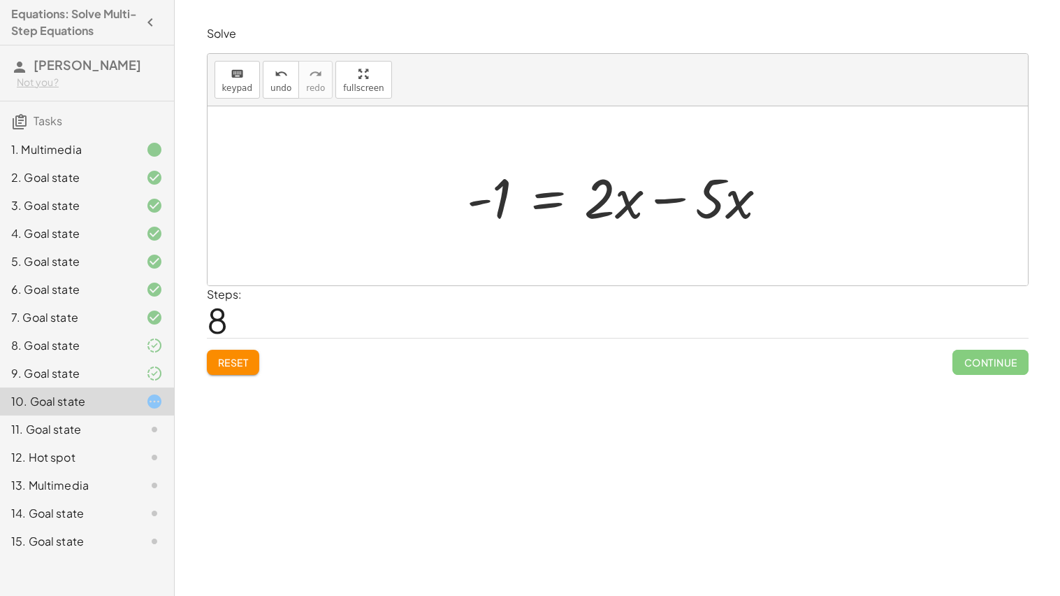
click at [679, 196] on div at bounding box center [623, 196] width 326 height 72
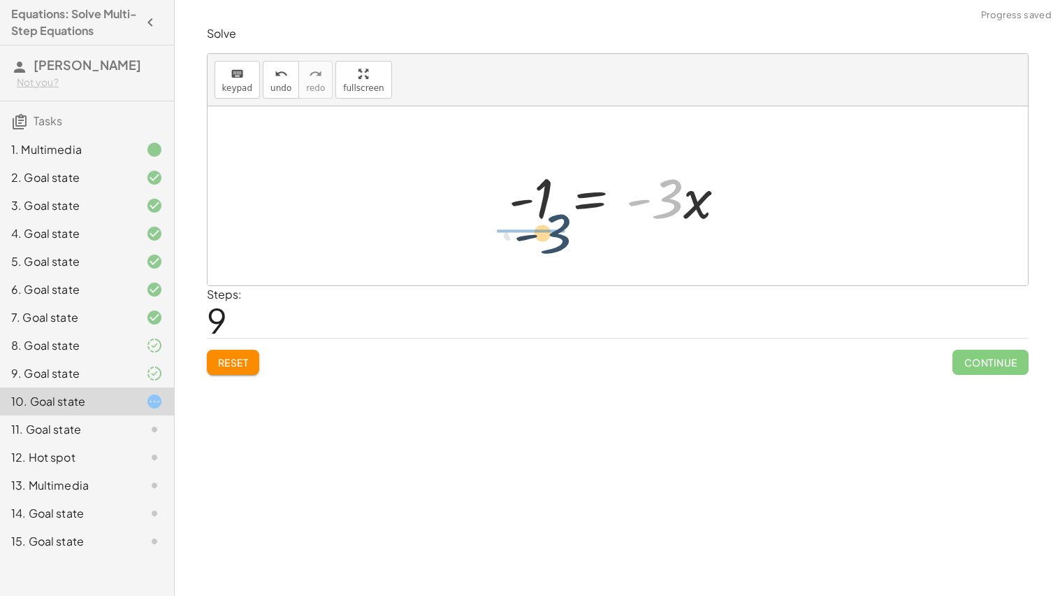
drag, startPoint x: 673, startPoint y: 211, endPoint x: 558, endPoint y: 245, distance: 120.1
click at [558, 245] on div "· 5 · ( + x + 3 ) = + · 2 · ( + x + 3 ) + 10 · 5 · ( + x + 3 ) = + · 2 · x + · …" at bounding box center [618, 195] width 821 height 179
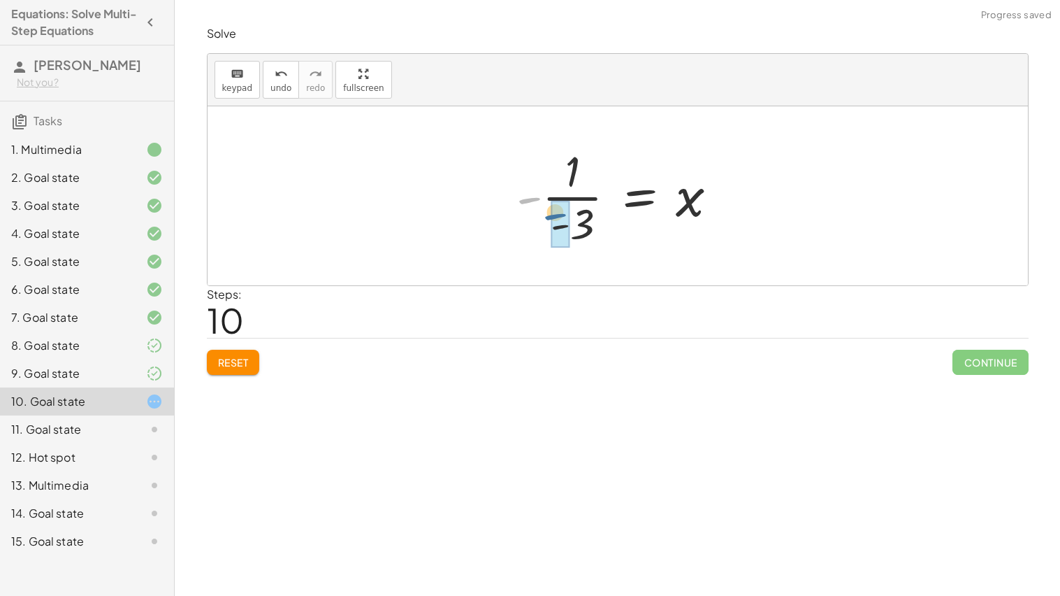
drag, startPoint x: 514, startPoint y: 199, endPoint x: 542, endPoint y: 217, distance: 33.3
click at [542, 217] on div at bounding box center [623, 196] width 226 height 108
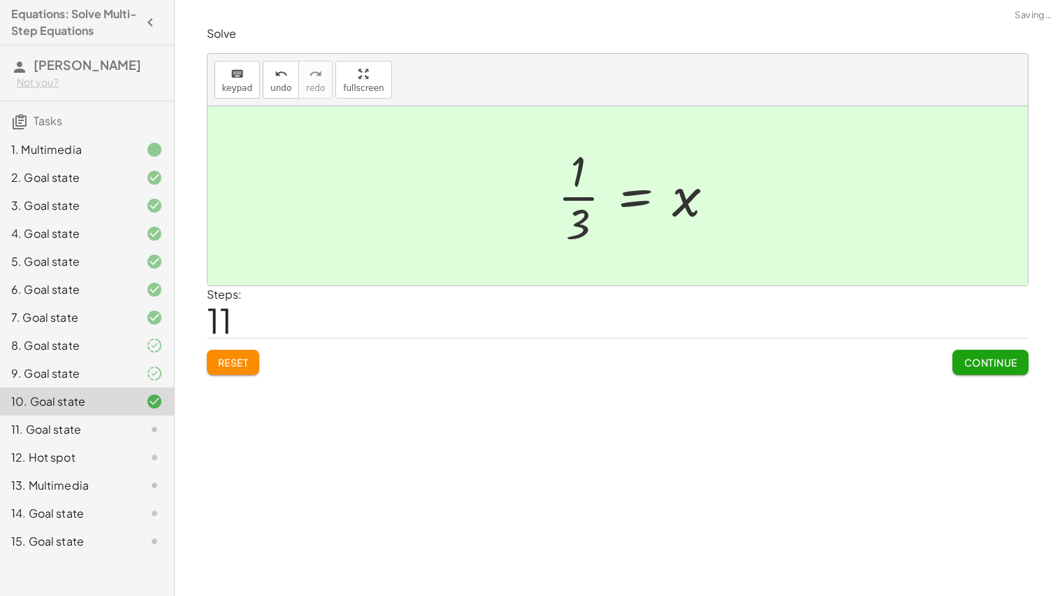
click at [990, 364] on span "Continue" at bounding box center [990, 362] width 53 height 13
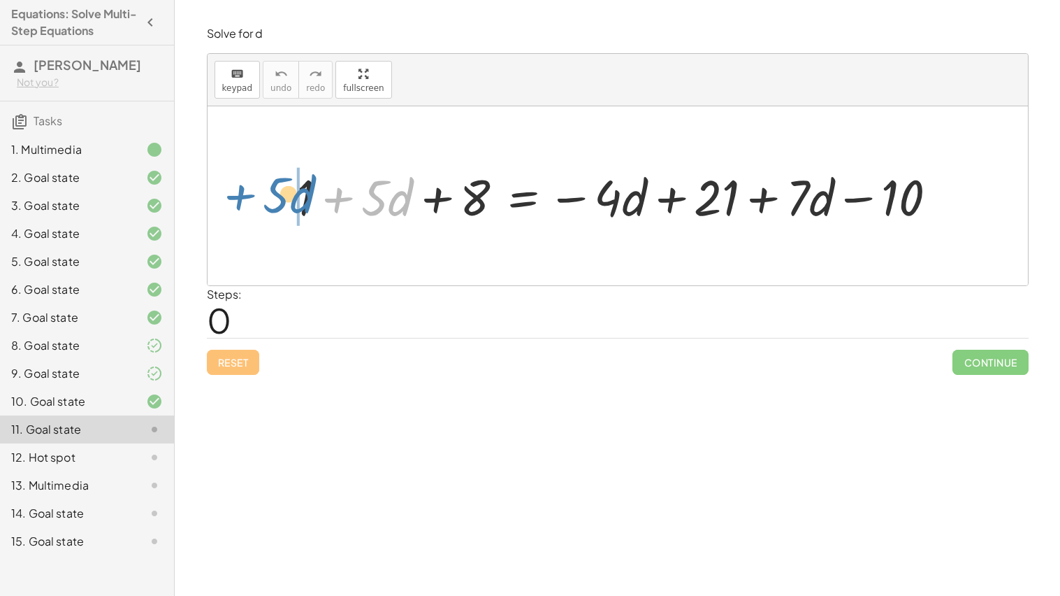
drag, startPoint x: 339, startPoint y: 203, endPoint x: 235, endPoint y: 199, distance: 104.3
click at [235, 199] on div "+ · 5 · d + 1 + · 5 · d + 8 = − · 4 · d + 21 + · 7 · d − 10" at bounding box center [618, 195] width 821 height 179
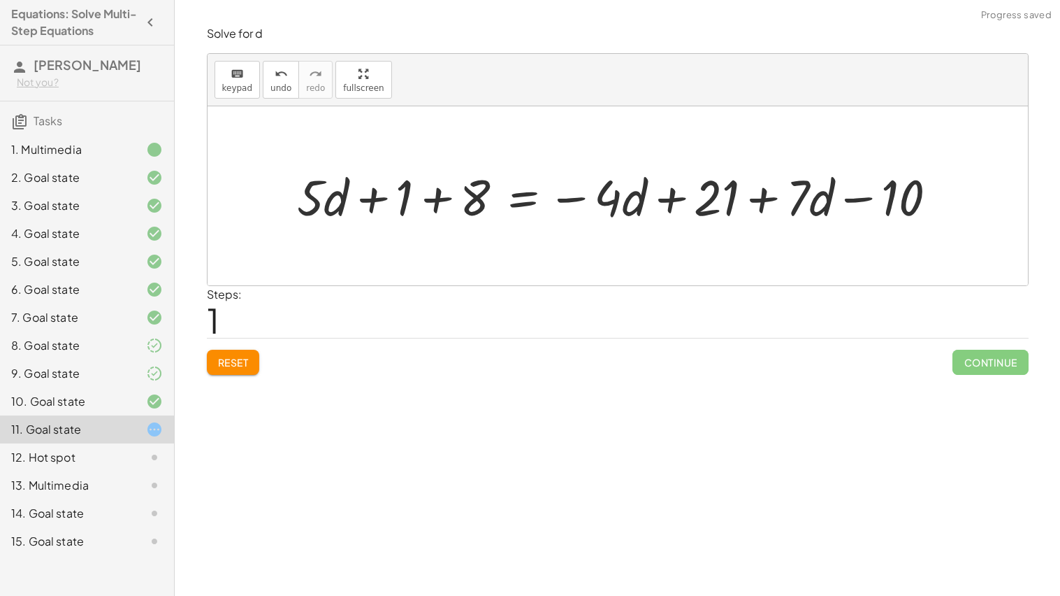
click at [428, 200] on div at bounding box center [622, 195] width 665 height 65
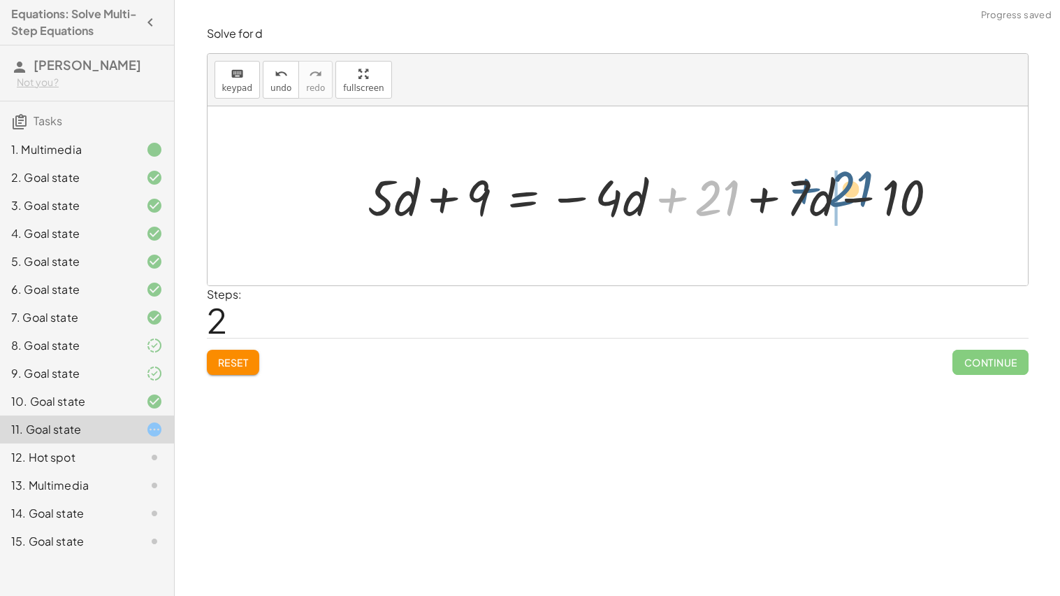
drag, startPoint x: 663, startPoint y: 209, endPoint x: 808, endPoint y: 200, distance: 145.0
click at [808, 200] on div at bounding box center [659, 195] width 596 height 65
click at [855, 196] on div at bounding box center [659, 195] width 596 height 65
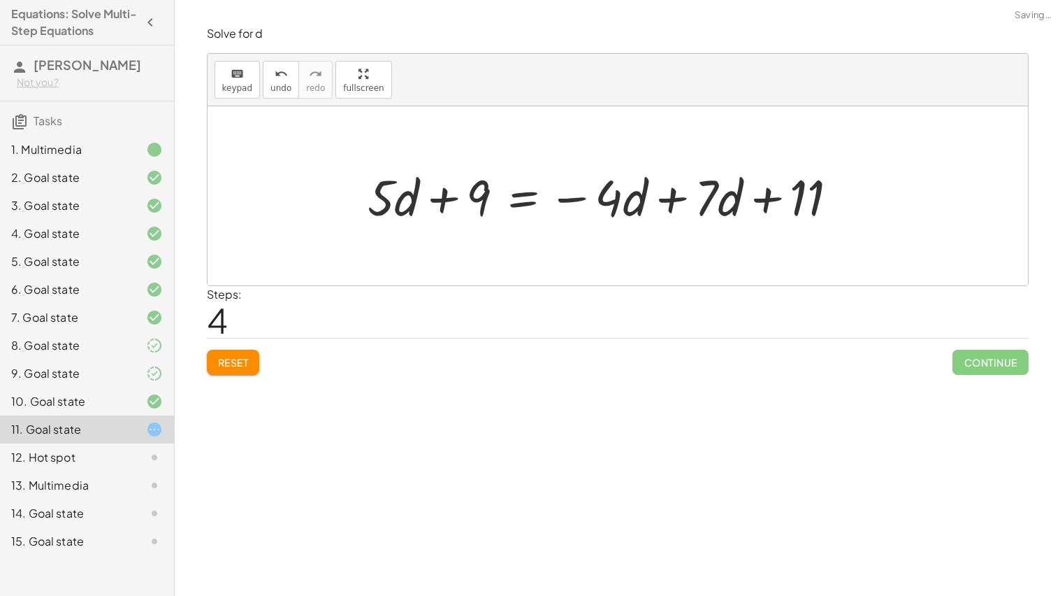
click at [671, 201] on div at bounding box center [609, 195] width 496 height 65
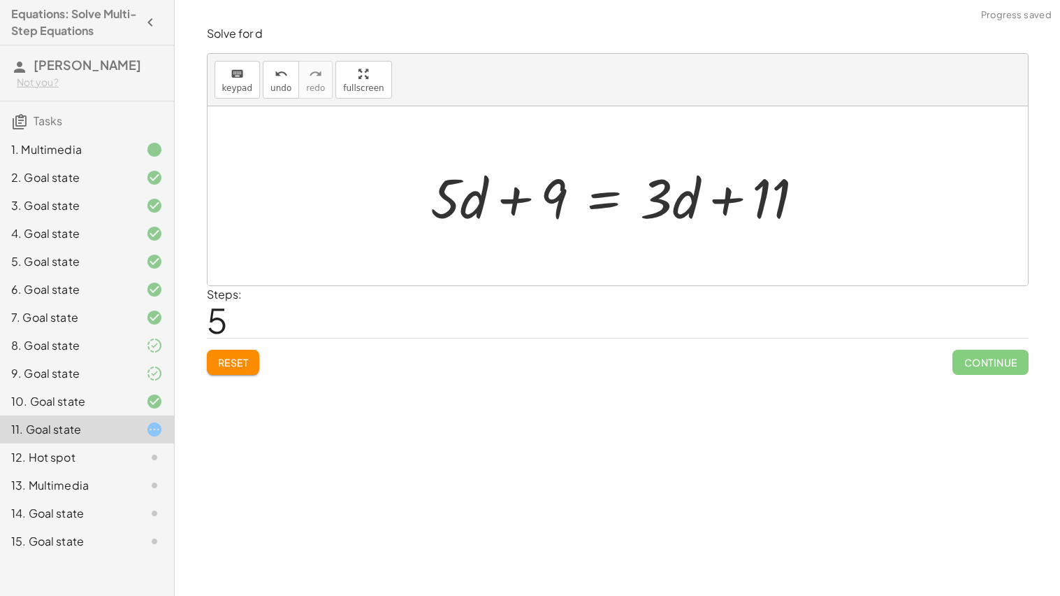
click at [608, 204] on div at bounding box center [623, 196] width 399 height 72
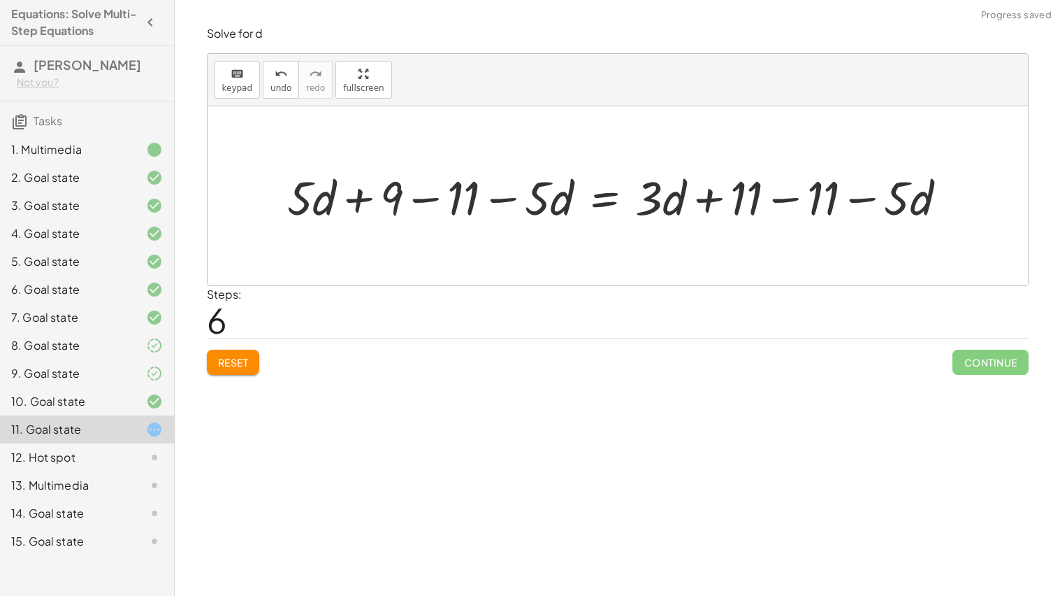
click at [433, 199] on div at bounding box center [622, 196] width 685 height 62
click at [464, 198] on div at bounding box center [660, 196] width 611 height 62
click at [512, 194] on div at bounding box center [660, 196] width 611 height 62
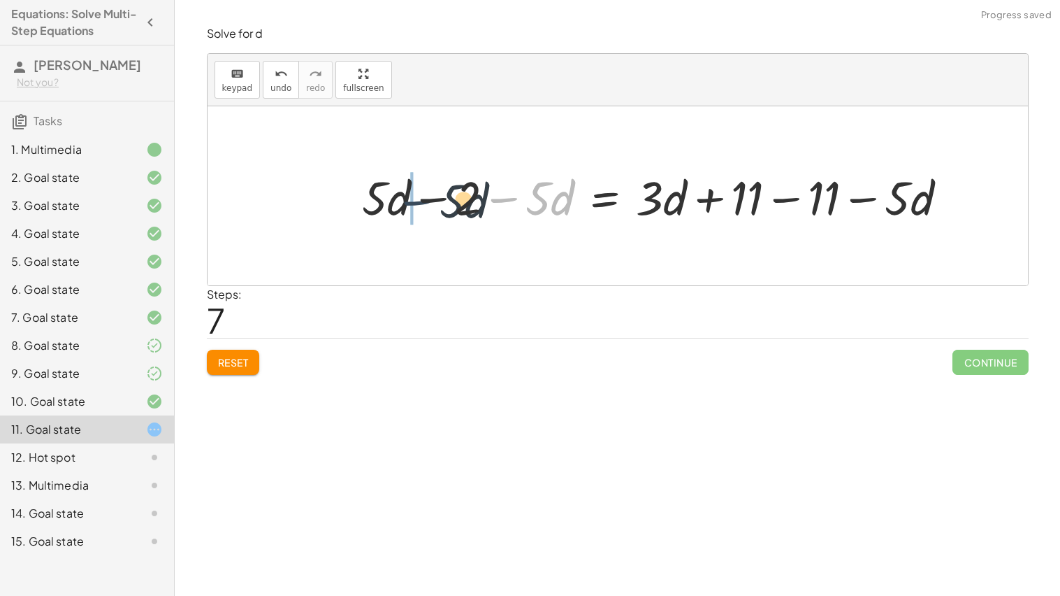
drag, startPoint x: 510, startPoint y: 196, endPoint x: 421, endPoint y: 199, distance: 88.8
click at [421, 199] on div at bounding box center [660, 196] width 611 height 62
click at [438, 196] on div at bounding box center [660, 196] width 611 height 62
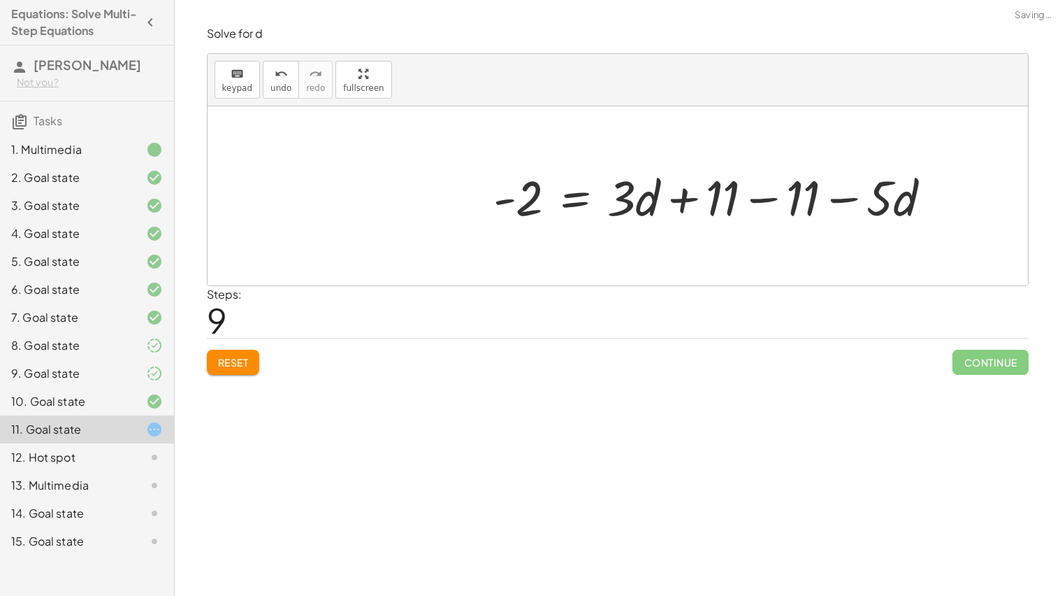
click at [709, 204] on div at bounding box center [735, 196] width 519 height 72
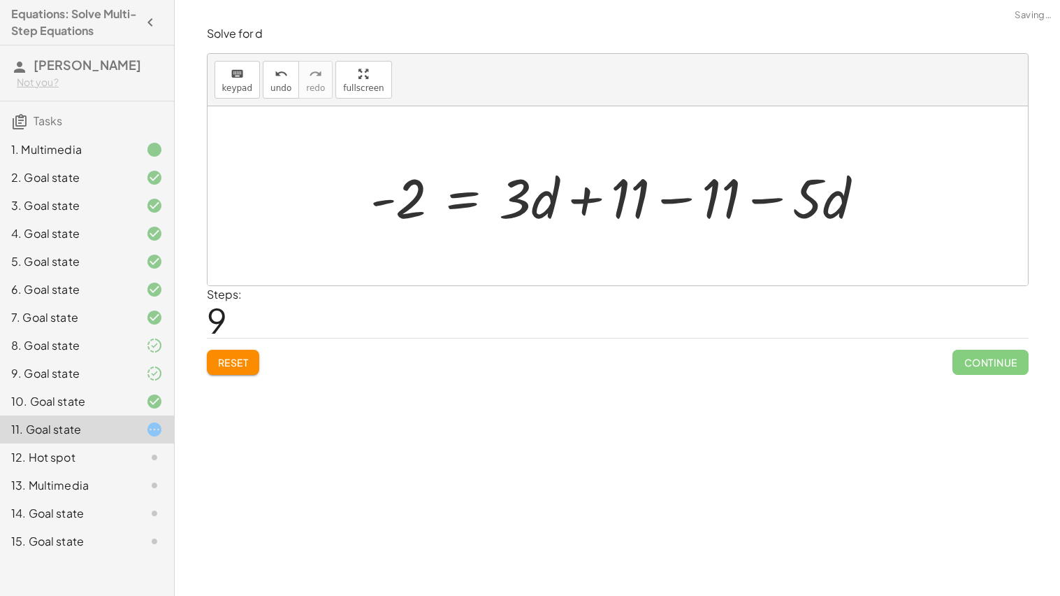
click at [686, 201] on div at bounding box center [622, 196] width 519 height 72
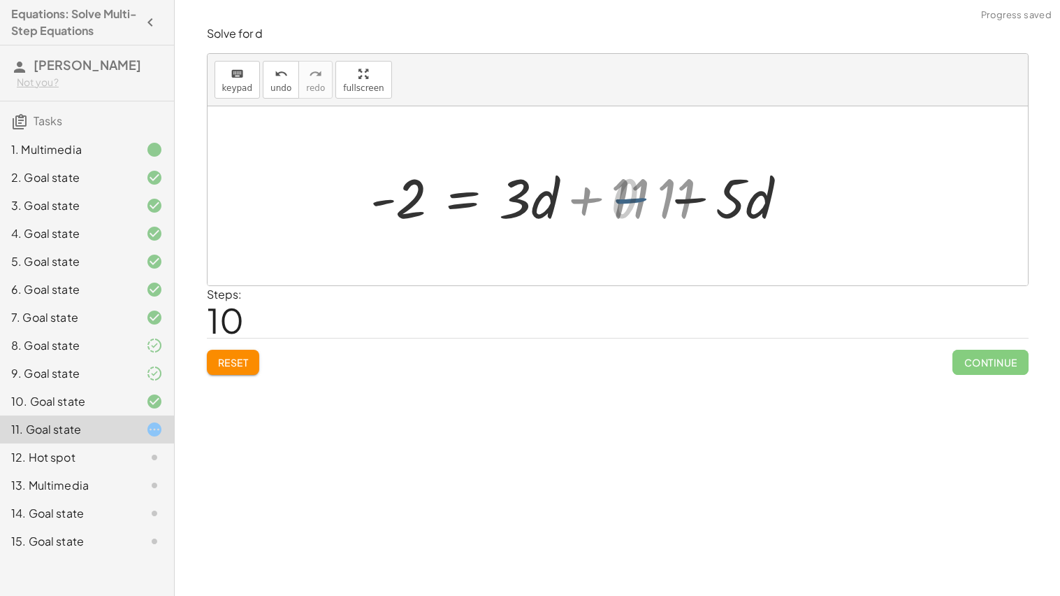
click at [684, 200] on div at bounding box center [532, 196] width 338 height 72
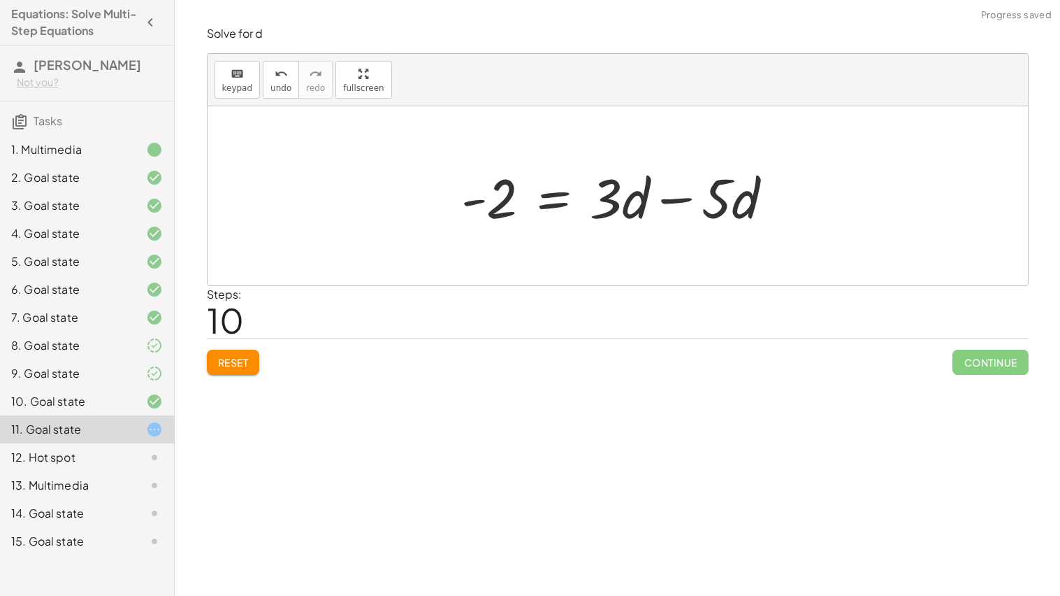
click at [688, 198] on div at bounding box center [623, 196] width 338 height 72
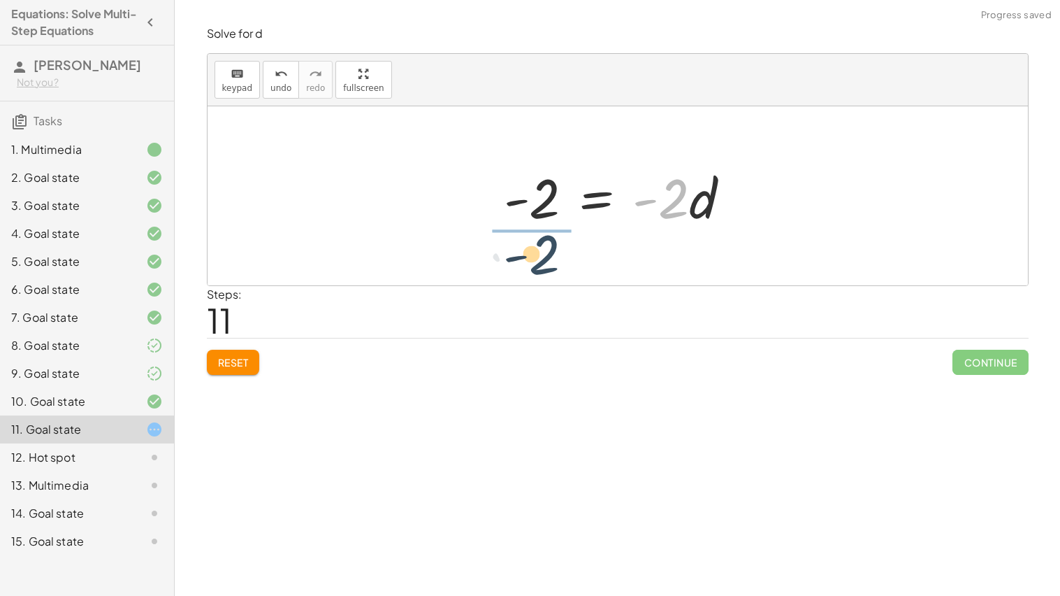
drag, startPoint x: 674, startPoint y: 210, endPoint x: 536, endPoint y: 268, distance: 149.4
click at [536, 268] on div "+ 1 + · 5 · d + 8 = − · 4 · d + 21 + · 7 · d − 10 + · 5 · d + 1 + 8 = − · 4 · d…" at bounding box center [618, 195] width 821 height 179
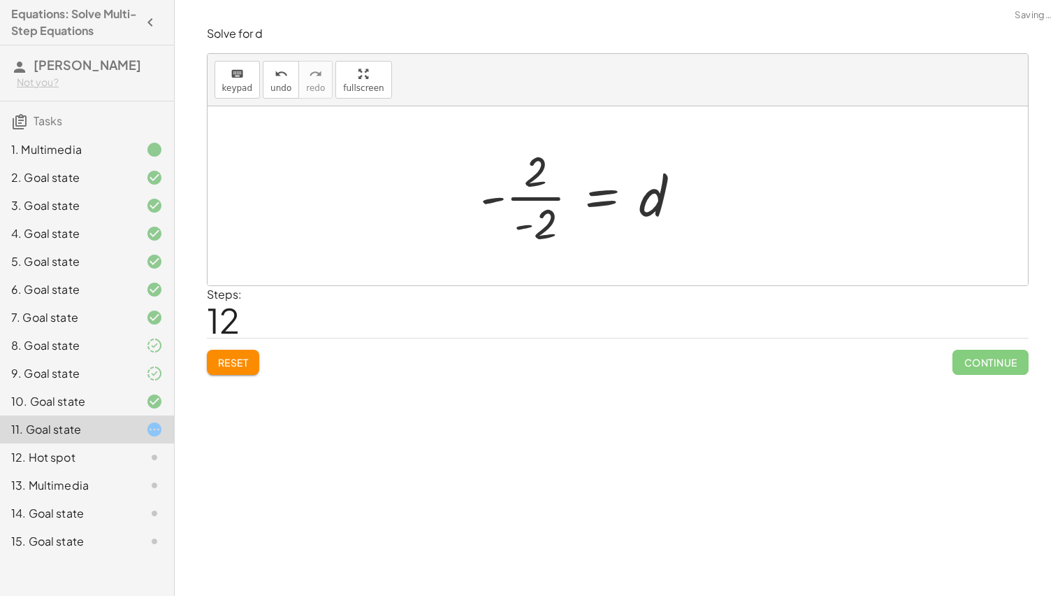
click at [494, 197] on div "+ 1 + · 5 · d + 8 = − · 4 · d + 21 + · 7 · d − 10 + · 5 · d + 1 + 8 = − · 4 · d…" at bounding box center [580, 195] width 243 height 115
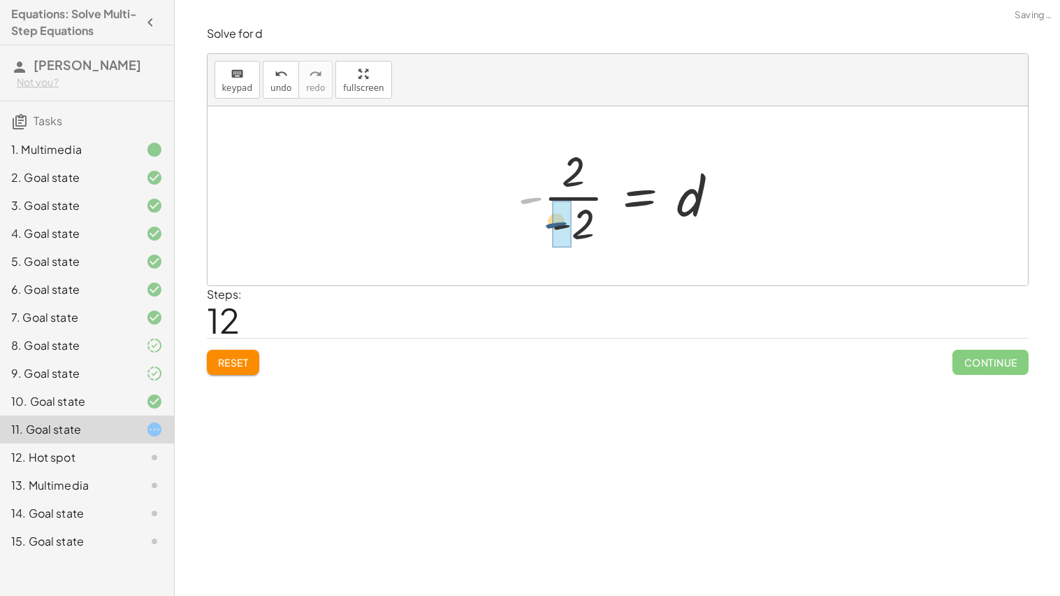
drag, startPoint x: 533, startPoint y: 201, endPoint x: 562, endPoint y: 231, distance: 42.5
click at [550, 198] on div at bounding box center [623, 196] width 180 height 108
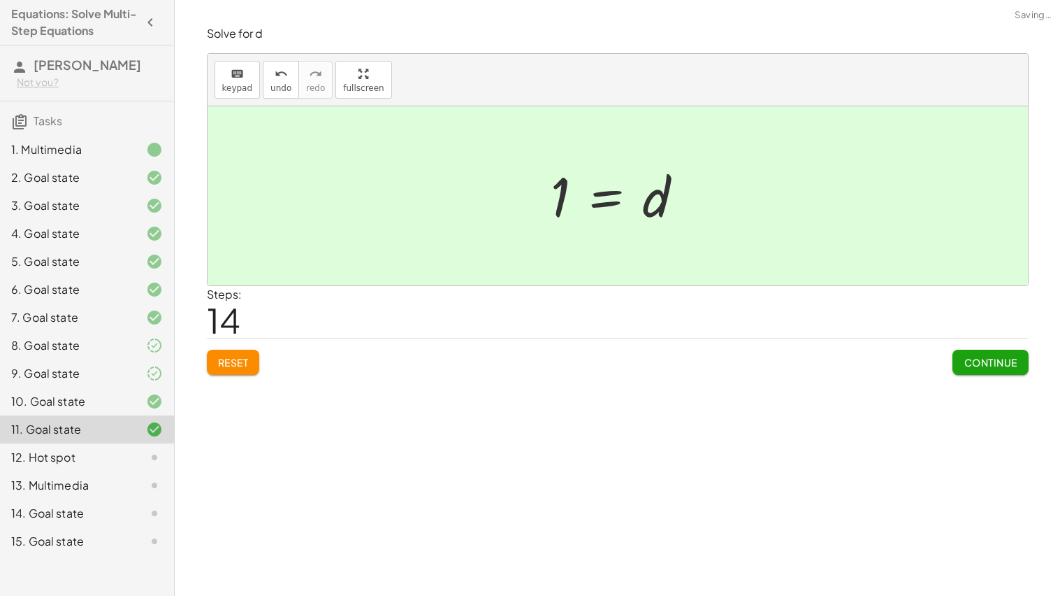
click at [997, 366] on span "Continue" at bounding box center [990, 362] width 53 height 13
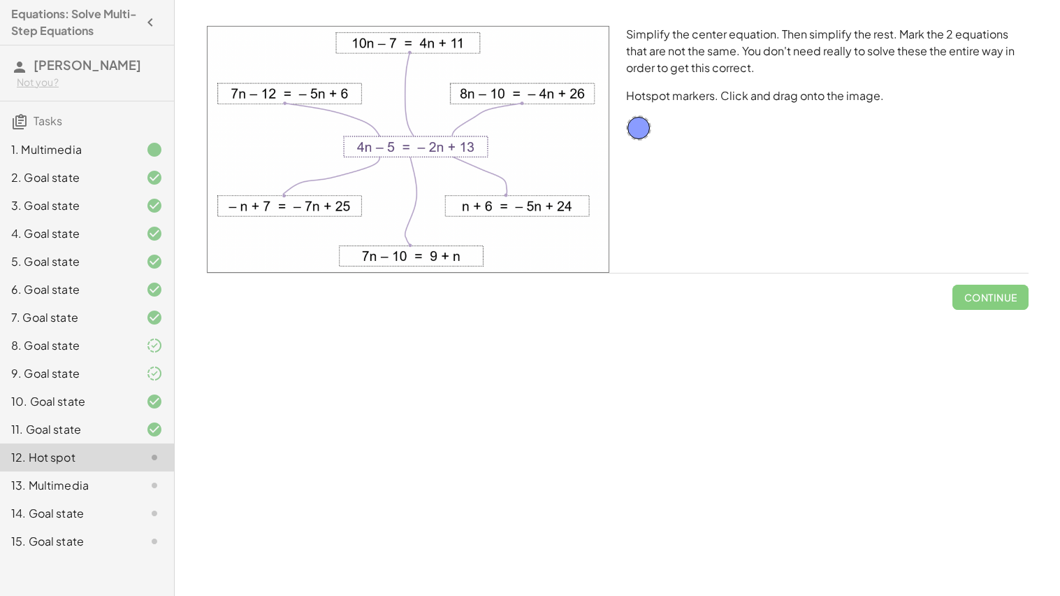
click at [382, 148] on img at bounding box center [408, 149] width 403 height 247
drag, startPoint x: 391, startPoint y: 138, endPoint x: 467, endPoint y: 172, distance: 83.2
click at [467, 172] on img at bounding box center [408, 149] width 403 height 247
drag, startPoint x: 640, startPoint y: 131, endPoint x: 728, endPoint y: 141, distance: 89.3
click at [728, 141] on div "Simplify the center equation. Then simplify the rest. Mark the 2 equations that…" at bounding box center [827, 149] width 419 height 264
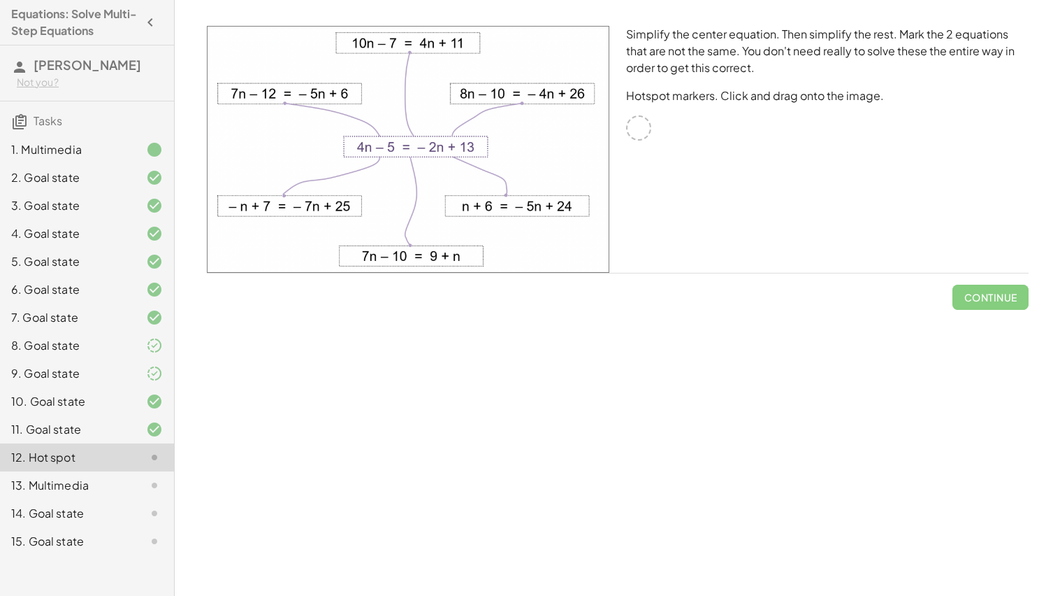
drag, startPoint x: 631, startPoint y: 131, endPoint x: 812, endPoint y: 294, distance: 243.0
click at [812, 294] on div "Simplify the center equation. Then simplify the rest. Mark the 2 equations that…" at bounding box center [618, 167] width 839 height 301
click at [421, 138] on img at bounding box center [408, 149] width 403 height 247
click at [442, 143] on img at bounding box center [408, 149] width 403 height 247
click at [642, 131] on div at bounding box center [638, 127] width 25 height 25
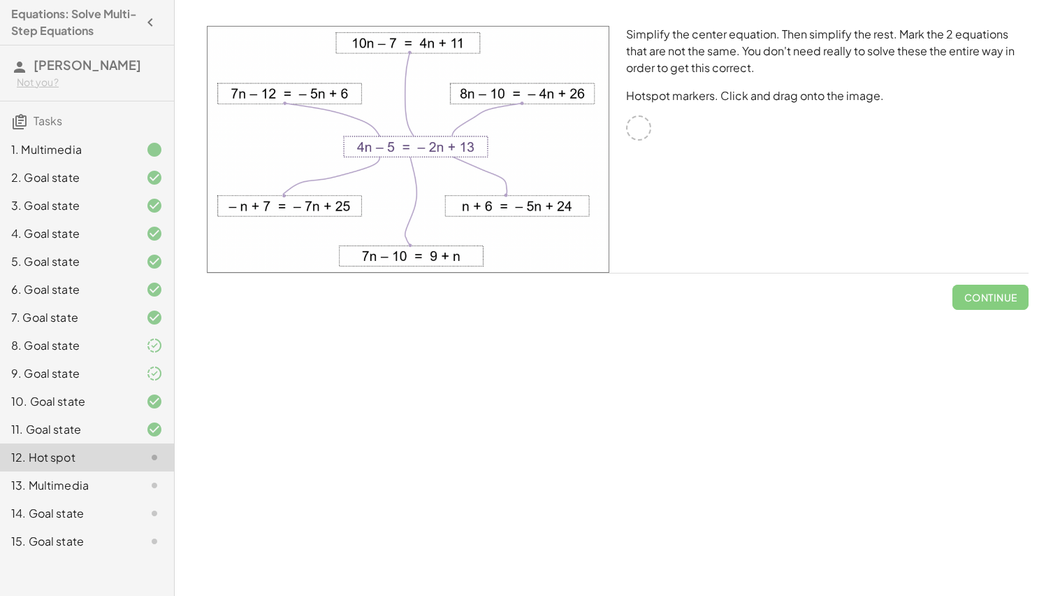
click at [96, 431] on div "11. Goal state" at bounding box center [67, 429] width 113 height 17
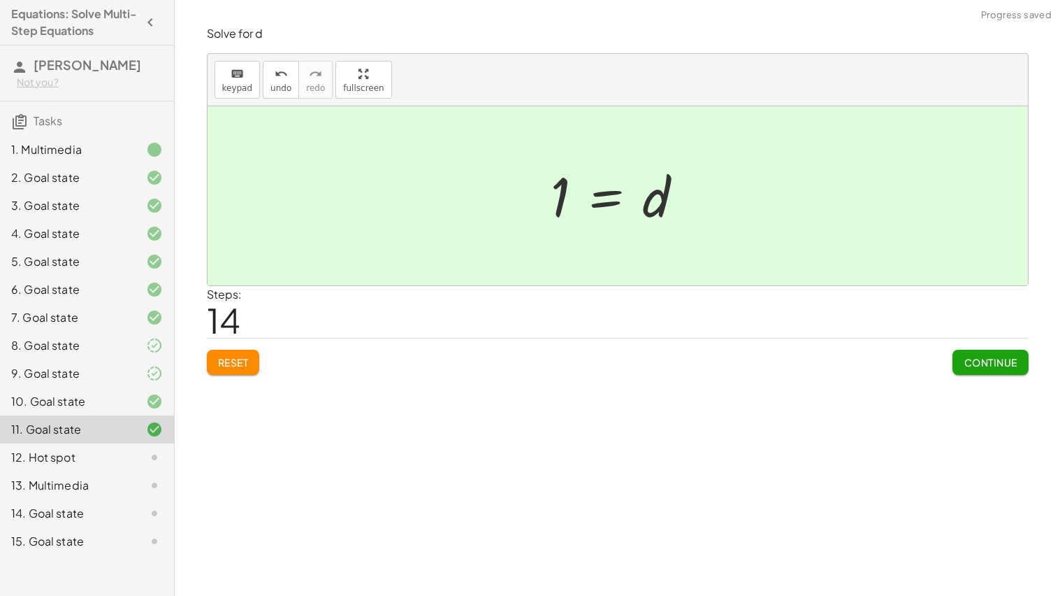
click at [117, 456] on div "12. Hot spot" at bounding box center [67, 457] width 113 height 17
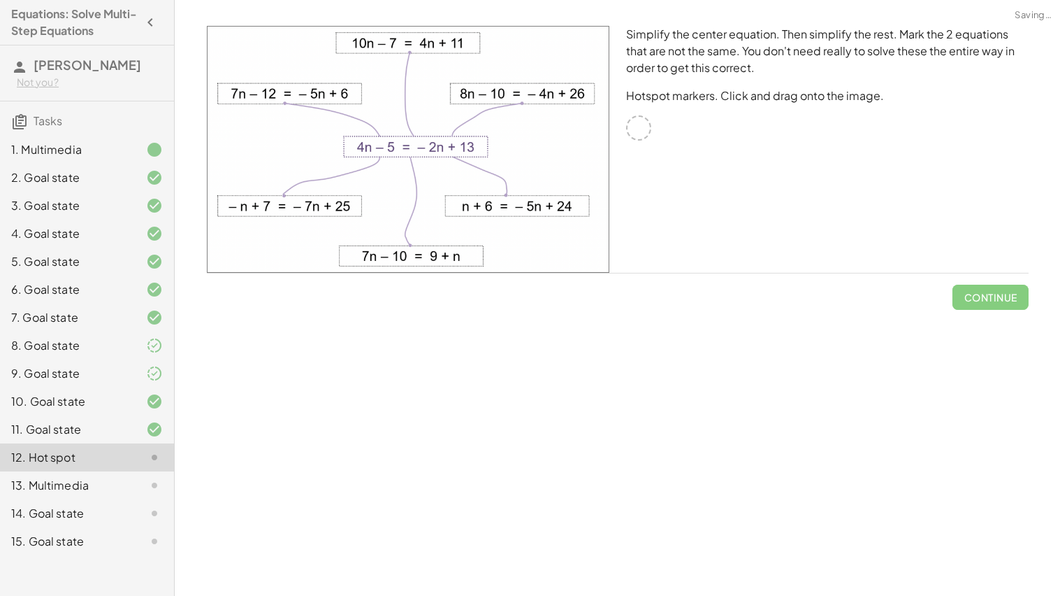
click at [387, 101] on img at bounding box center [408, 149] width 403 height 247
click at [458, 137] on img at bounding box center [408, 149] width 403 height 247
drag, startPoint x: 444, startPoint y: 149, endPoint x: 546, endPoint y: 131, distance: 103.7
click at [546, 131] on img at bounding box center [408, 149] width 403 height 247
click at [361, 140] on img at bounding box center [408, 149] width 403 height 247
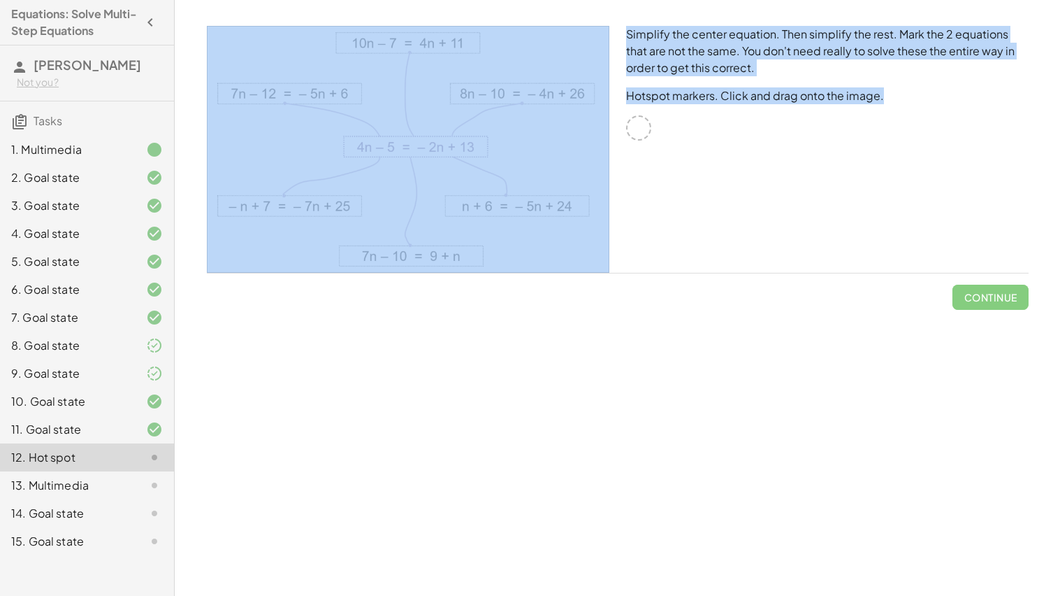
drag, startPoint x: 633, startPoint y: 122, endPoint x: 396, endPoint y: 141, distance: 237.8
click at [396, 141] on div "Simplify the center equation. Then simplify the rest. Mark the 2 equations that…" at bounding box center [618, 149] width 839 height 264
click at [396, 141] on img at bounding box center [408, 149] width 403 height 247
click at [612, 140] on div at bounding box center [408, 149] width 419 height 264
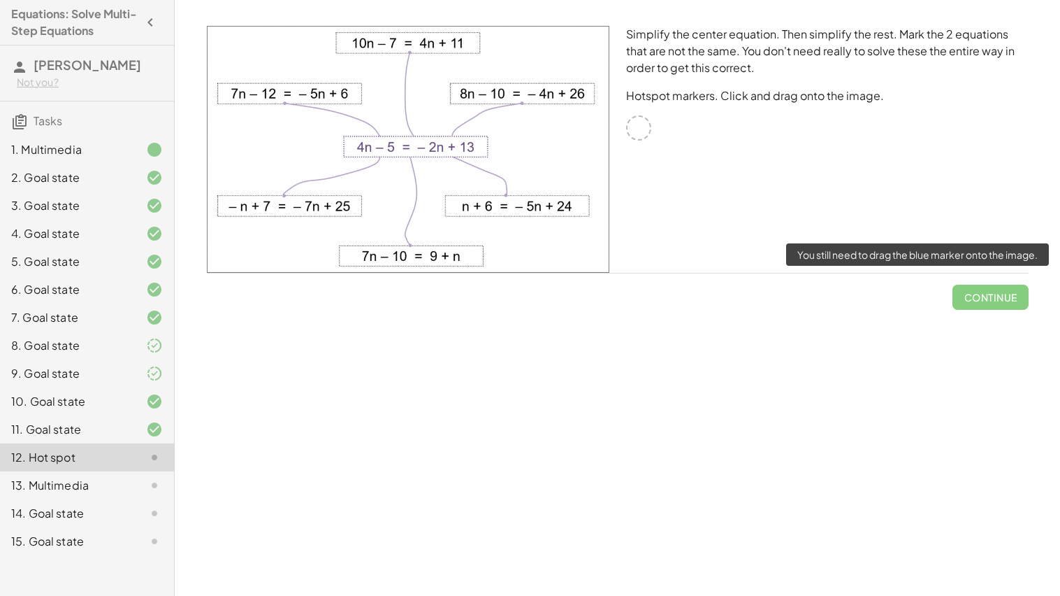
click at [977, 300] on span "Continue" at bounding box center [990, 291] width 75 height 36
click at [972, 299] on span "Continue" at bounding box center [990, 291] width 75 height 36
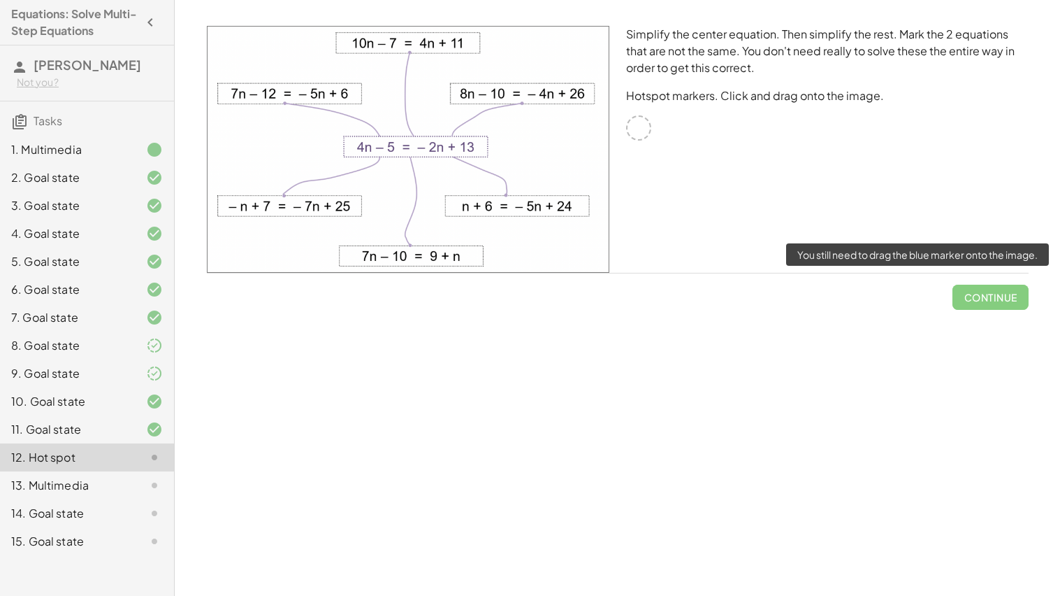
click at [972, 299] on span "Continue" at bounding box center [990, 291] width 75 height 36
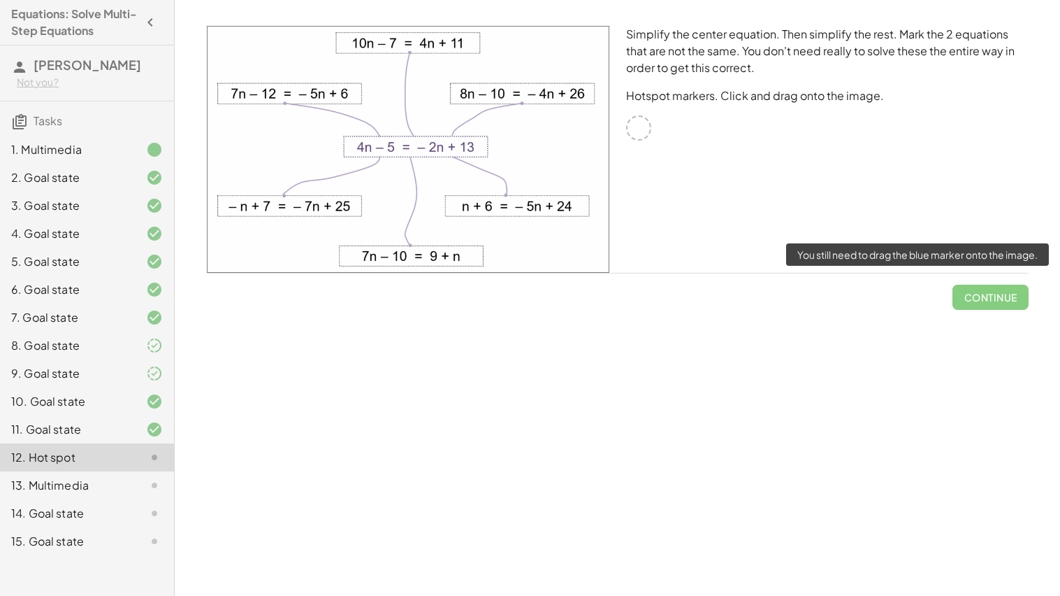
click at [972, 299] on span "Continue" at bounding box center [990, 291] width 75 height 36
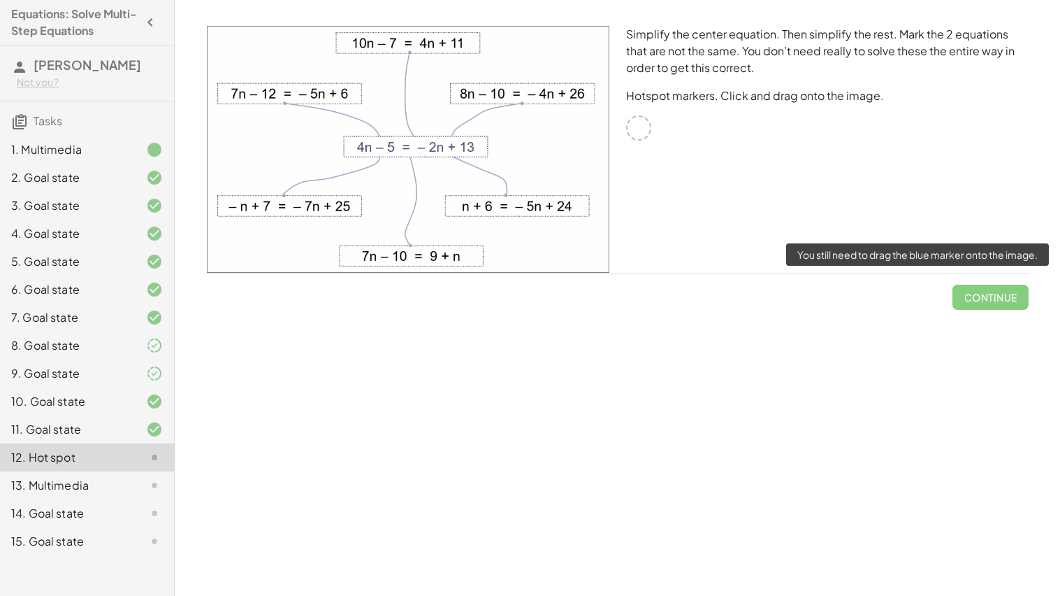
click at [972, 299] on span "Continue" at bounding box center [990, 291] width 75 height 36
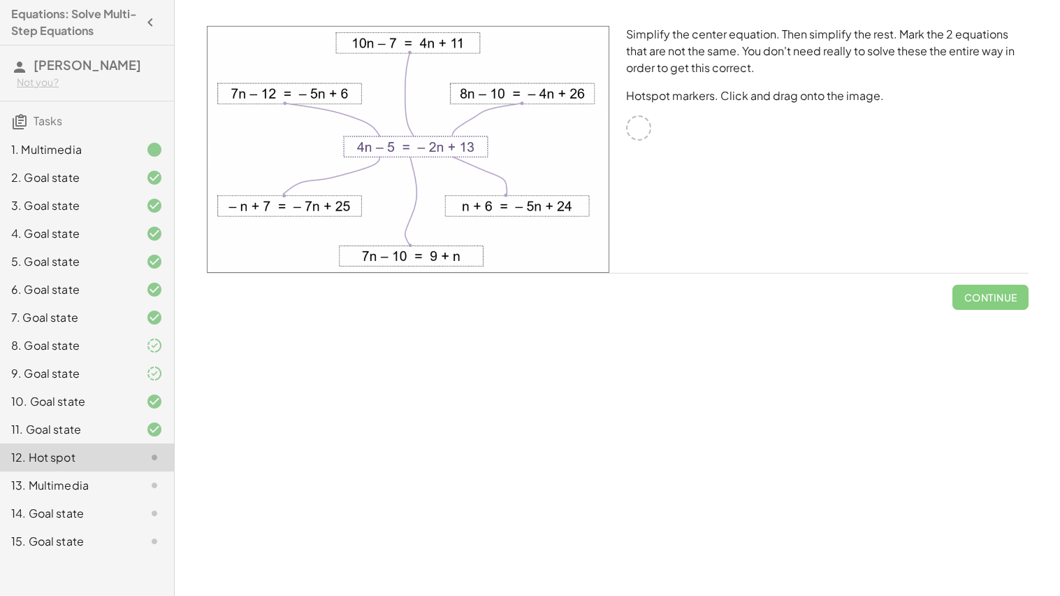
click at [324, 243] on img at bounding box center [408, 149] width 403 height 247
click at [380, 259] on img at bounding box center [408, 149] width 403 height 247
click at [283, 203] on img at bounding box center [408, 149] width 403 height 247
drag, startPoint x: 283, startPoint y: 203, endPoint x: 312, endPoint y: 231, distance: 39.6
click at [312, 231] on img at bounding box center [408, 149] width 403 height 247
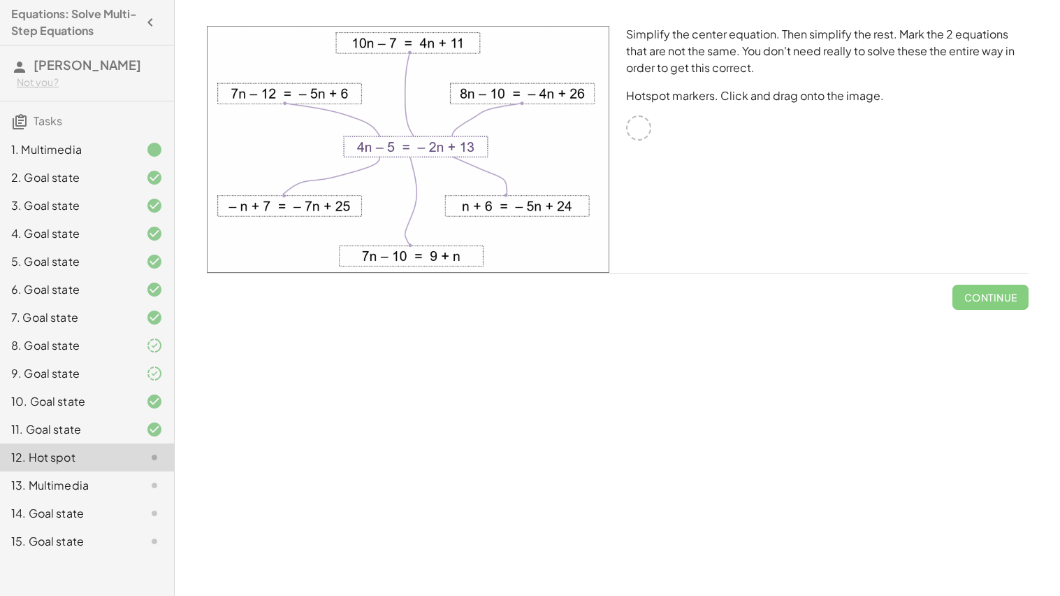
click at [639, 118] on div at bounding box center [638, 127] width 25 height 25
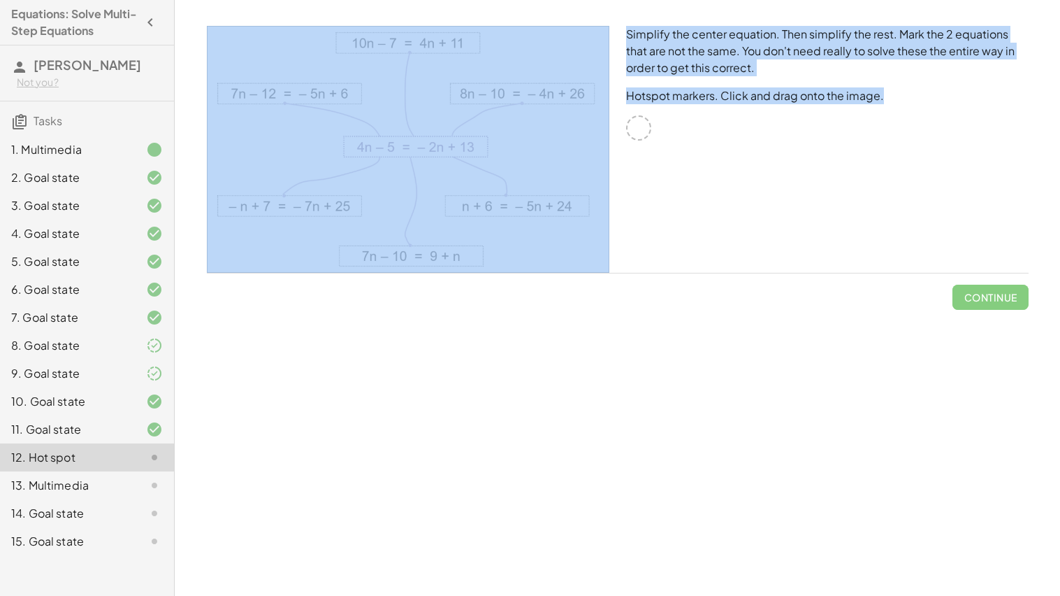
drag, startPoint x: 639, startPoint y: 118, endPoint x: 537, endPoint y: 96, distance: 104.3
click at [537, 96] on div "Simplify the center equation. Then simplify the rest. Mark the 2 equations that…" at bounding box center [618, 149] width 839 height 264
click at [712, 162] on div "Simplify the center equation. Then simplify the rest. Mark the 2 equations that…" at bounding box center [827, 149] width 419 height 264
drag, startPoint x: 688, startPoint y: 144, endPoint x: 466, endPoint y: 97, distance: 227.2
click at [466, 97] on div "Simplify the center equation. Then simplify the rest. Mark the 2 equations that…" at bounding box center [618, 149] width 839 height 264
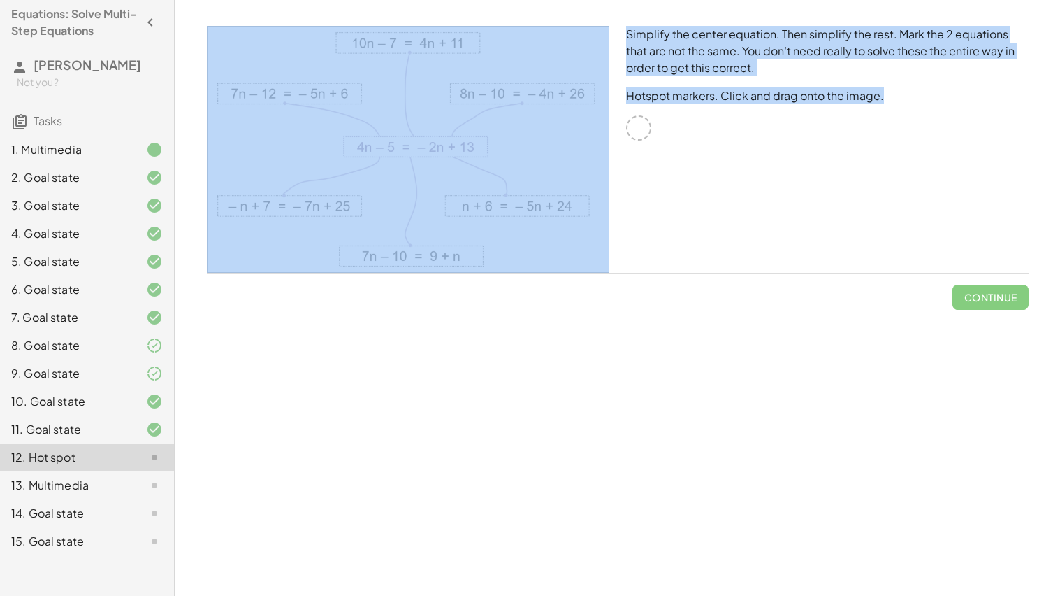
click at [466, 97] on img at bounding box center [408, 149] width 403 height 247
click at [662, 186] on div "Simplify the center equation. Then simplify the rest. Mark the 2 equations that…" at bounding box center [827, 149] width 419 height 264
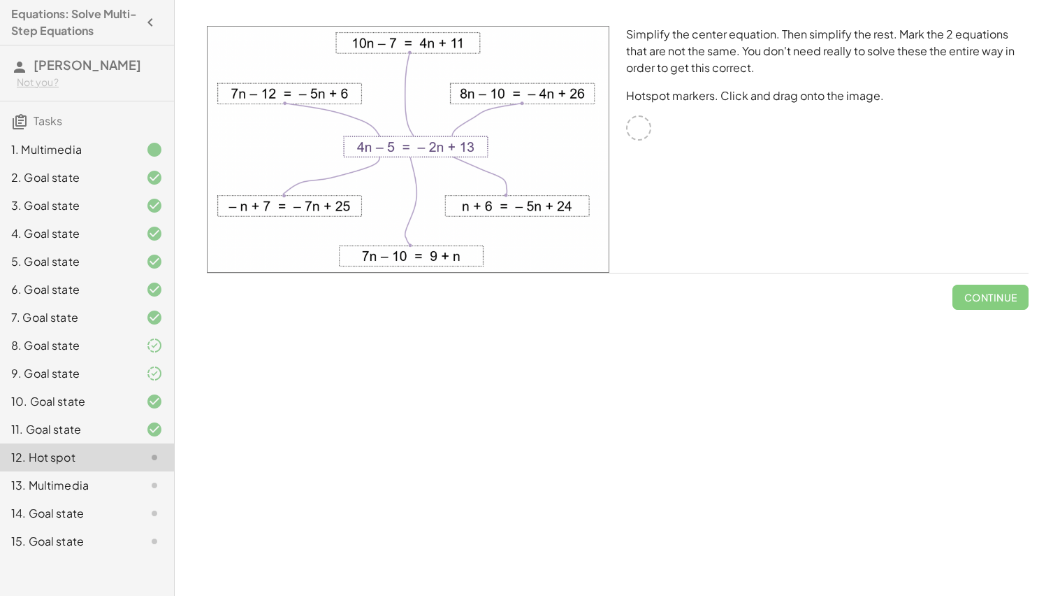
click at [661, 185] on div "Simplify the center equation. Then simplify the rest. Mark the 2 equations that…" at bounding box center [827, 149] width 419 height 264
drag, startPoint x: 582, startPoint y: 146, endPoint x: 684, endPoint y: 201, distance: 116.3
click at [684, 201] on div "Simplify the center equation. Then simplify the rest. Mark the 2 equations that…" at bounding box center [618, 149] width 839 height 264
click at [542, 108] on img at bounding box center [408, 149] width 403 height 247
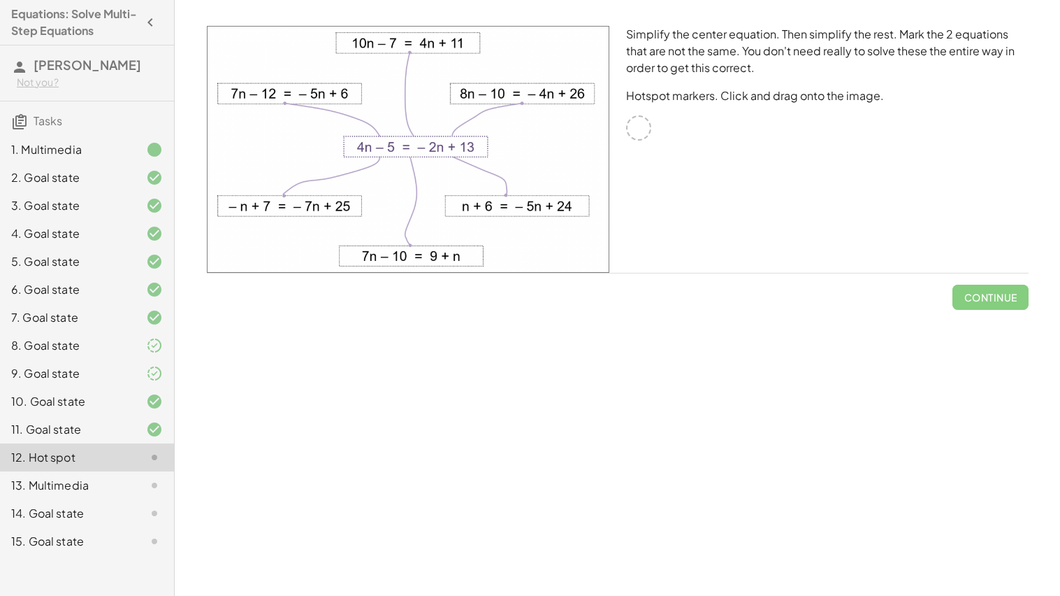
click at [542, 108] on img at bounding box center [408, 149] width 403 height 247
click at [96, 483] on div "13. Multimedia" at bounding box center [67, 485] width 113 height 17
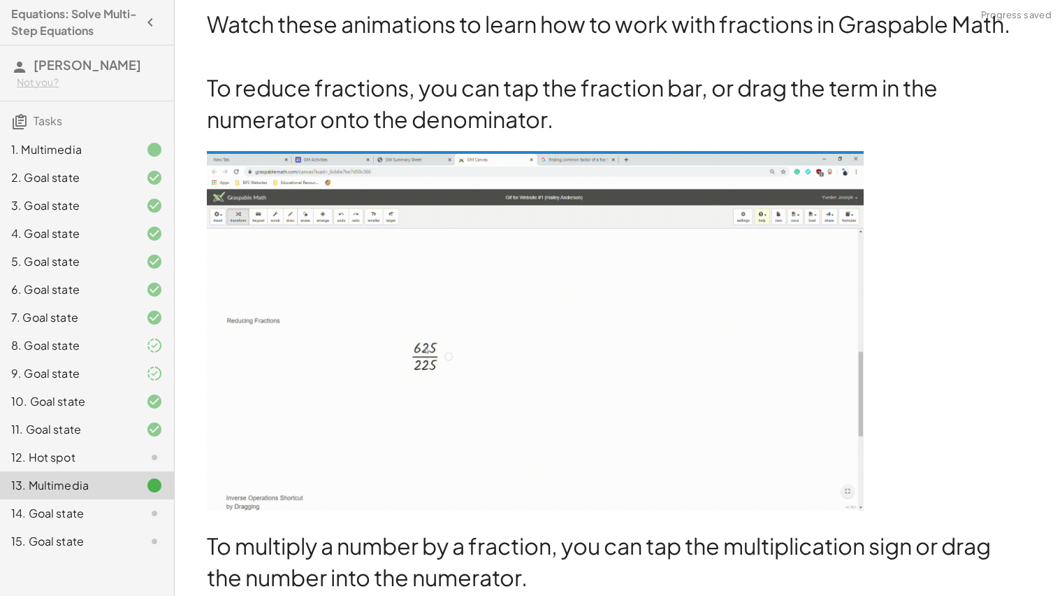
click at [148, 463] on icon at bounding box center [154, 457] width 17 height 17
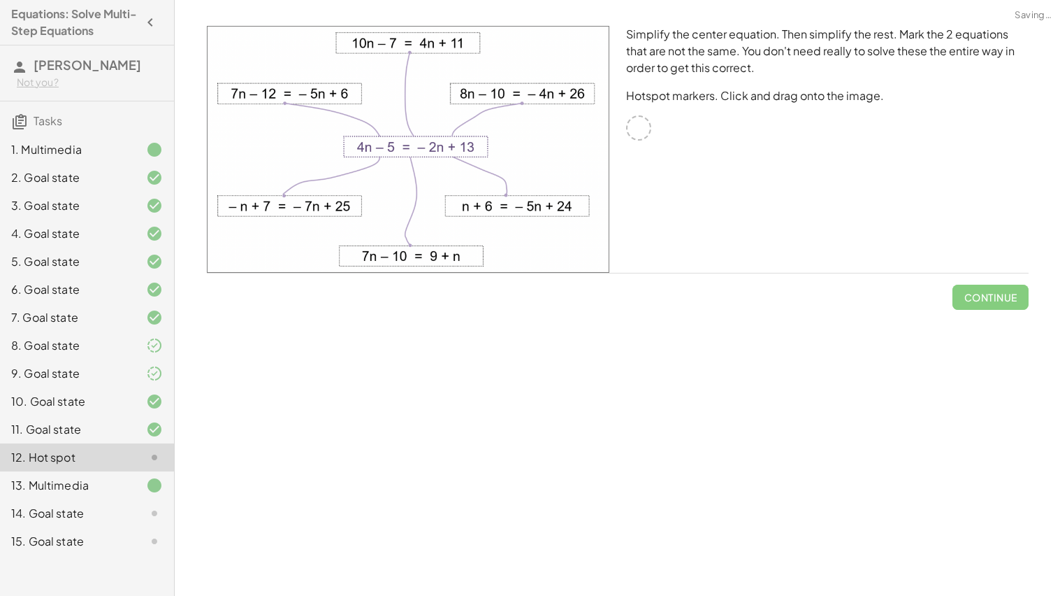
click at [141, 485] on div at bounding box center [143, 485] width 39 height 17
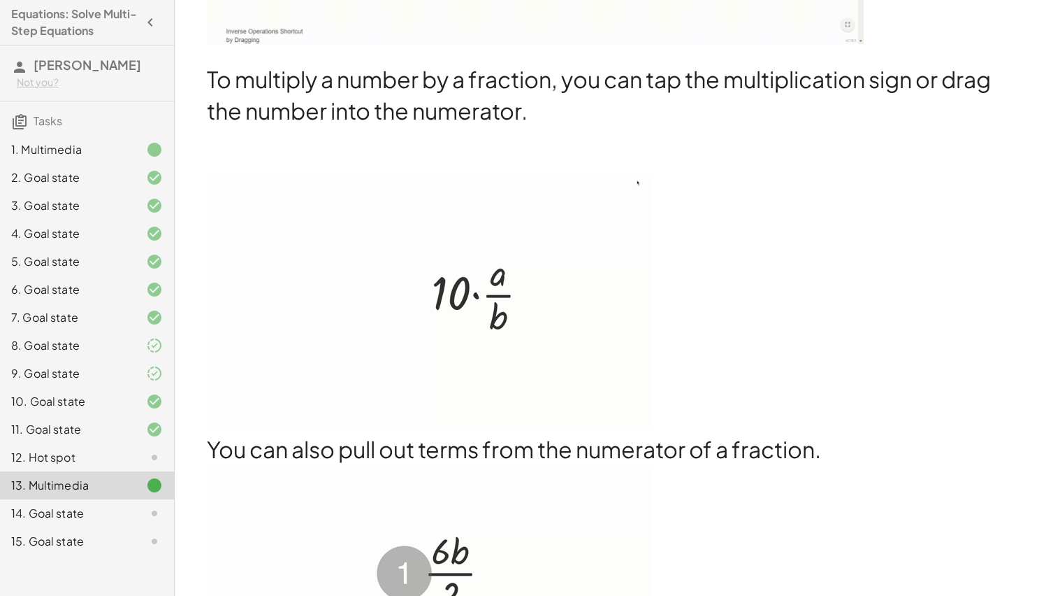
scroll to position [476, 0]
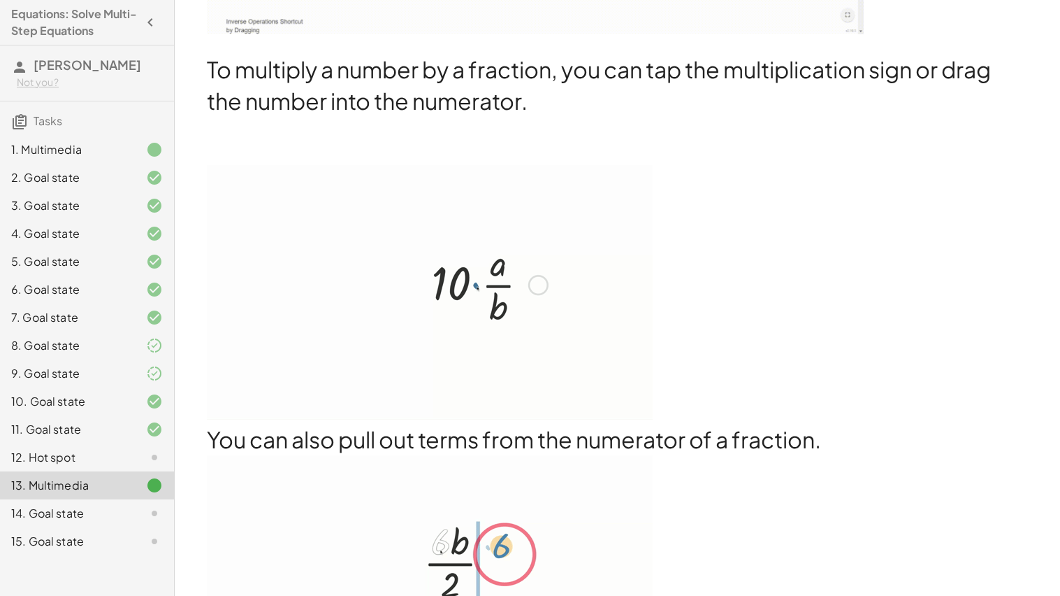
click at [482, 286] on img at bounding box center [430, 292] width 446 height 254
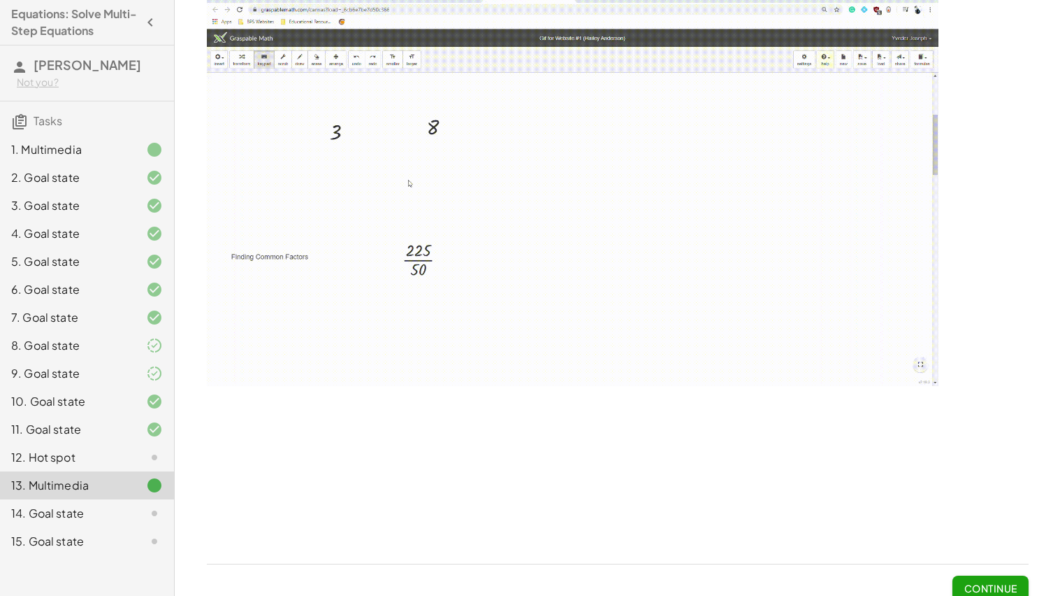
scroll to position [1387, 0]
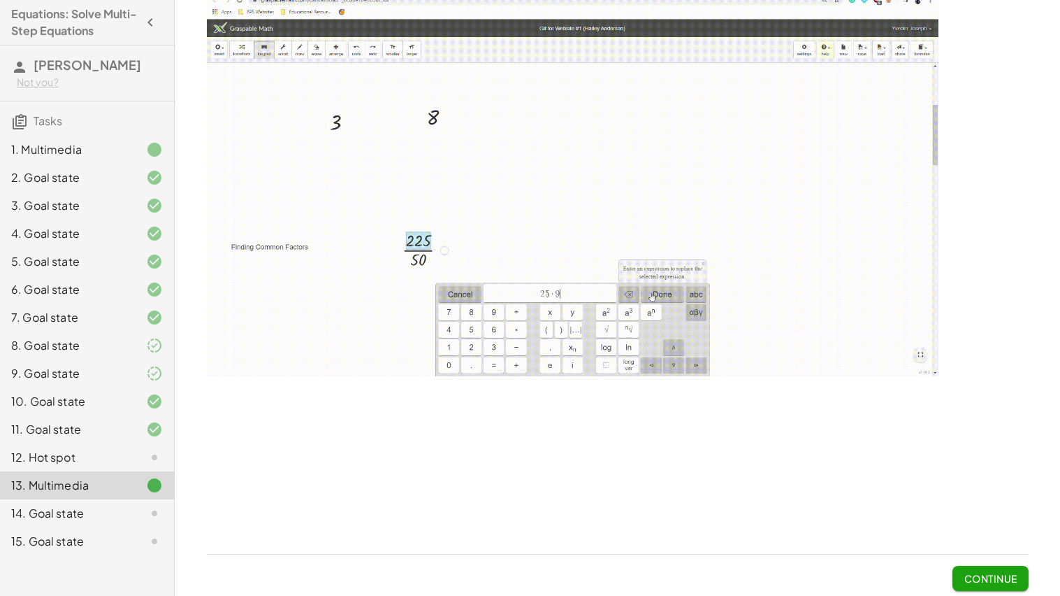
click at [64, 510] on div "14. Goal state" at bounding box center [67, 513] width 113 height 17
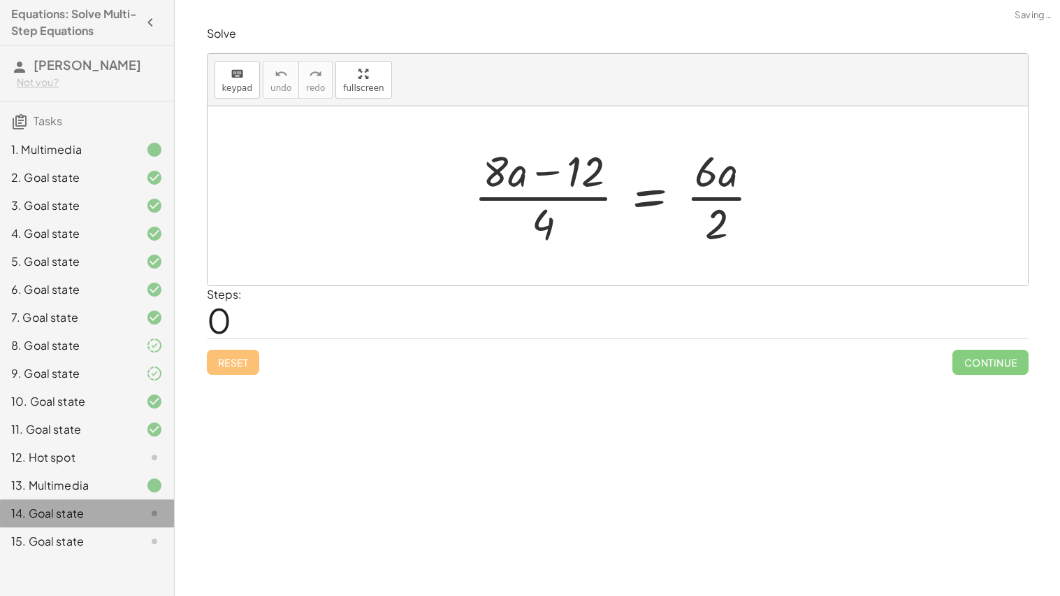
scroll to position [0, 0]
click at [577, 159] on div at bounding box center [623, 196] width 312 height 108
click at [567, 210] on div at bounding box center [623, 196] width 312 height 108
click at [548, 197] on div at bounding box center [623, 196] width 312 height 108
drag, startPoint x: 546, startPoint y: 228, endPoint x: 606, endPoint y: 175, distance: 79.8
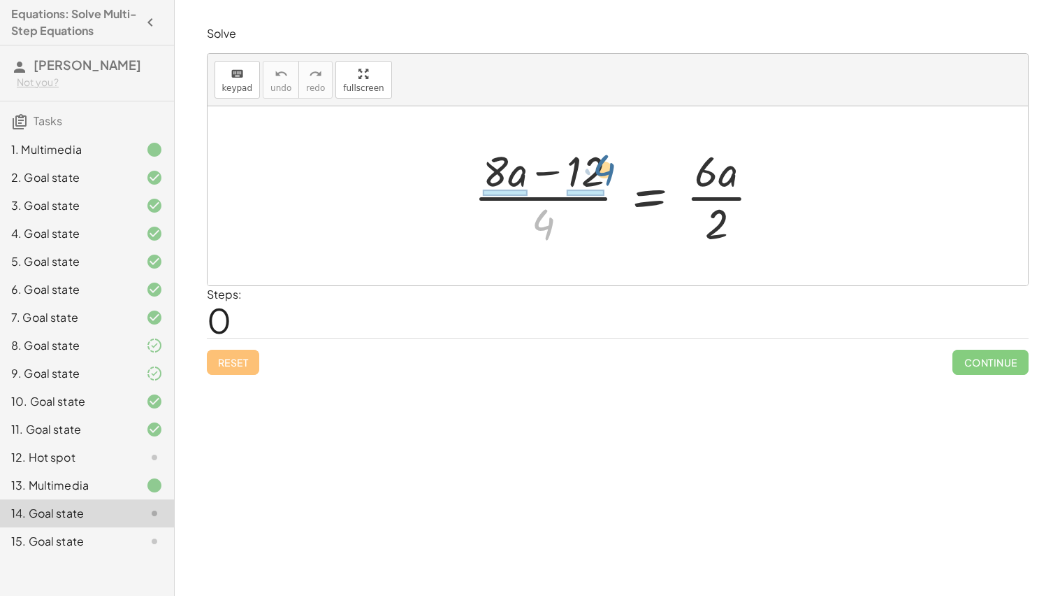
click at [606, 175] on div at bounding box center [623, 196] width 312 height 108
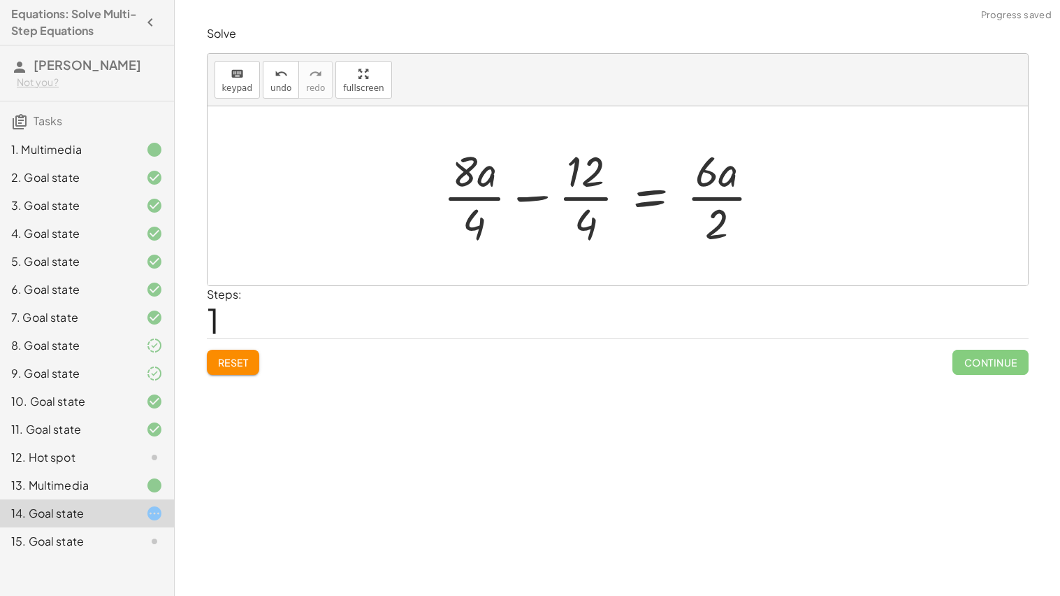
click at [586, 202] on div at bounding box center [607, 196] width 343 height 108
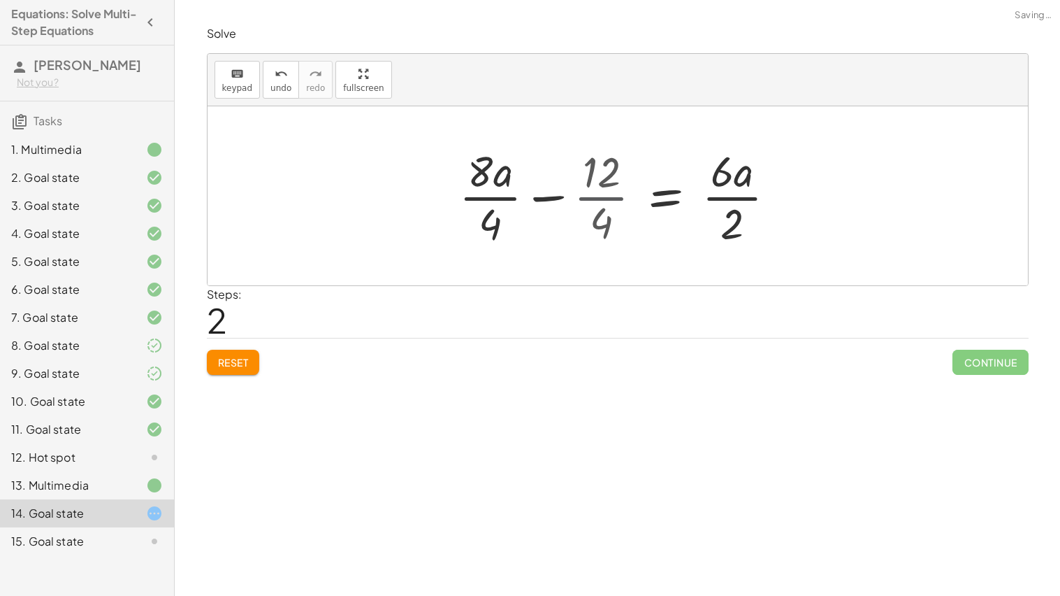
click at [586, 202] on div at bounding box center [634, 196] width 319 height 108
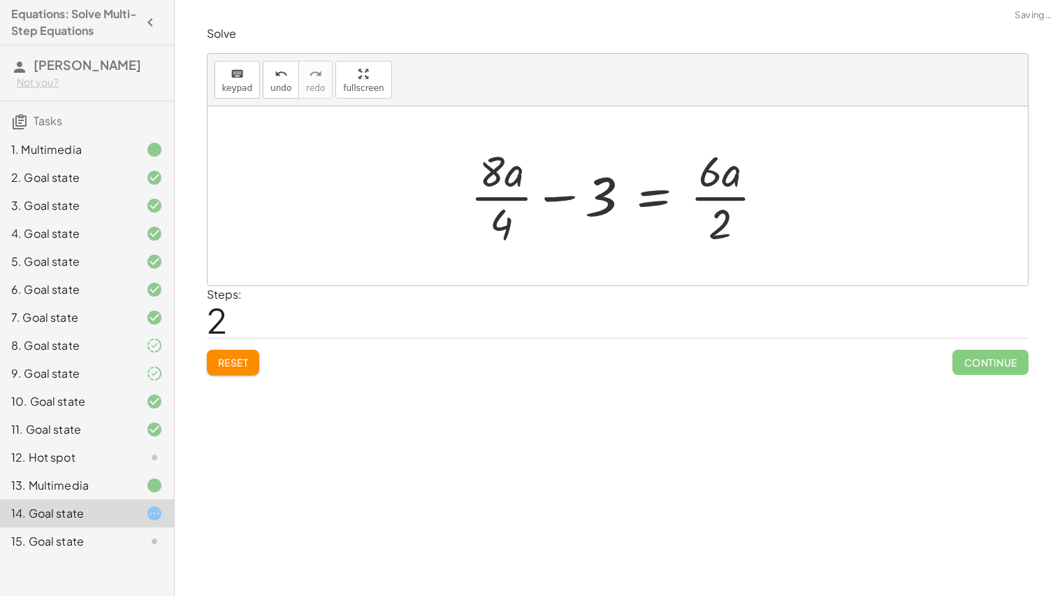
click at [531, 193] on div at bounding box center [622, 196] width 319 height 108
click at [698, 202] on div at bounding box center [622, 196] width 313 height 108
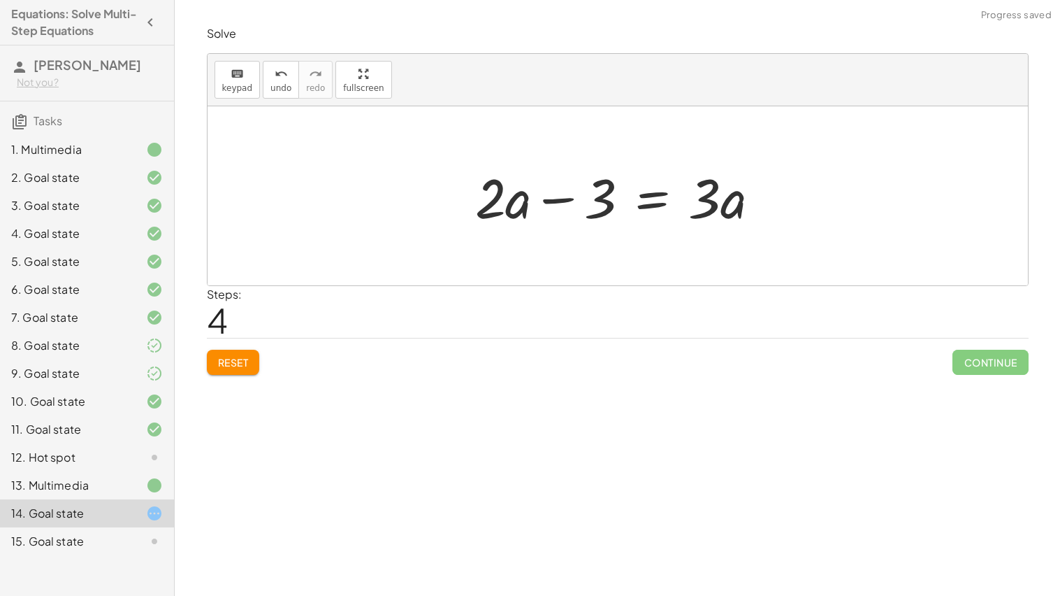
click at [551, 203] on div at bounding box center [623, 196] width 310 height 72
click at [504, 203] on div at bounding box center [623, 196] width 310 height 72
click at [647, 187] on div at bounding box center [623, 196] width 310 height 72
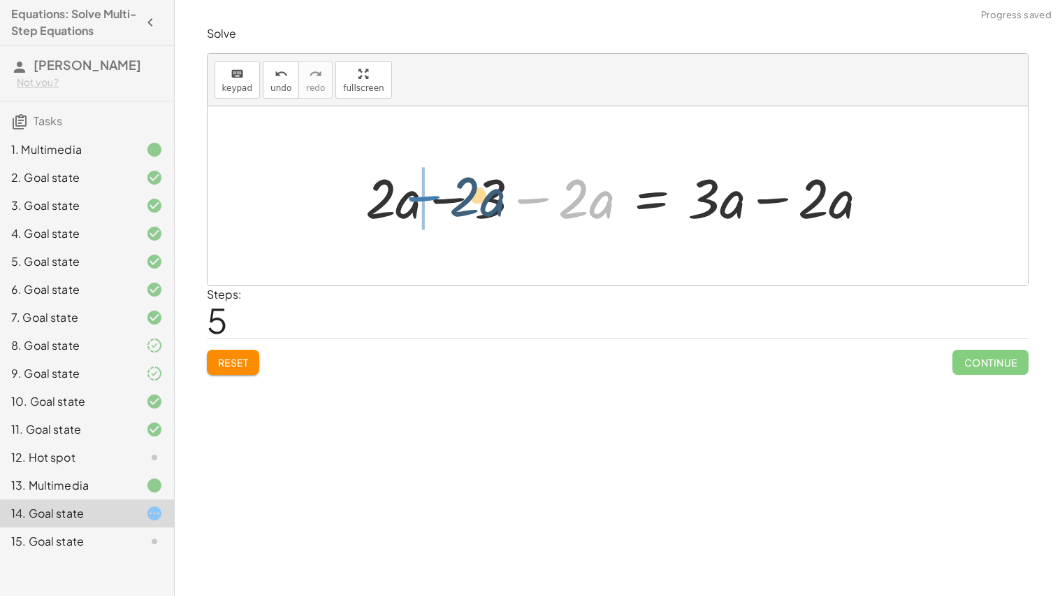
drag, startPoint x: 532, startPoint y: 201, endPoint x: 418, endPoint y: 199, distance: 114.0
click at [418, 199] on div at bounding box center [623, 196] width 528 height 72
click at [420, 201] on div at bounding box center [623, 196] width 528 height 72
click at [441, 201] on div at bounding box center [623, 196] width 528 height 72
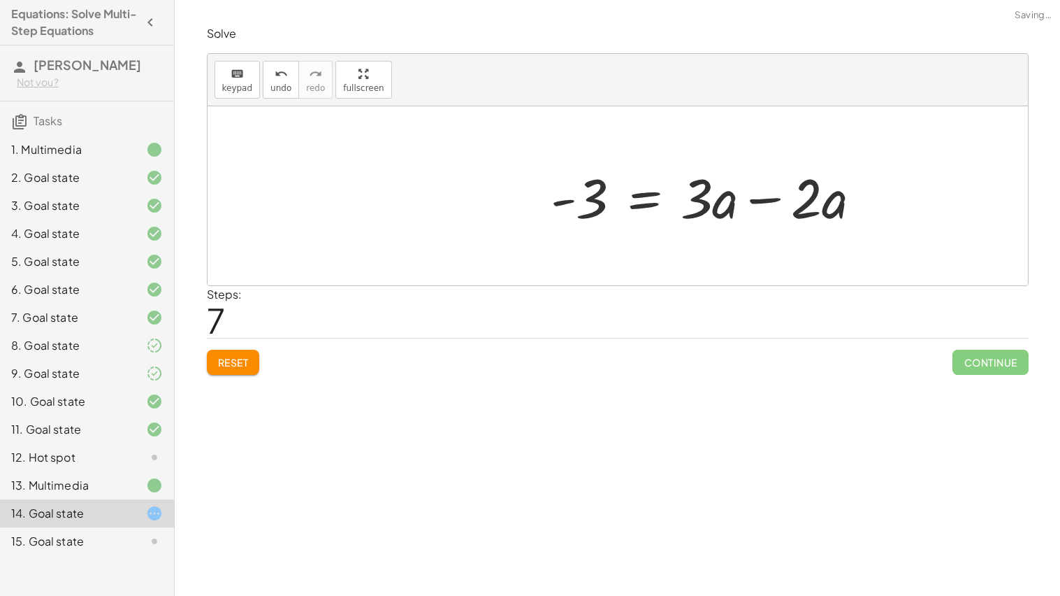
click at [772, 205] on div at bounding box center [712, 196] width 336 height 72
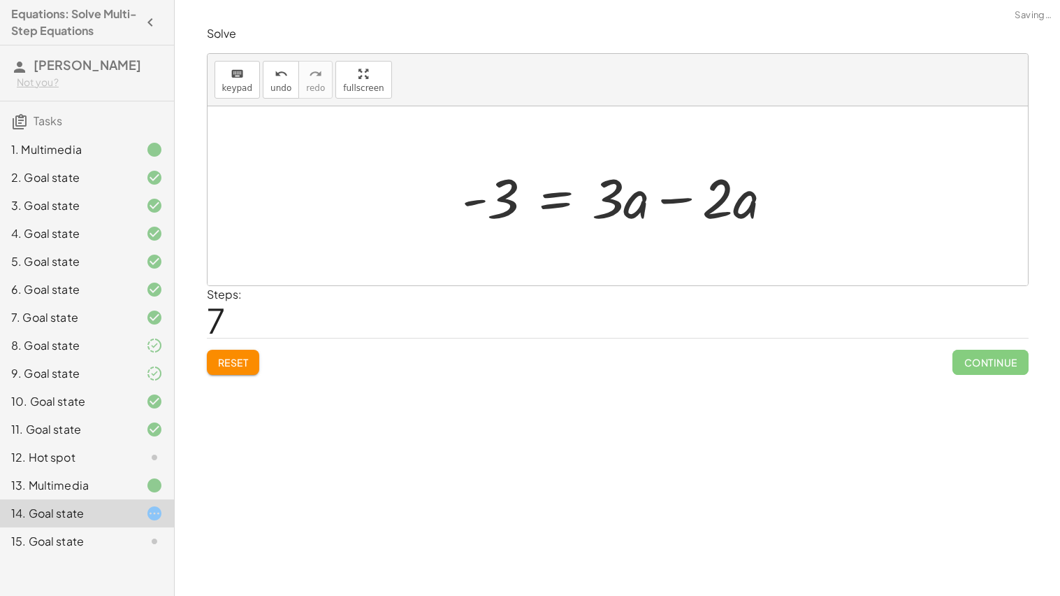
click at [675, 203] on div at bounding box center [623, 196] width 336 height 72
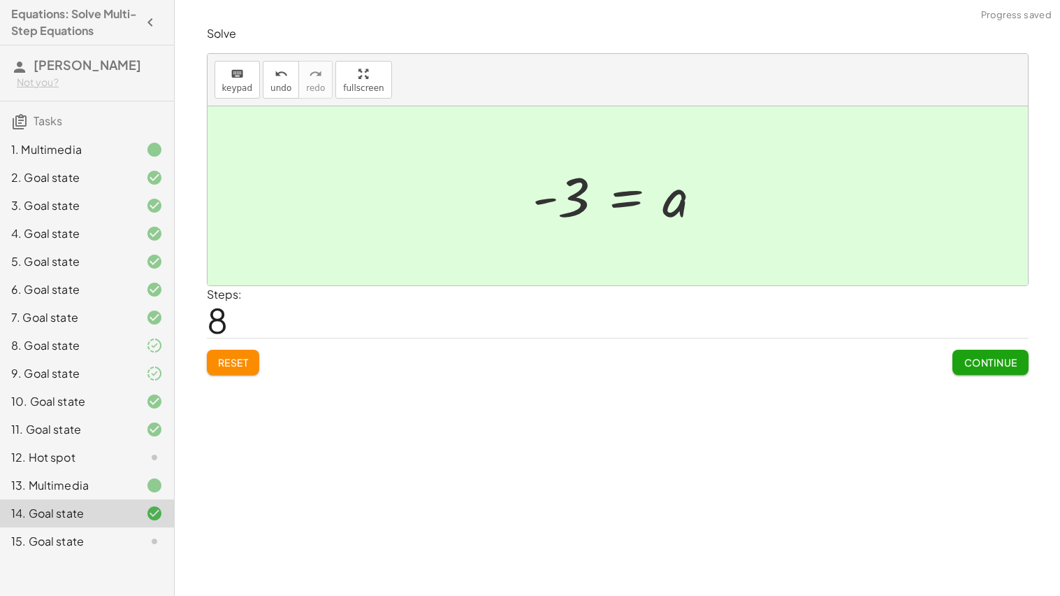
click at [87, 528] on div "15. Goal state" at bounding box center [87, 541] width 174 height 28
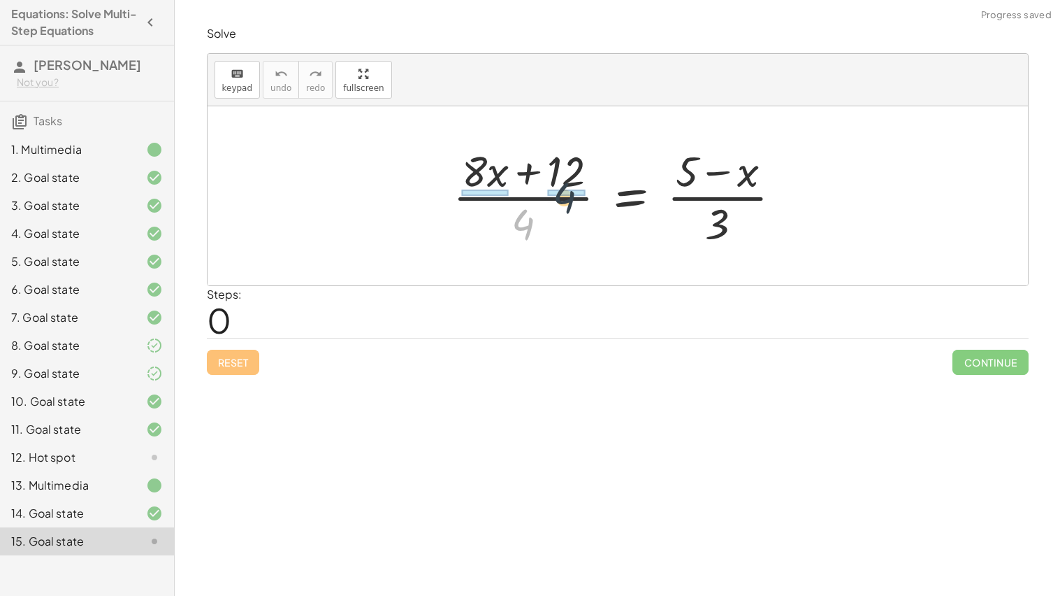
drag, startPoint x: 526, startPoint y: 219, endPoint x: 572, endPoint y: 189, distance: 54.7
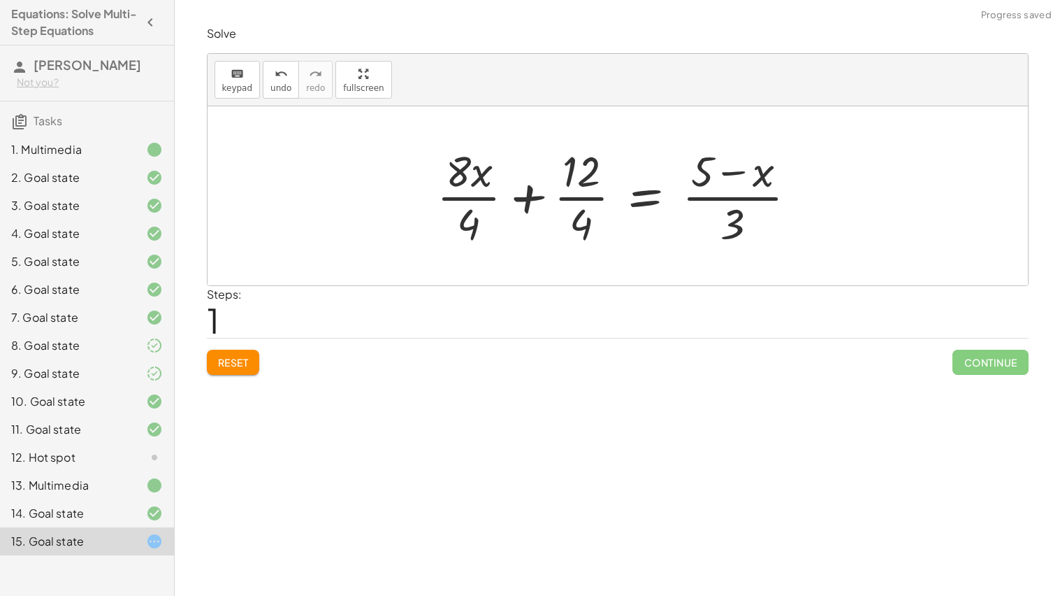
click at [459, 200] on div at bounding box center [622, 196] width 385 height 108
click at [576, 200] on div at bounding box center [626, 196] width 380 height 108
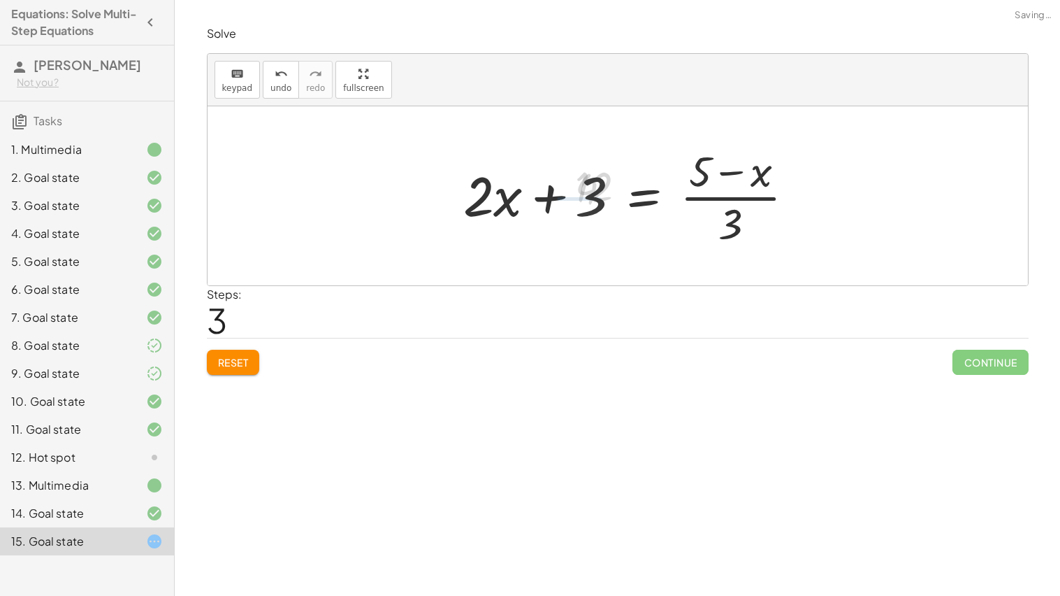
click at [691, 200] on div at bounding box center [635, 196] width 356 height 108
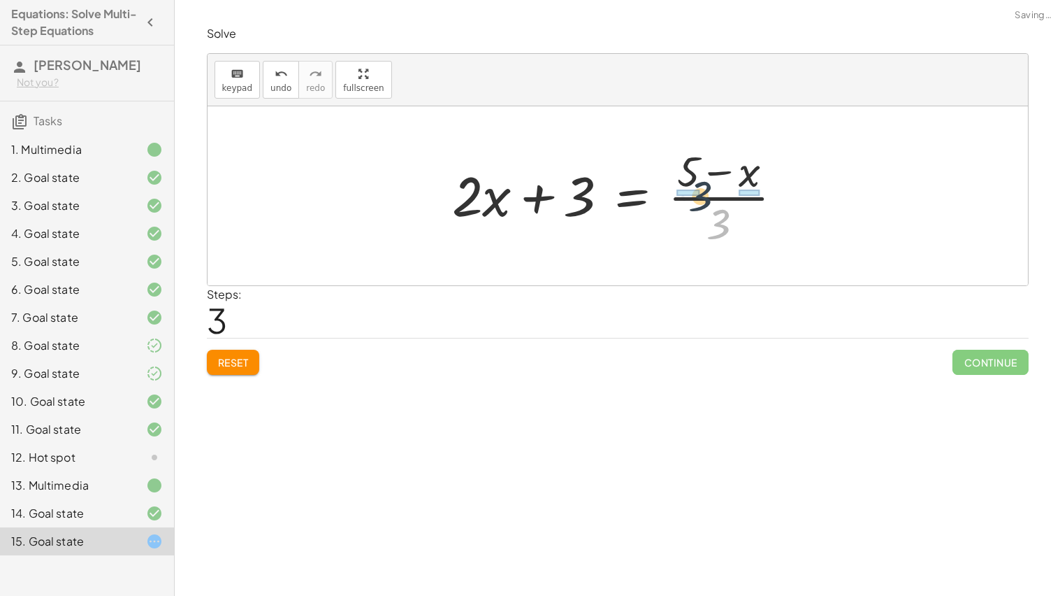
drag, startPoint x: 729, startPoint y: 223, endPoint x: 706, endPoint y: 193, distance: 37.9
click at [706, 193] on div at bounding box center [623, 196] width 356 height 108
click at [720, 199] on div at bounding box center [640, 196] width 391 height 108
drag, startPoint x: 711, startPoint y: 199, endPoint x: 688, endPoint y: 194, distance: 23.6
click at [688, 194] on div at bounding box center [623, 196] width 356 height 108
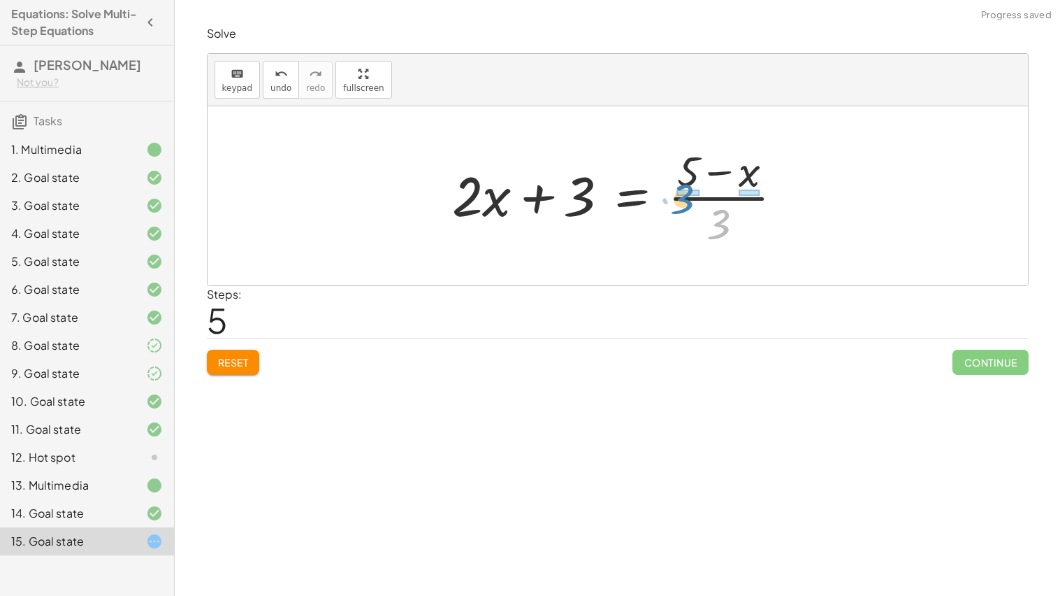
drag, startPoint x: 714, startPoint y: 216, endPoint x: 677, endPoint y: 188, distance: 46.4
click at [677, 188] on div at bounding box center [623, 196] width 356 height 108
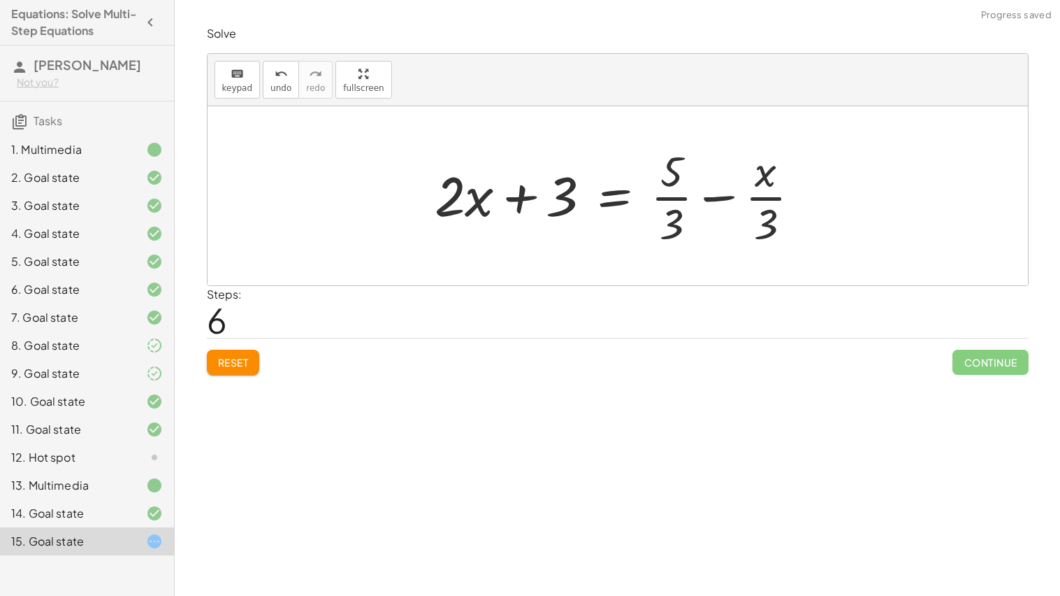
click at [677, 194] on div at bounding box center [623, 196] width 391 height 108
click at [679, 201] on div at bounding box center [623, 196] width 391 height 108
click at [758, 196] on div at bounding box center [623, 196] width 391 height 108
click at [106, 459] on div "12. Hot spot" at bounding box center [67, 457] width 113 height 17
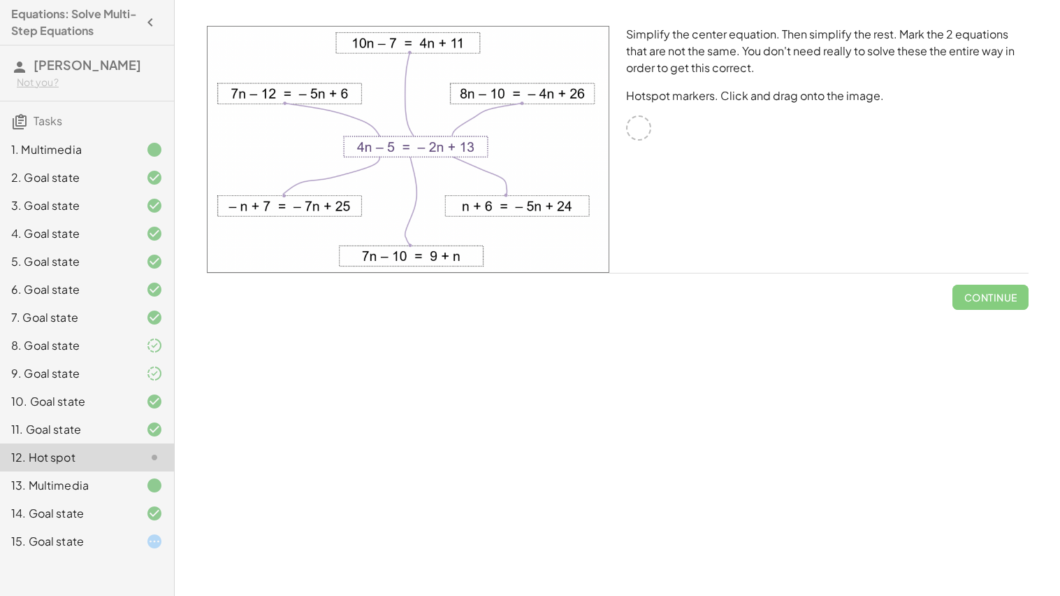
drag, startPoint x: 626, startPoint y: 118, endPoint x: 761, endPoint y: 205, distance: 161.3
click at [761, 205] on div "Simplify the center equation. Then simplify the rest. Mark the 2 equations that…" at bounding box center [827, 149] width 419 height 264
drag, startPoint x: 640, startPoint y: 131, endPoint x: 519, endPoint y: 96, distance: 125.2
drag, startPoint x: 644, startPoint y: 118, endPoint x: 483, endPoint y: 126, distance: 161.6
drag, startPoint x: 483, startPoint y: 136, endPoint x: 512, endPoint y: 208, distance: 77.5
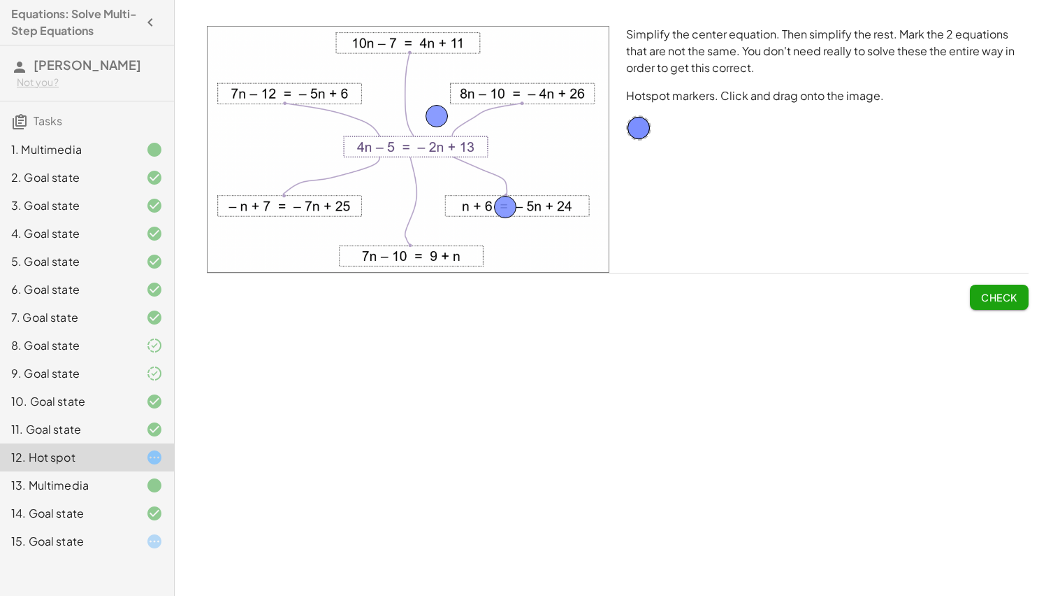
drag, startPoint x: 514, startPoint y: 96, endPoint x: 431, endPoint y: 120, distance: 86.5
drag, startPoint x: 508, startPoint y: 210, endPoint x: 419, endPoint y: 262, distance: 103.1
drag, startPoint x: 426, startPoint y: 112, endPoint x: 282, endPoint y: 89, distance: 145.7
click at [986, 283] on span "Check" at bounding box center [999, 291] width 59 height 36
click at [986, 288] on button "Check" at bounding box center [999, 296] width 59 height 25
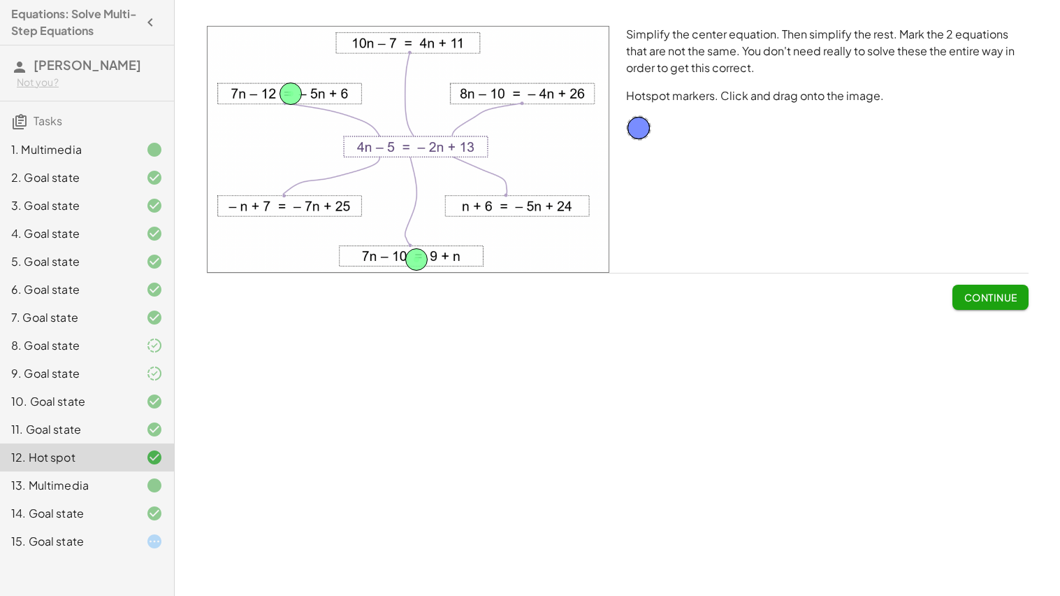
click at [150, 484] on icon at bounding box center [154, 485] width 17 height 17
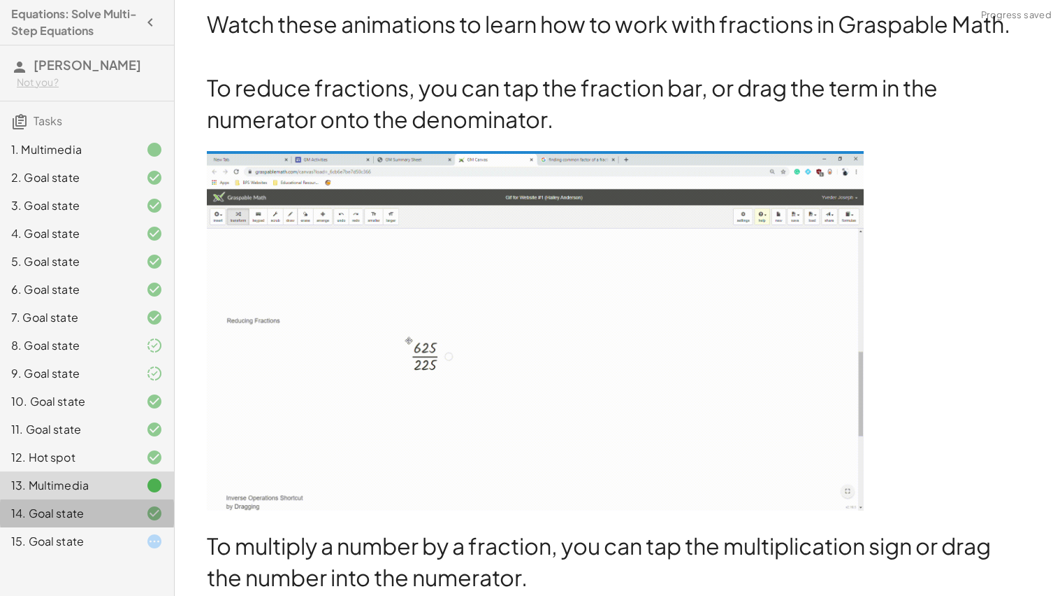
click at [151, 510] on icon at bounding box center [154, 513] width 17 height 17
click at [156, 538] on icon at bounding box center [154, 541] width 17 height 17
click at [145, 524] on div "14. Goal state" at bounding box center [87, 513] width 174 height 28
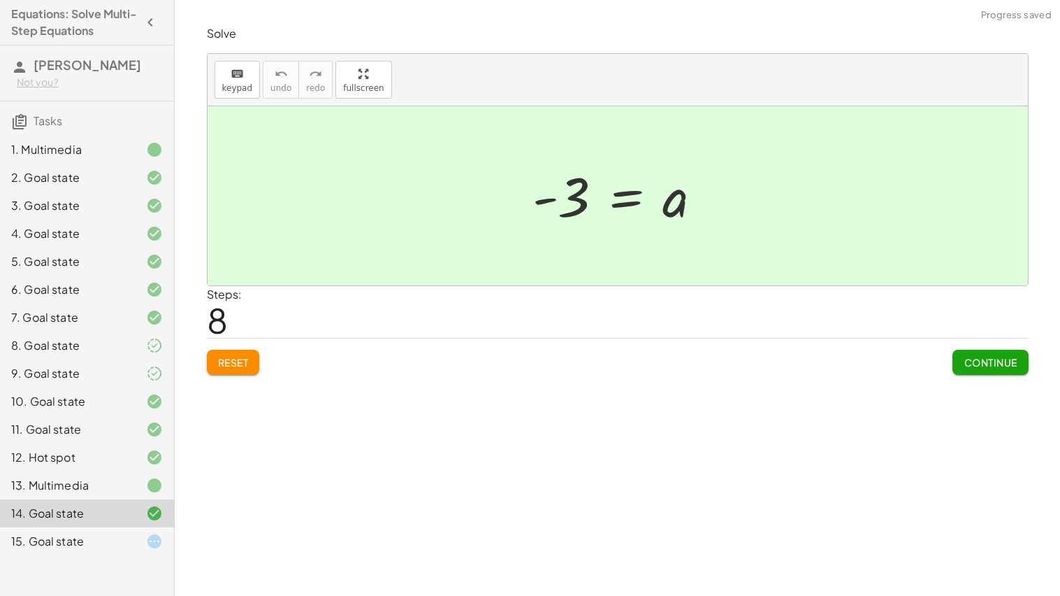
click at [132, 540] on div at bounding box center [143, 541] width 39 height 17
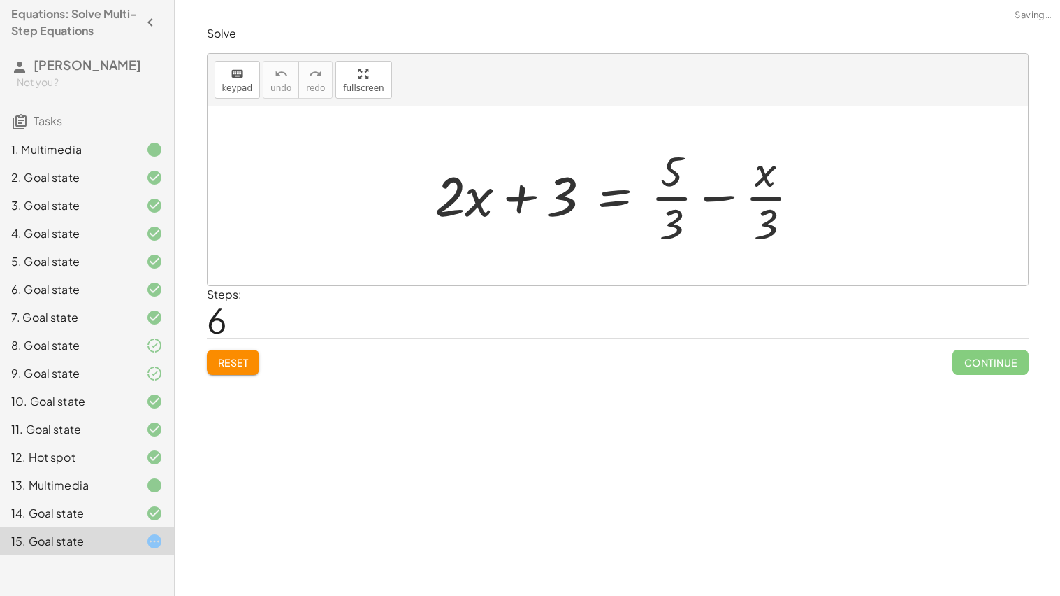
click at [523, 203] on div at bounding box center [623, 196] width 391 height 108
click at [523, 201] on div at bounding box center [623, 196] width 391 height 108
click at [242, 356] on span "Reset" at bounding box center [233, 362] width 31 height 13
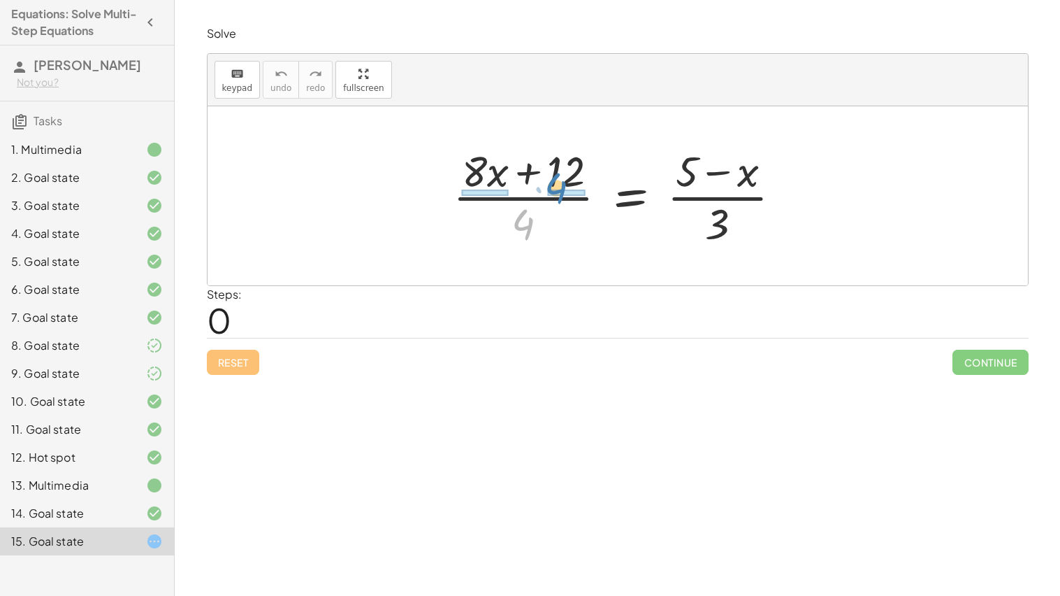
drag, startPoint x: 526, startPoint y: 215, endPoint x: 558, endPoint y: 178, distance: 49.0
click at [558, 178] on div at bounding box center [623, 196] width 354 height 108
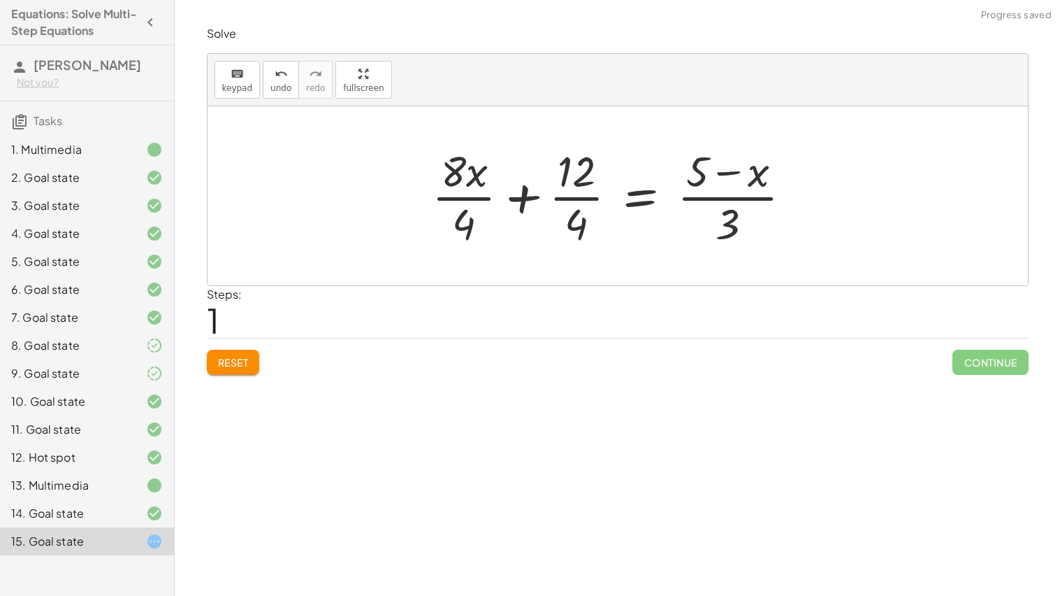
click at [459, 194] on div at bounding box center [617, 196] width 385 height 108
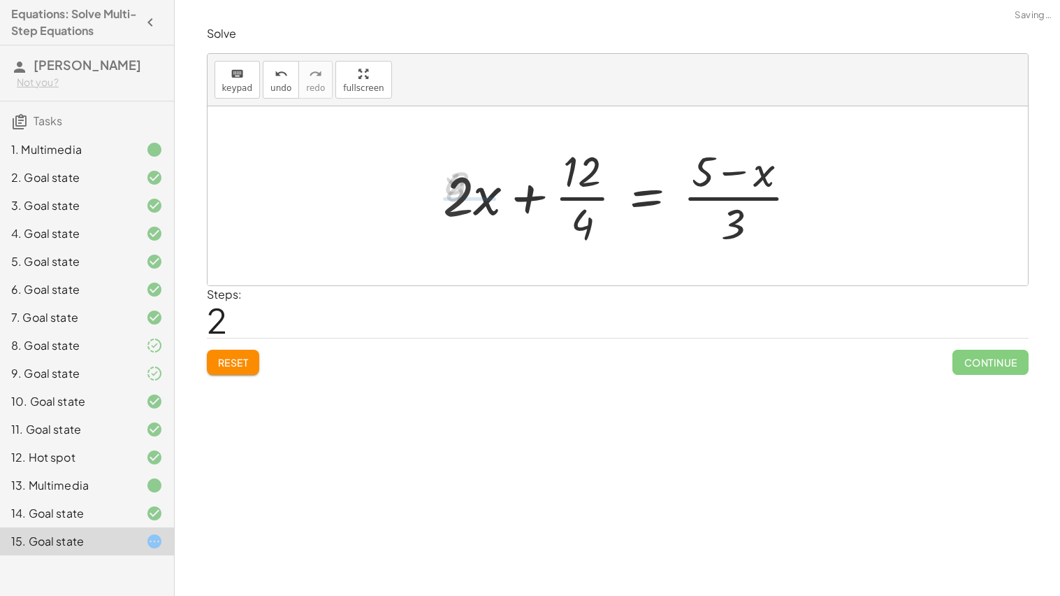
click at [564, 196] on div at bounding box center [626, 196] width 380 height 108
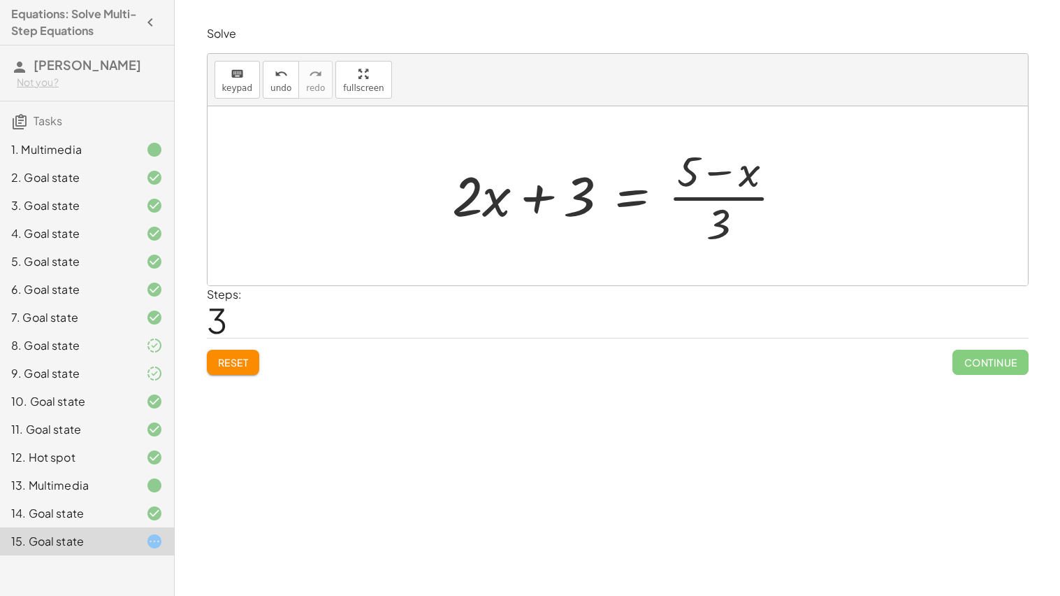
click at [670, 196] on div at bounding box center [623, 196] width 356 height 108
drag, startPoint x: 726, startPoint y: 217, endPoint x: 700, endPoint y: 188, distance: 39.1
click at [700, 188] on div at bounding box center [623, 196] width 356 height 108
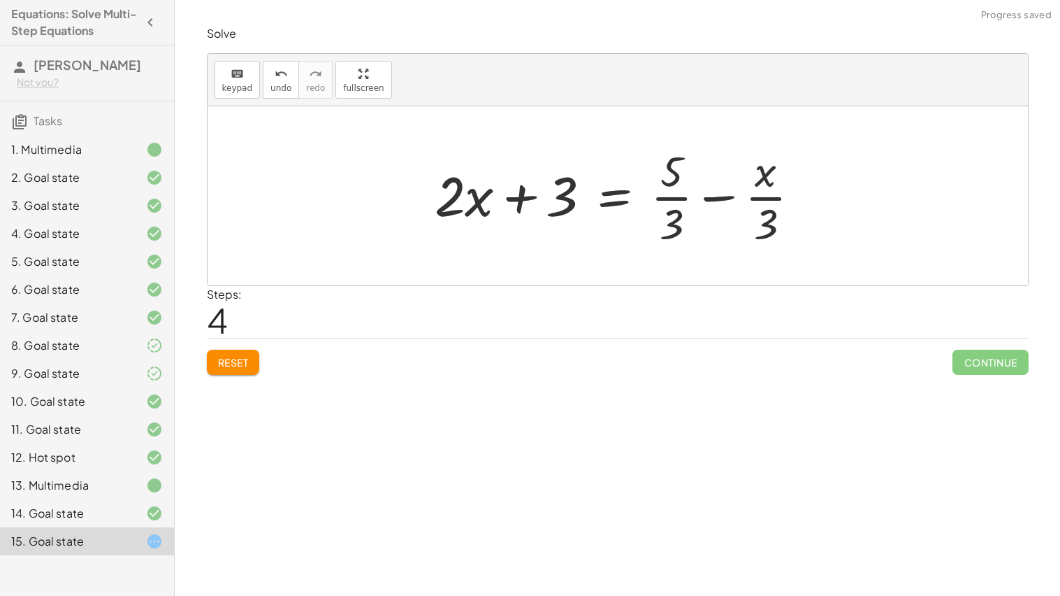
click at [681, 168] on div at bounding box center [623, 196] width 391 height 108
click at [678, 197] on div at bounding box center [623, 196] width 391 height 108
click at [677, 174] on div at bounding box center [623, 196] width 391 height 108
click at [77, 491] on div "13. Multimedia" at bounding box center [67, 485] width 113 height 17
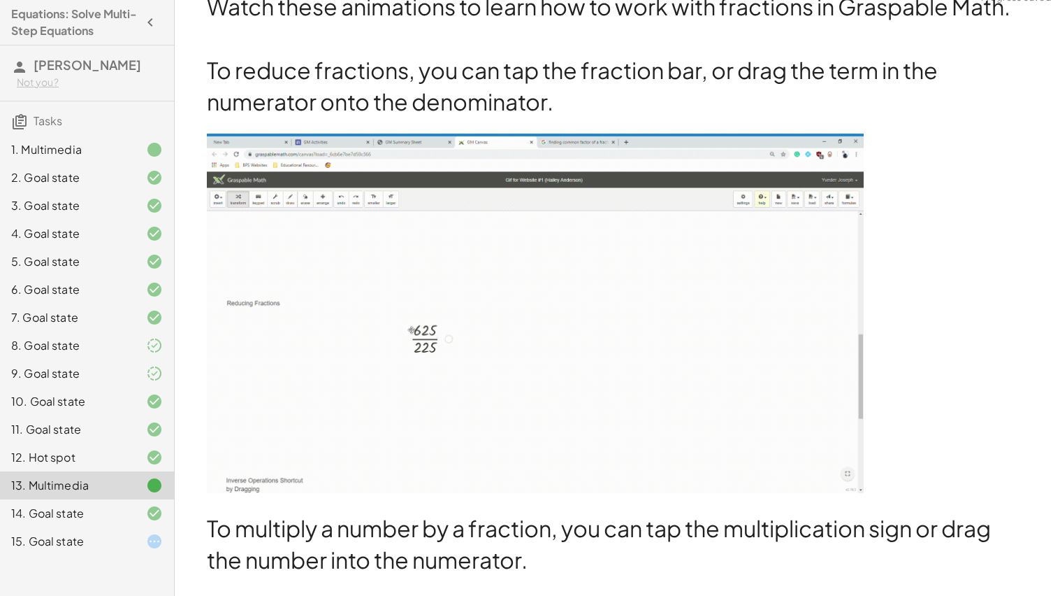
scroll to position [57, 0]
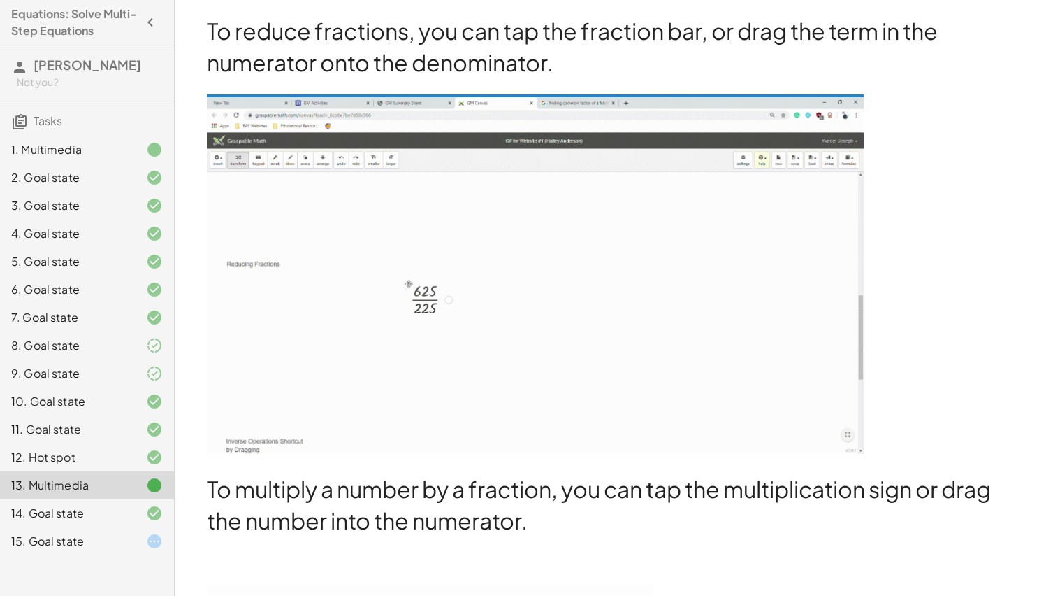
click at [586, 273] on img at bounding box center [535, 273] width 657 height 359
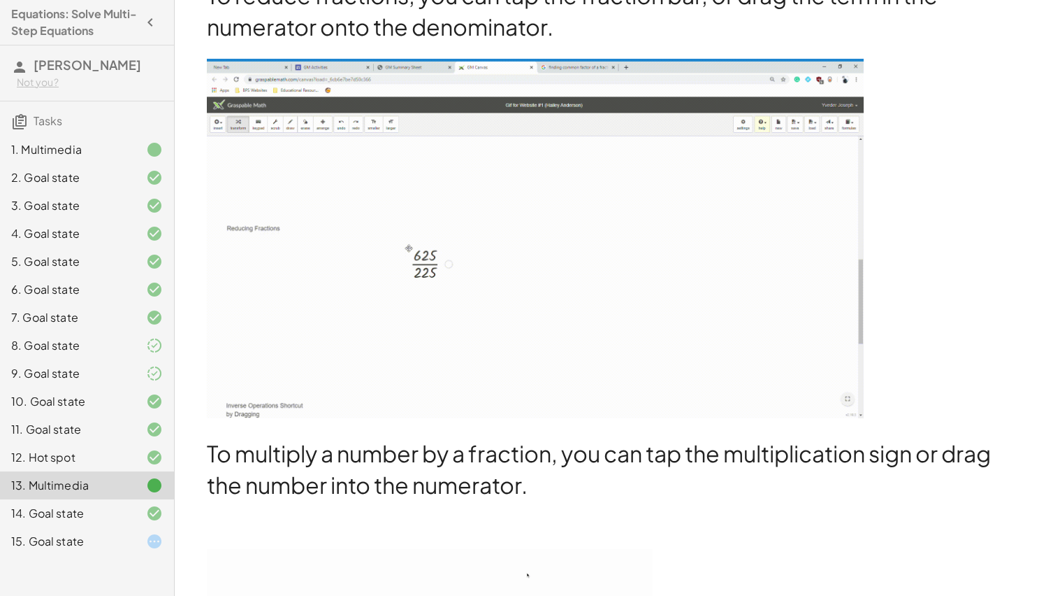
scroll to position [96, 0]
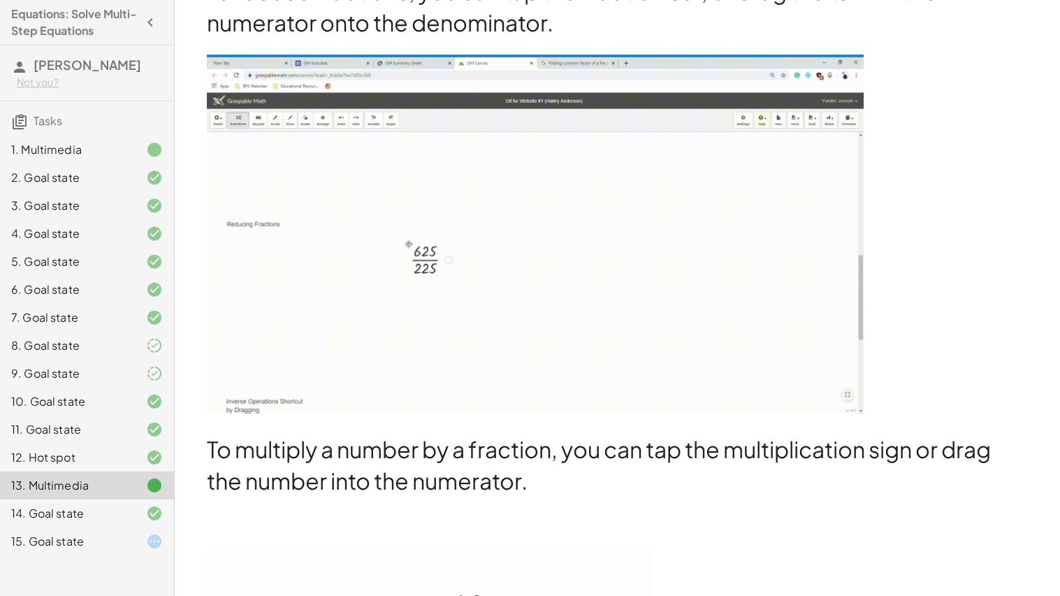
click at [115, 531] on div "15. Goal state" at bounding box center [87, 541] width 174 height 28
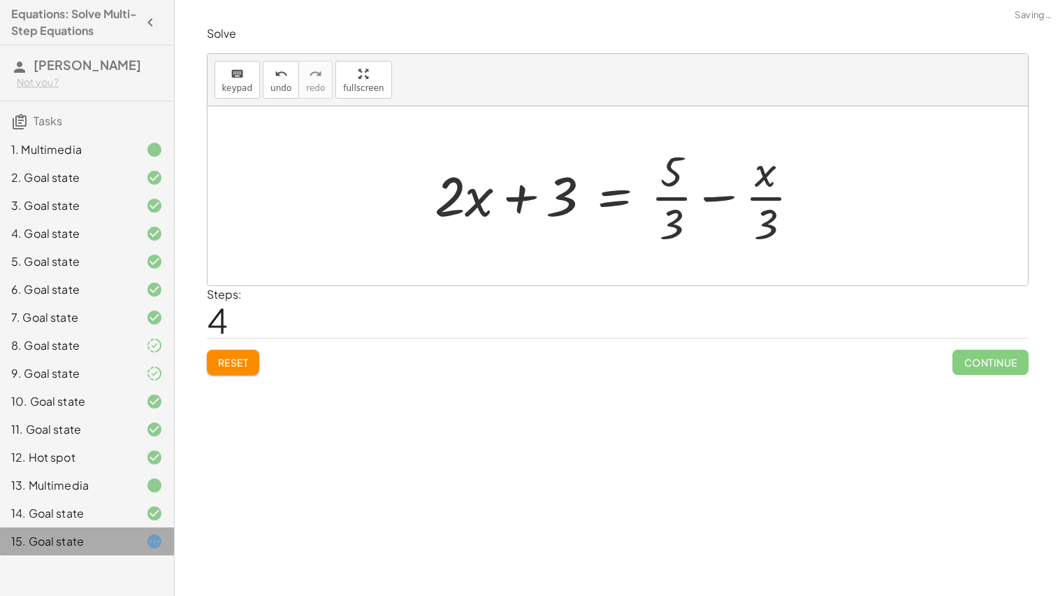
scroll to position [0, 0]
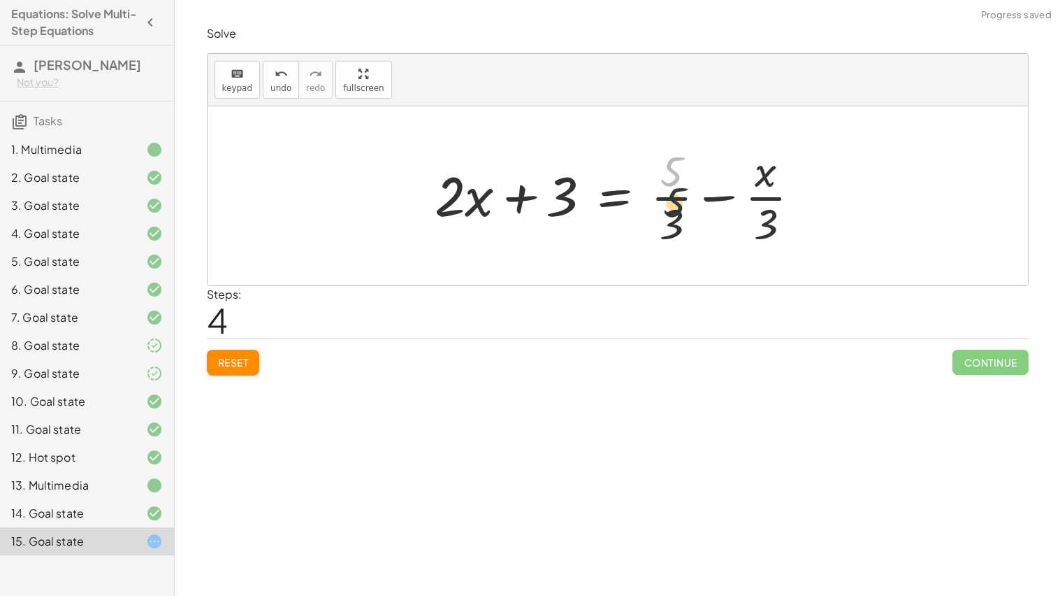
drag, startPoint x: 670, startPoint y: 176, endPoint x: 672, endPoint y: 225, distance: 49.0
click at [672, 225] on div at bounding box center [623, 196] width 391 height 108
drag, startPoint x: 666, startPoint y: 175, endPoint x: 686, endPoint y: 235, distance: 63.2
click at [686, 235] on div at bounding box center [623, 196] width 391 height 108
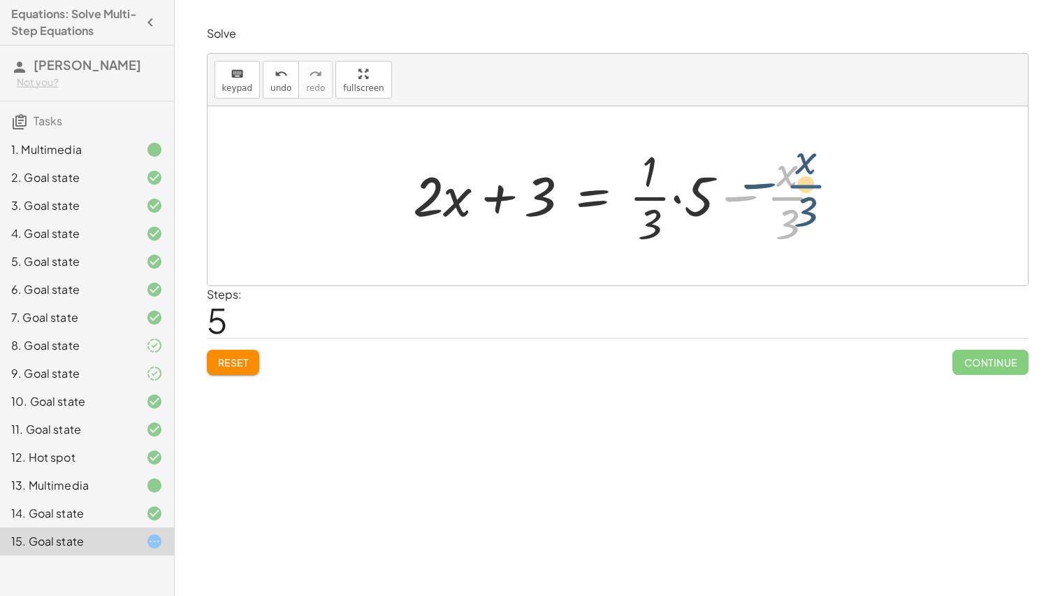
drag, startPoint x: 792, startPoint y: 209, endPoint x: 805, endPoint y: 207, distance: 12.8
click at [805, 207] on div at bounding box center [623, 196] width 434 height 108
drag, startPoint x: 784, startPoint y: 223, endPoint x: 832, endPoint y: 192, distance: 57.2
click at [832, 192] on div at bounding box center [623, 196] width 434 height 108
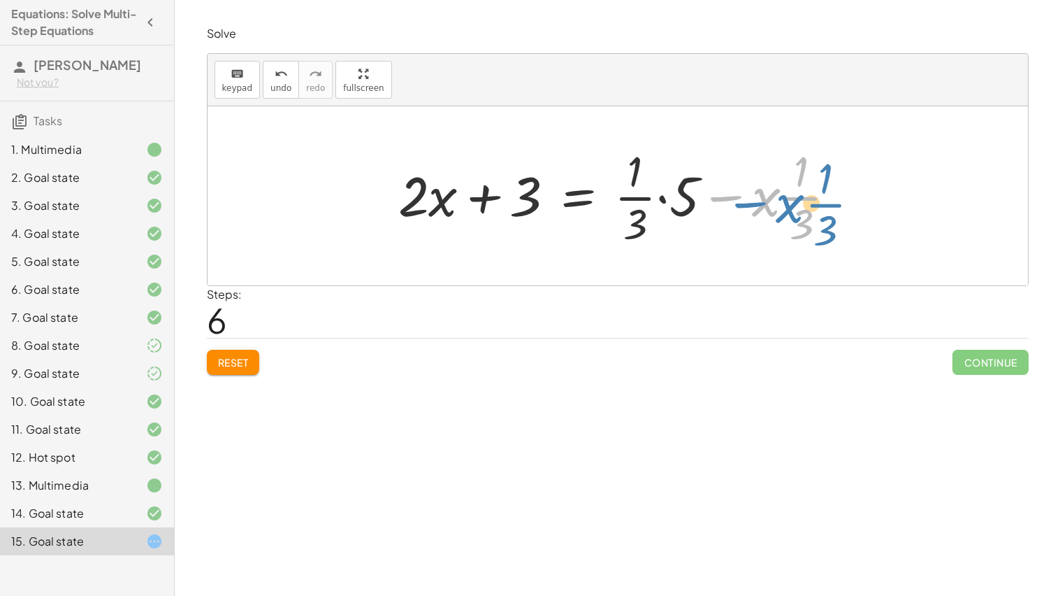
drag, startPoint x: 724, startPoint y: 201, endPoint x: 745, endPoint y: 205, distance: 21.4
click at [745, 205] on div at bounding box center [622, 196] width 463 height 108
click at [430, 199] on div at bounding box center [622, 196] width 463 height 108
click at [421, 187] on div at bounding box center [622, 196] width 463 height 108
click at [424, 192] on div at bounding box center [622, 196] width 463 height 108
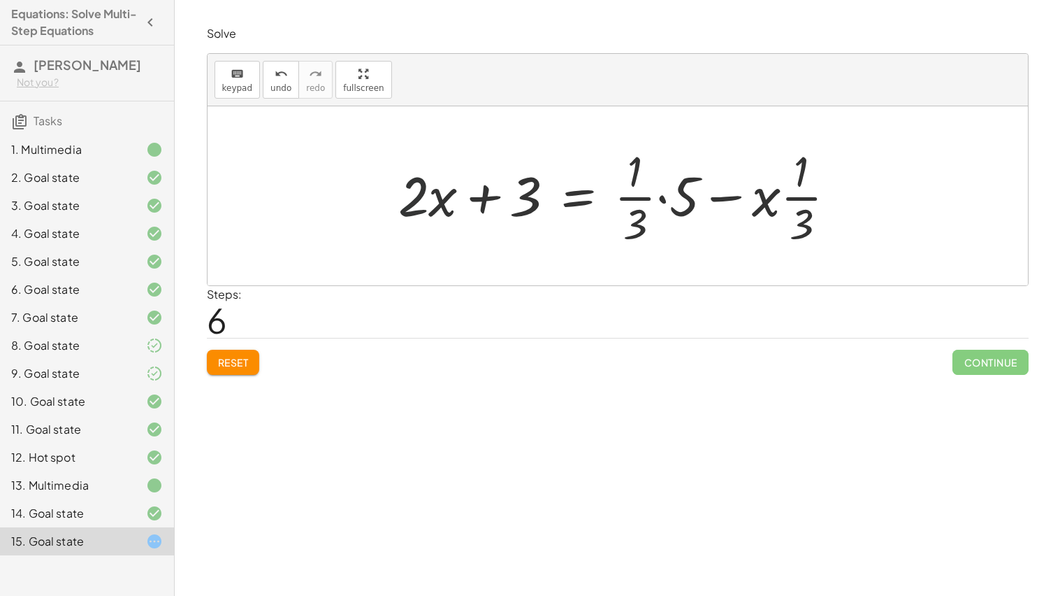
click at [441, 194] on div at bounding box center [622, 196] width 463 height 108
click at [466, 201] on div at bounding box center [622, 196] width 463 height 108
click at [583, 199] on div at bounding box center [622, 196] width 463 height 108
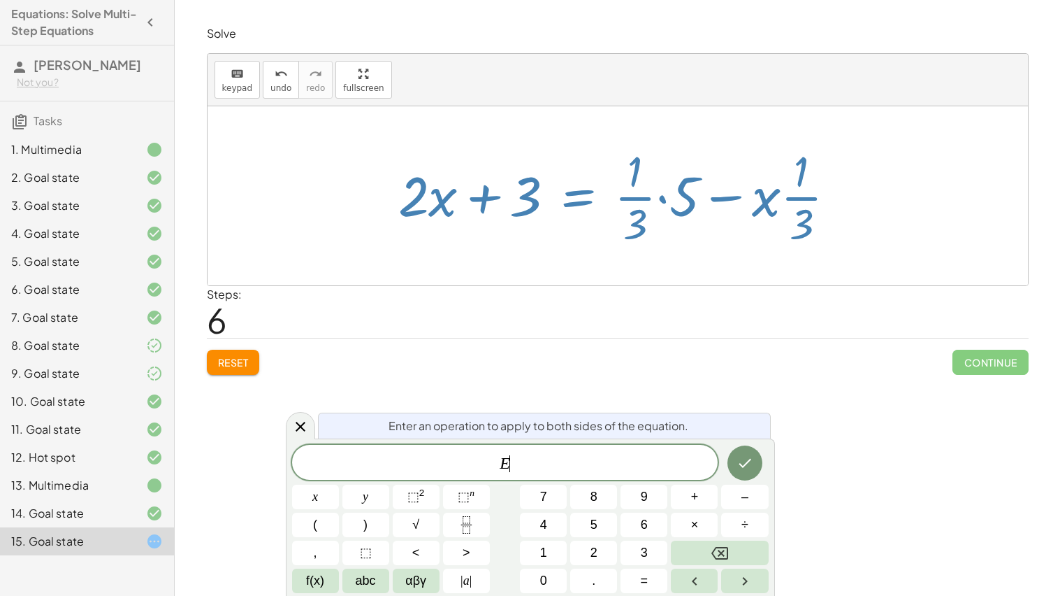
click at [584, 199] on div at bounding box center [622, 196] width 463 height 108
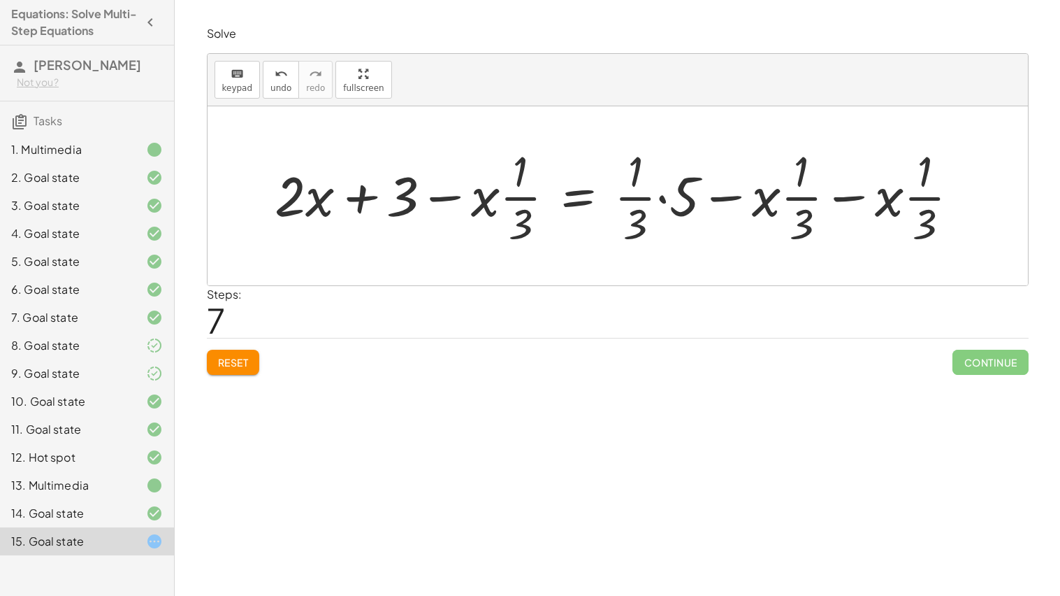
click at [577, 198] on div at bounding box center [622, 196] width 709 height 108
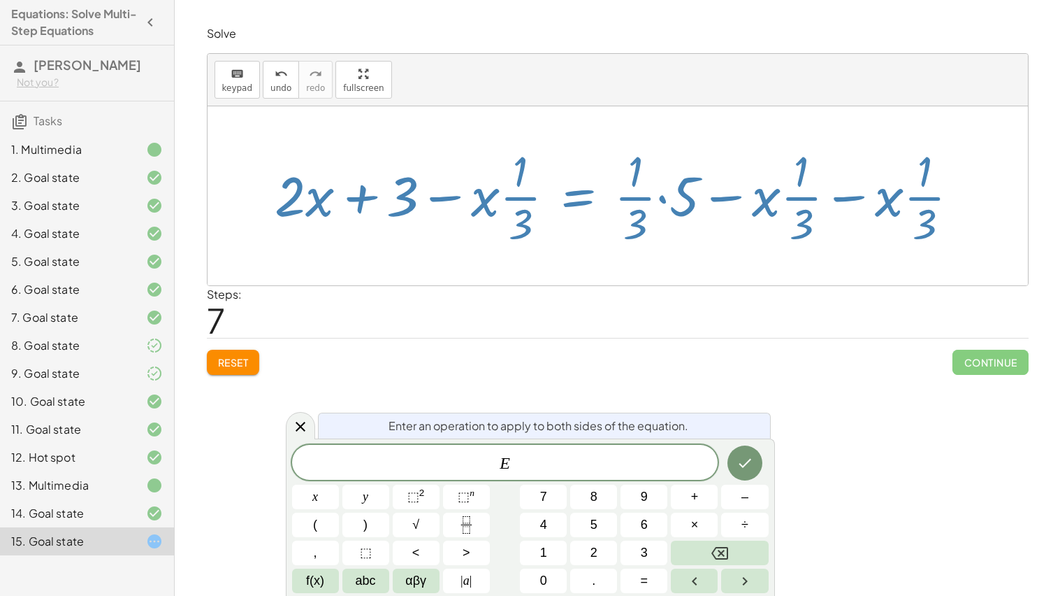
click at [555, 189] on div at bounding box center [622, 196] width 709 height 108
click at [294, 424] on icon at bounding box center [300, 426] width 17 height 17
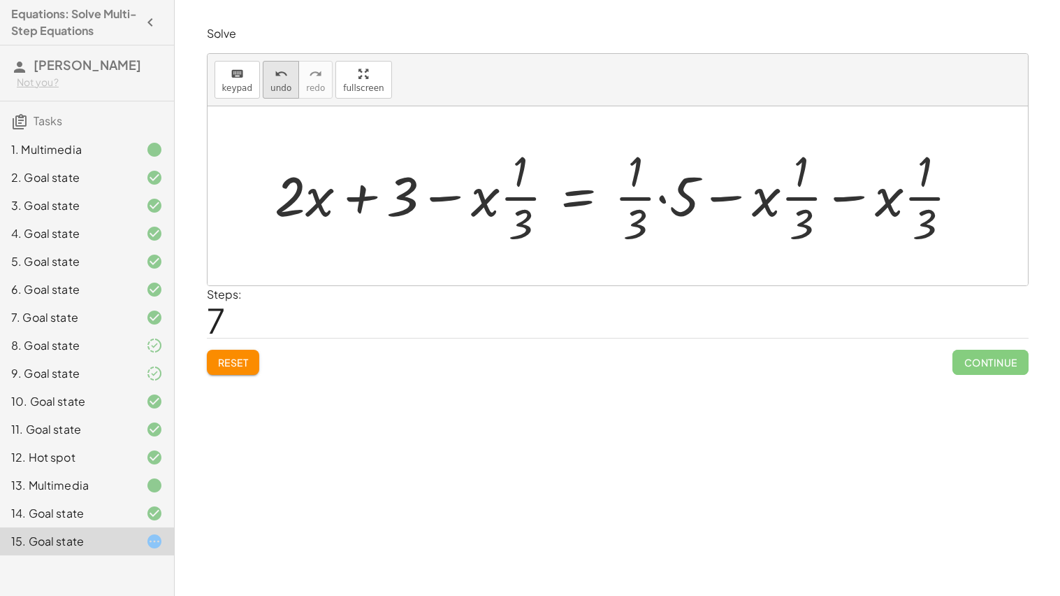
click at [286, 89] on button "undo undo" at bounding box center [281, 80] width 36 height 38
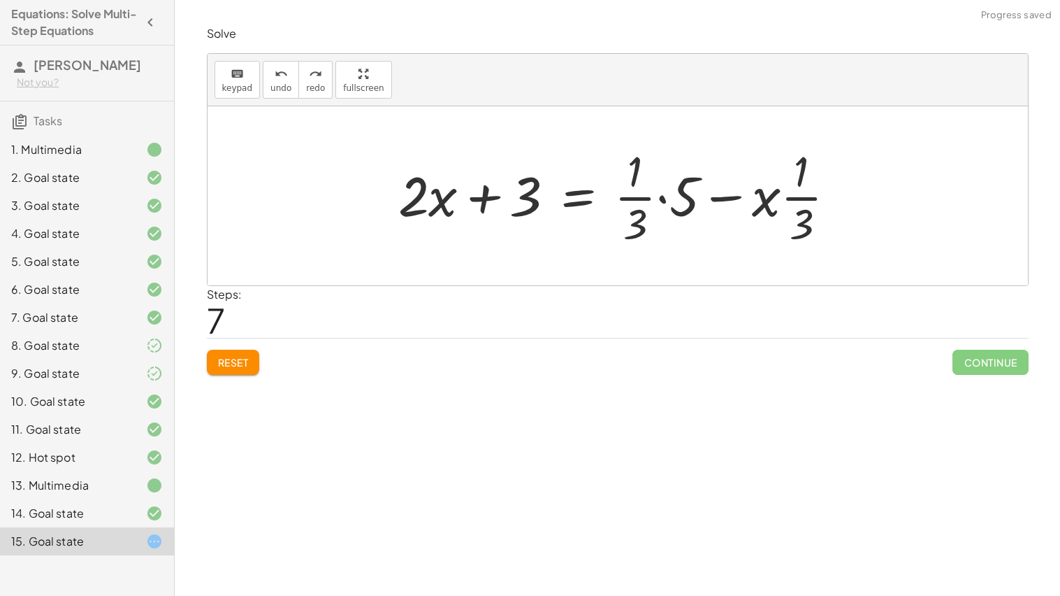
click at [572, 201] on div at bounding box center [622, 196] width 463 height 108
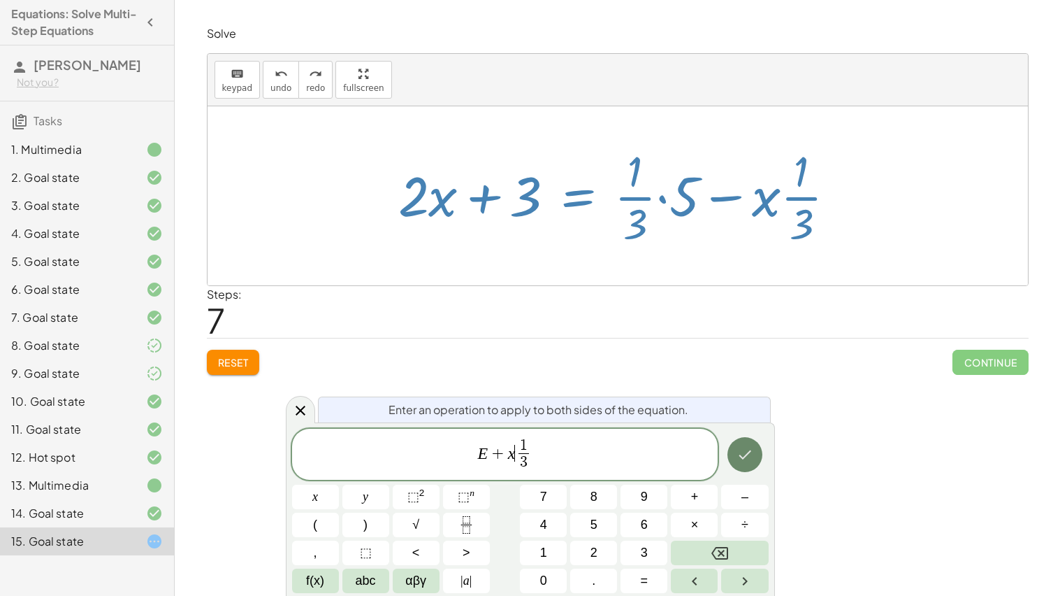
click at [741, 450] on icon "Done" at bounding box center [745, 454] width 17 height 17
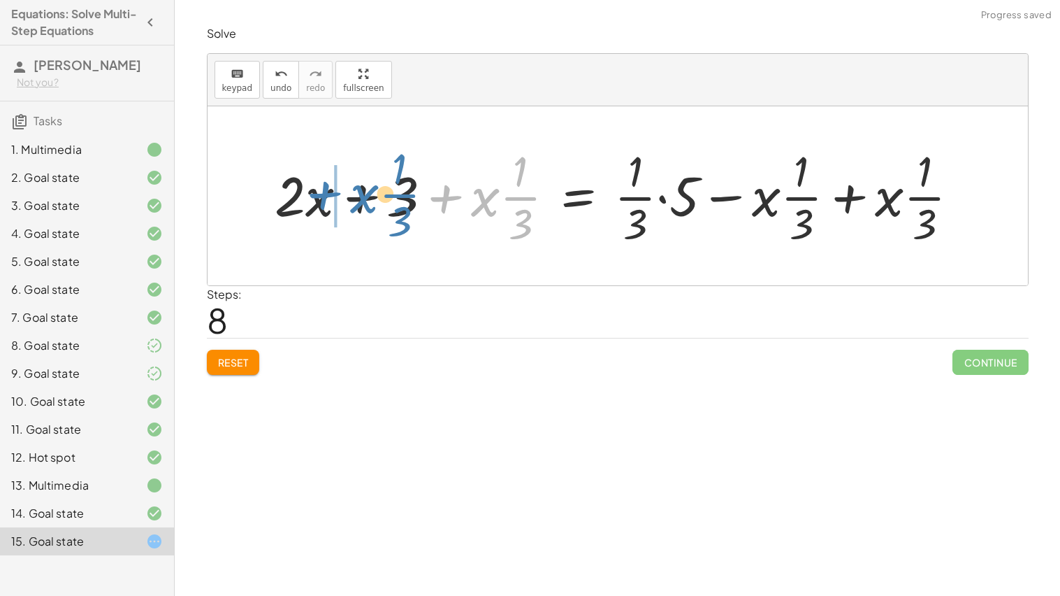
drag, startPoint x: 445, startPoint y: 199, endPoint x: 318, endPoint y: 197, distance: 126.5
click at [318, 197] on div at bounding box center [622, 196] width 709 height 108
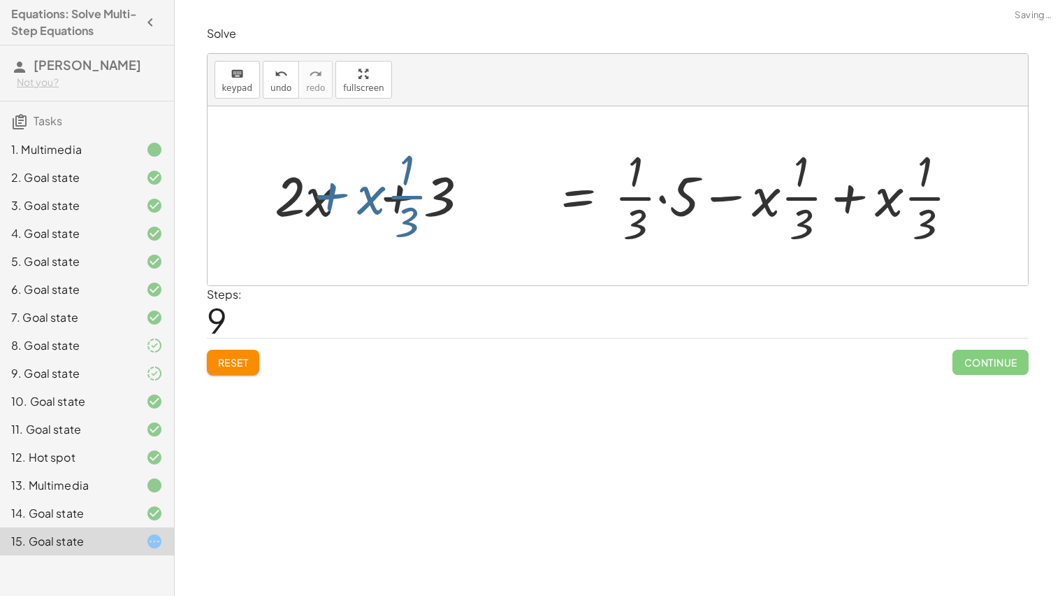
click at [321, 198] on div at bounding box center [622, 196] width 709 height 108
click at [371, 203] on div at bounding box center [622, 196] width 709 height 108
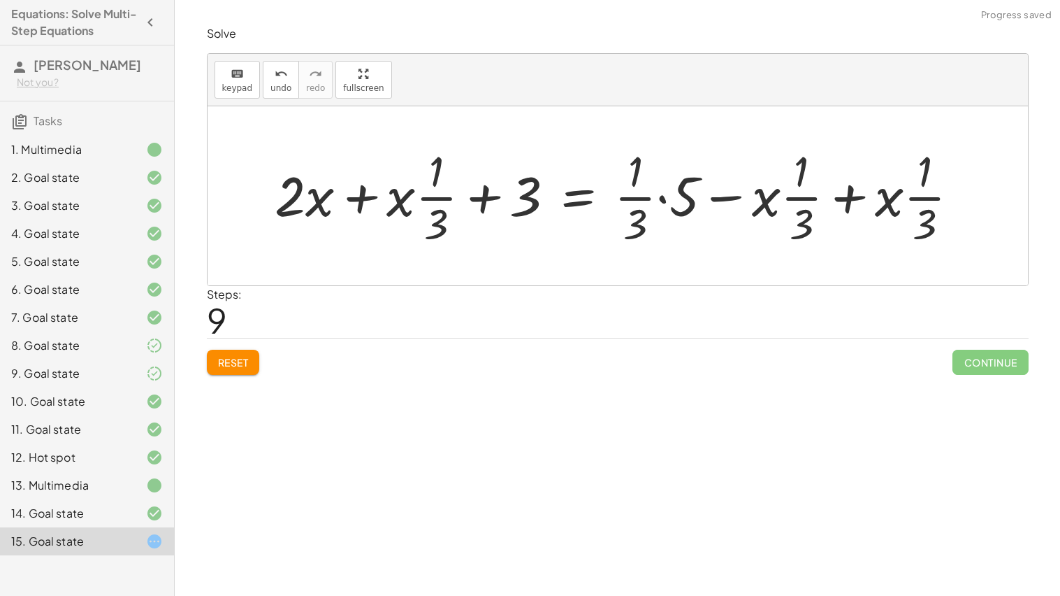
click at [366, 199] on div at bounding box center [622, 196] width 709 height 108
click at [340, 198] on div at bounding box center [622, 196] width 709 height 108
click at [322, 195] on div at bounding box center [622, 196] width 709 height 108
click at [277, 201] on div at bounding box center [622, 196] width 709 height 108
click at [846, 197] on div at bounding box center [622, 196] width 709 height 108
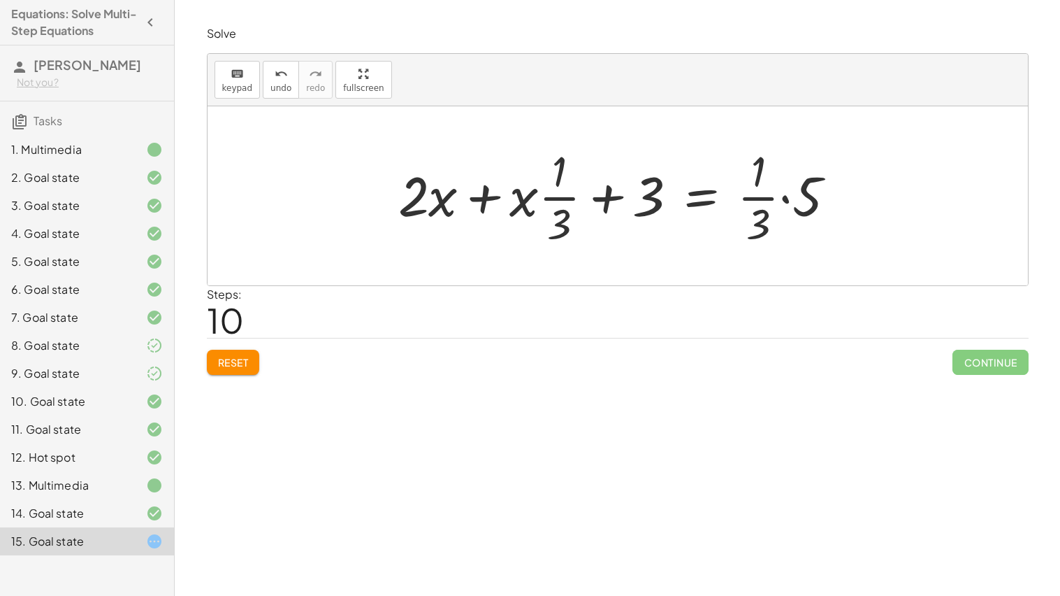
click at [695, 201] on div at bounding box center [622, 196] width 463 height 108
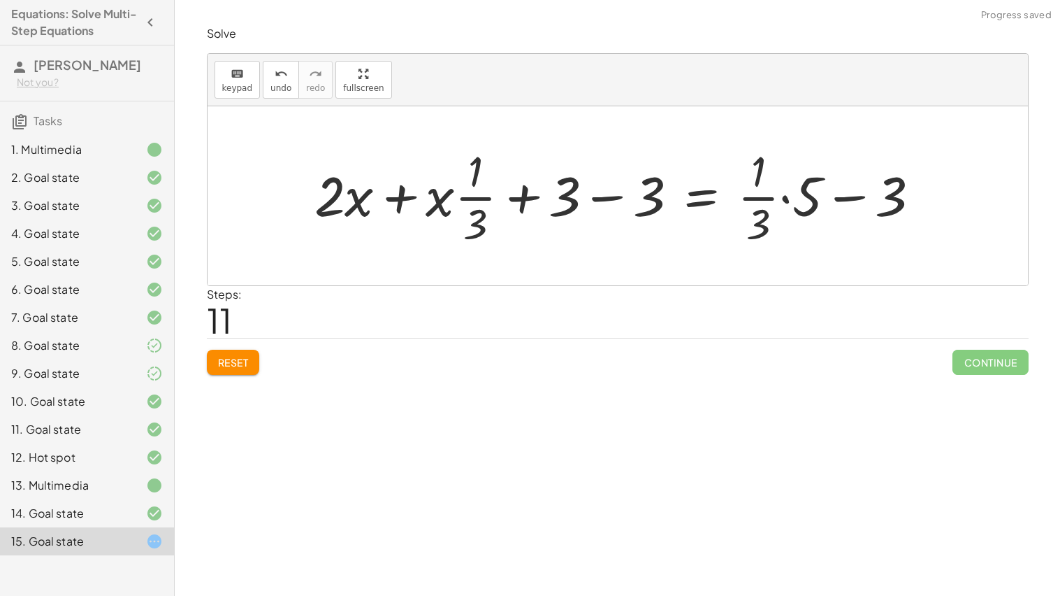
click at [590, 196] on div at bounding box center [623, 196] width 631 height 108
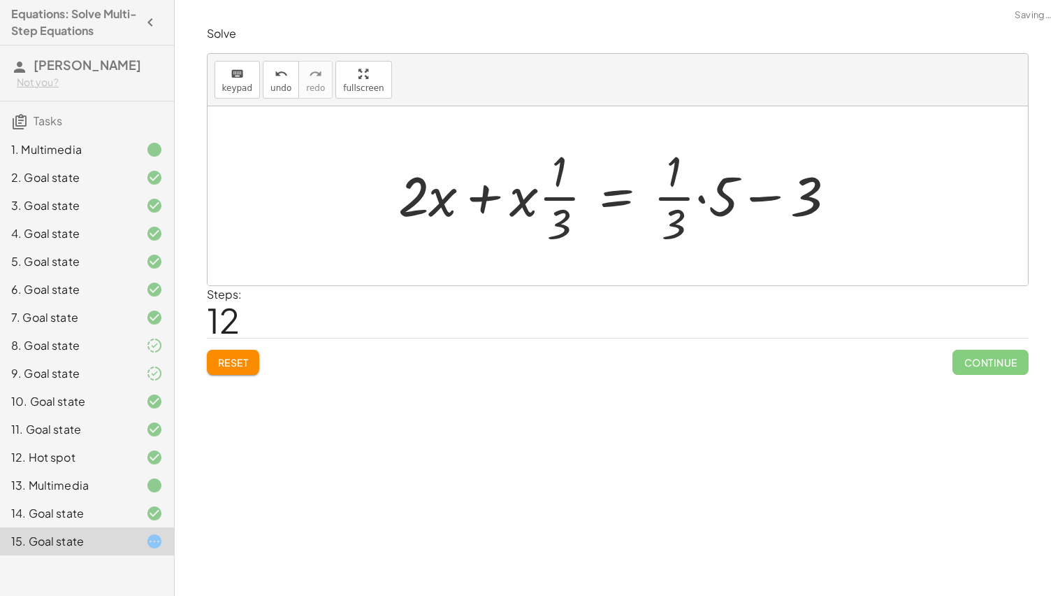
click at [765, 197] on div at bounding box center [622, 196] width 463 height 108
click at [740, 199] on div at bounding box center [622, 196] width 463 height 108
drag, startPoint x: 722, startPoint y: 197, endPoint x: 730, endPoint y: 217, distance: 21.0
click at [730, 217] on div at bounding box center [622, 196] width 463 height 108
click at [681, 234] on div at bounding box center [622, 196] width 463 height 108
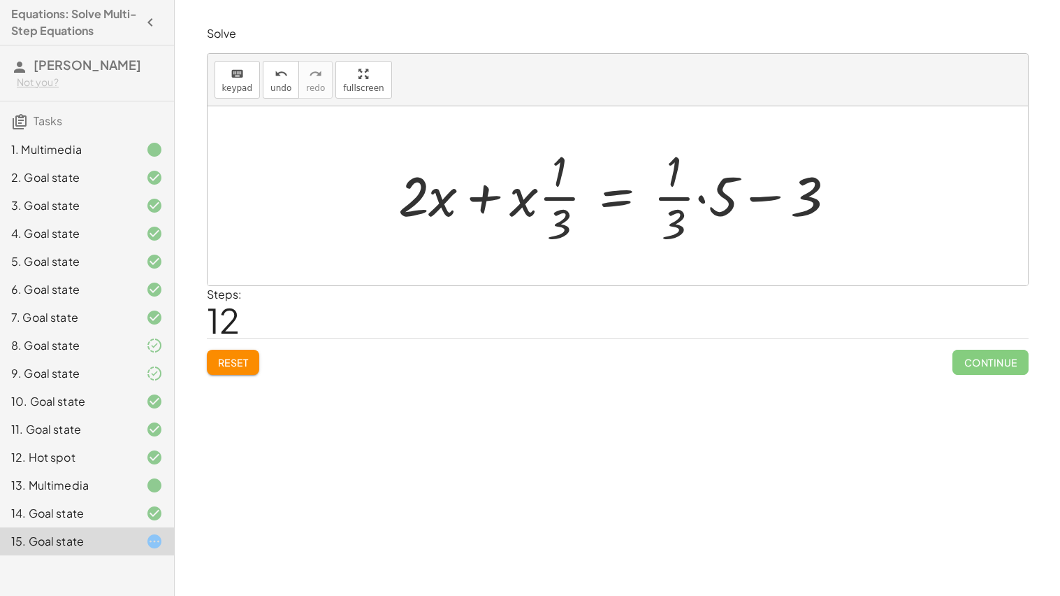
click at [685, 199] on div at bounding box center [622, 196] width 463 height 108
click at [699, 196] on div at bounding box center [622, 196] width 463 height 108
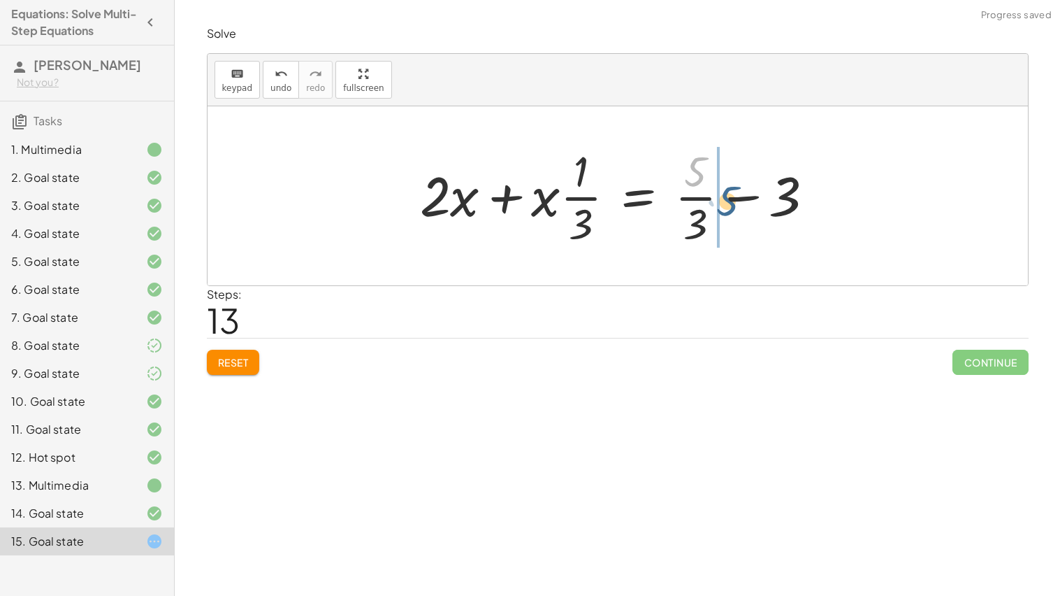
drag, startPoint x: 688, startPoint y: 180, endPoint x: 721, endPoint y: 212, distance: 47.0
click at [721, 212] on div at bounding box center [623, 196] width 420 height 108
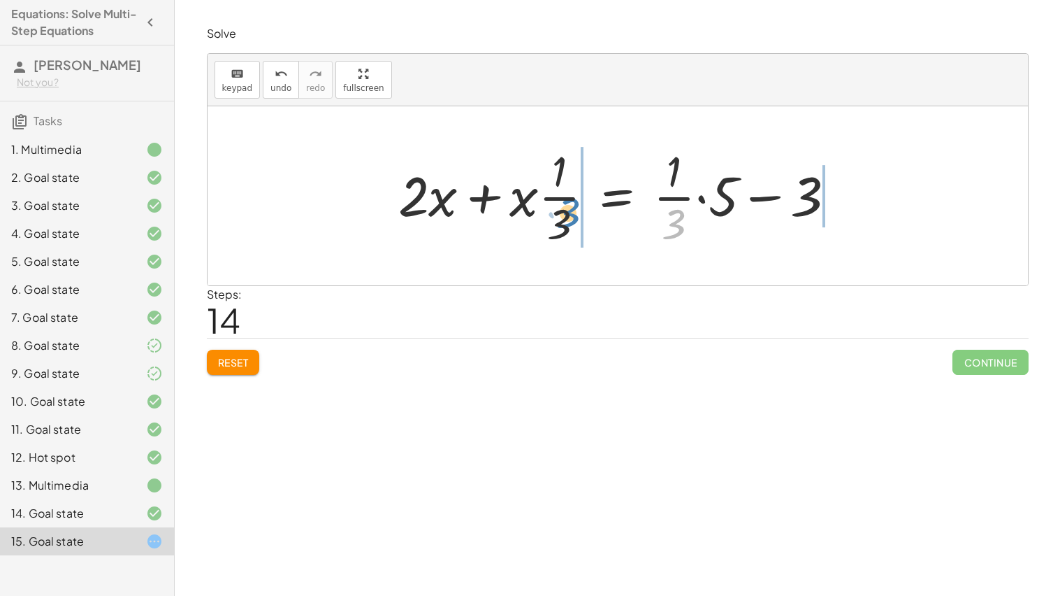
drag, startPoint x: 675, startPoint y: 224, endPoint x: 576, endPoint y: 212, distance: 99.3
click at [576, 212] on div at bounding box center [622, 196] width 463 height 108
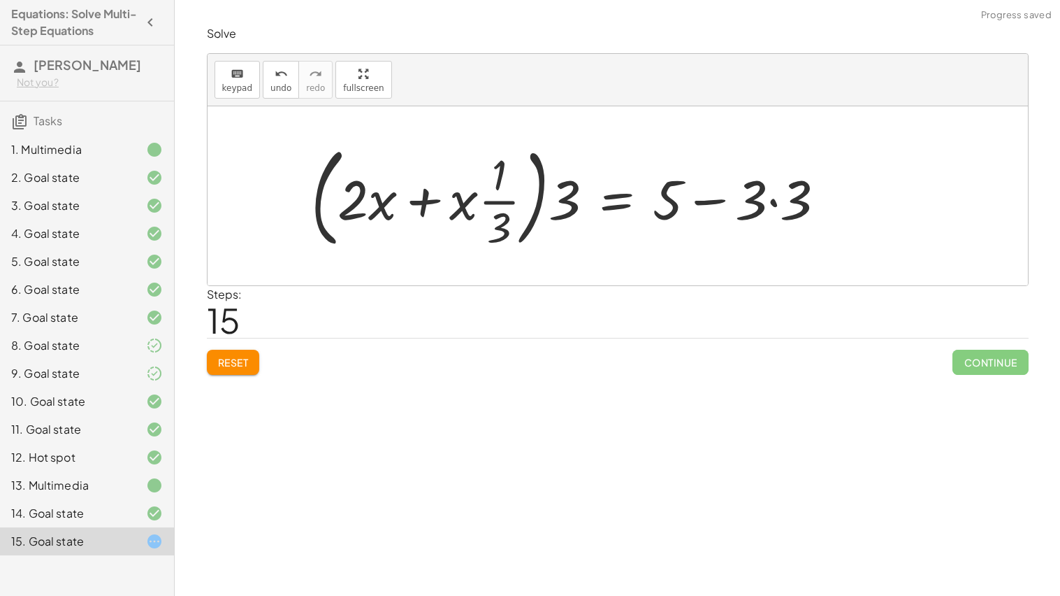
click at [777, 201] on div at bounding box center [574, 196] width 540 height 116
click at [747, 200] on div at bounding box center [549, 196] width 490 height 116
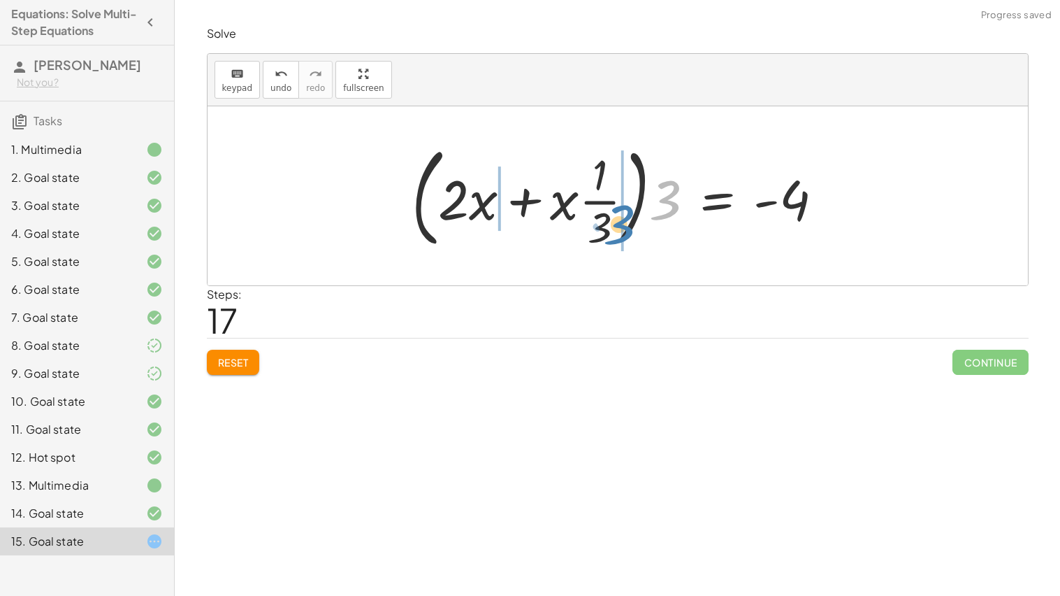
drag, startPoint x: 662, startPoint y: 208, endPoint x: 610, endPoint y: 233, distance: 57.2
click at [610, 233] on div at bounding box center [624, 196] width 438 height 116
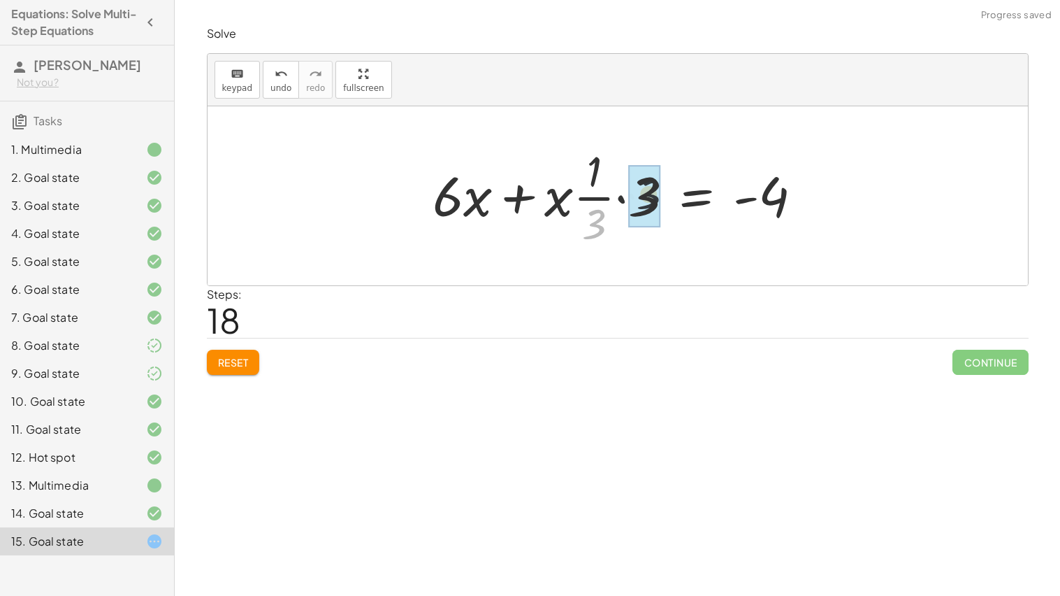
drag, startPoint x: 599, startPoint y: 215, endPoint x: 661, endPoint y: 182, distance: 70.1
click at [661, 182] on div at bounding box center [624, 196] width 396 height 108
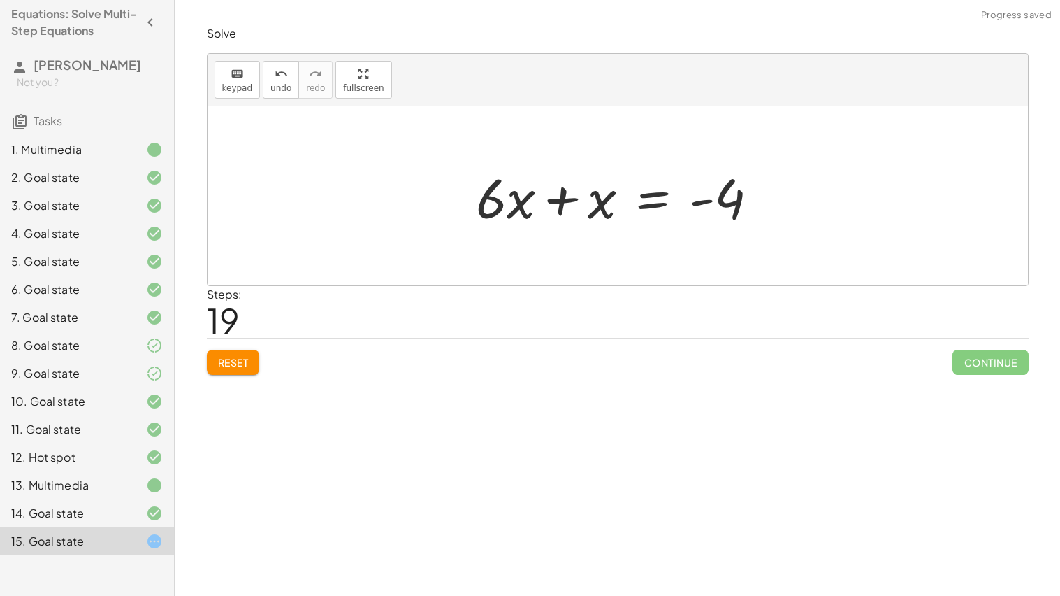
click at [558, 197] on div at bounding box center [623, 196] width 308 height 72
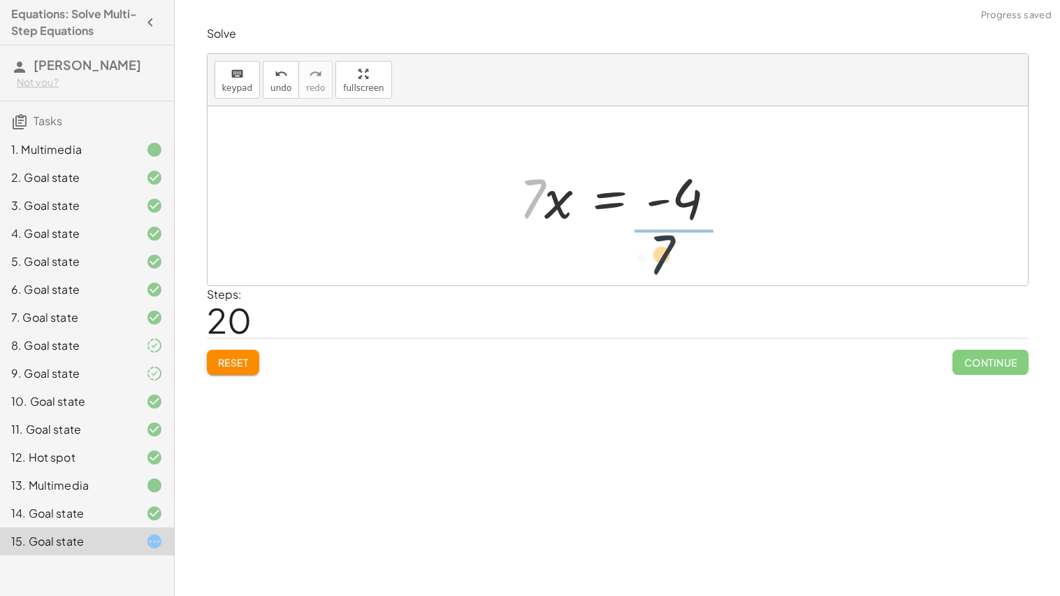
drag, startPoint x: 537, startPoint y: 198, endPoint x: 709, endPoint y: 247, distance: 179.4
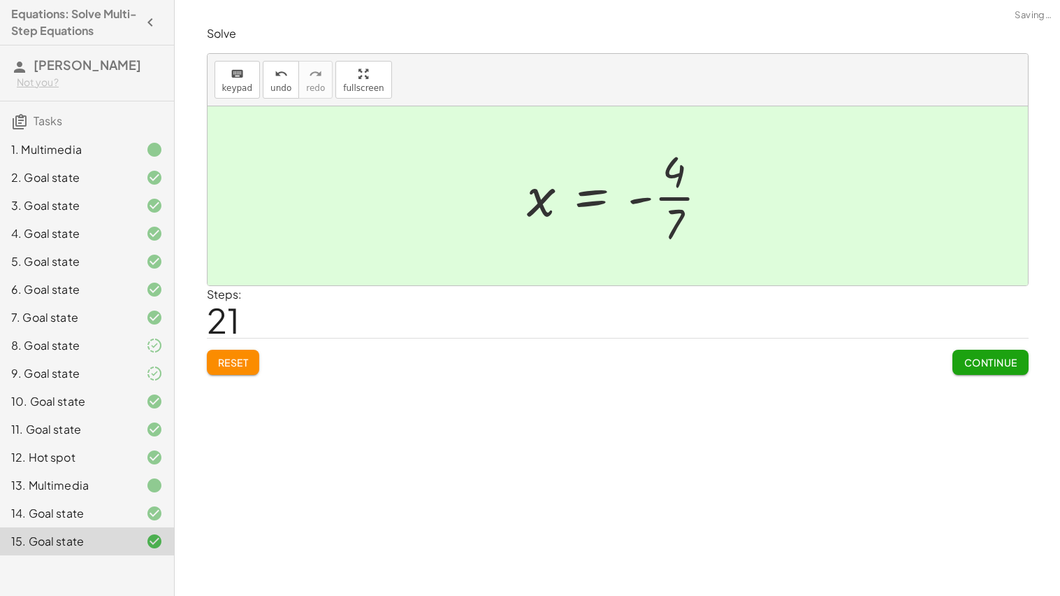
click at [685, 199] on div at bounding box center [623, 196] width 207 height 108
click at [285, 83] on span "undo" at bounding box center [281, 88] width 21 height 10
click at [271, 85] on span "undo" at bounding box center [281, 88] width 21 height 10
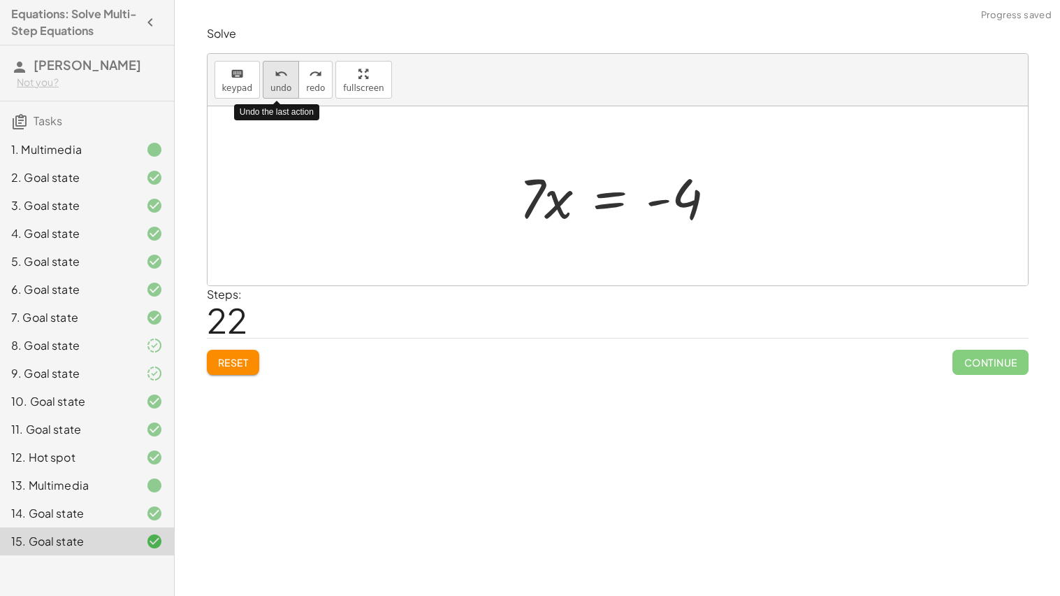
click at [271, 85] on span "undo" at bounding box center [281, 88] width 21 height 10
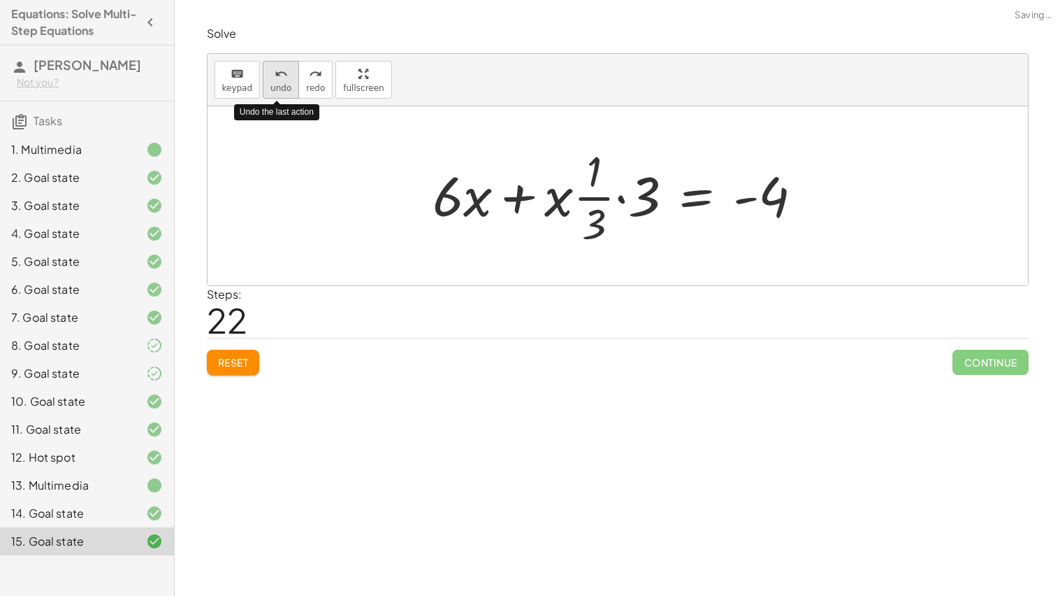
click at [271, 86] on span "undo" at bounding box center [281, 88] width 21 height 10
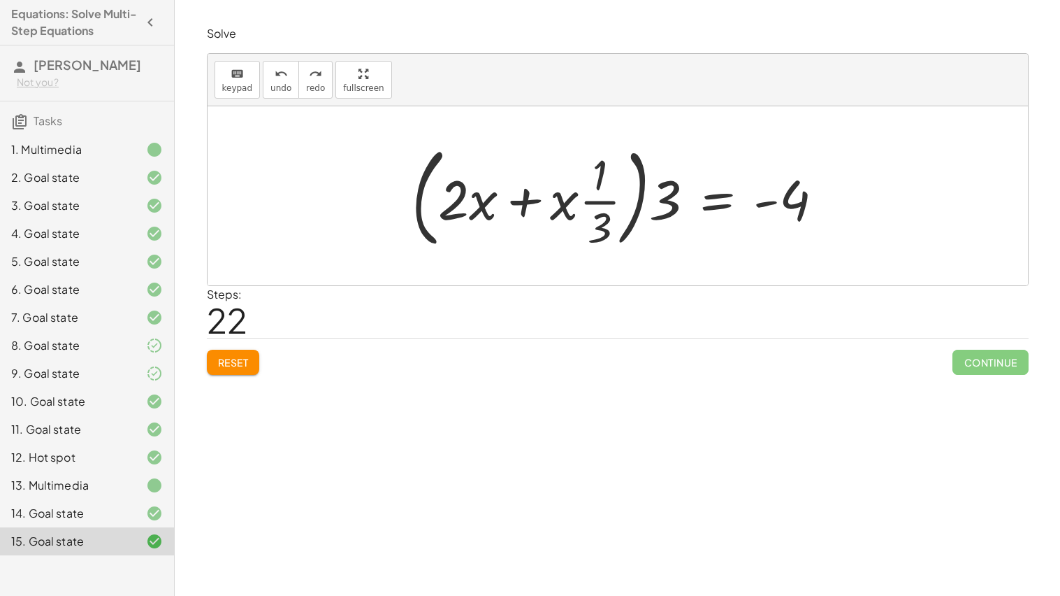
click at [87, 463] on div "12. Hot spot" at bounding box center [67, 457] width 113 height 17
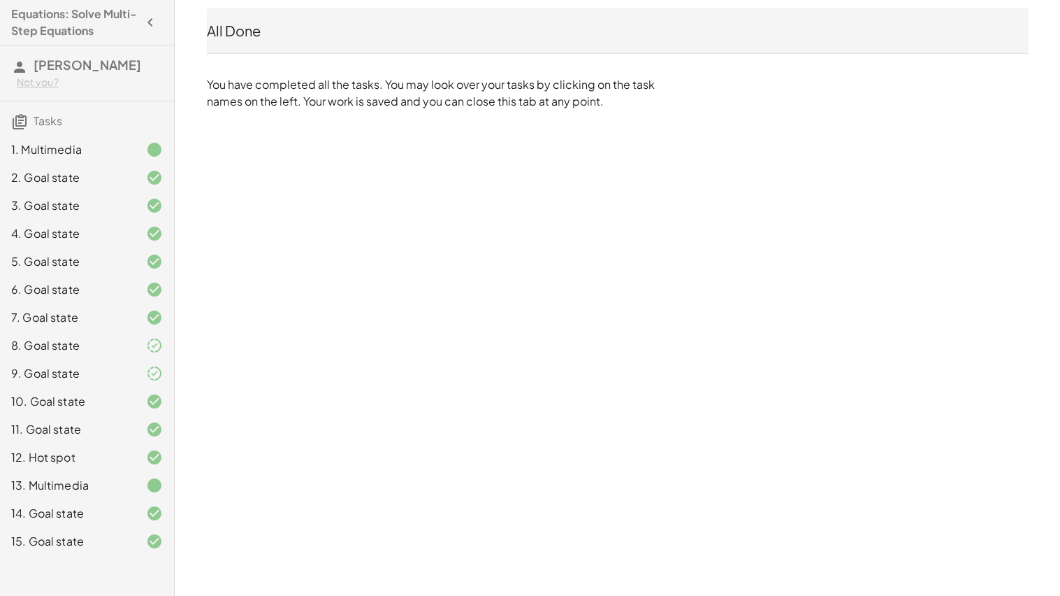
click at [99, 507] on div "14. Goal state" at bounding box center [67, 513] width 113 height 17
click at [109, 542] on div "15. Goal state" at bounding box center [67, 541] width 113 height 17
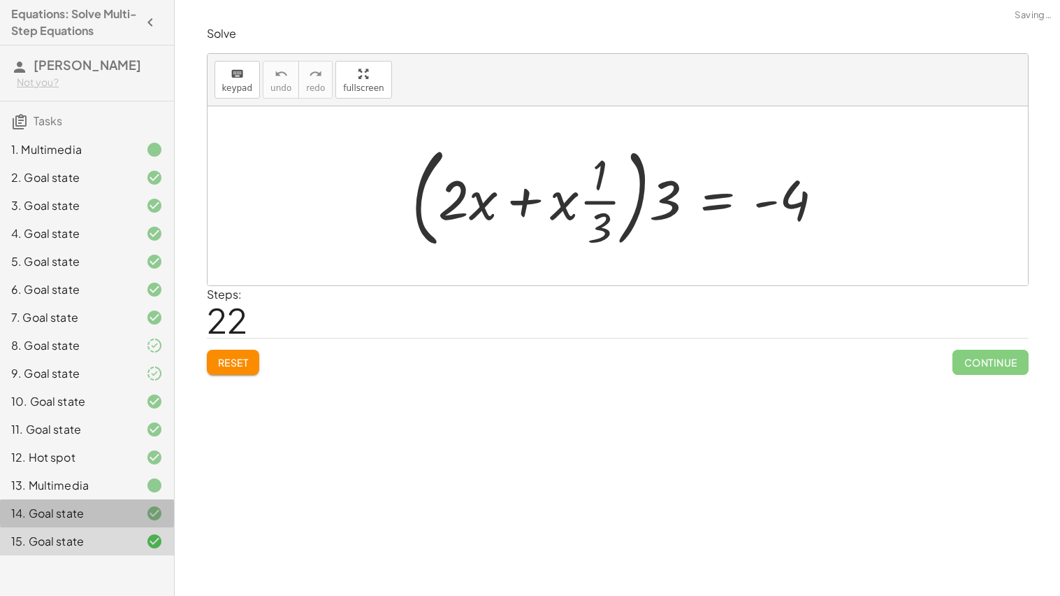
click at [112, 539] on div "15. Goal state" at bounding box center [67, 541] width 113 height 17
click at [150, 534] on icon at bounding box center [154, 541] width 17 height 17
click at [247, 363] on span "Reset" at bounding box center [233, 362] width 31 height 13
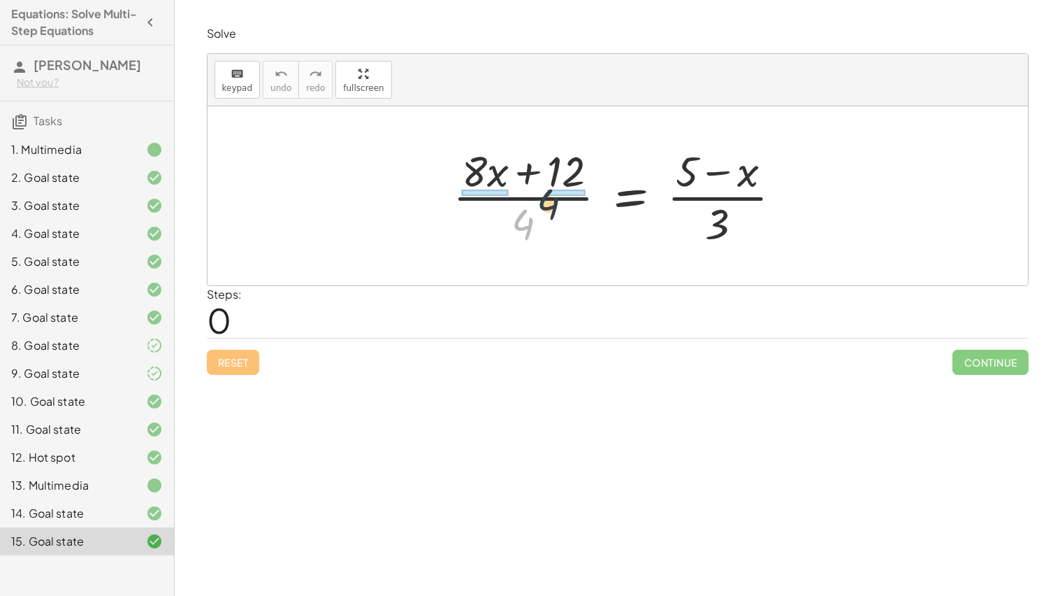
drag, startPoint x: 529, startPoint y: 215, endPoint x: 568, endPoint y: 186, distance: 48.9
click at [568, 186] on div at bounding box center [623, 196] width 354 height 108
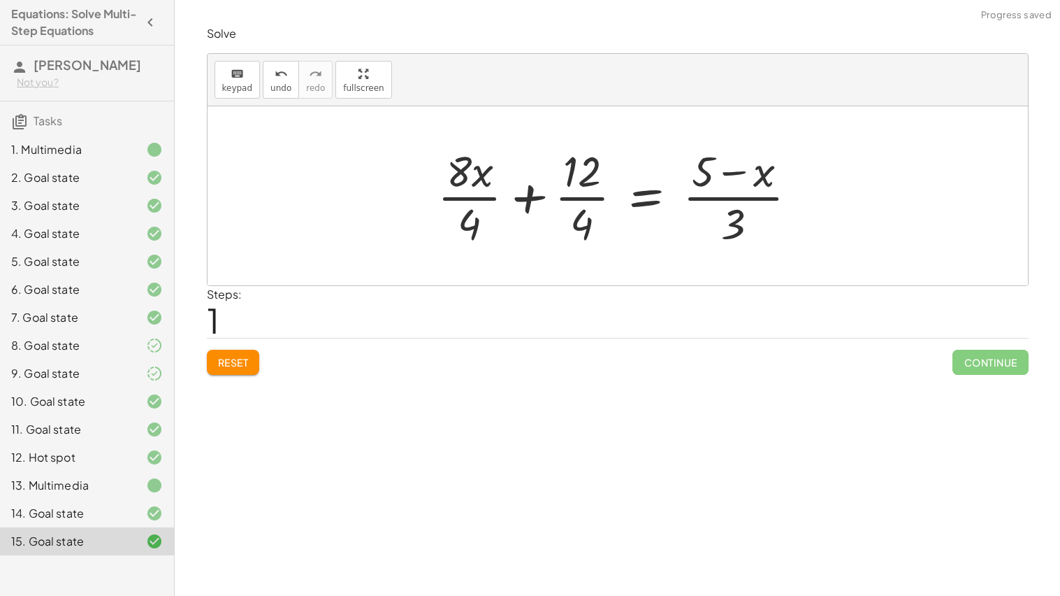
click at [702, 215] on div at bounding box center [623, 196] width 385 height 108
drag, startPoint x: 731, startPoint y: 224, endPoint x: 800, endPoint y: 203, distance: 71.6
click at [800, 203] on div at bounding box center [623, 196] width 385 height 108
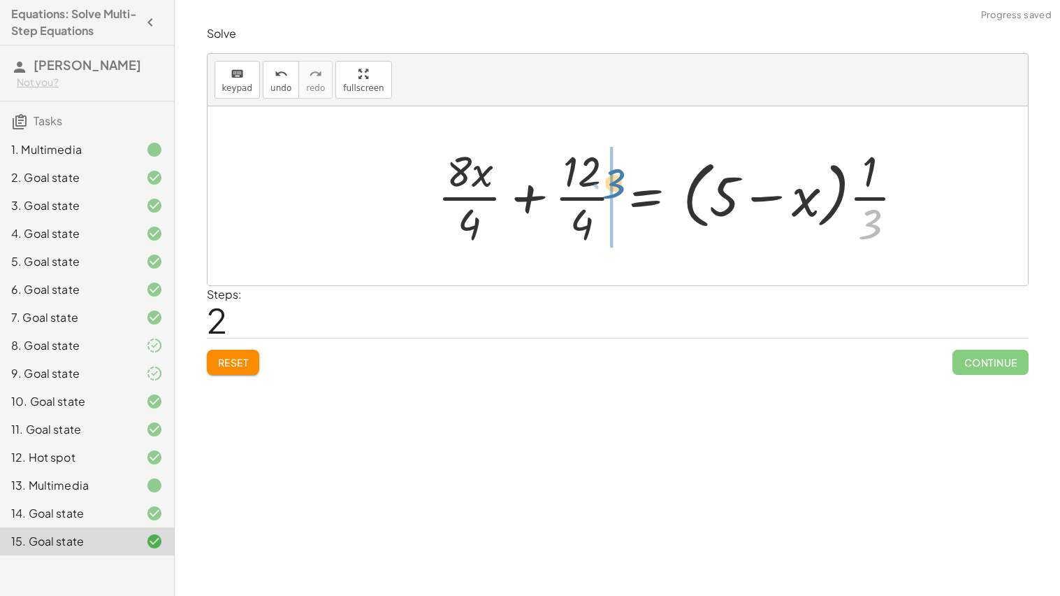
drag, startPoint x: 869, startPoint y: 215, endPoint x: 598, endPoint y: 173, distance: 273.7
click at [598, 173] on div at bounding box center [677, 196] width 492 height 108
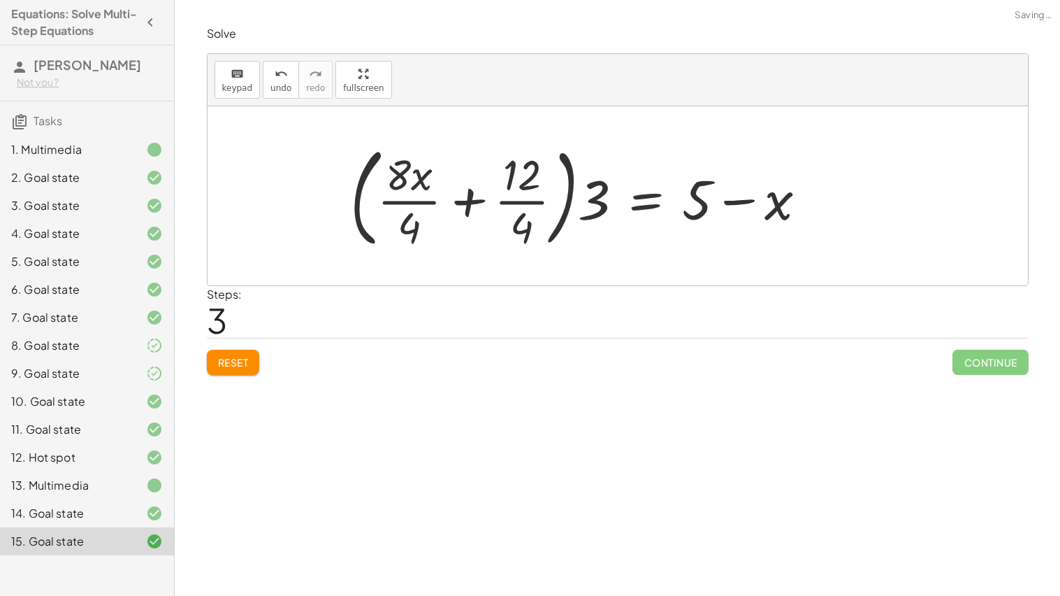
click at [531, 203] on div at bounding box center [584, 196] width 482 height 116
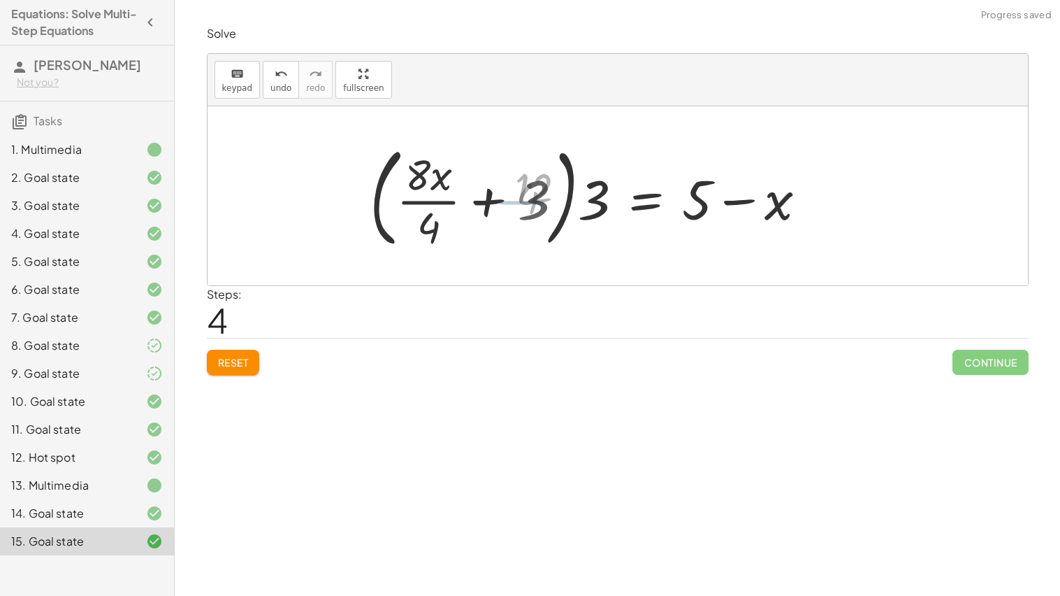
click at [443, 203] on div at bounding box center [596, 196] width 459 height 116
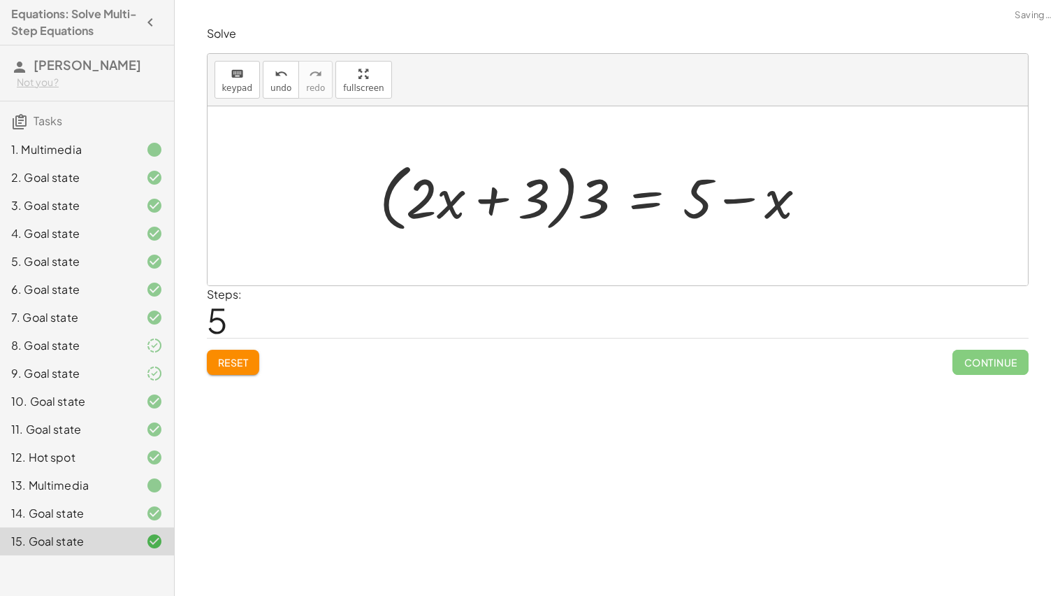
click at [535, 196] on div at bounding box center [599, 196] width 453 height 80
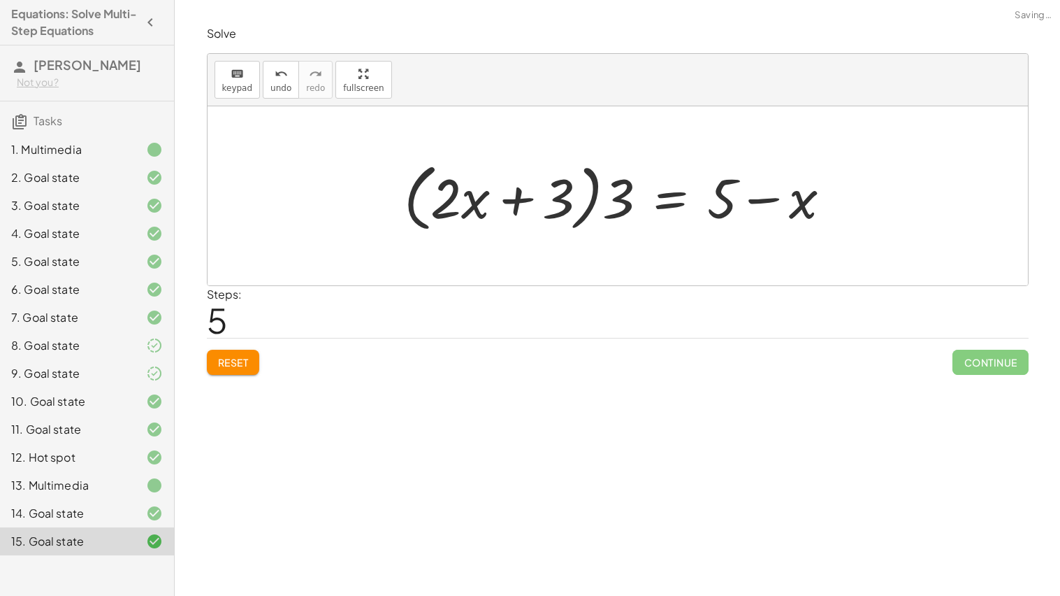
click at [581, 203] on div at bounding box center [623, 196] width 453 height 80
click at [625, 205] on div at bounding box center [623, 196] width 453 height 80
click at [587, 202] on div at bounding box center [623, 196] width 453 height 80
click at [549, 195] on div at bounding box center [623, 196] width 453 height 80
click at [551, 196] on div at bounding box center [623, 196] width 453 height 80
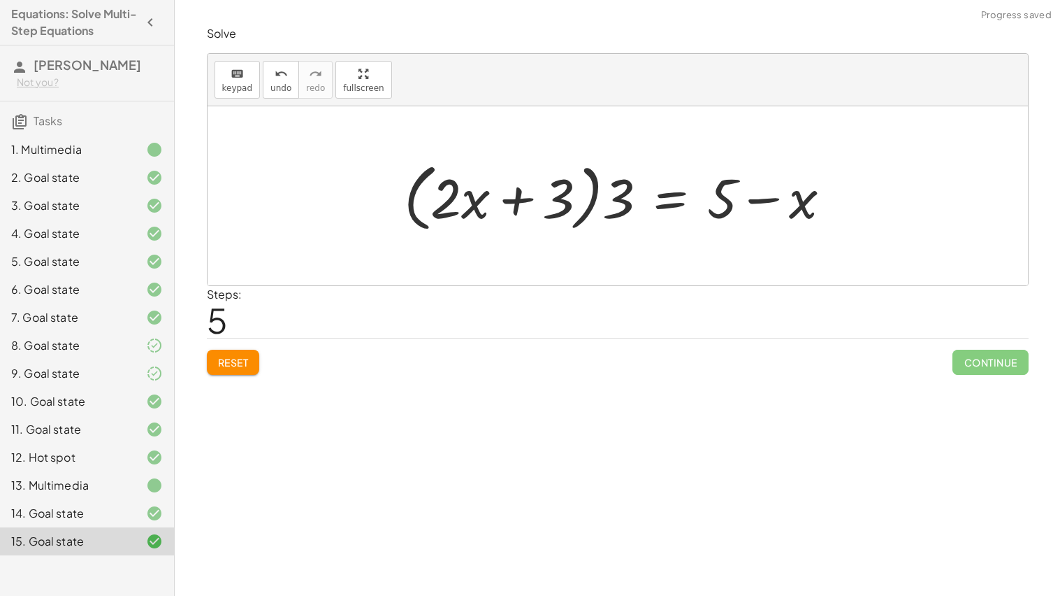
click at [513, 192] on div at bounding box center [623, 196] width 453 height 80
drag, startPoint x: 607, startPoint y: 207, endPoint x: 564, endPoint y: 204, distance: 43.4
click at [564, 204] on div at bounding box center [623, 196] width 453 height 80
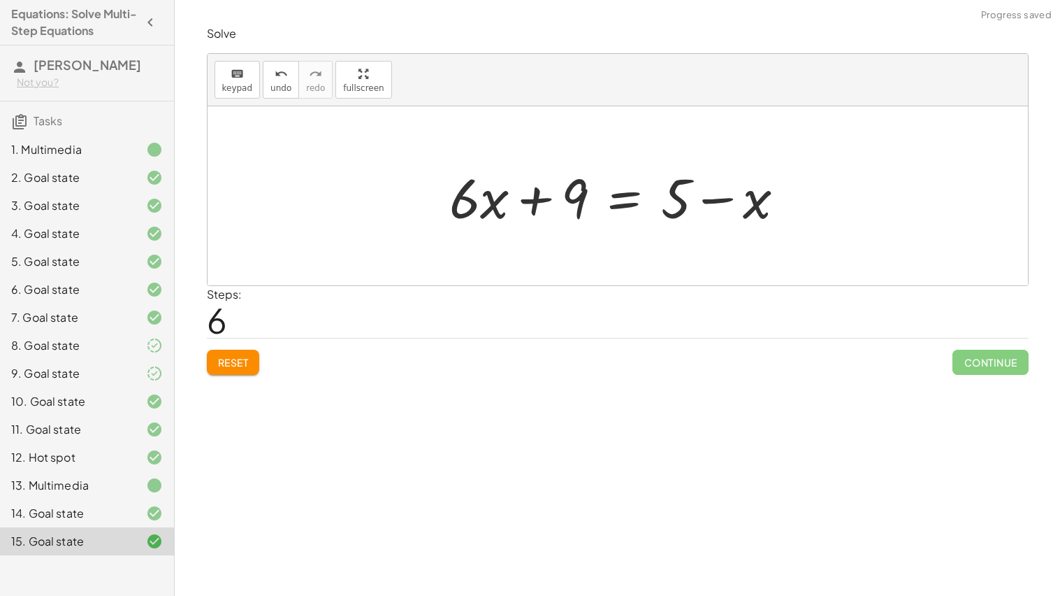
click at [632, 195] on div at bounding box center [622, 196] width 361 height 72
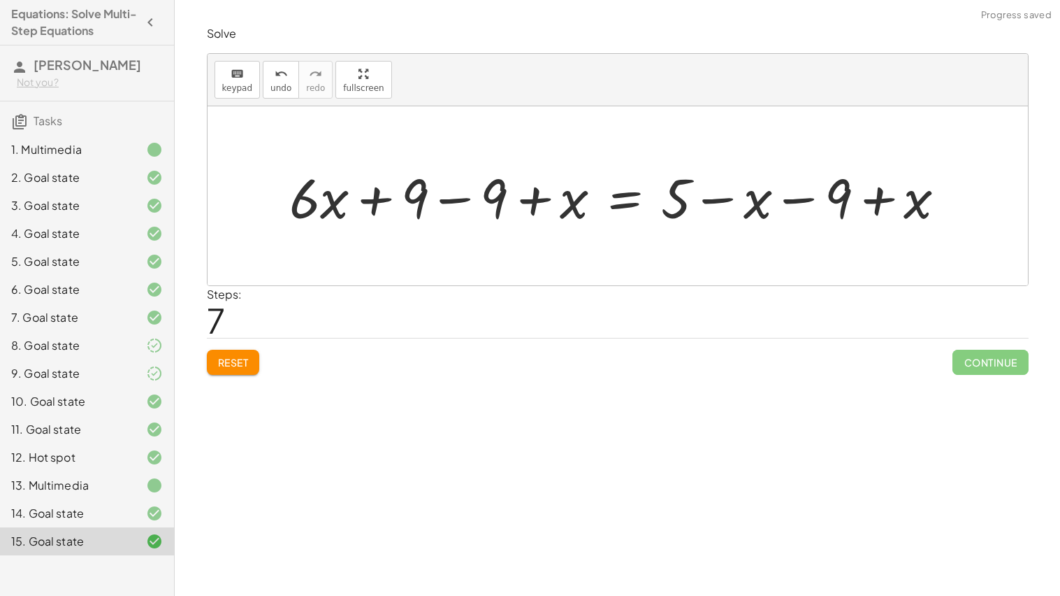
click at [466, 201] on div at bounding box center [623, 196] width 682 height 72
click at [519, 205] on div at bounding box center [702, 196] width 523 height 72
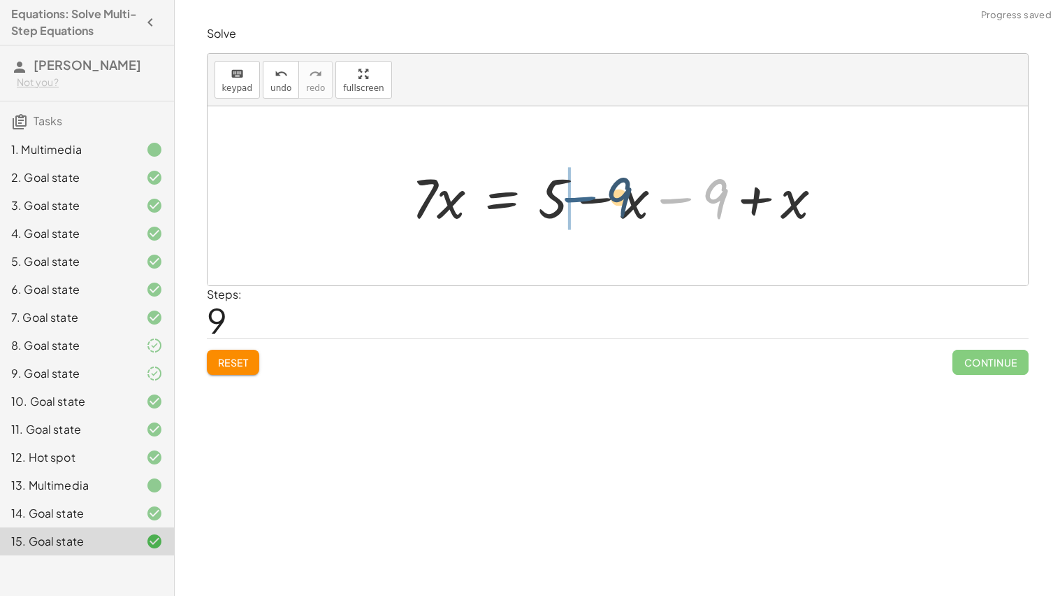
drag, startPoint x: 684, startPoint y: 203, endPoint x: 587, endPoint y: 202, distance: 97.2
click at [587, 202] on div at bounding box center [623, 196] width 437 height 72
click at [587, 203] on div at bounding box center [623, 196] width 437 height 72
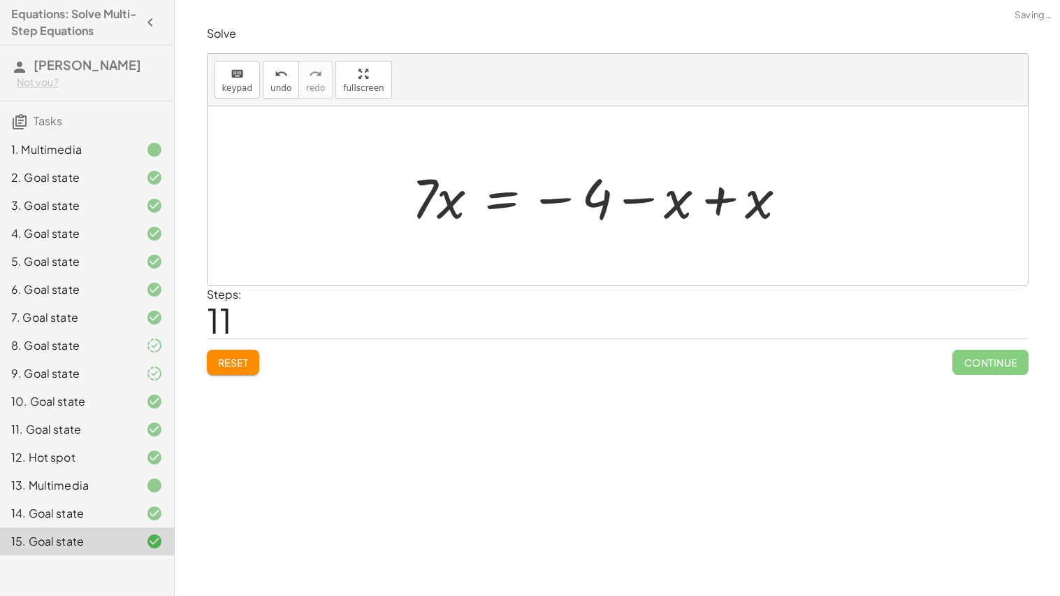
click at [720, 201] on div at bounding box center [605, 196] width 401 height 72
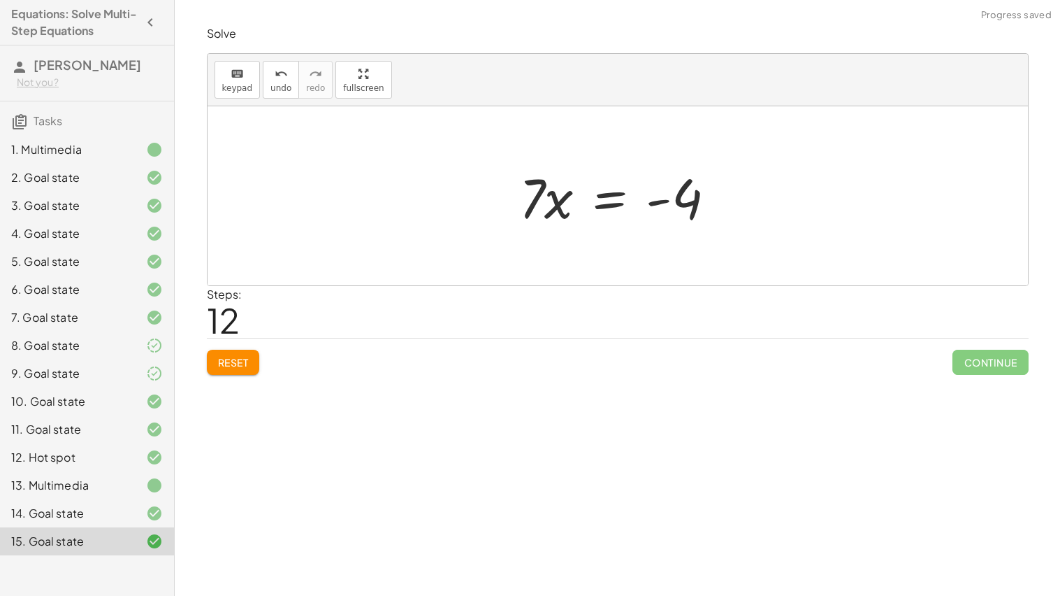
click at [500, 196] on div "· ( + · 8 · x + 12 ) · 4 = · ( + 5 − x ) · 3 + · 8 · x · 4 + · 12 · 4 = · ( + 5…" at bounding box center [618, 196] width 240 height 79
drag, startPoint x: 525, startPoint y: 203, endPoint x: 649, endPoint y: 253, distance: 133.3
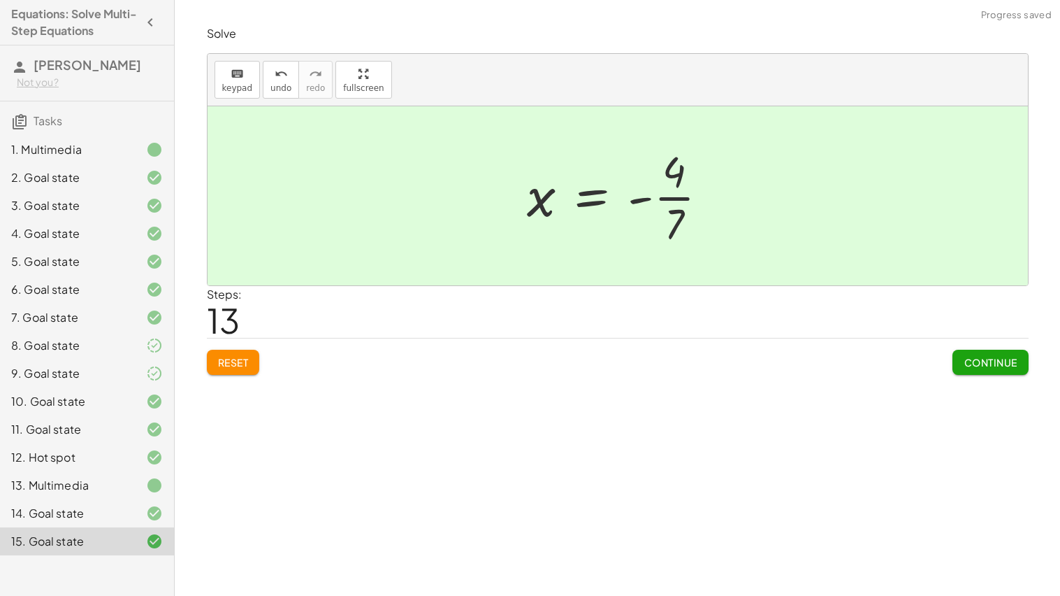
click at [1012, 364] on span "Continue" at bounding box center [990, 362] width 53 height 13
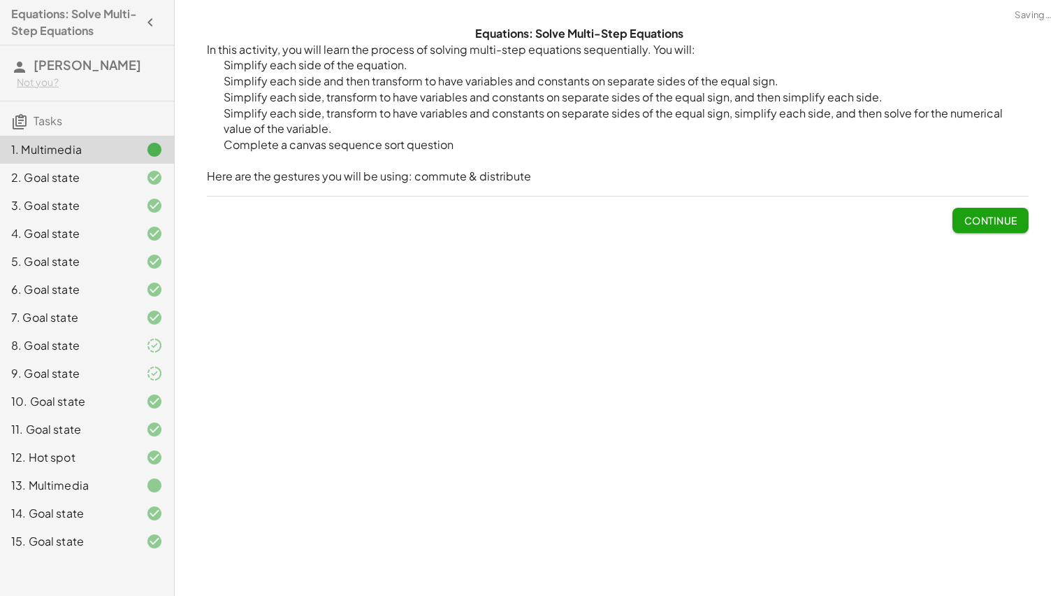
click at [979, 238] on div "Equations: Solve Multi-Step Equations In this activity, you will learn the proc…" at bounding box center [618, 129] width 839 height 224
click at [961, 208] on button "Continue" at bounding box center [990, 220] width 75 height 25
